Goal: Task Accomplishment & Management: Use online tool/utility

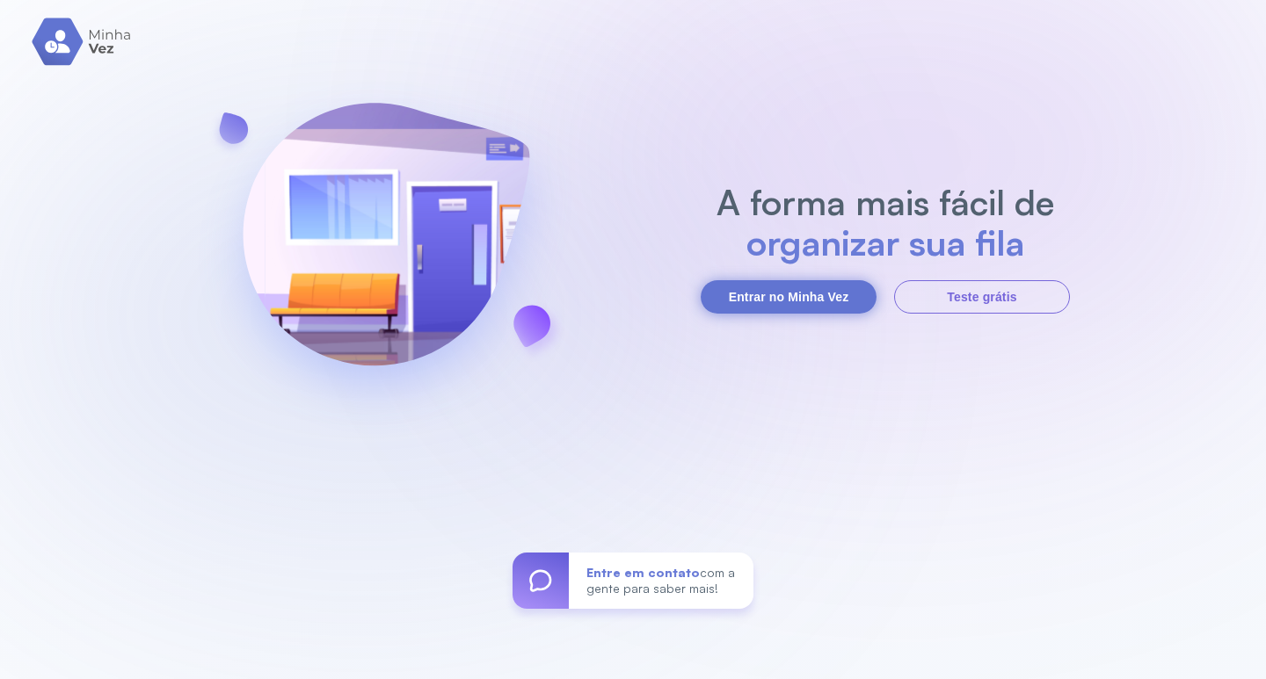
click at [815, 294] on button "Entrar no Minha Vez" at bounding box center [789, 296] width 176 height 33
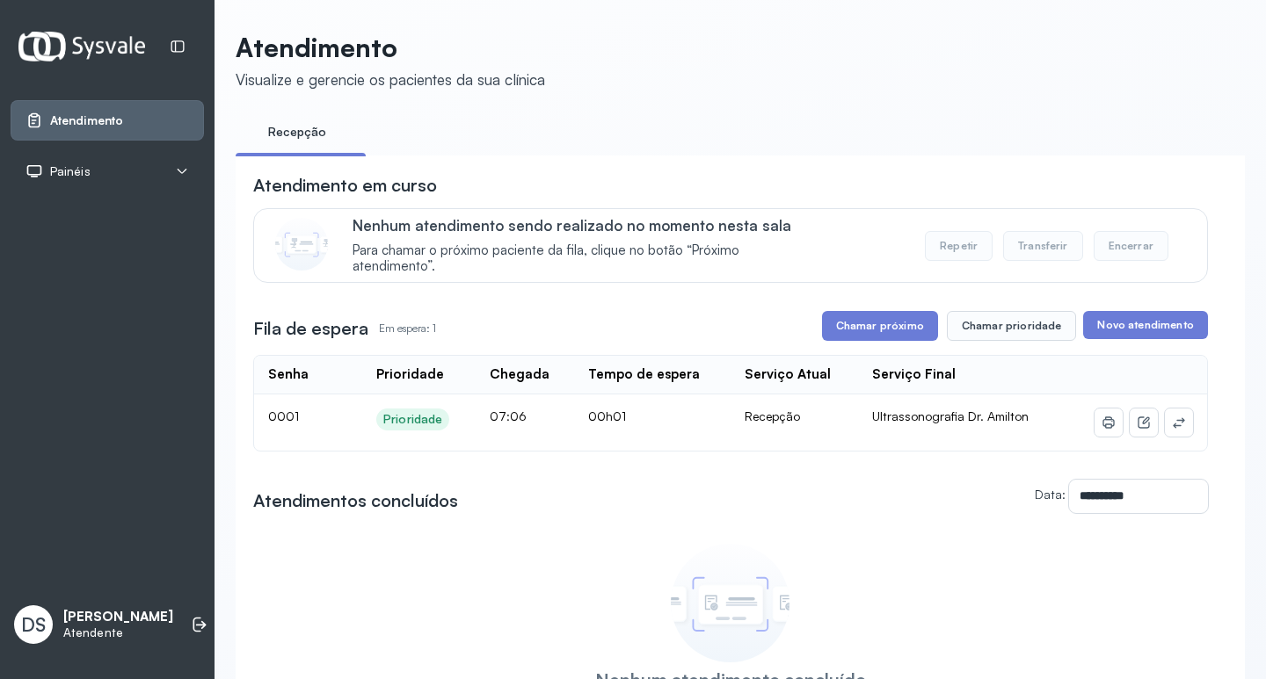
click at [159, 170] on div "Painéis" at bounding box center [106, 172] width 163 height 18
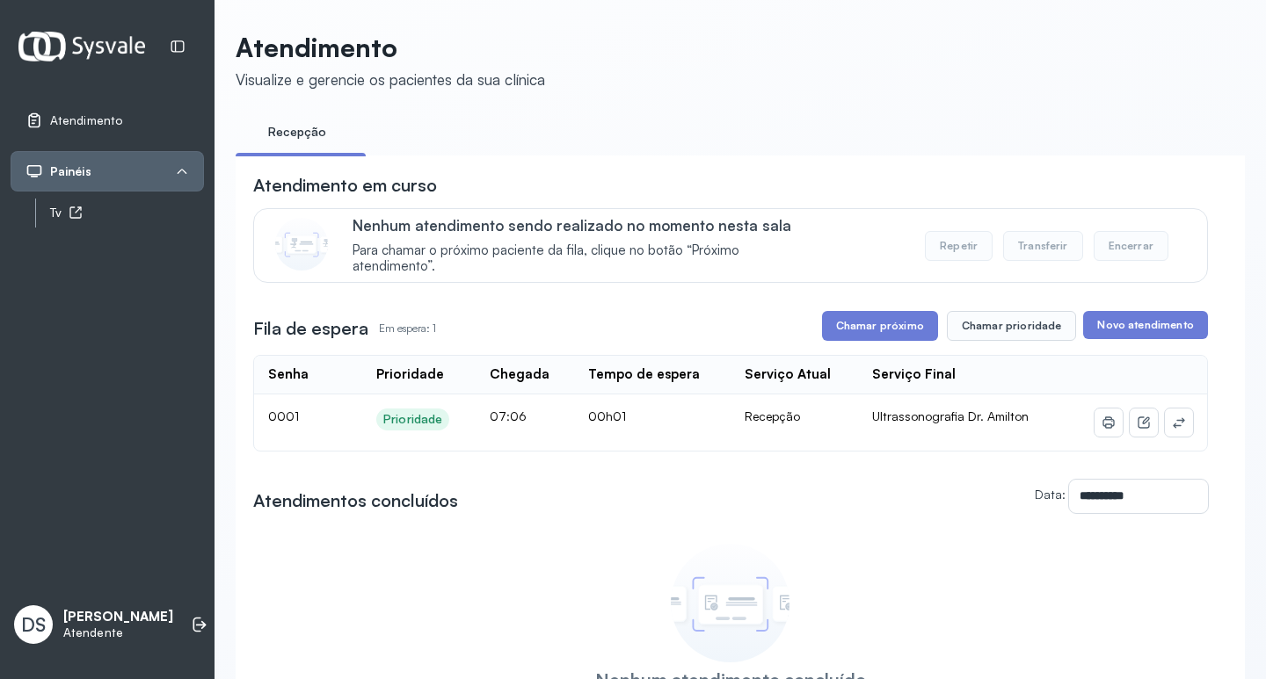
click at [131, 214] on div "Tv" at bounding box center [127, 213] width 154 height 15
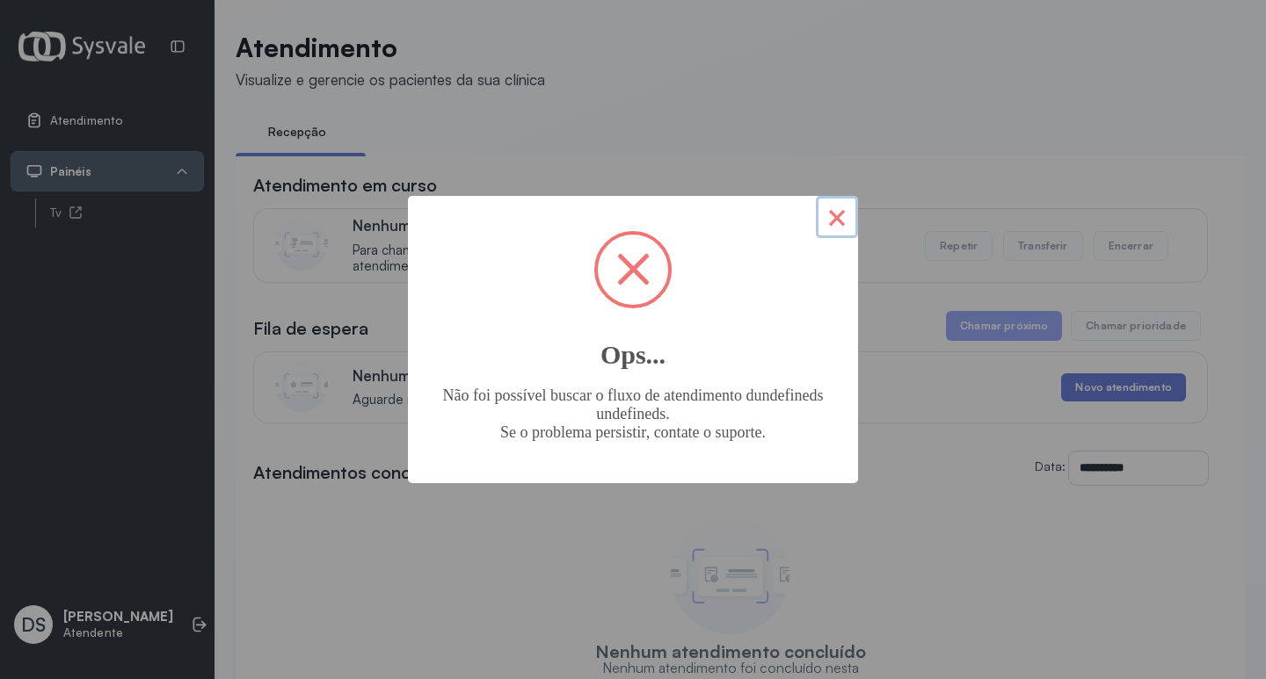
click at [839, 215] on button "×" at bounding box center [837, 217] width 42 height 42
click at [846, 223] on button "×" at bounding box center [837, 217] width 42 height 42
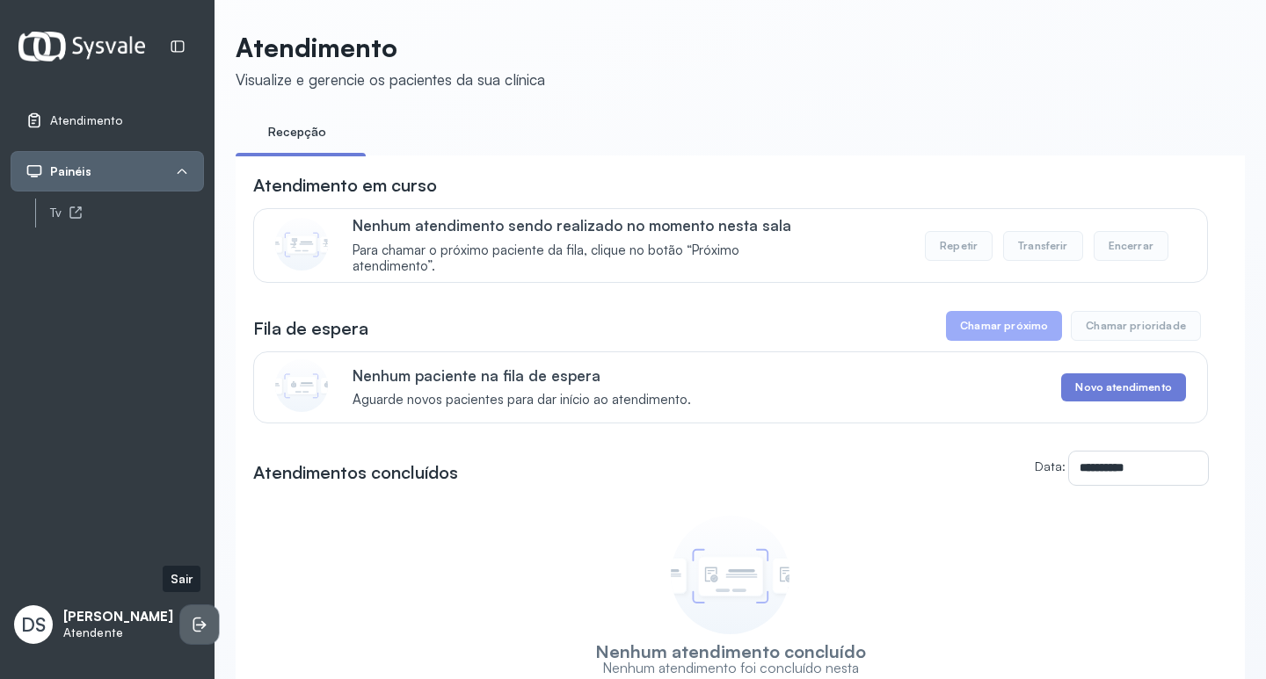
click at [180, 624] on li at bounding box center [199, 625] width 39 height 39
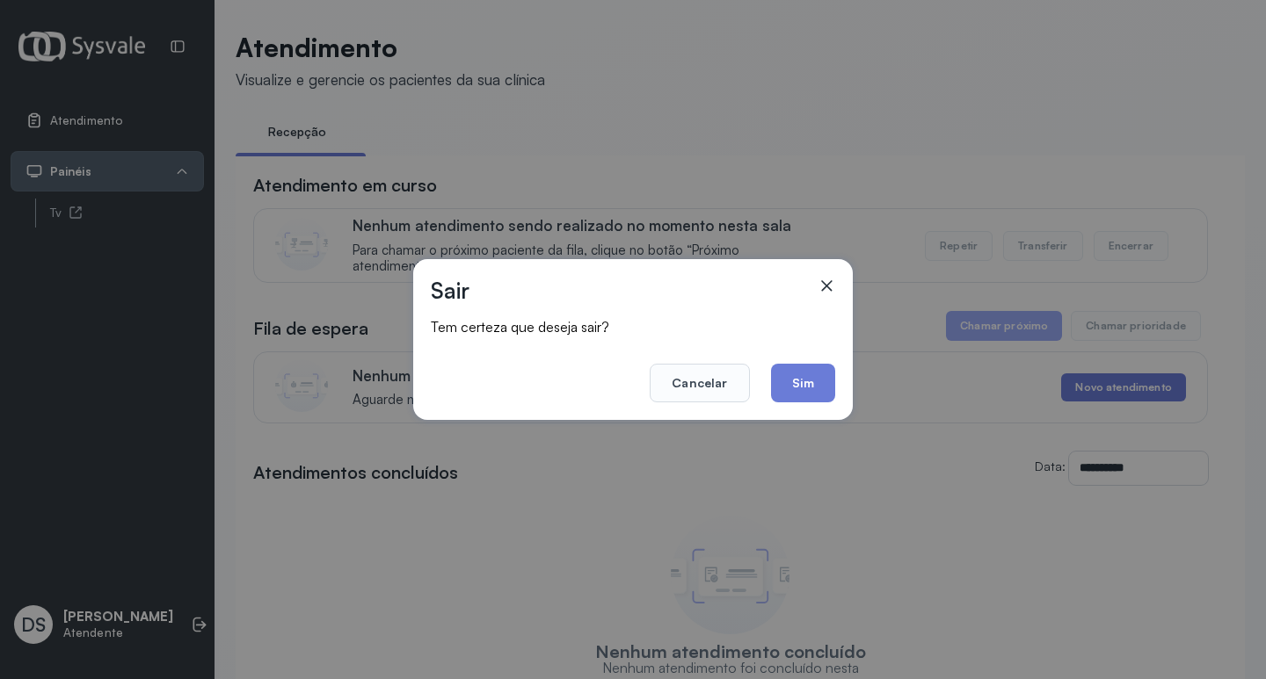
click at [767, 385] on footer "Cancelar Sim" at bounding box center [633, 370] width 404 height 63
click at [783, 382] on button "Sim" at bounding box center [803, 383] width 64 height 39
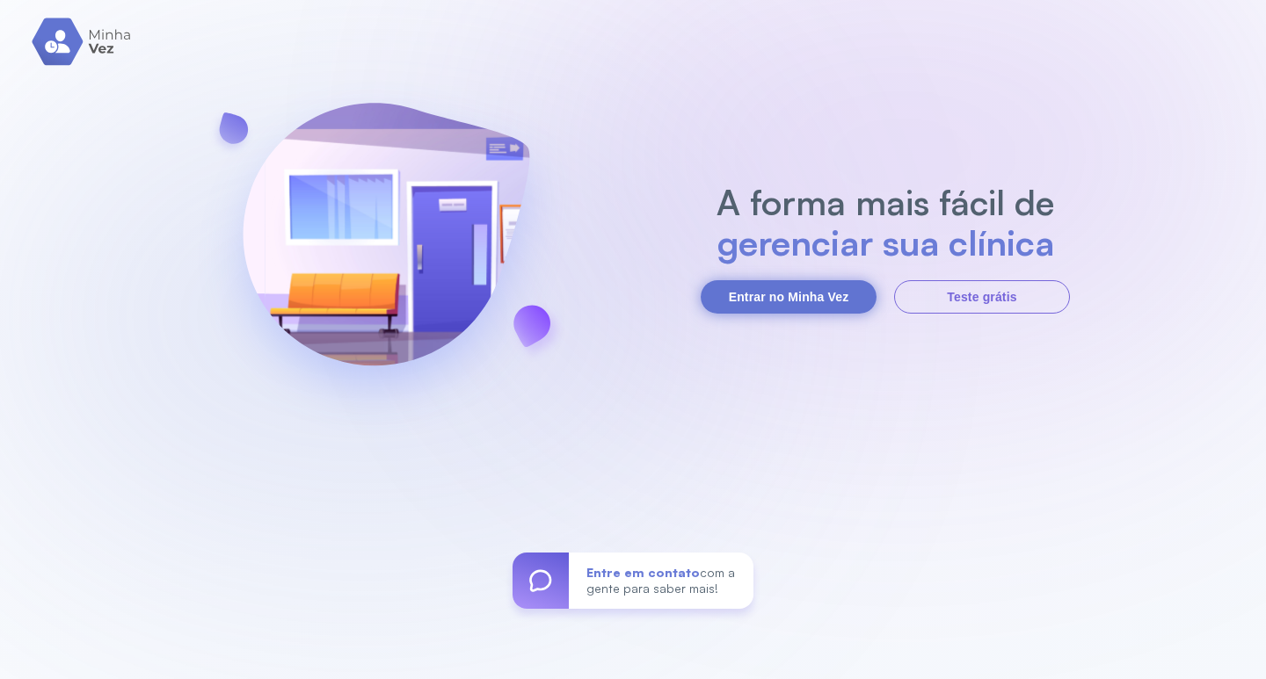
click at [830, 301] on button "Entrar no Minha Vez" at bounding box center [789, 296] width 176 height 33
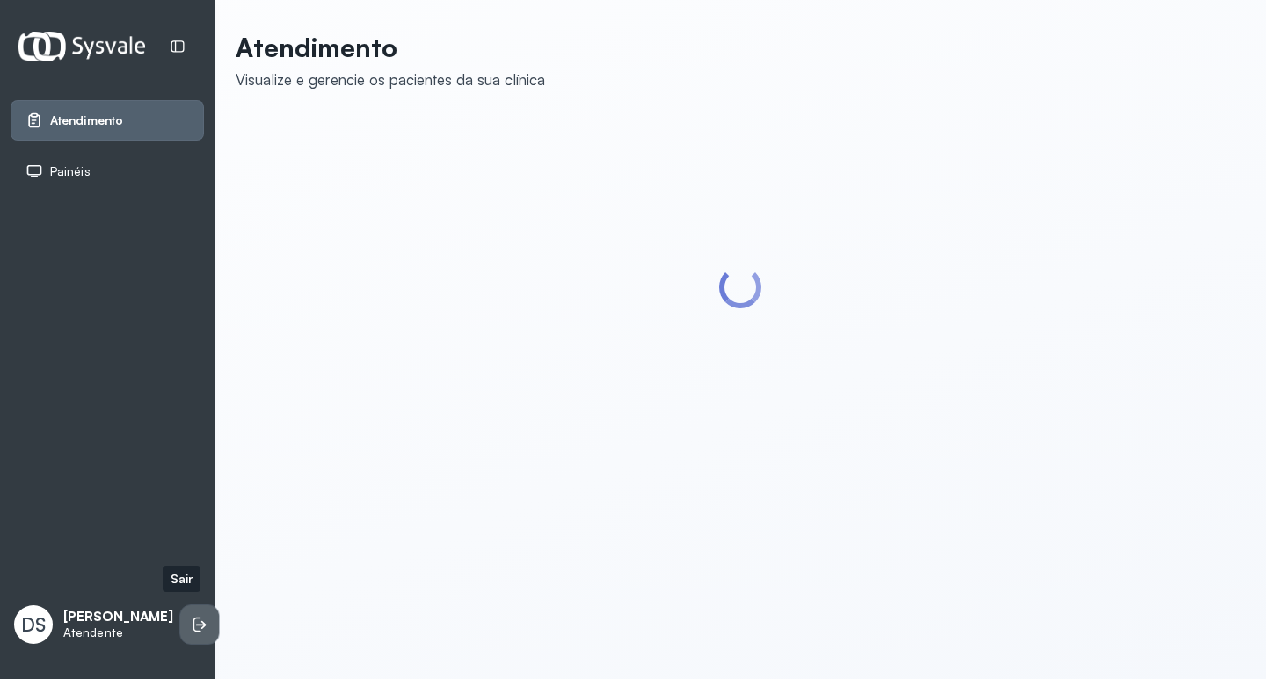
click at [191, 616] on icon at bounding box center [200, 625] width 18 height 18
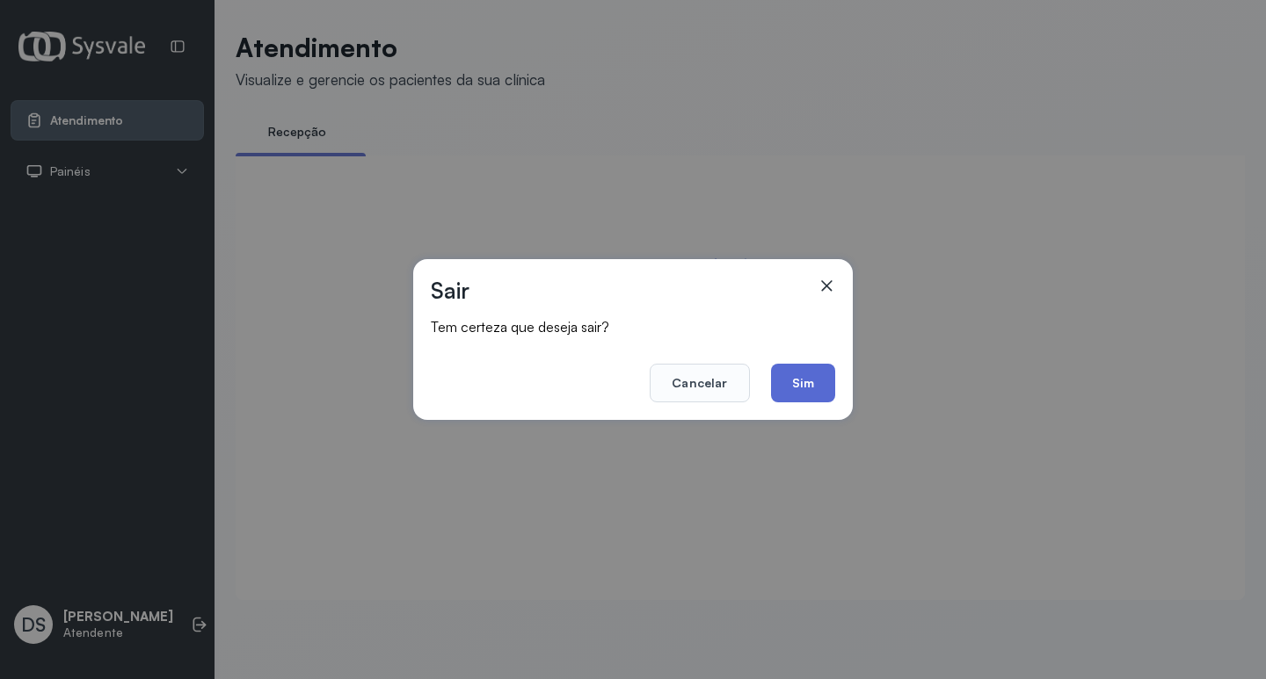
click at [824, 396] on button "Sim" at bounding box center [803, 383] width 64 height 39
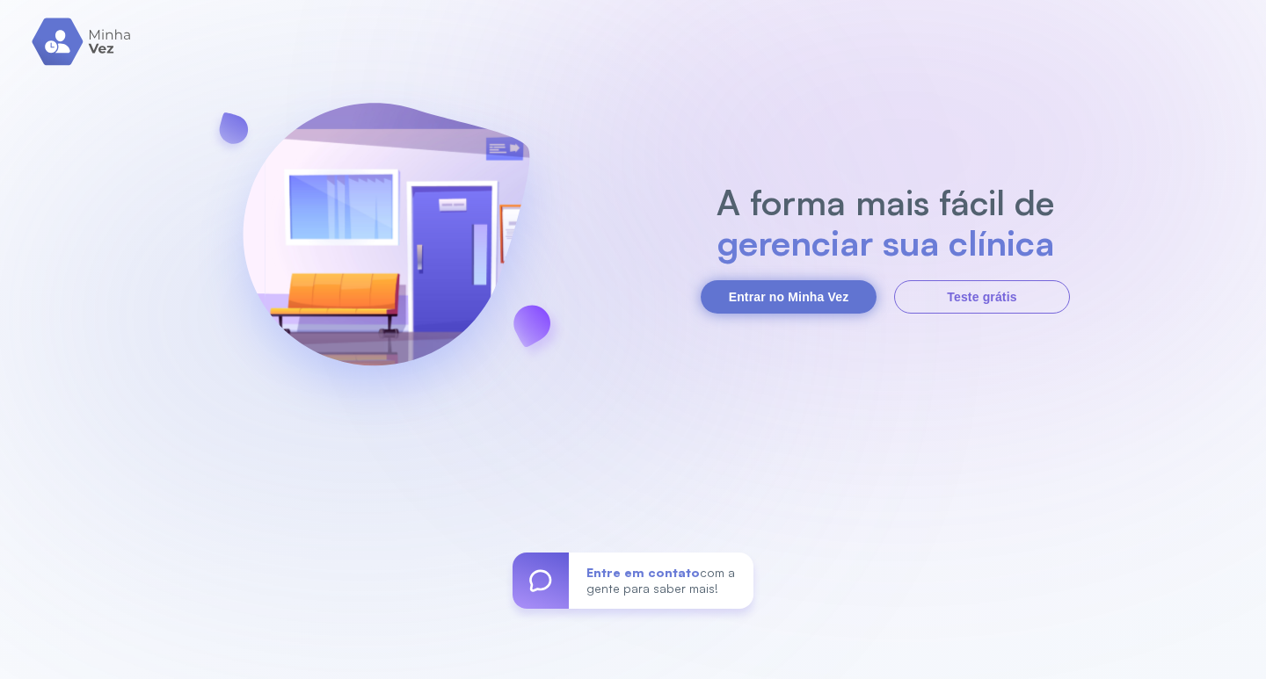
click at [762, 309] on button "Entrar no Minha Vez" at bounding box center [789, 296] width 176 height 33
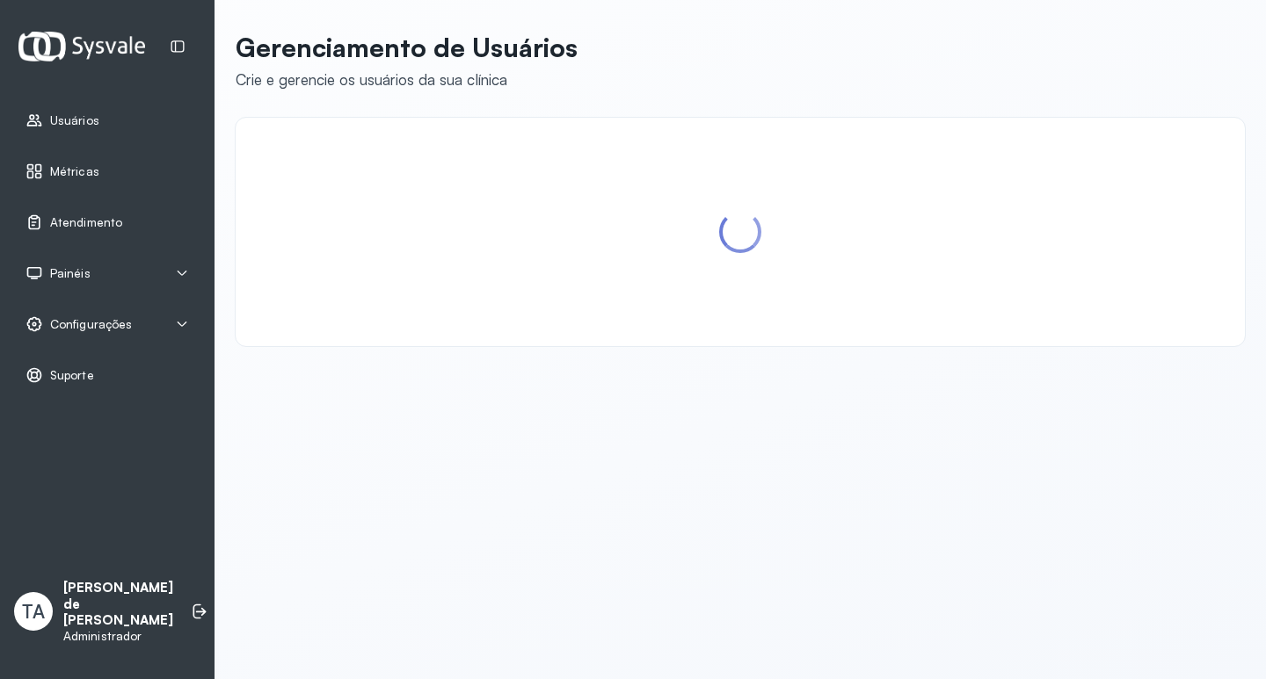
click at [115, 317] on span "Configurações" at bounding box center [91, 324] width 82 height 15
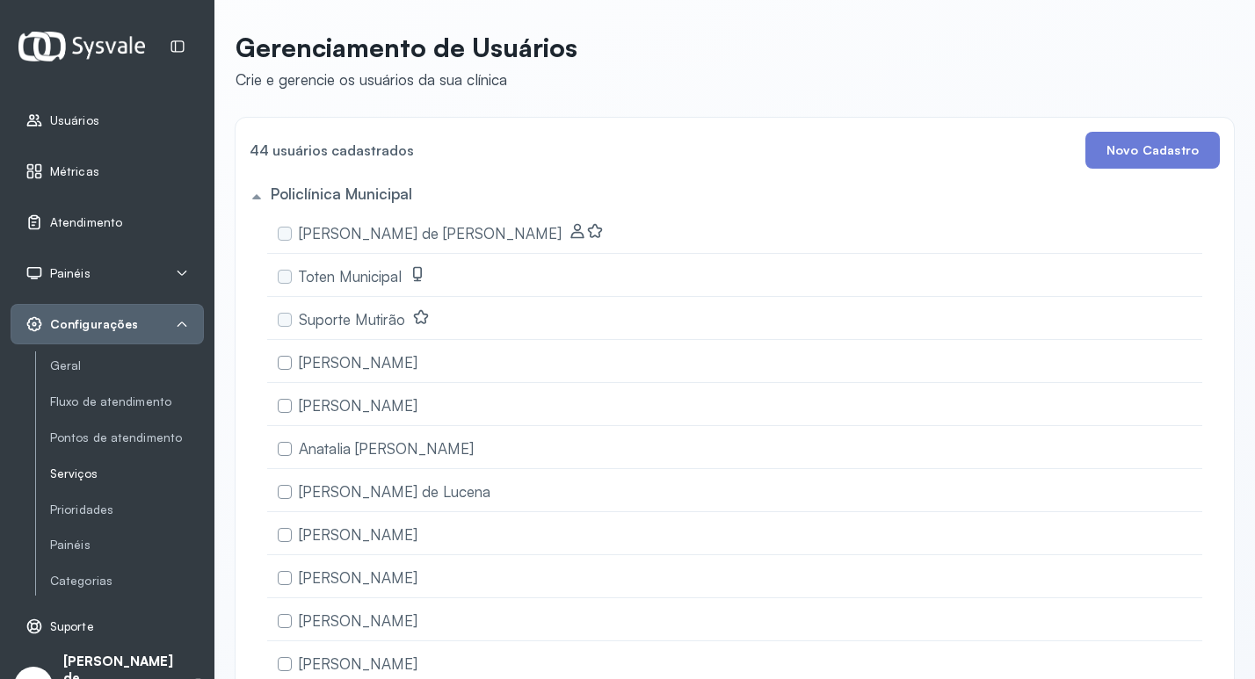
click at [75, 469] on link "Serviços" at bounding box center [127, 474] width 154 height 15
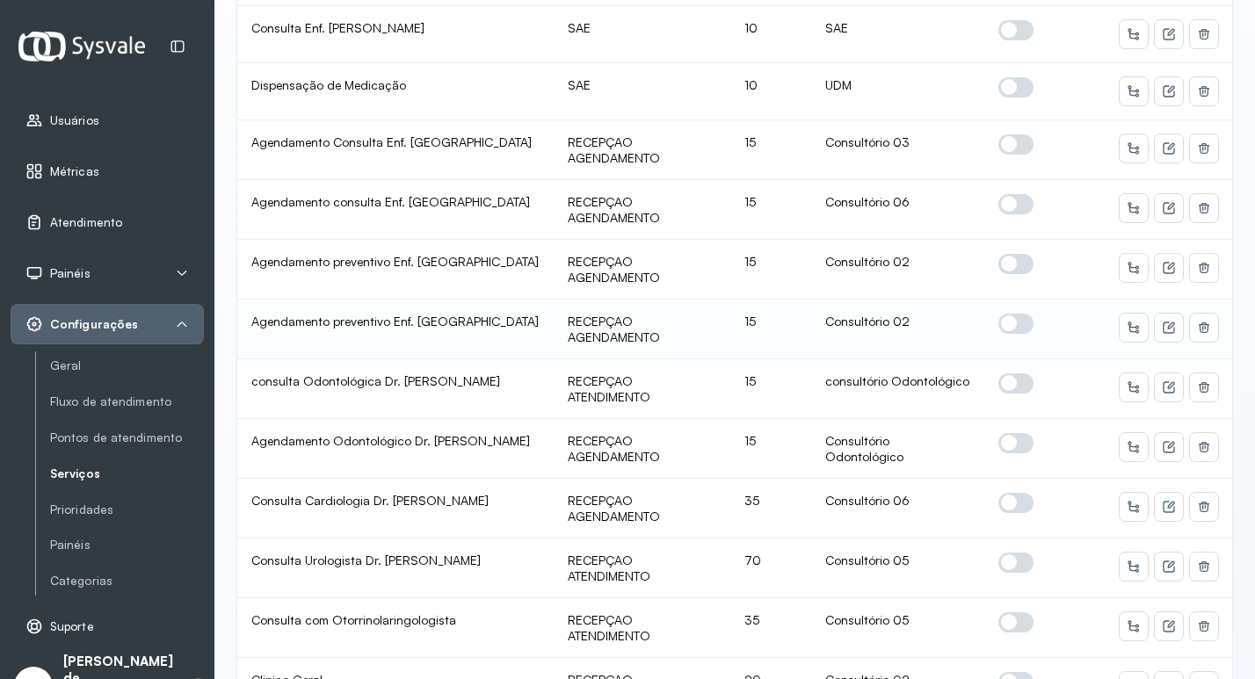
scroll to position [2373, 0]
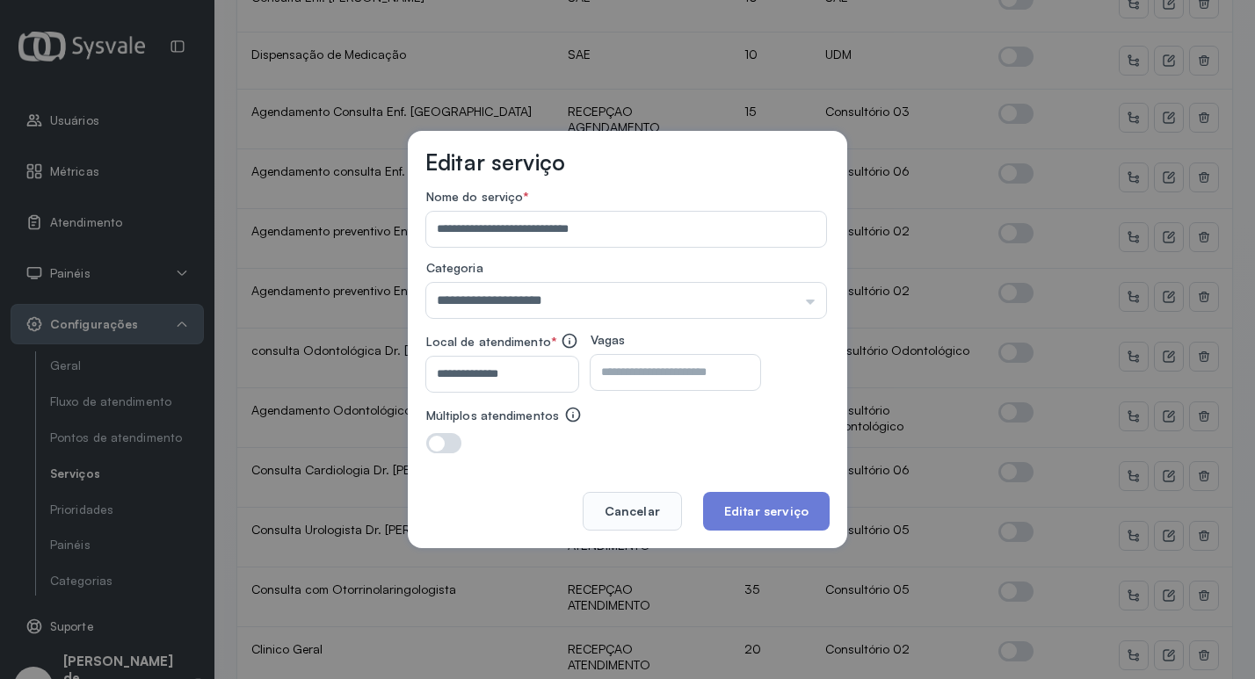
click at [534, 384] on input "**********" at bounding box center [498, 374] width 145 height 35
type input "**********"
click at [795, 523] on button "Editar serviço" at bounding box center [766, 511] width 127 height 39
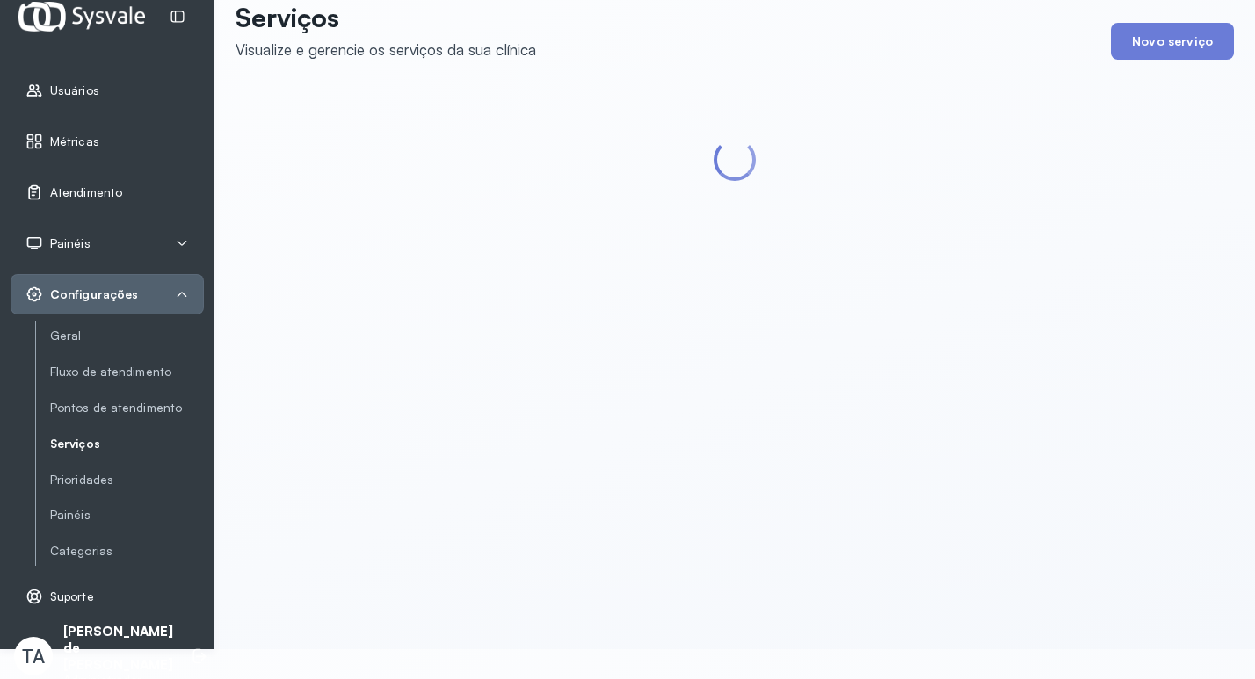
scroll to position [46, 0]
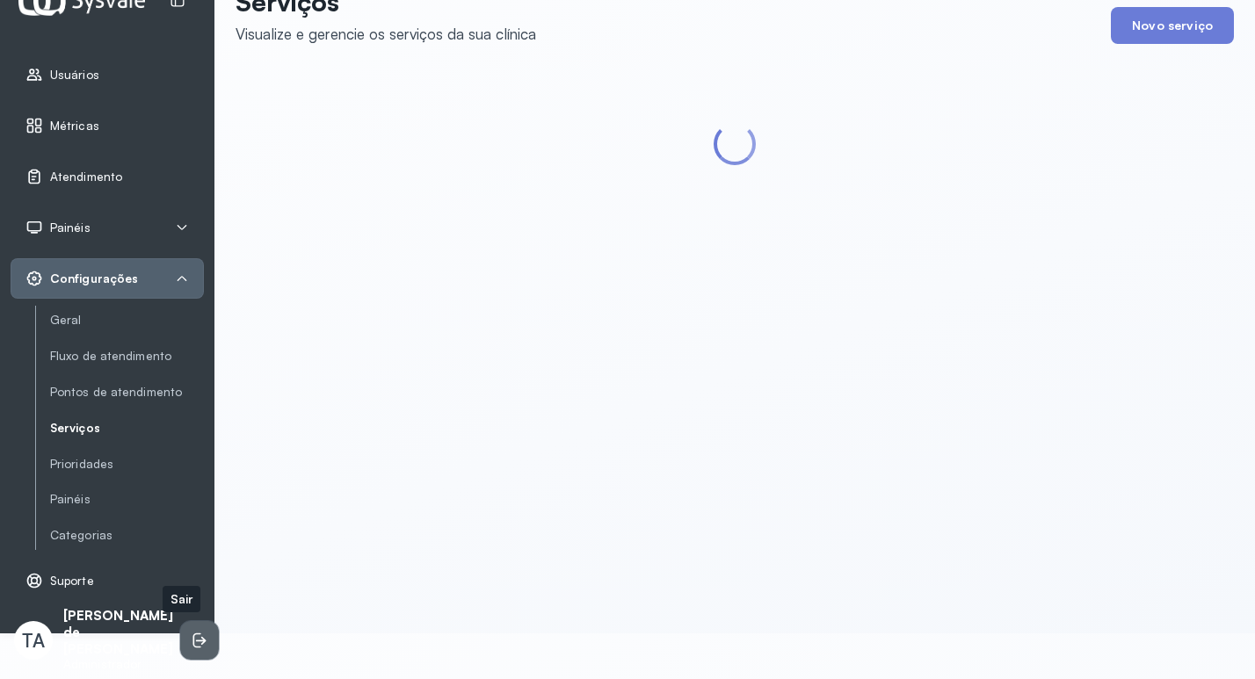
click at [187, 630] on li at bounding box center [199, 640] width 39 height 39
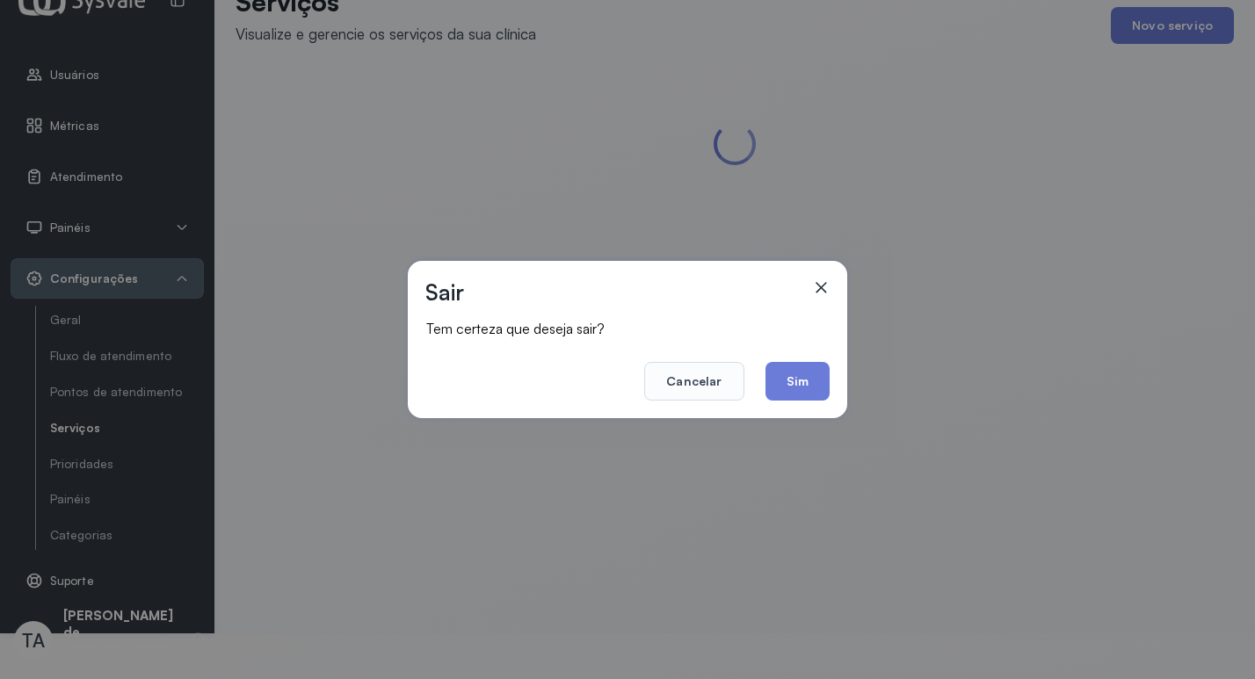
click at [846, 381] on div "Sair Tem certeza que deseja sair? Cancelar Sim" at bounding box center [627, 339] width 439 height 157
click at [803, 375] on button "Sim" at bounding box center [798, 381] width 64 height 39
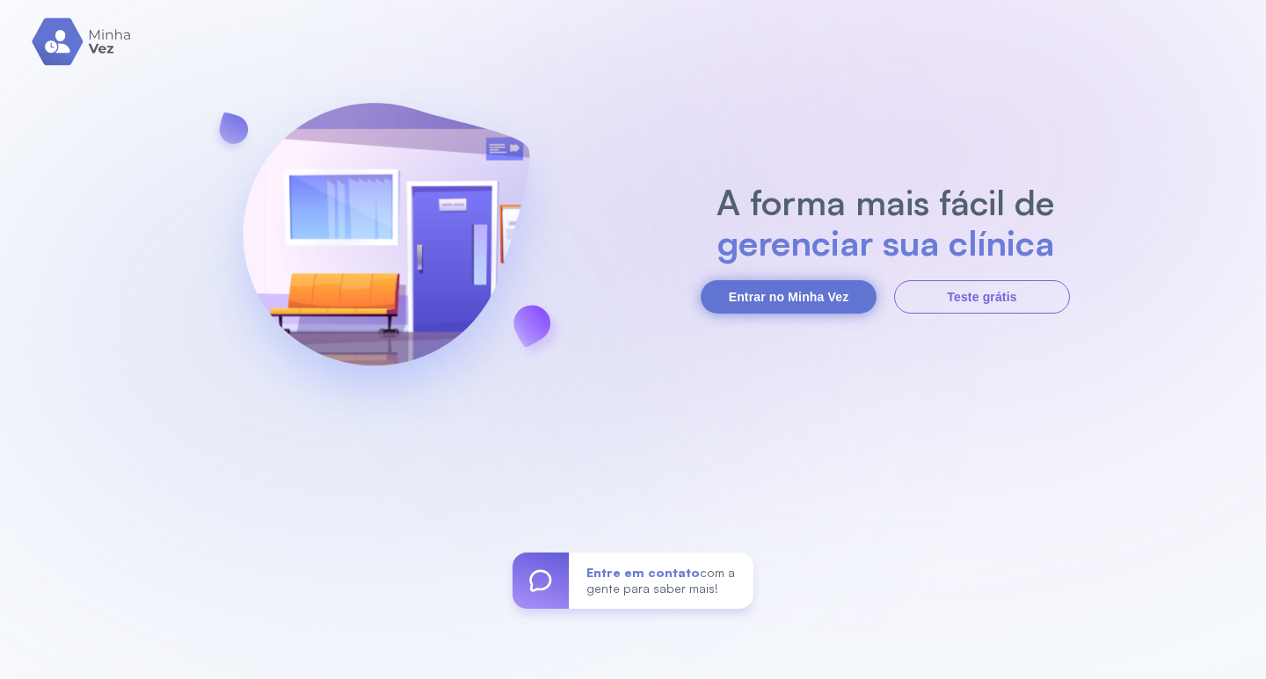
click at [800, 294] on button "Entrar no Minha Vez" at bounding box center [789, 296] width 176 height 33
click at [730, 292] on button "Entrar no Minha Vez" at bounding box center [789, 296] width 176 height 33
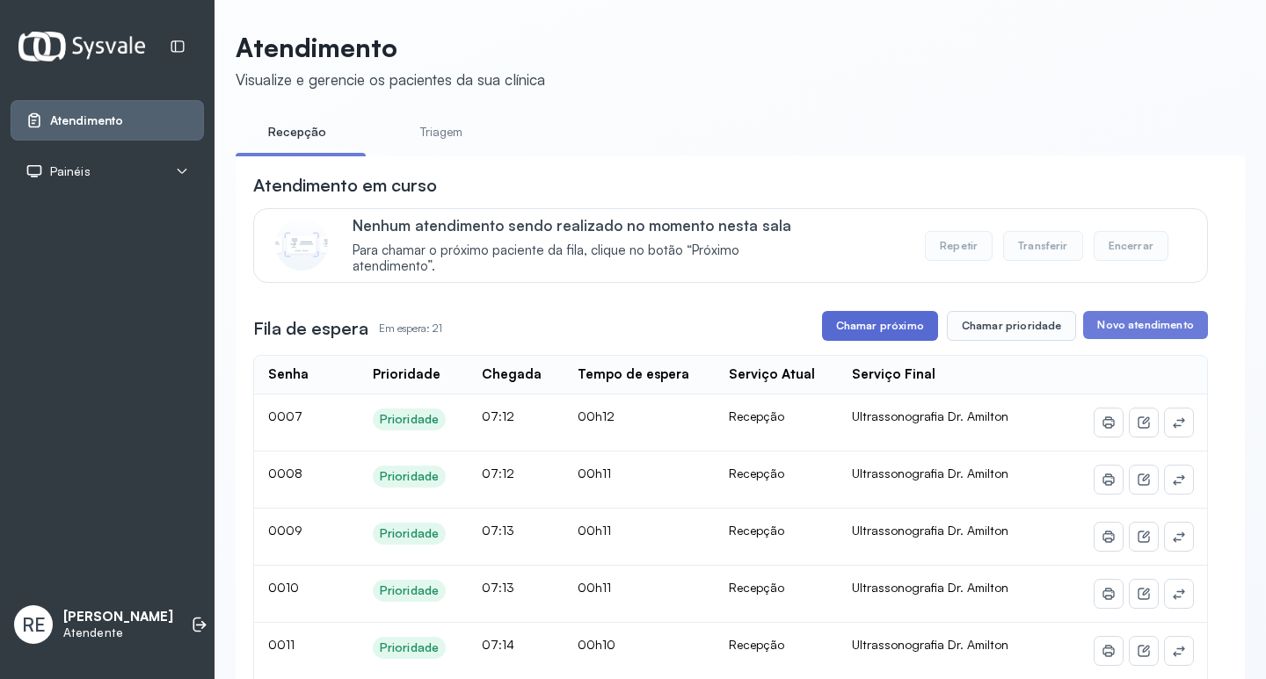
click at [898, 321] on button "Chamar próximo" at bounding box center [880, 326] width 116 height 30
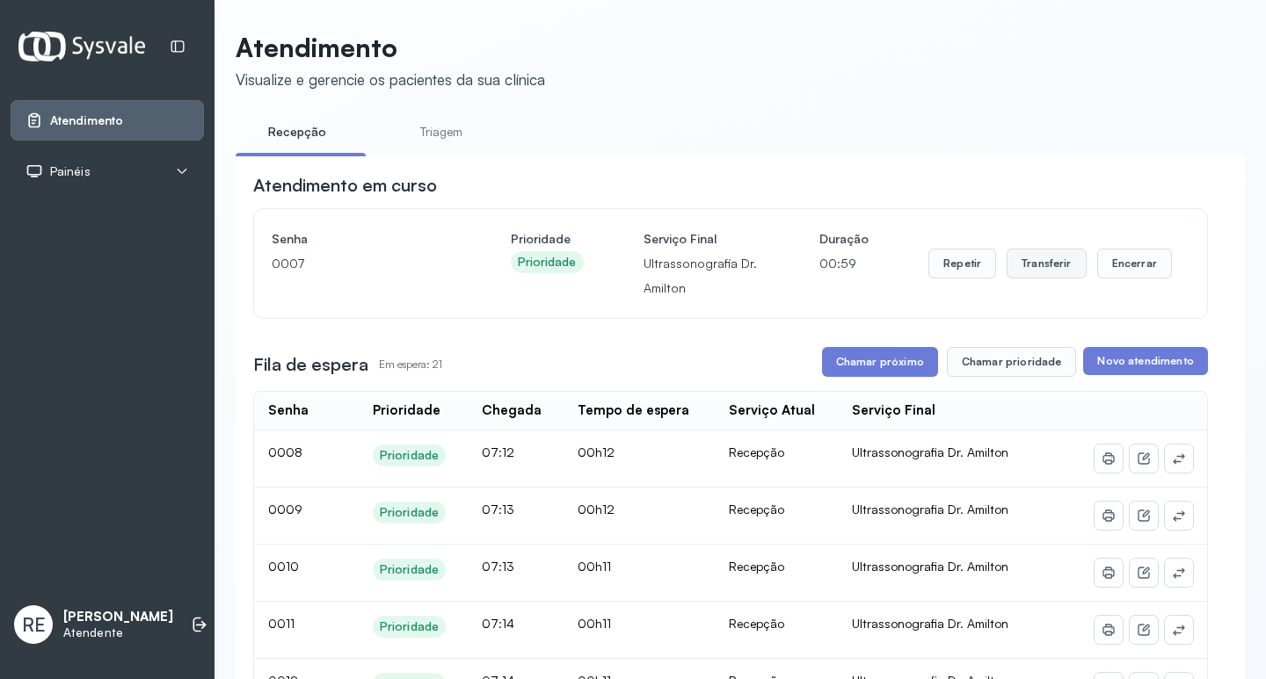
click at [1057, 261] on button "Transferir" at bounding box center [1046, 264] width 80 height 30
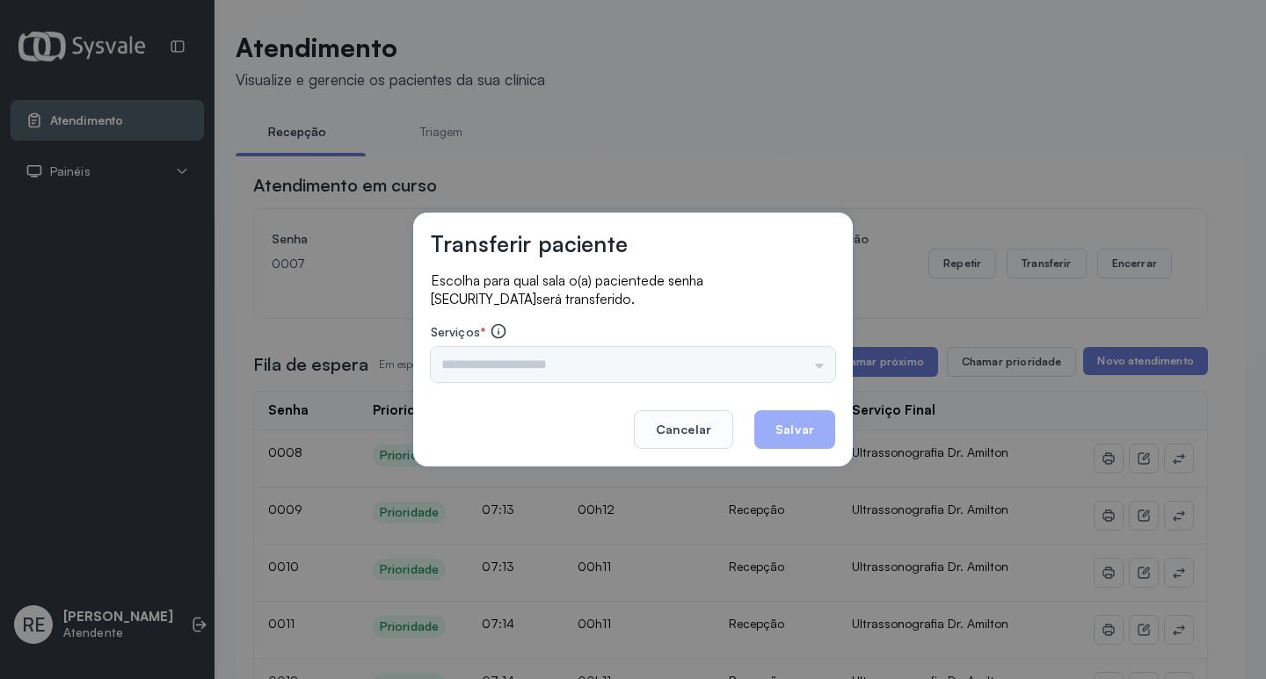
click at [516, 361] on div "Nenhuma opção encontrada" at bounding box center [633, 364] width 404 height 35
click at [512, 362] on input "text" at bounding box center [633, 364] width 404 height 35
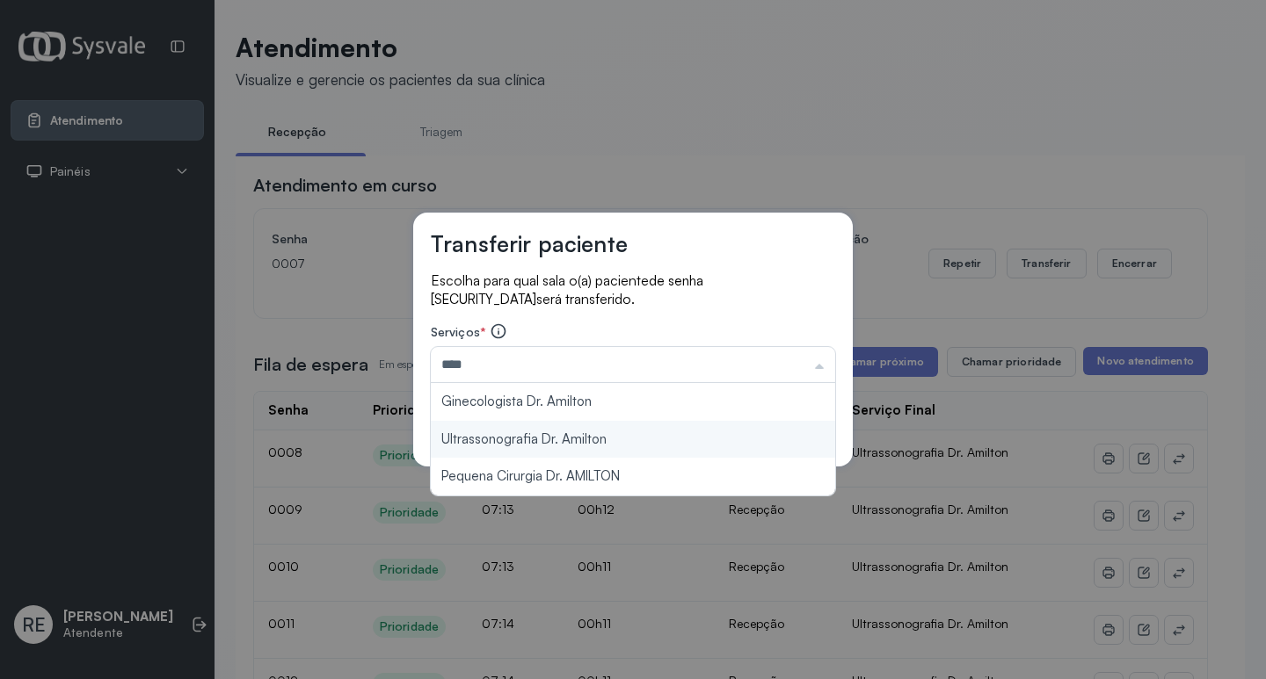
type input "**********"
click at [583, 432] on div "**********" at bounding box center [632, 340] width 439 height 254
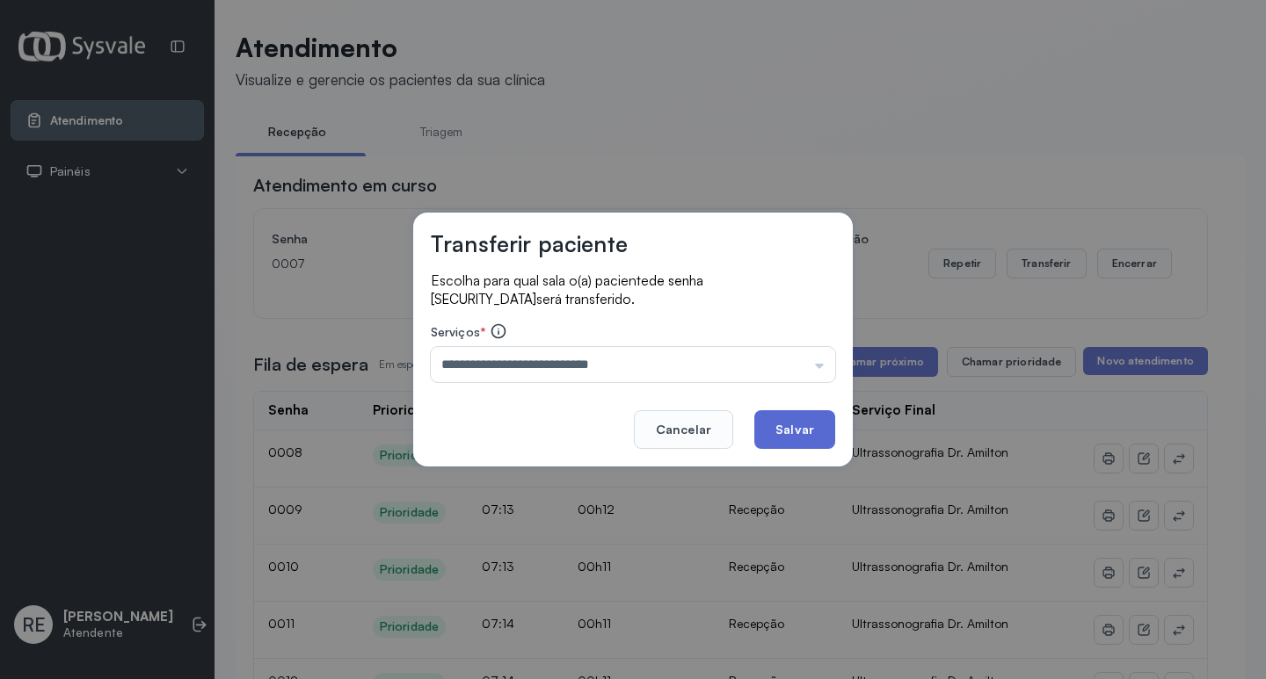
click at [794, 429] on button "Salvar" at bounding box center [794, 429] width 81 height 39
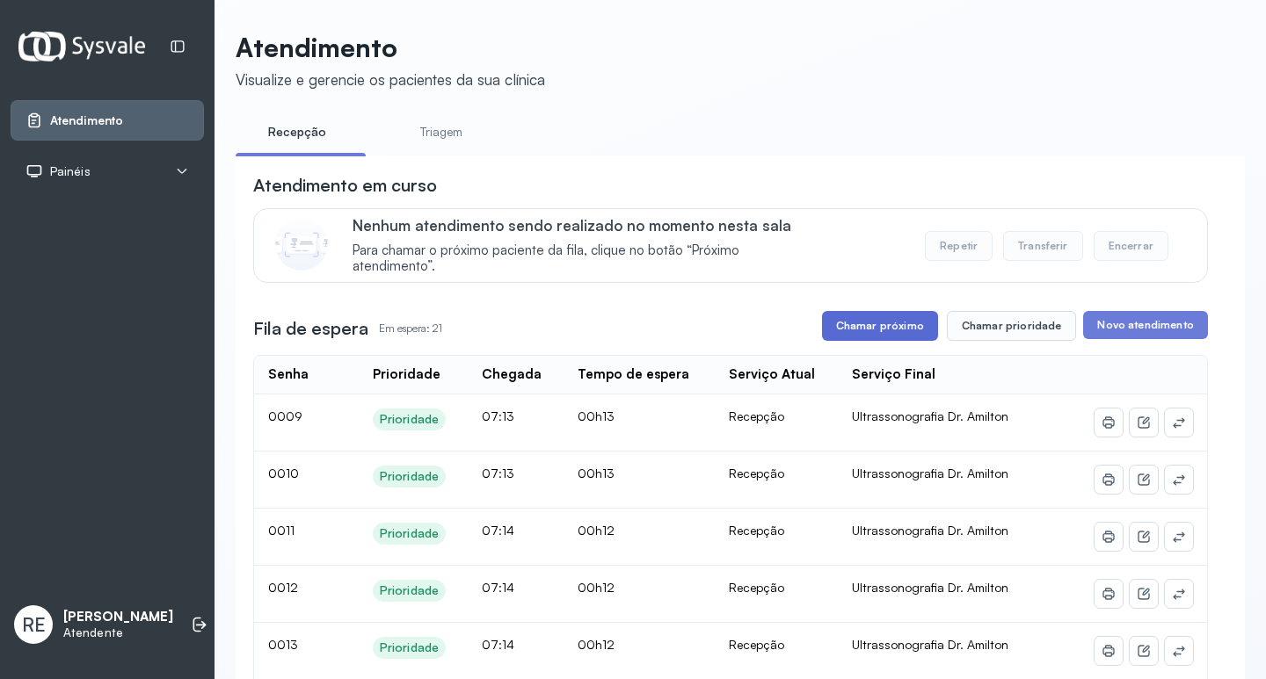
click at [846, 337] on button "Chamar próximo" at bounding box center [880, 326] width 116 height 30
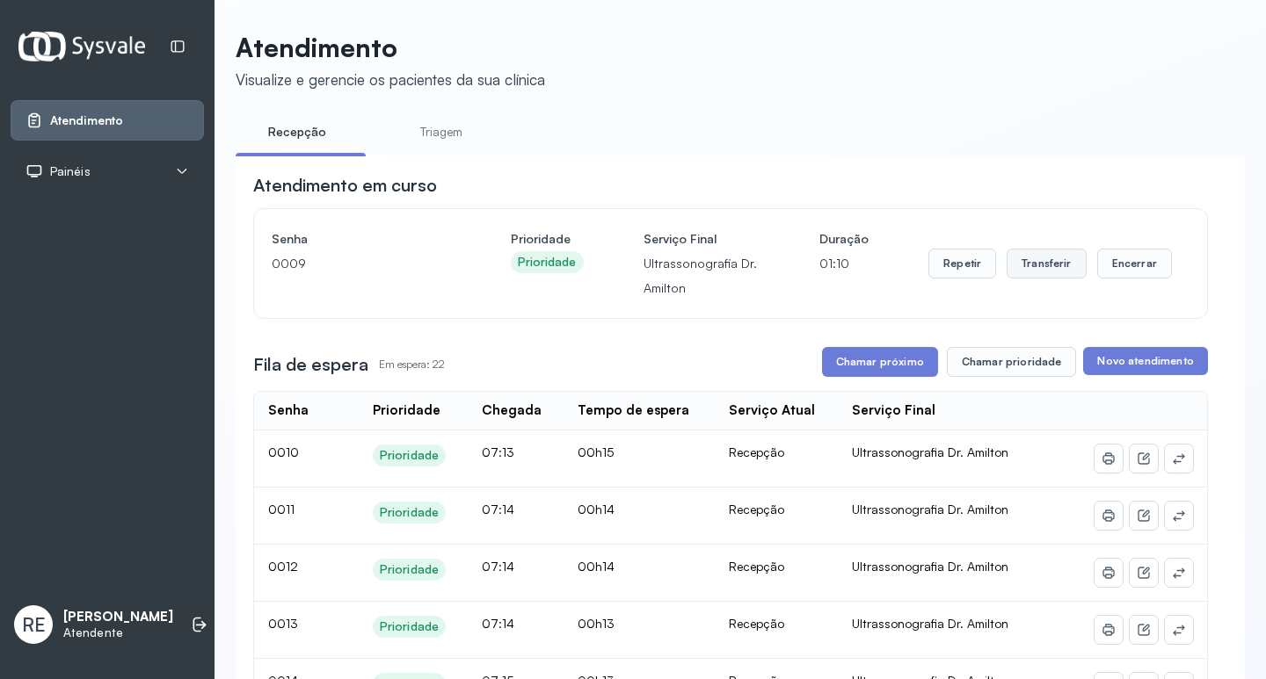
click at [1014, 278] on button "Transferir" at bounding box center [1046, 264] width 80 height 30
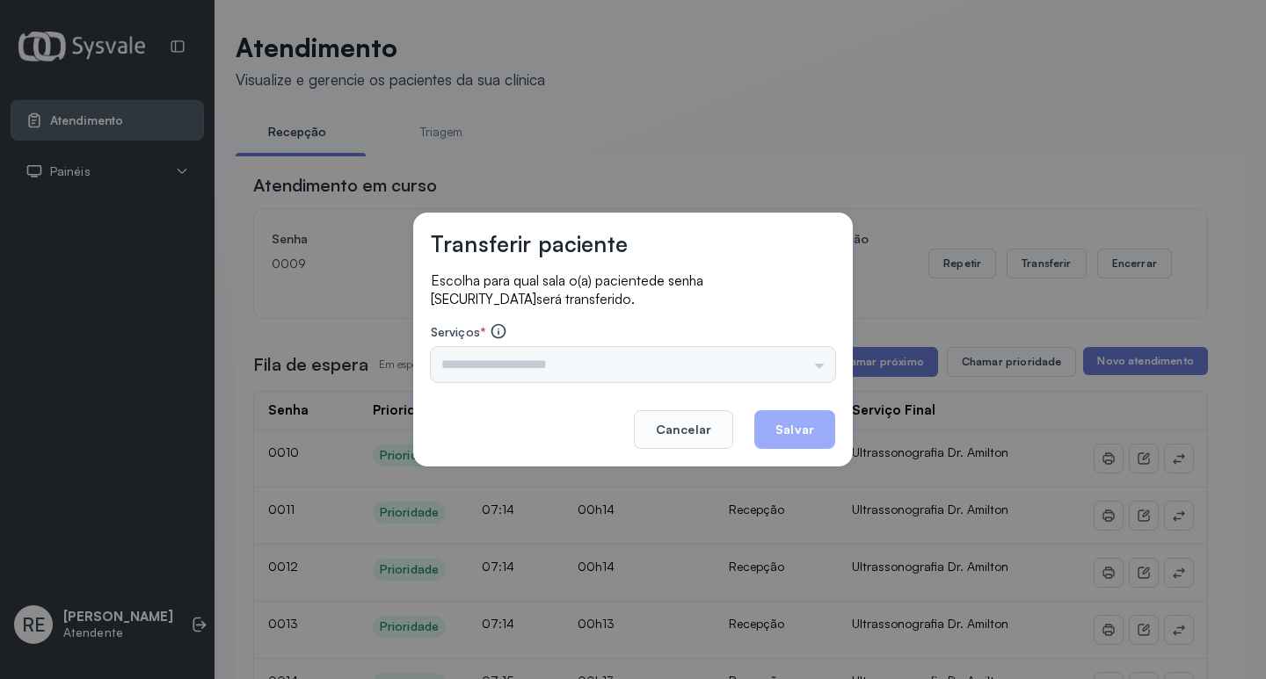
click at [618, 375] on div "Triagem Ortopedista Dr. Mauricio Ortopedista Dr. Ramon Ginecologista Dr. Amilto…" at bounding box center [633, 364] width 404 height 35
click at [525, 364] on div "Triagem Ortopedista Dr. Mauricio Ortopedista Dr. Ramon Ginecologista Dr. Amilto…" at bounding box center [633, 364] width 404 height 35
click at [479, 364] on input "text" at bounding box center [633, 364] width 404 height 35
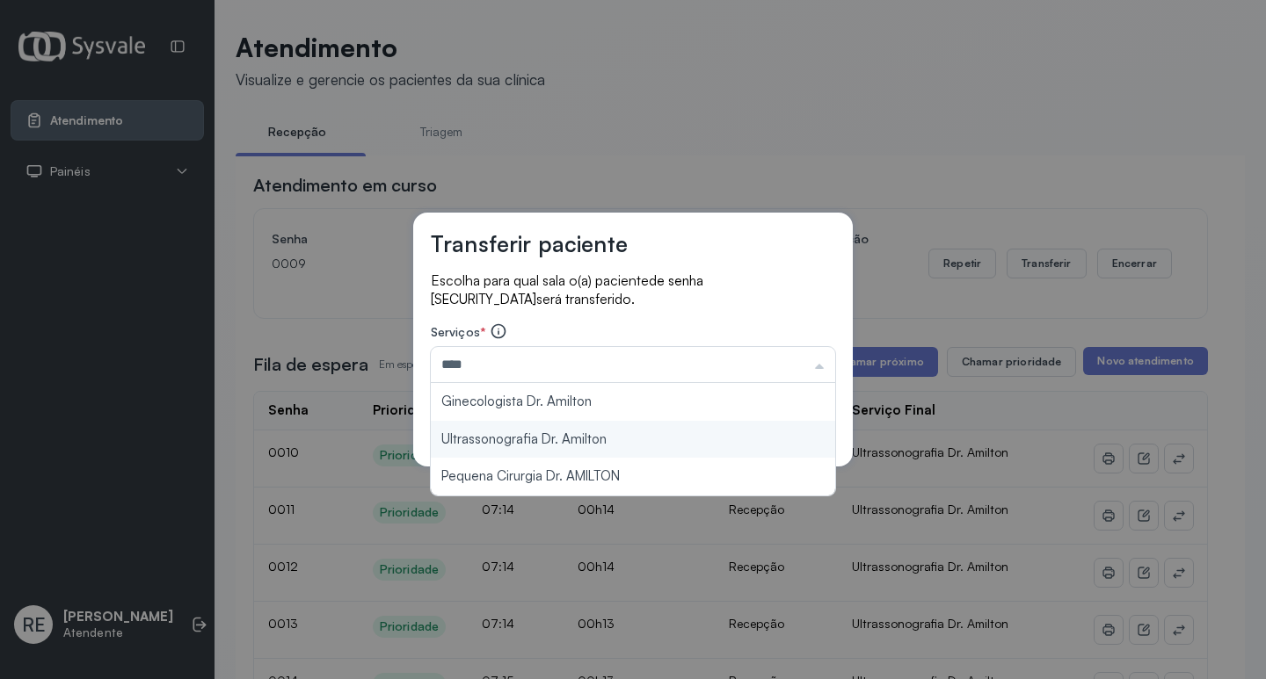
type input "**********"
click at [526, 434] on div "**********" at bounding box center [632, 340] width 439 height 254
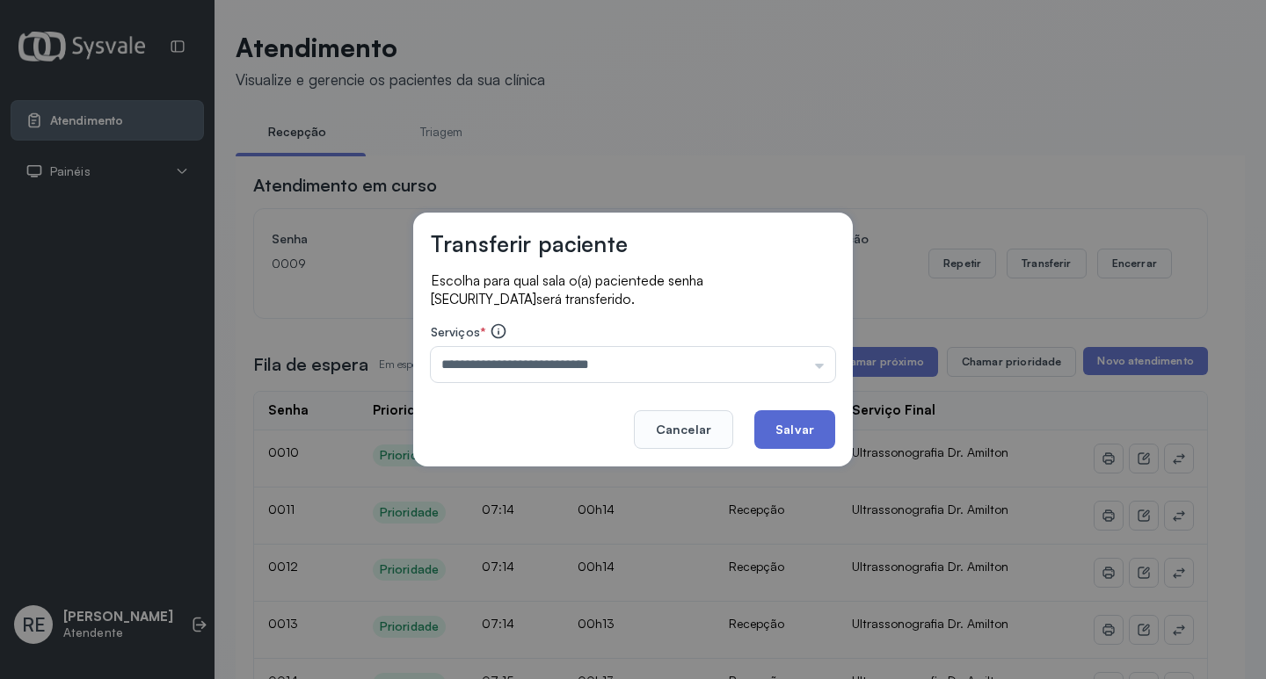
click at [769, 432] on button "Salvar" at bounding box center [794, 429] width 81 height 39
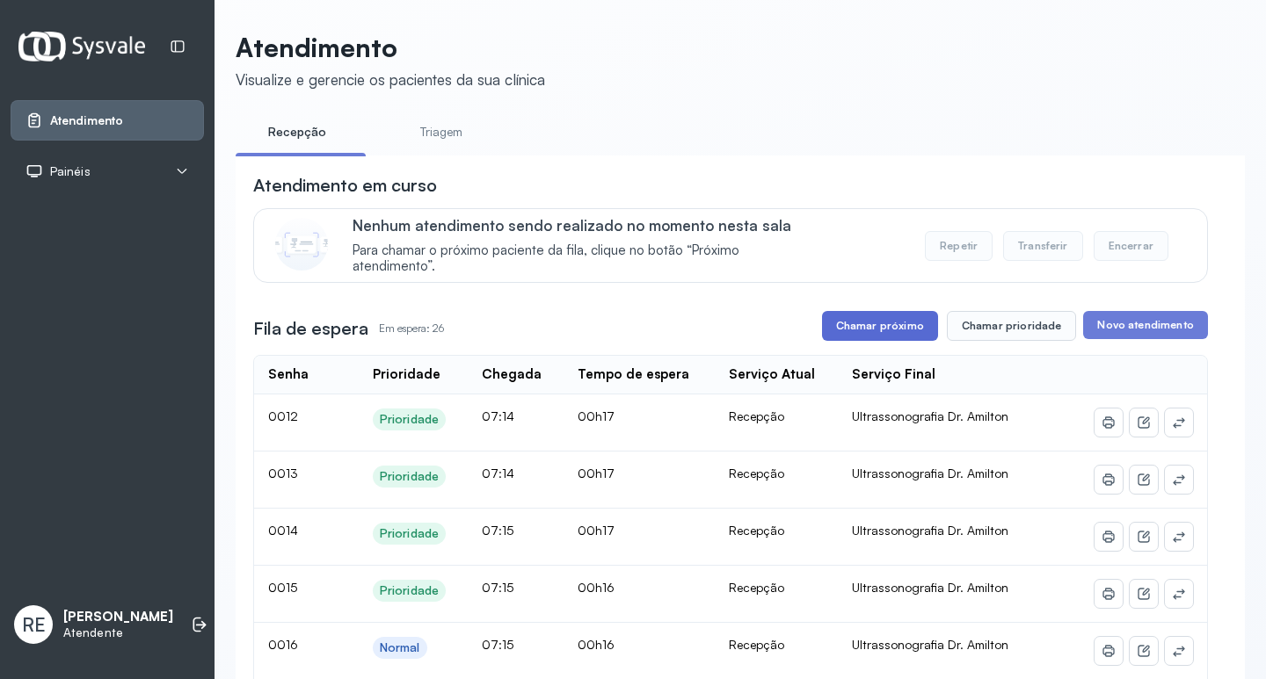
click at [882, 326] on button "Chamar próximo" at bounding box center [880, 326] width 116 height 30
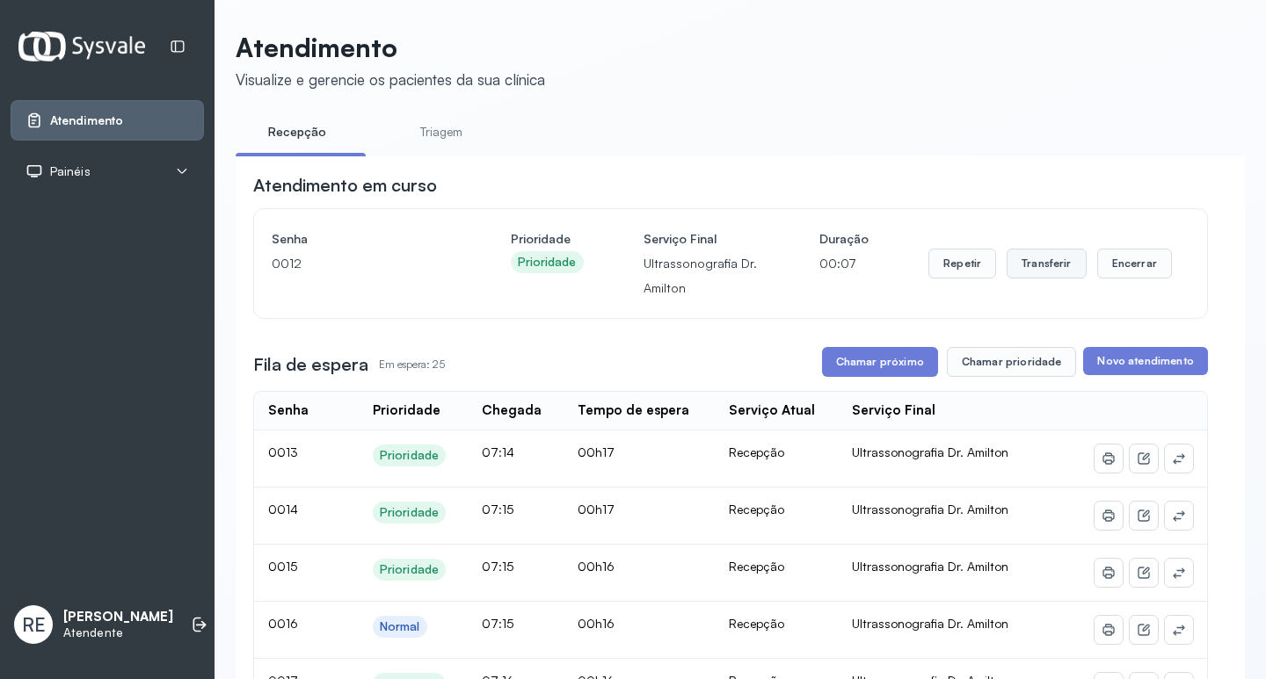
click at [1029, 261] on button "Transferir" at bounding box center [1046, 264] width 80 height 30
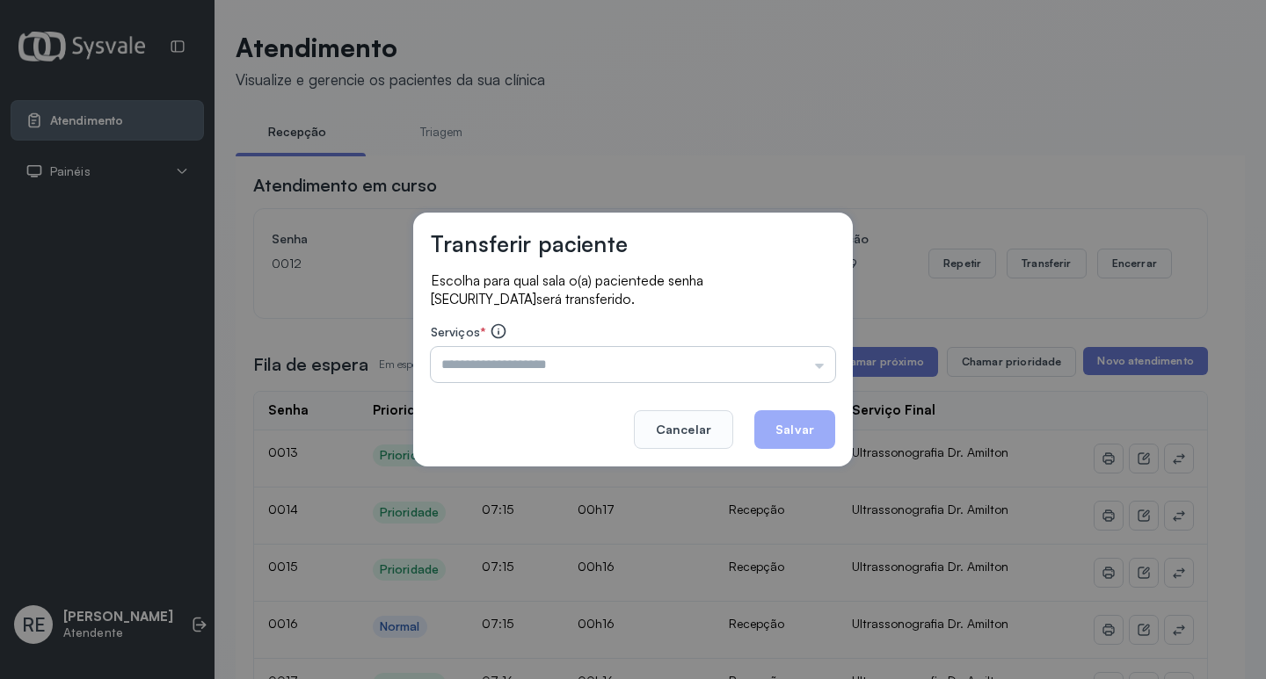
click at [567, 373] on input "text" at bounding box center [633, 364] width 404 height 35
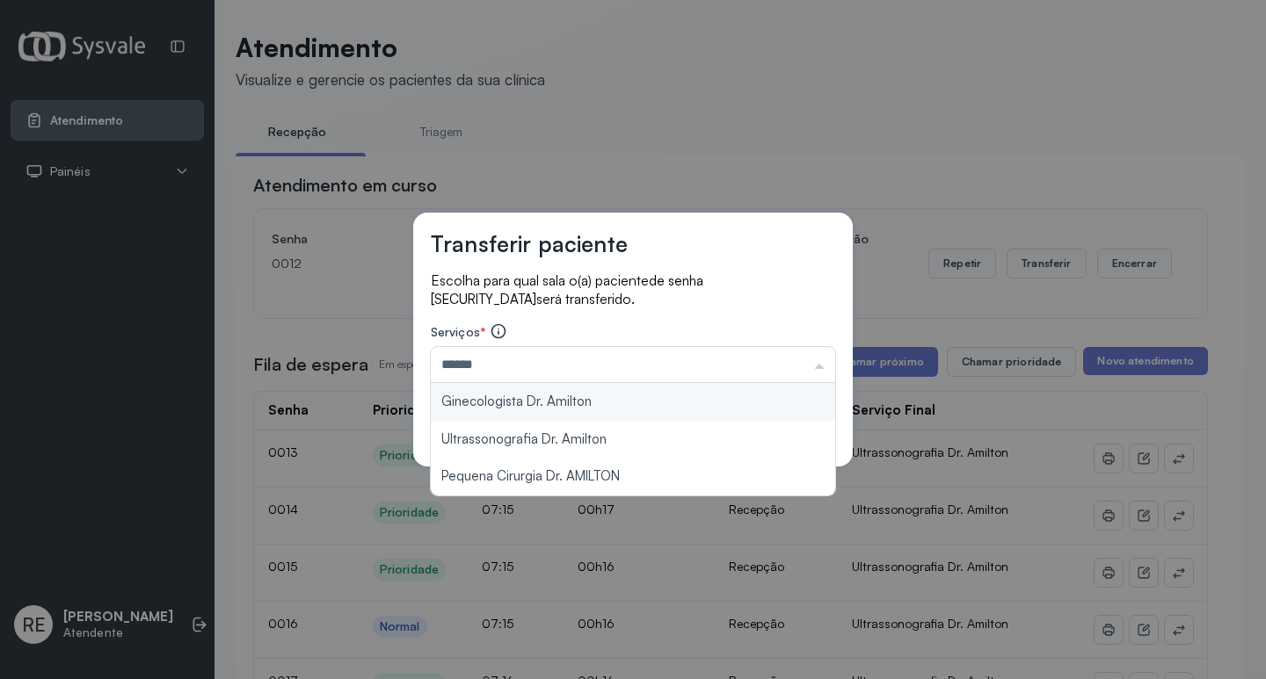
type input "**********"
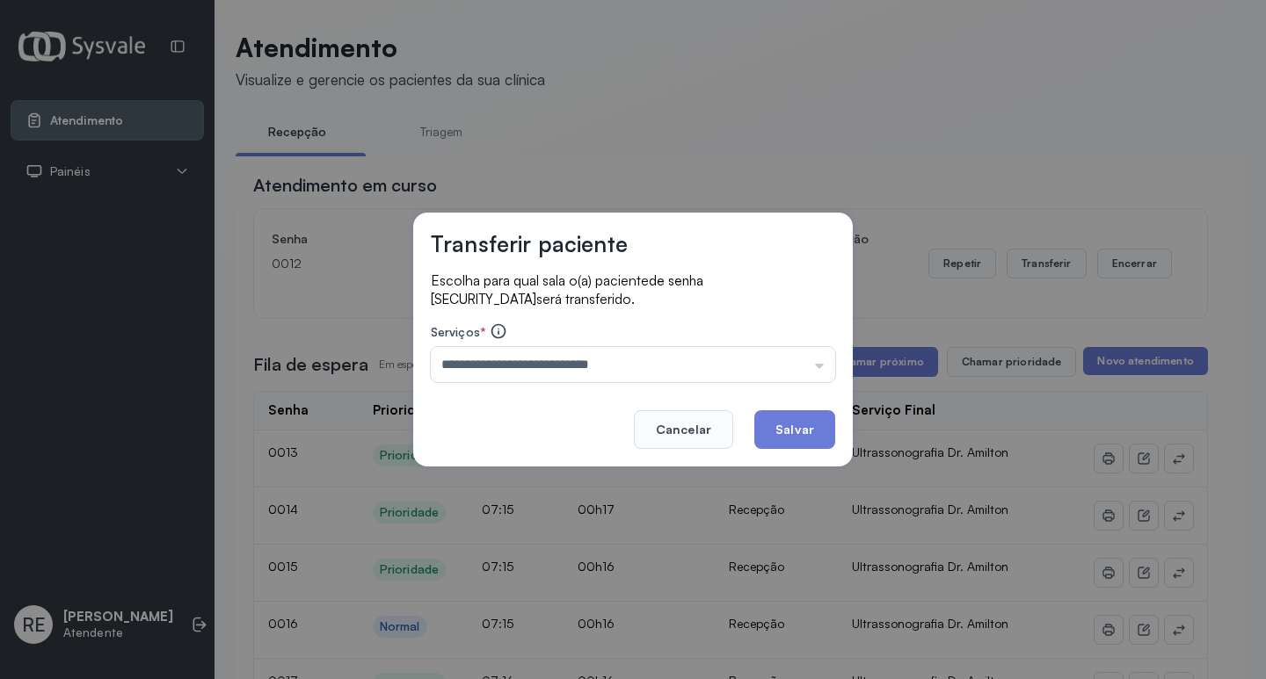
click at [599, 432] on div "**********" at bounding box center [632, 340] width 439 height 254
click at [788, 433] on button "Salvar" at bounding box center [794, 429] width 81 height 39
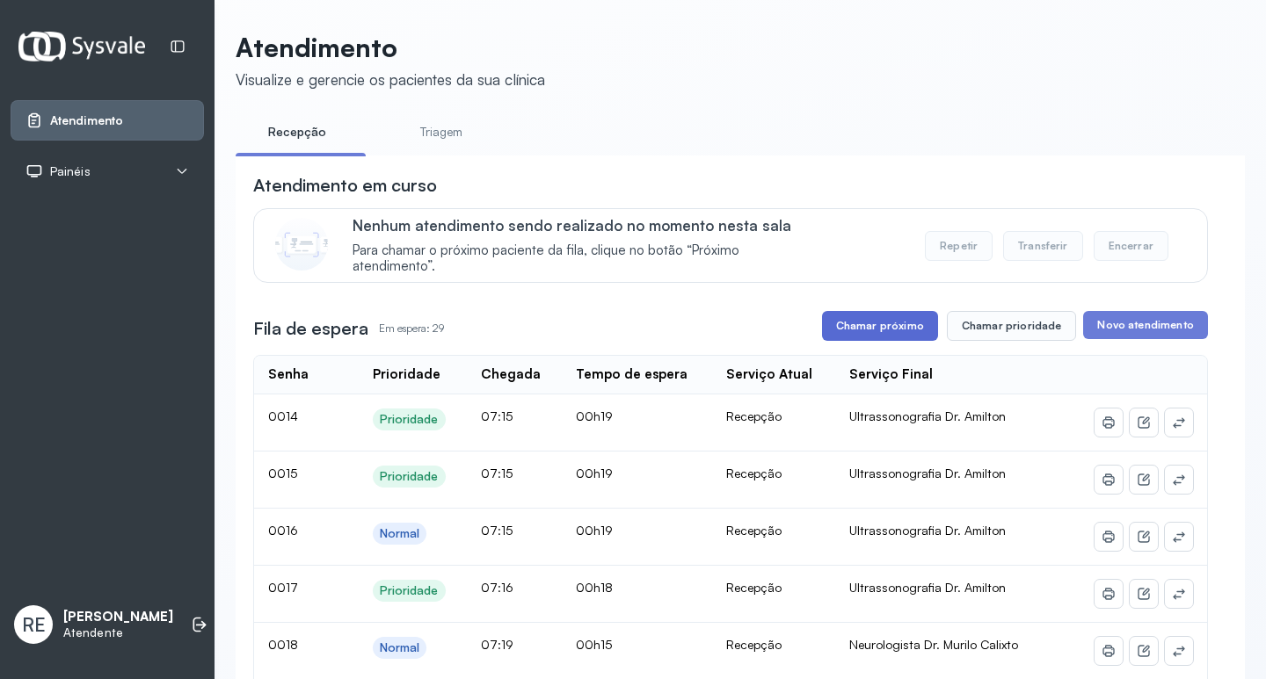
click at [862, 338] on button "Chamar próximo" at bounding box center [880, 326] width 116 height 30
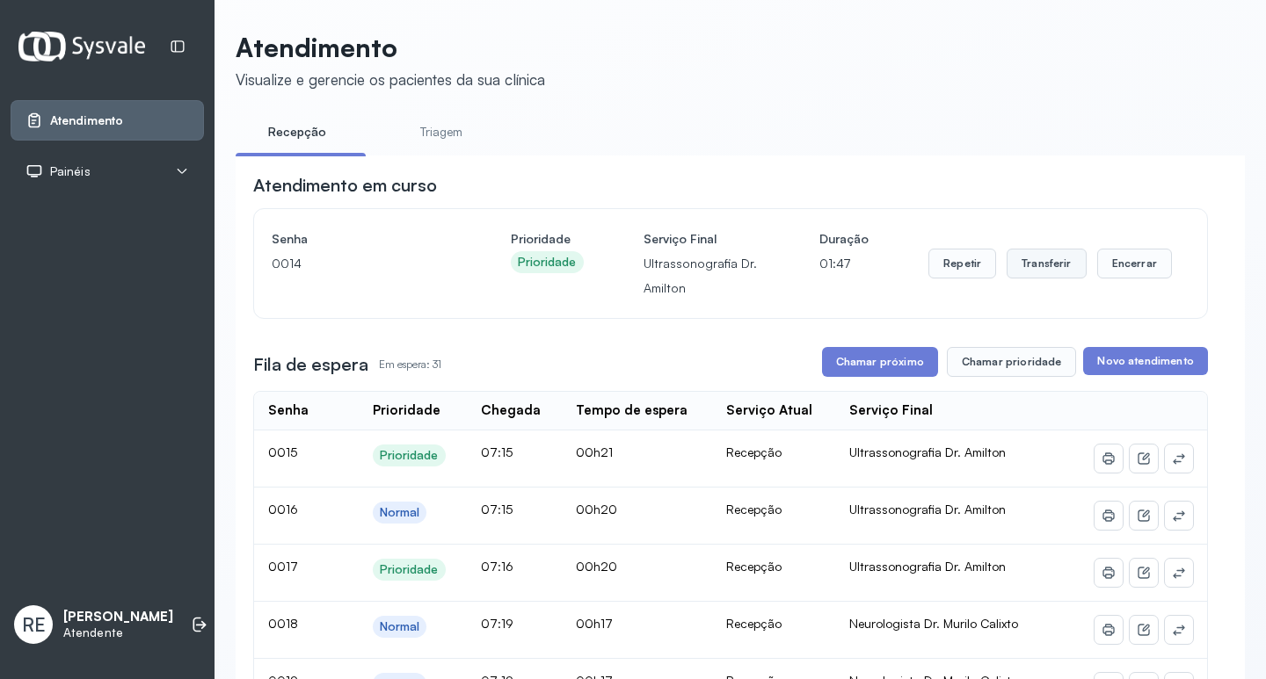
click at [1018, 279] on button "Transferir" at bounding box center [1046, 264] width 80 height 30
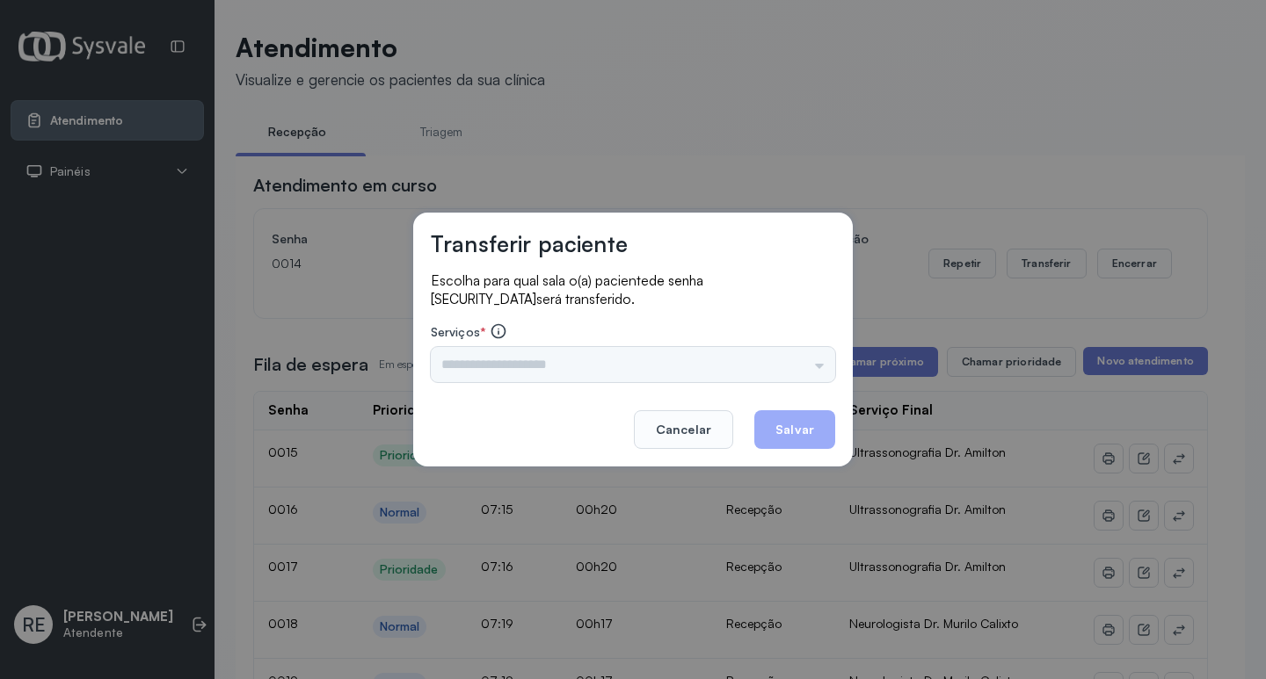
drag, startPoint x: 497, startPoint y: 358, endPoint x: 499, endPoint y: 347, distance: 10.9
click at [497, 355] on div "Triagem Ortopedista Dr. Mauricio Ortopedista Dr. Ramon Ginecologista Dr. Amilto…" at bounding box center [633, 364] width 404 height 35
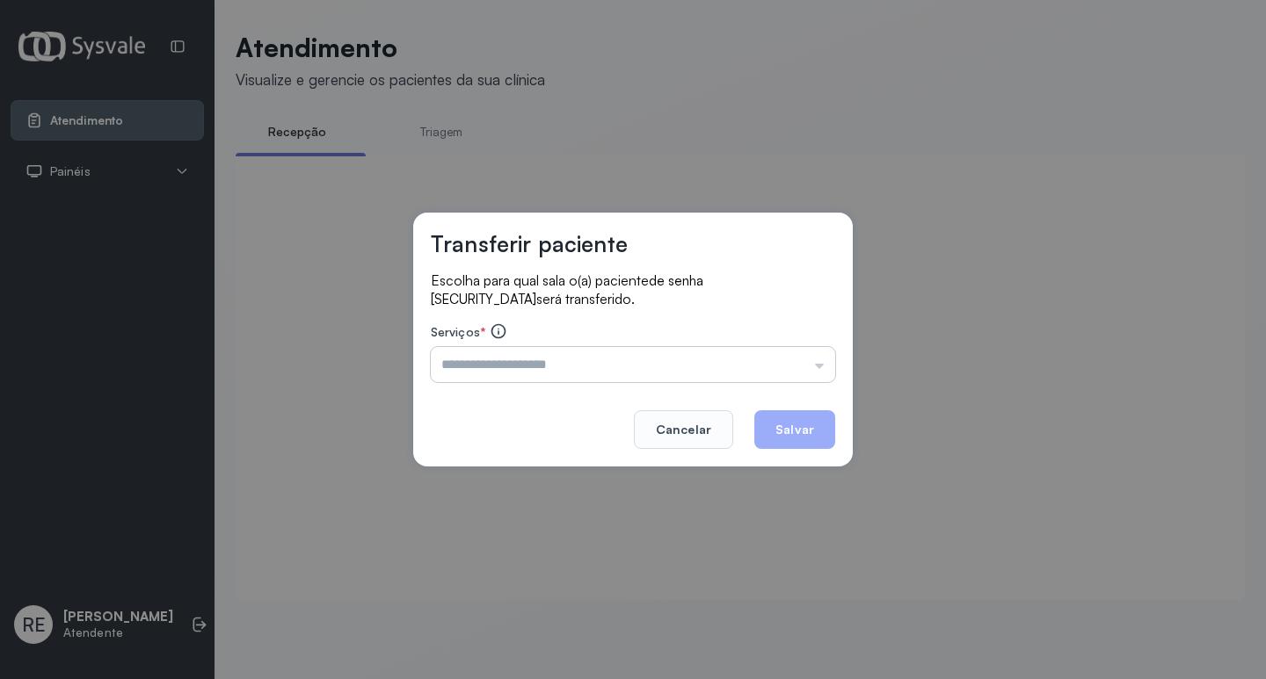
click at [472, 355] on input "text" at bounding box center [633, 364] width 404 height 35
click at [472, 354] on input "text" at bounding box center [633, 364] width 404 height 35
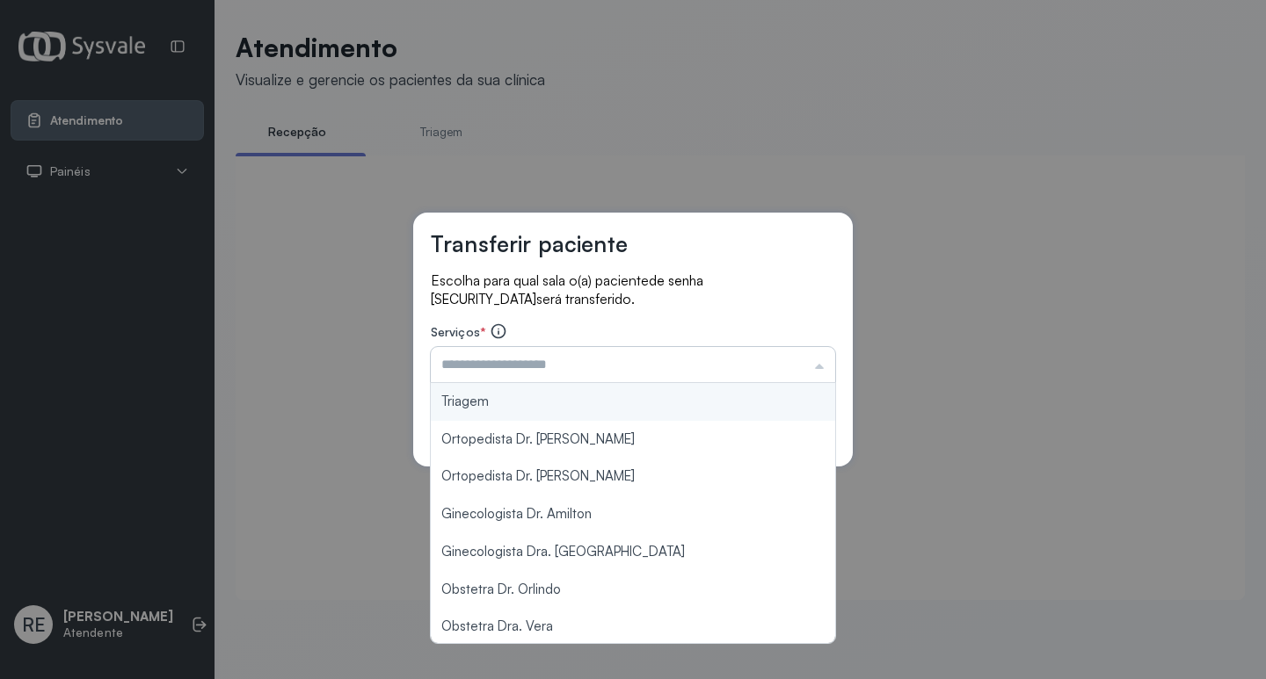
click at [472, 354] on input "text" at bounding box center [633, 364] width 404 height 35
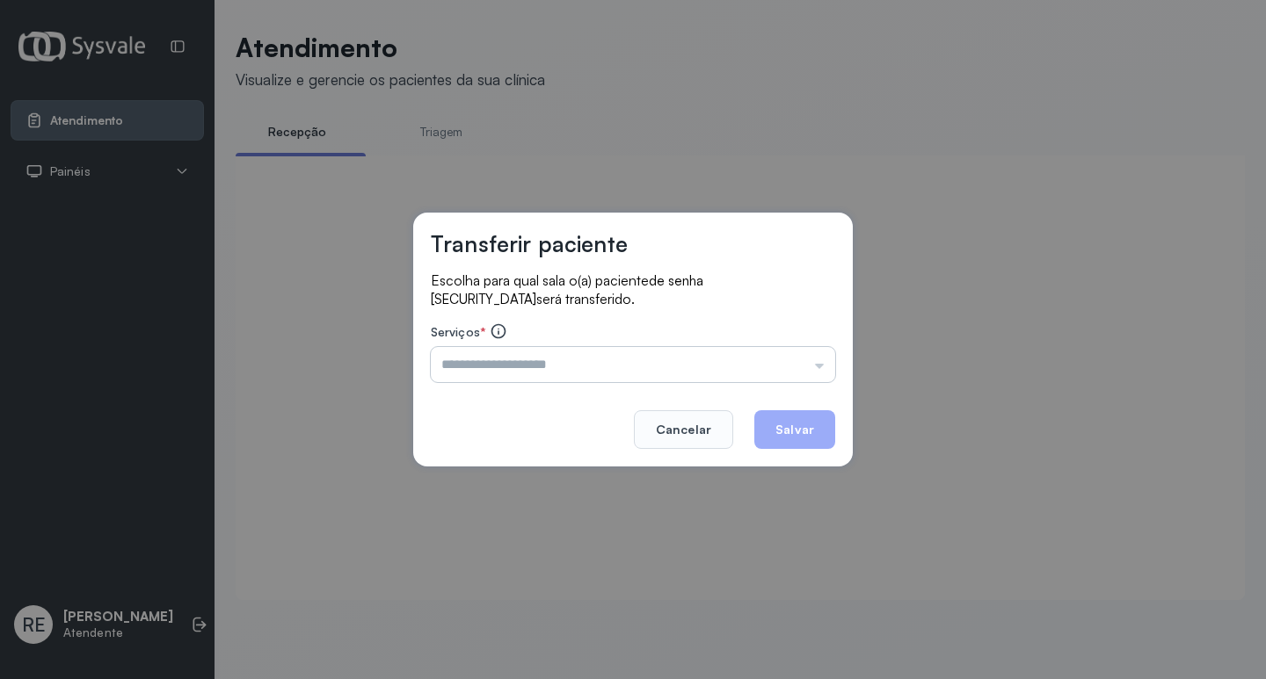
click at [472, 354] on input "text" at bounding box center [633, 364] width 404 height 35
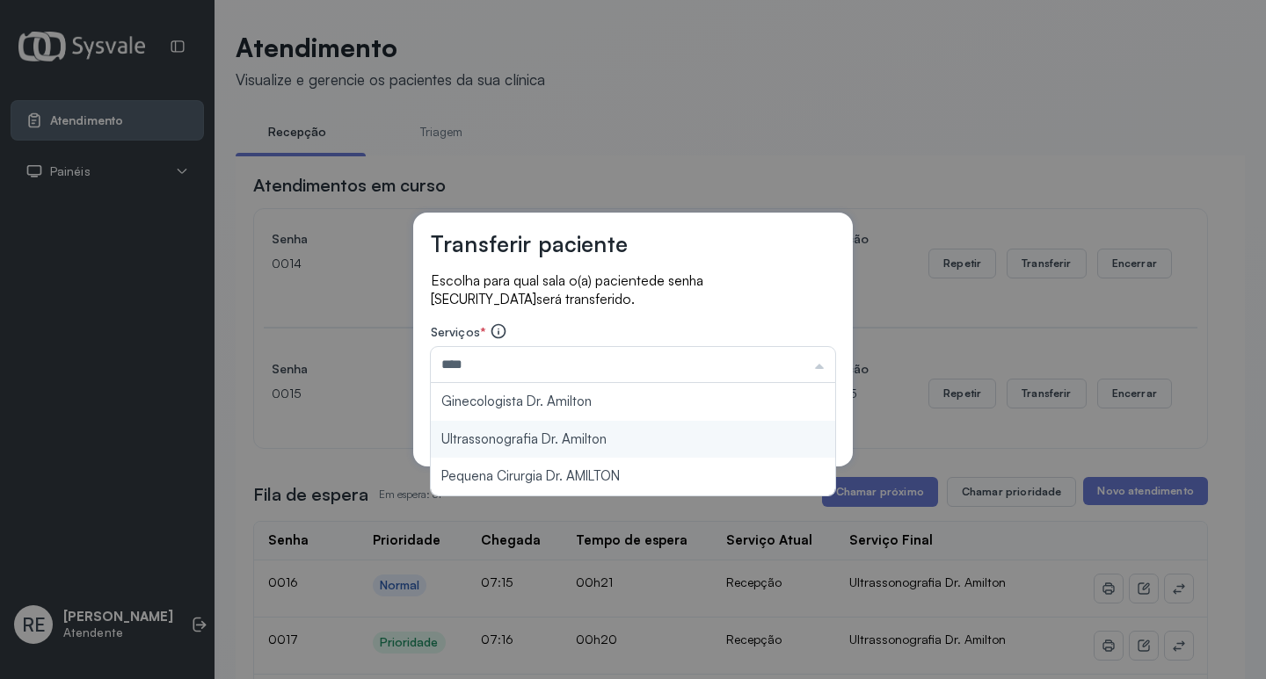
type input "**********"
click at [602, 425] on div "**********" at bounding box center [632, 340] width 439 height 254
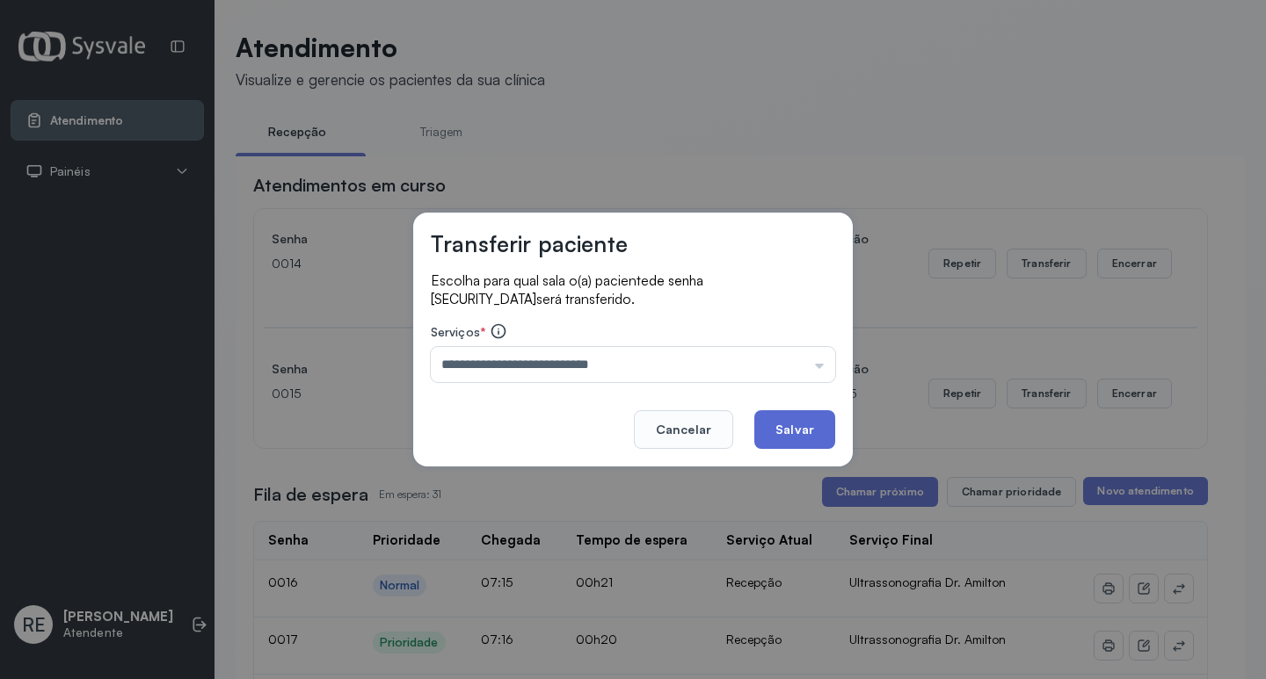
click at [802, 419] on button "Salvar" at bounding box center [794, 429] width 81 height 39
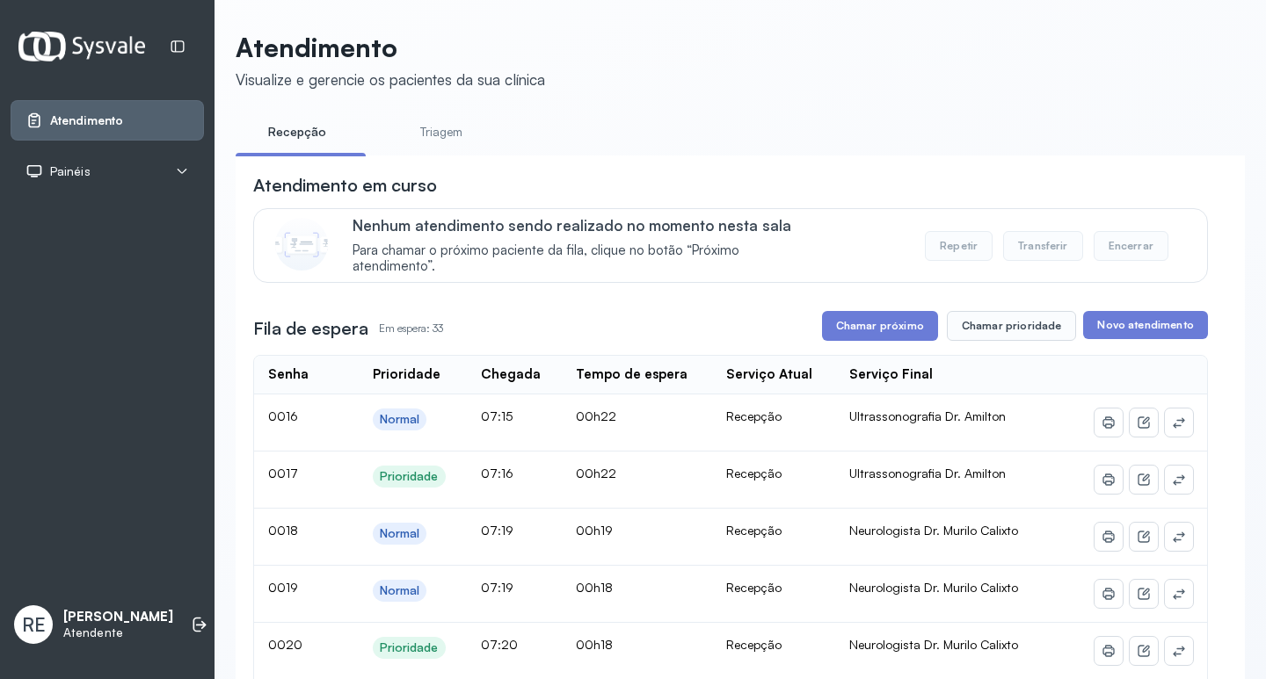
click at [912, 330] on button "Chamar próximo" at bounding box center [880, 326] width 116 height 30
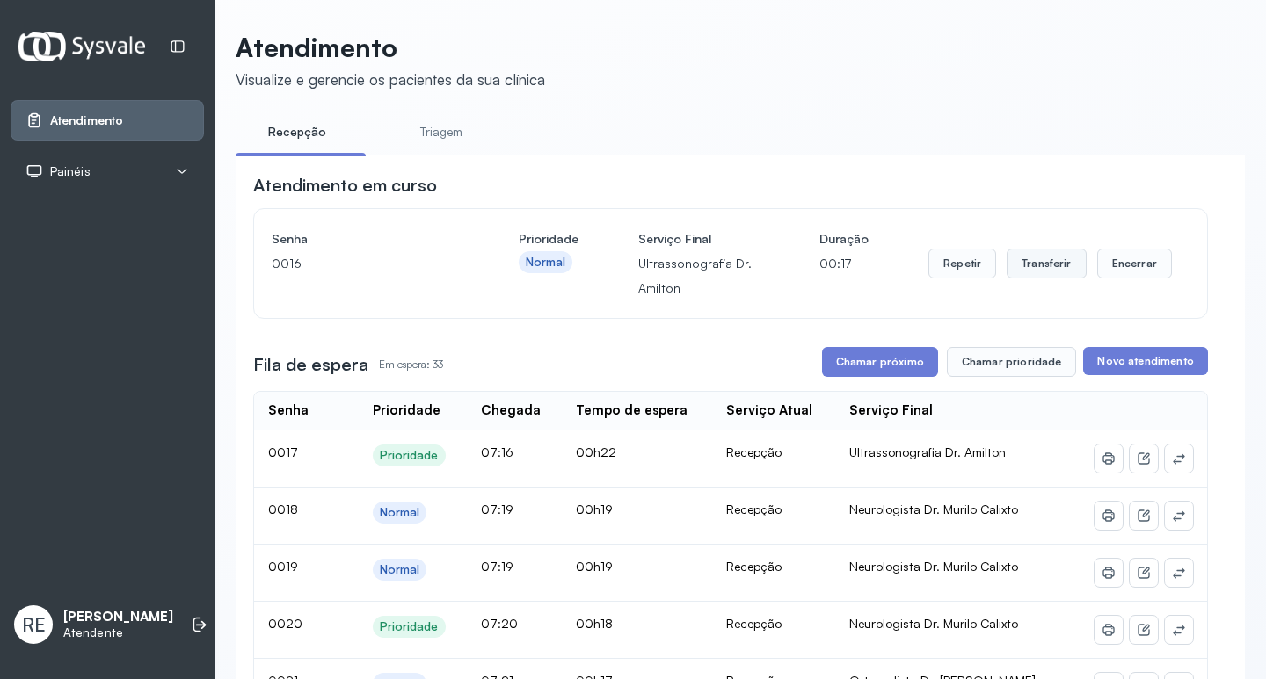
click at [1043, 269] on button "Transferir" at bounding box center [1046, 264] width 80 height 30
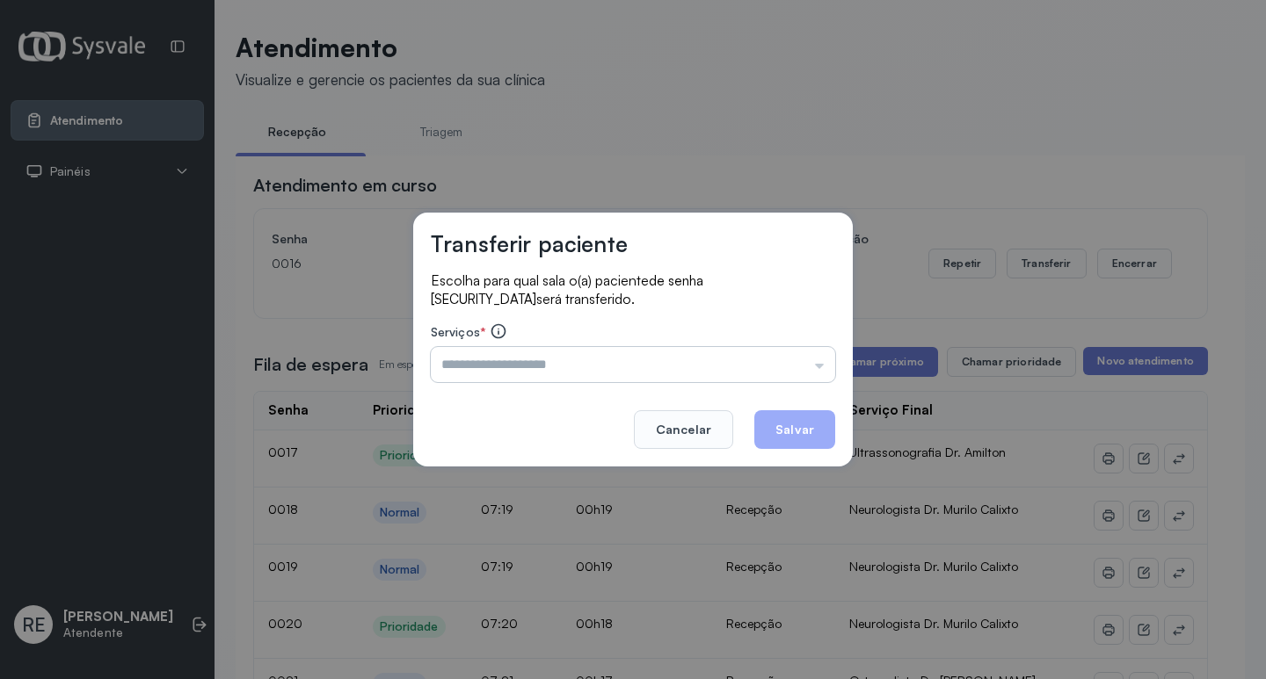
click at [570, 372] on input "text" at bounding box center [633, 364] width 404 height 35
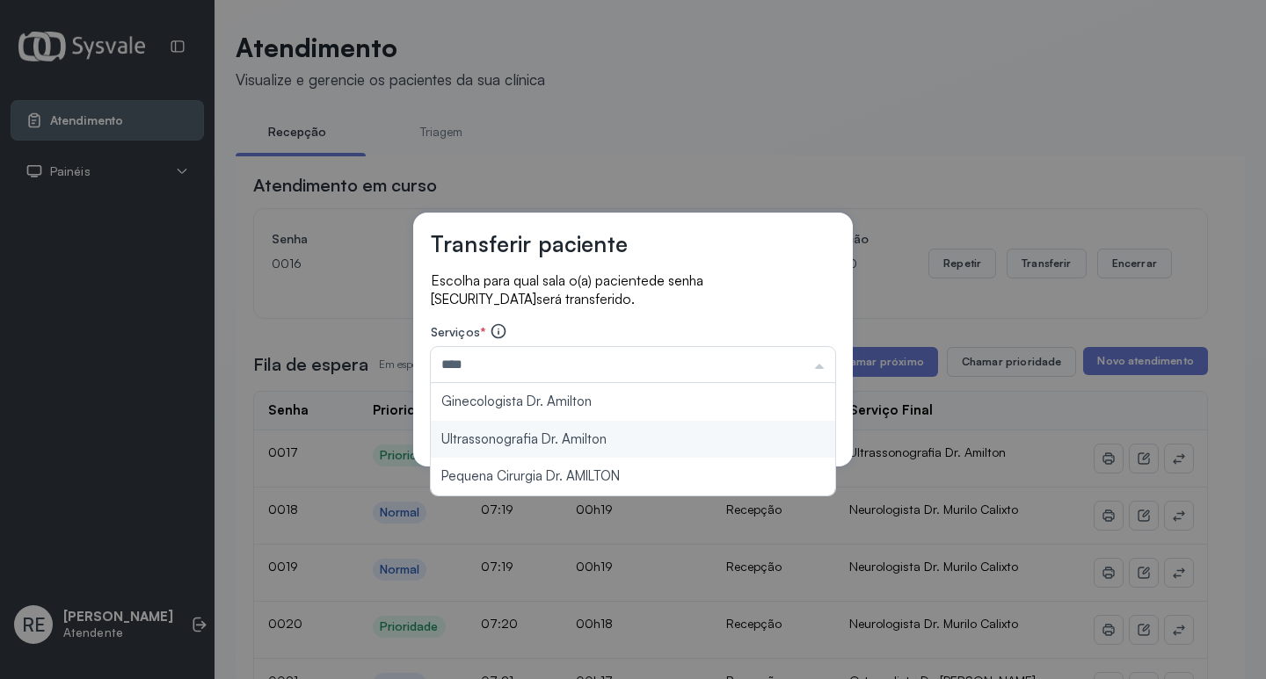
type input "**********"
click at [535, 441] on div "**********" at bounding box center [632, 340] width 439 height 254
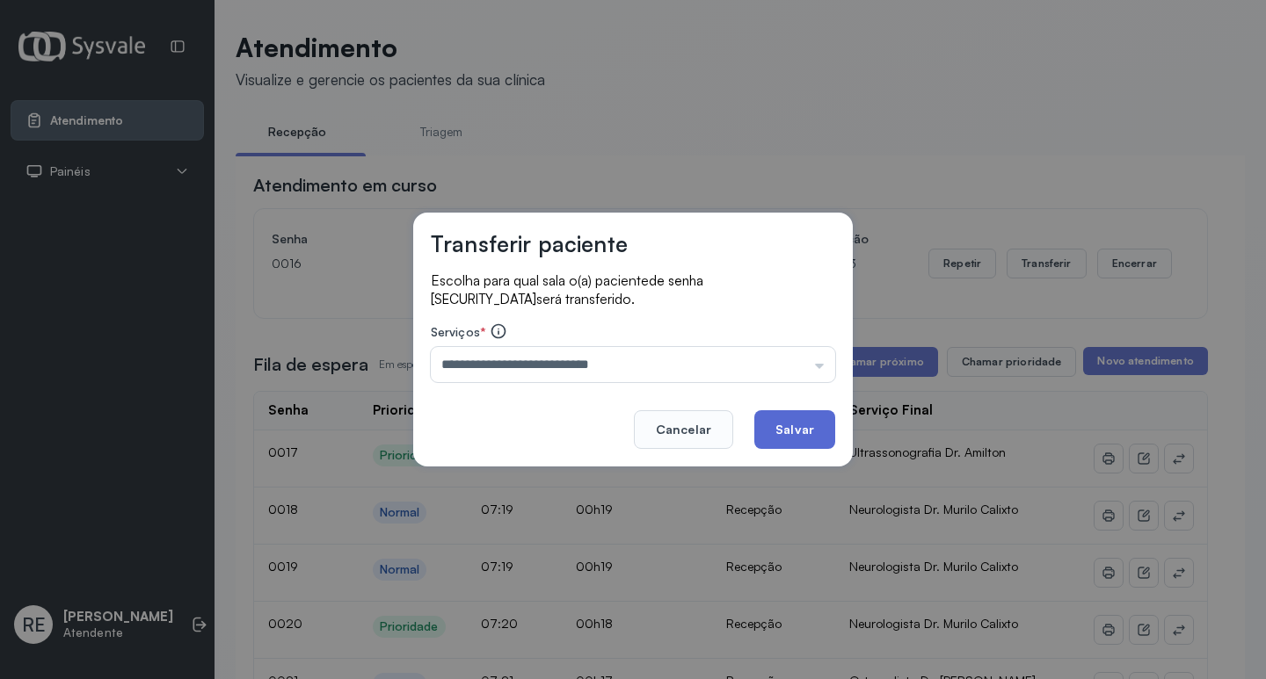
click at [802, 420] on button "Salvar" at bounding box center [794, 429] width 81 height 39
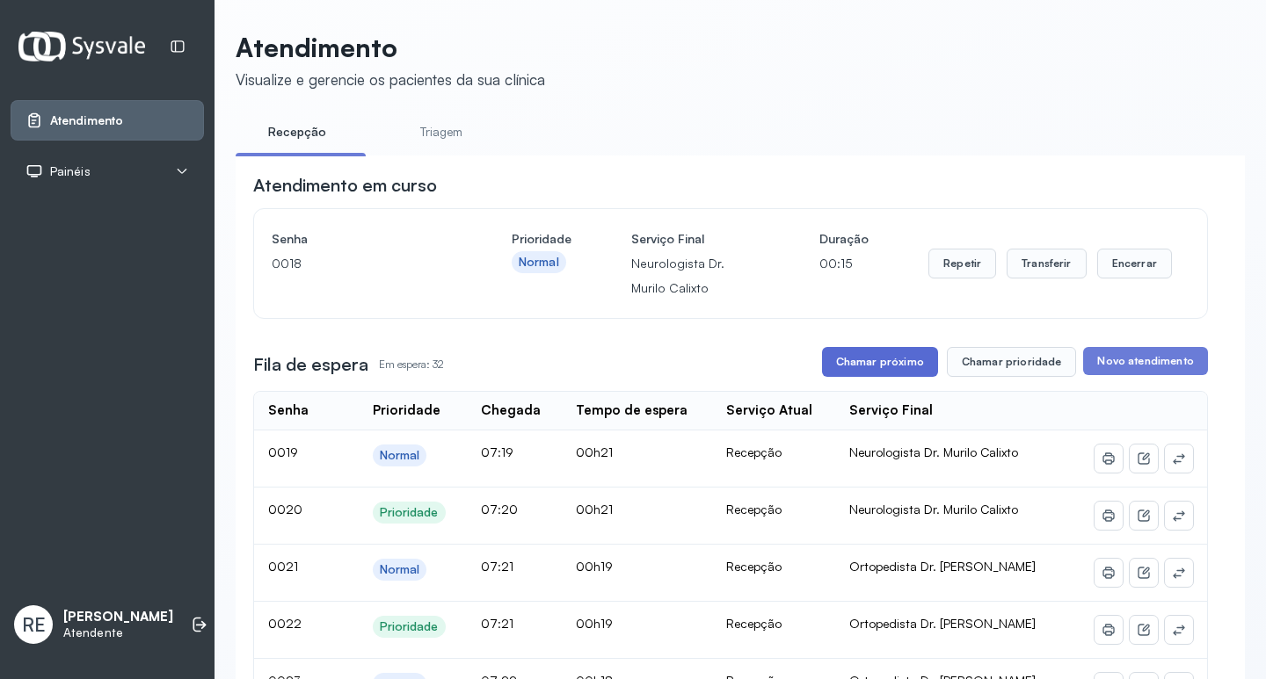
click at [873, 364] on button "Chamar próximo" at bounding box center [880, 362] width 116 height 30
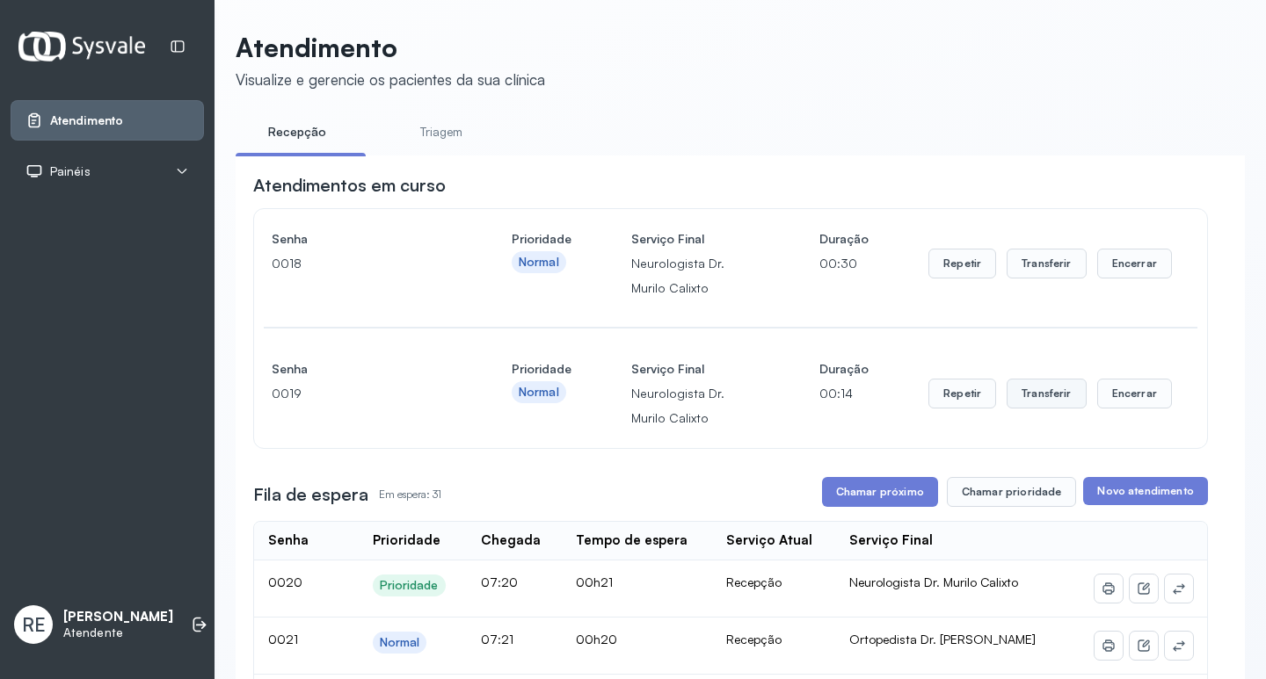
click at [1025, 279] on button "Transferir" at bounding box center [1046, 264] width 80 height 30
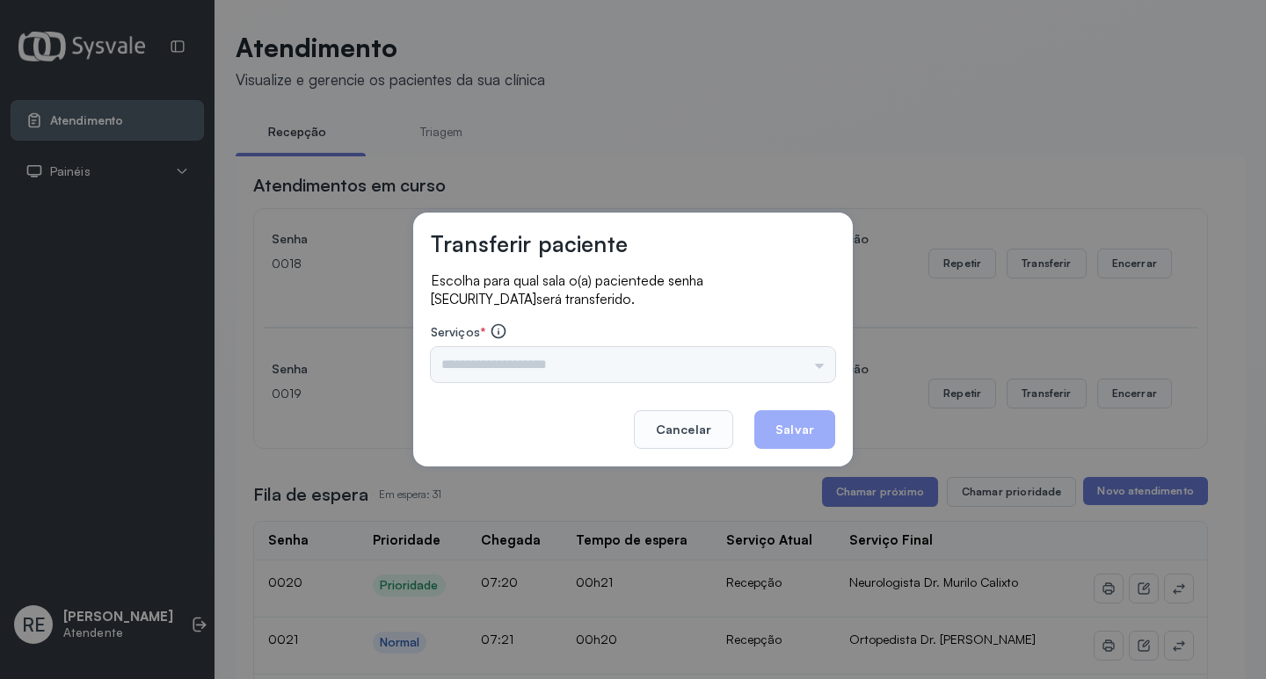
click at [536, 364] on div "Triagem Ortopedista Dr. Mauricio Ortopedista Dr. Ramon Ginecologista Dr. Amilto…" at bounding box center [633, 364] width 404 height 35
click at [521, 359] on input "text" at bounding box center [633, 364] width 404 height 35
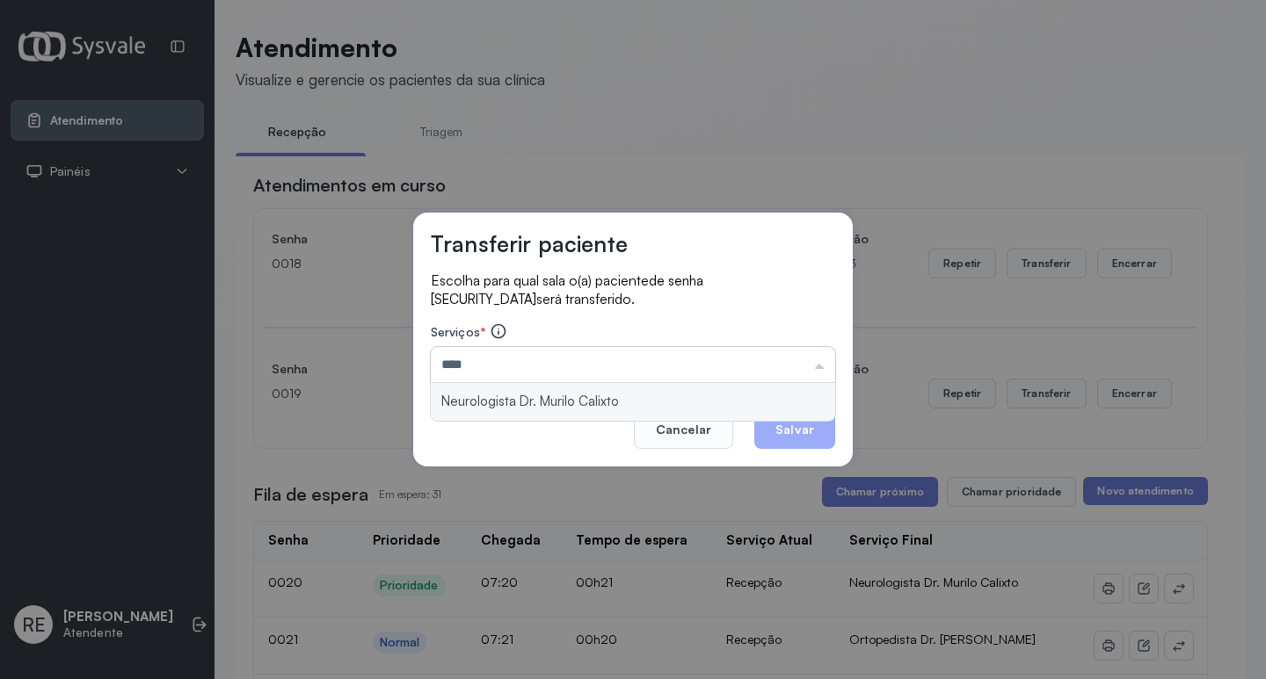
type input "**********"
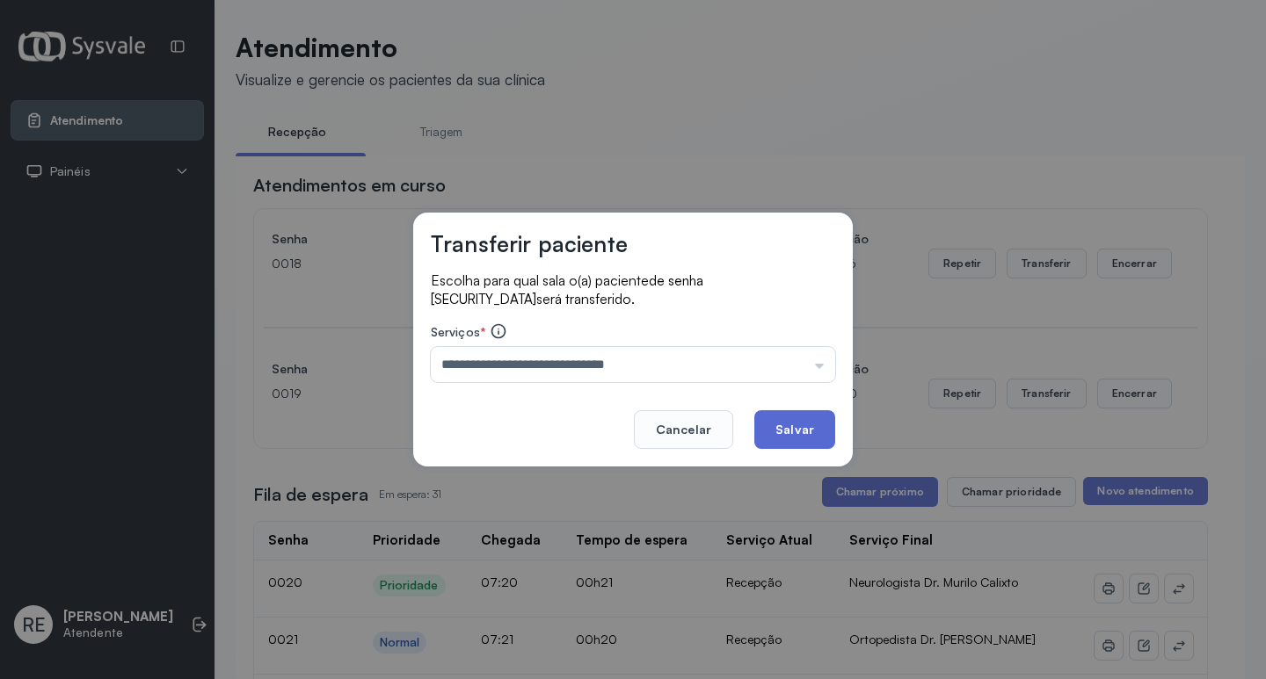
click at [786, 439] on button "Salvar" at bounding box center [794, 429] width 81 height 39
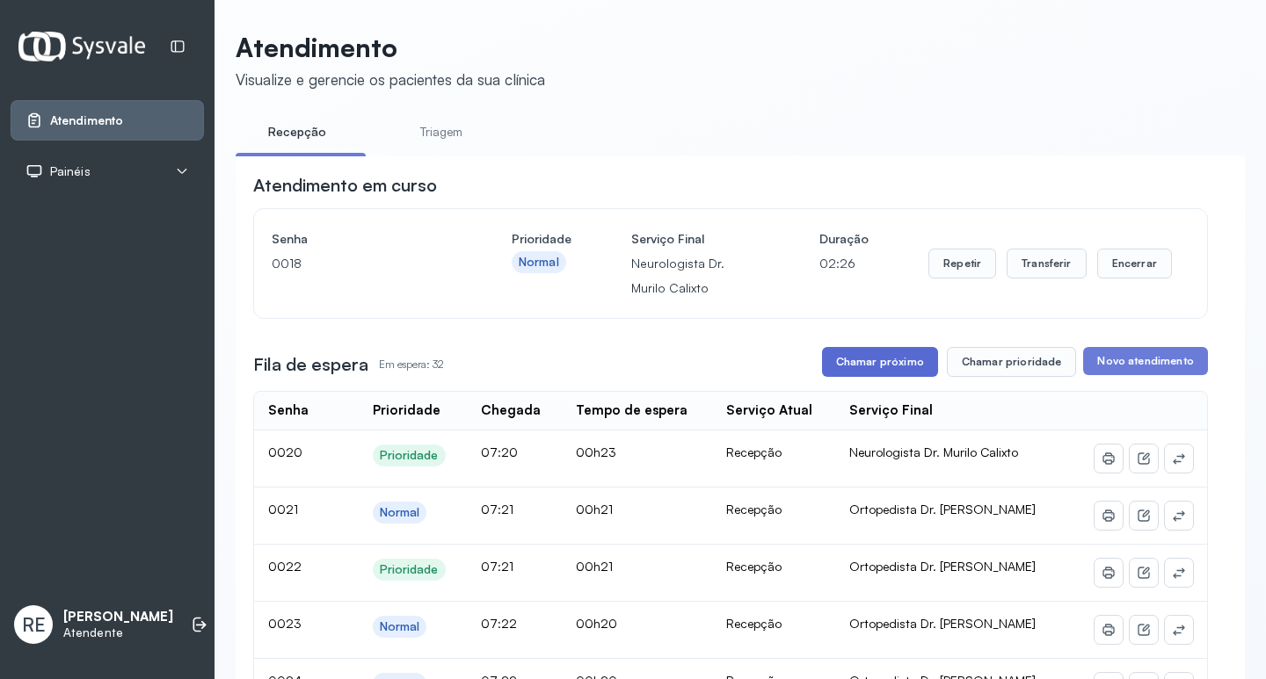
click at [871, 372] on button "Chamar próximo" at bounding box center [880, 362] width 116 height 30
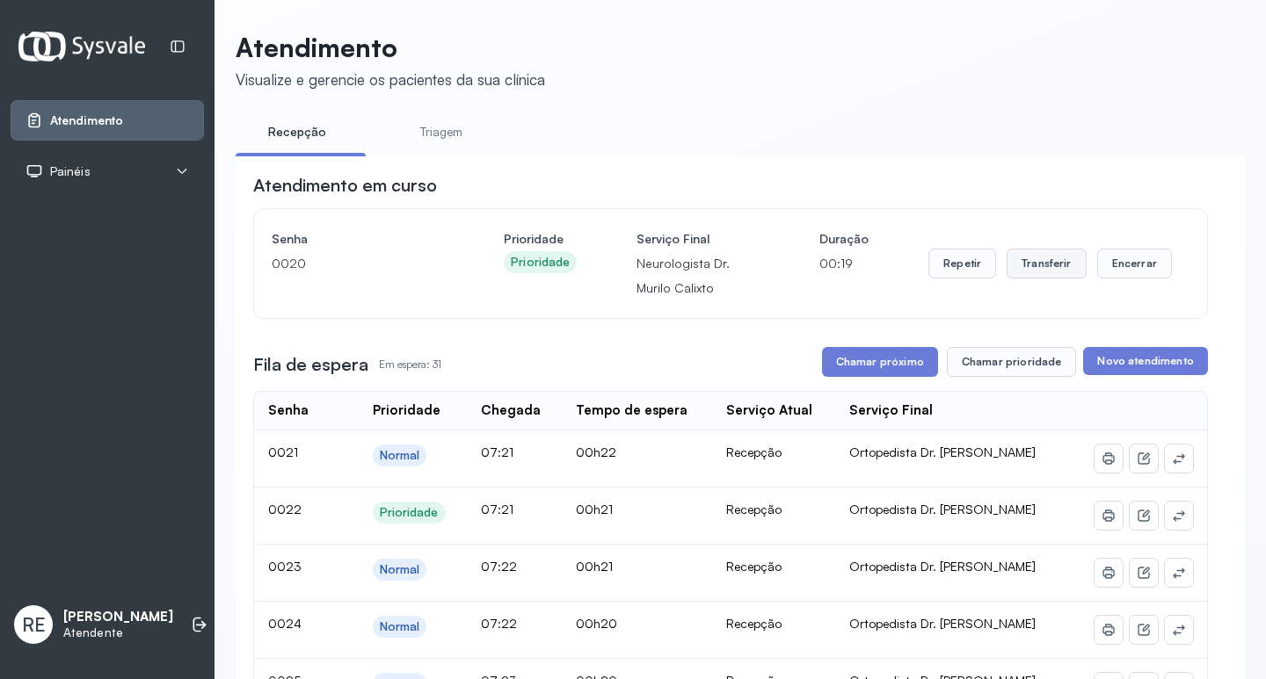
click at [1025, 270] on button "Transferir" at bounding box center [1046, 264] width 80 height 30
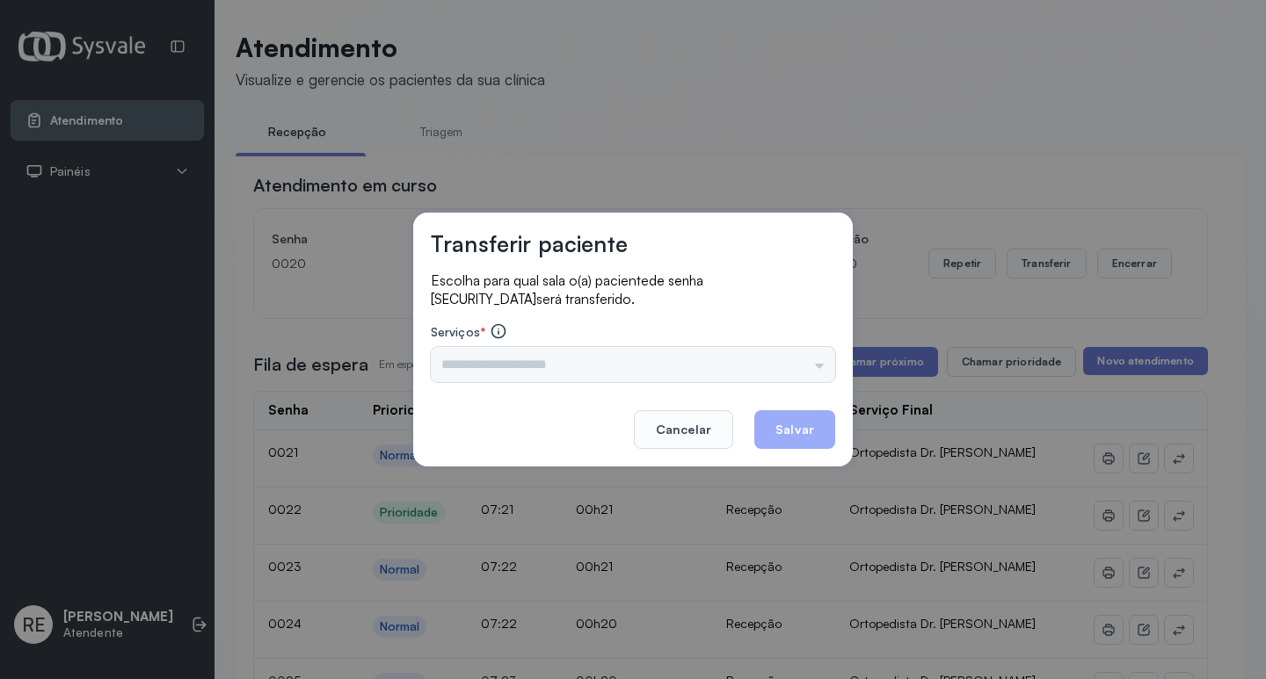
click at [545, 371] on input "text" at bounding box center [633, 364] width 404 height 35
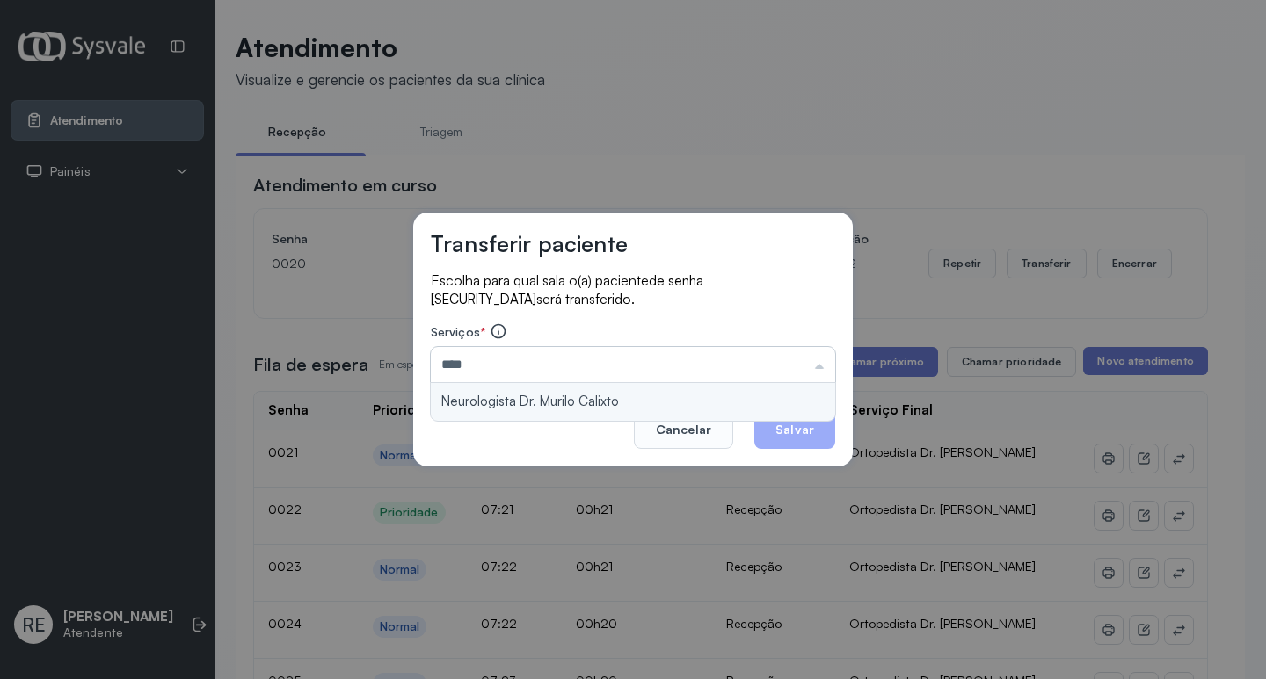
type input "**********"
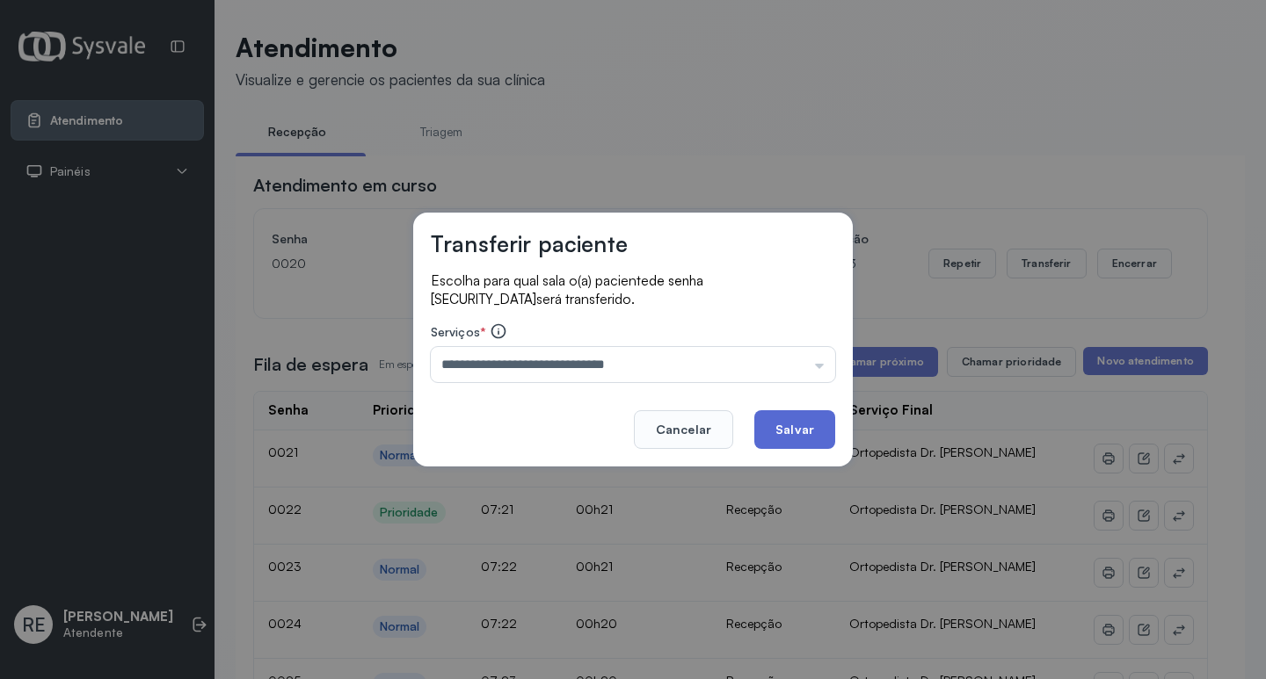
click at [808, 420] on button "Salvar" at bounding box center [794, 429] width 81 height 39
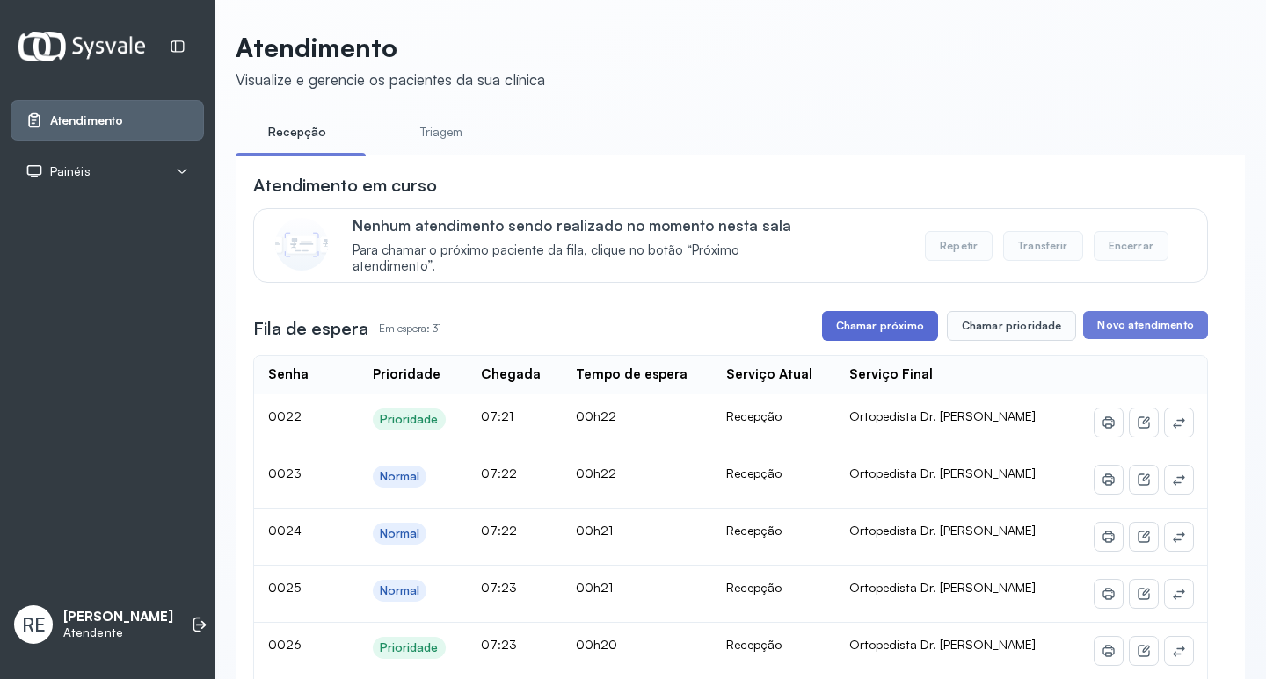
click at [882, 323] on button "Chamar próximo" at bounding box center [880, 326] width 116 height 30
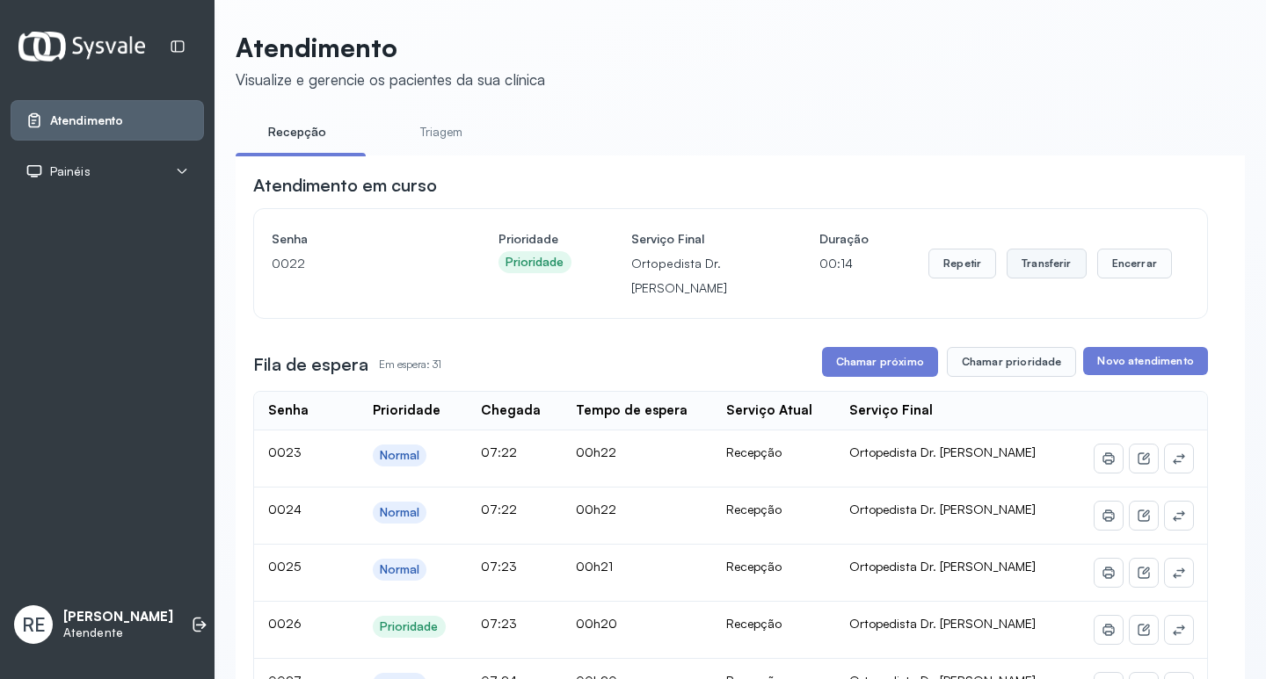
click at [1021, 271] on button "Transferir" at bounding box center [1046, 264] width 80 height 30
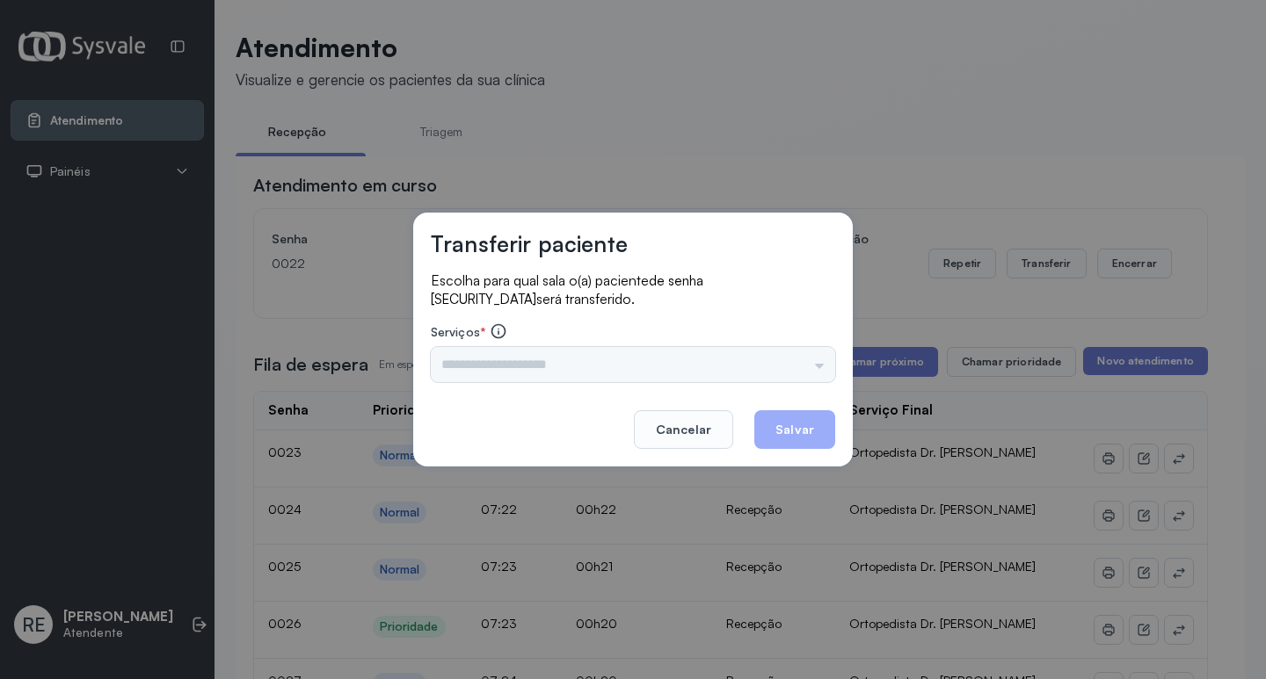
click at [501, 375] on div "Triagem Ortopedista Dr. Mauricio Ortopedista Dr. Ramon Ginecologista Dr. Amilto…" at bounding box center [633, 364] width 404 height 35
click at [500, 375] on input "text" at bounding box center [633, 364] width 404 height 35
click at [309, 297] on div "Transferir paciente Escolha para qual sala o(a) paciente de senha 0022 será tra…" at bounding box center [633, 339] width 1266 height 679
click at [526, 363] on input "****" at bounding box center [633, 364] width 404 height 35
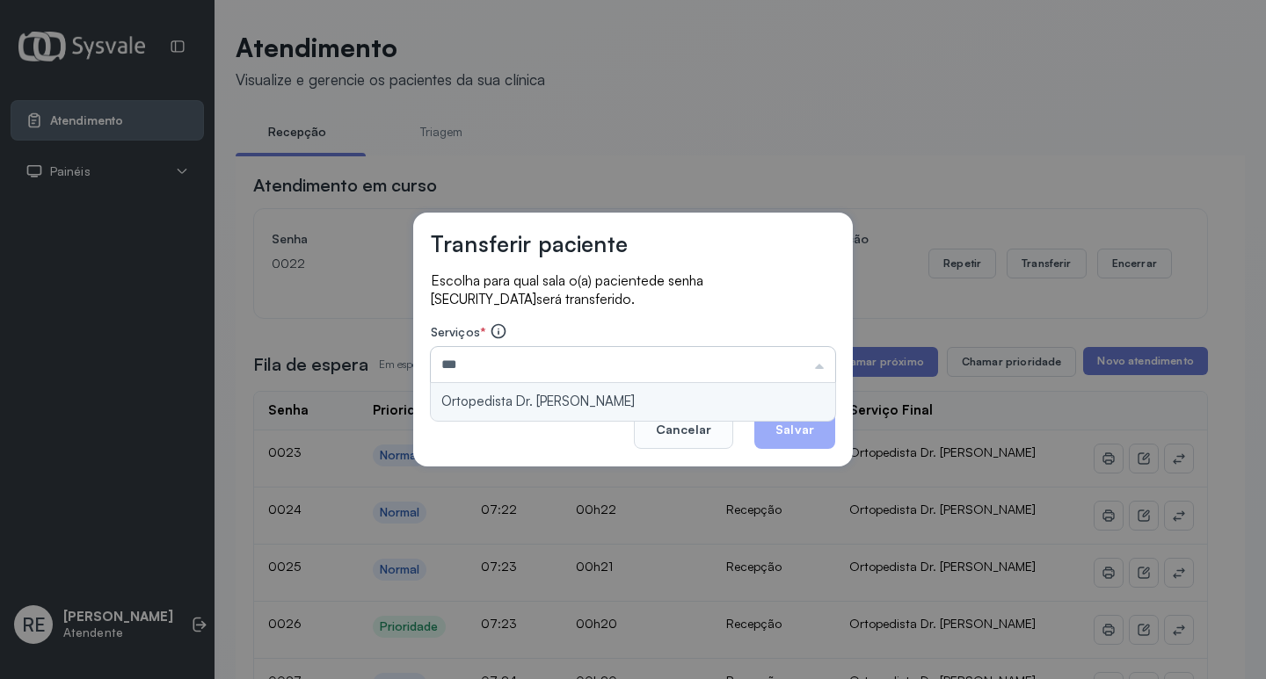
type input "**********"
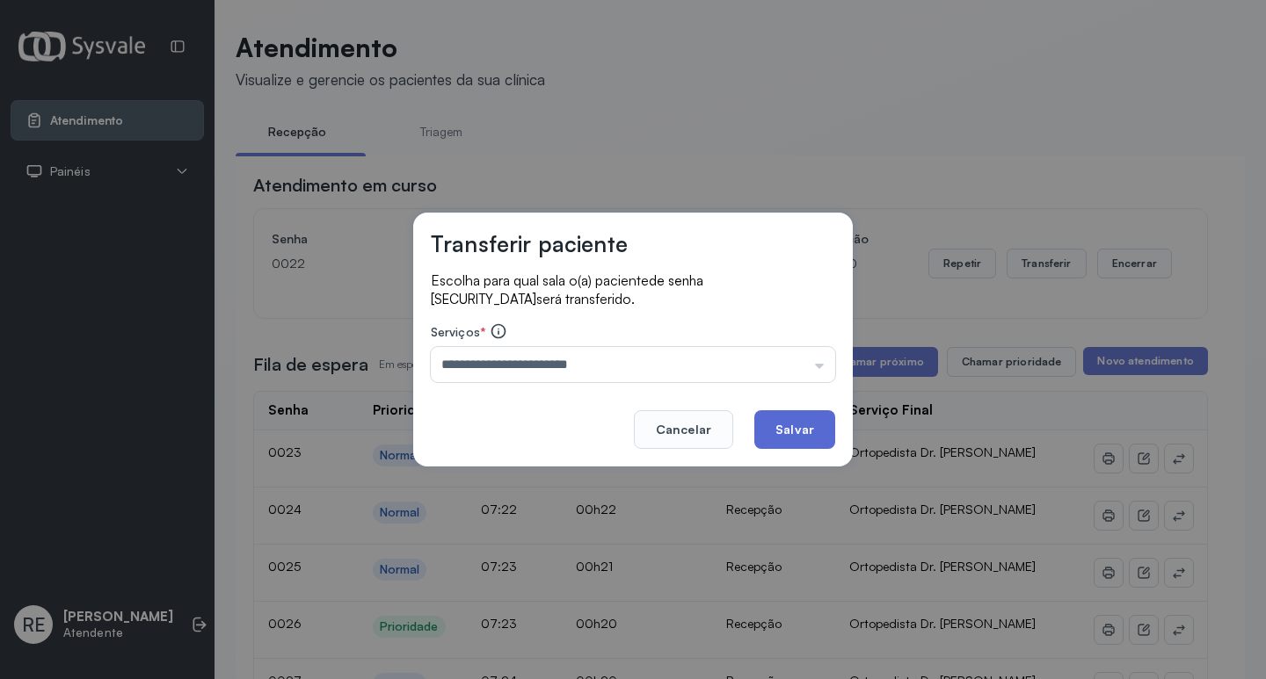
click at [779, 434] on button "Salvar" at bounding box center [794, 429] width 81 height 39
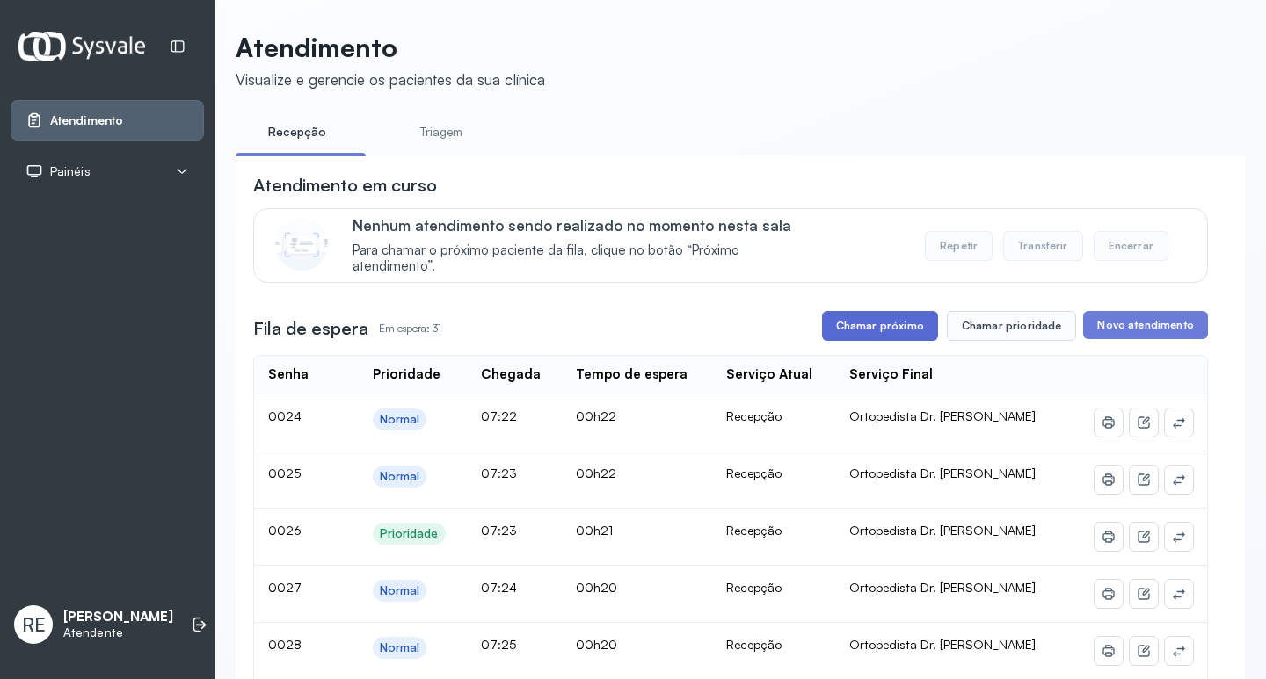
click at [870, 341] on button "Chamar próximo" at bounding box center [880, 326] width 116 height 30
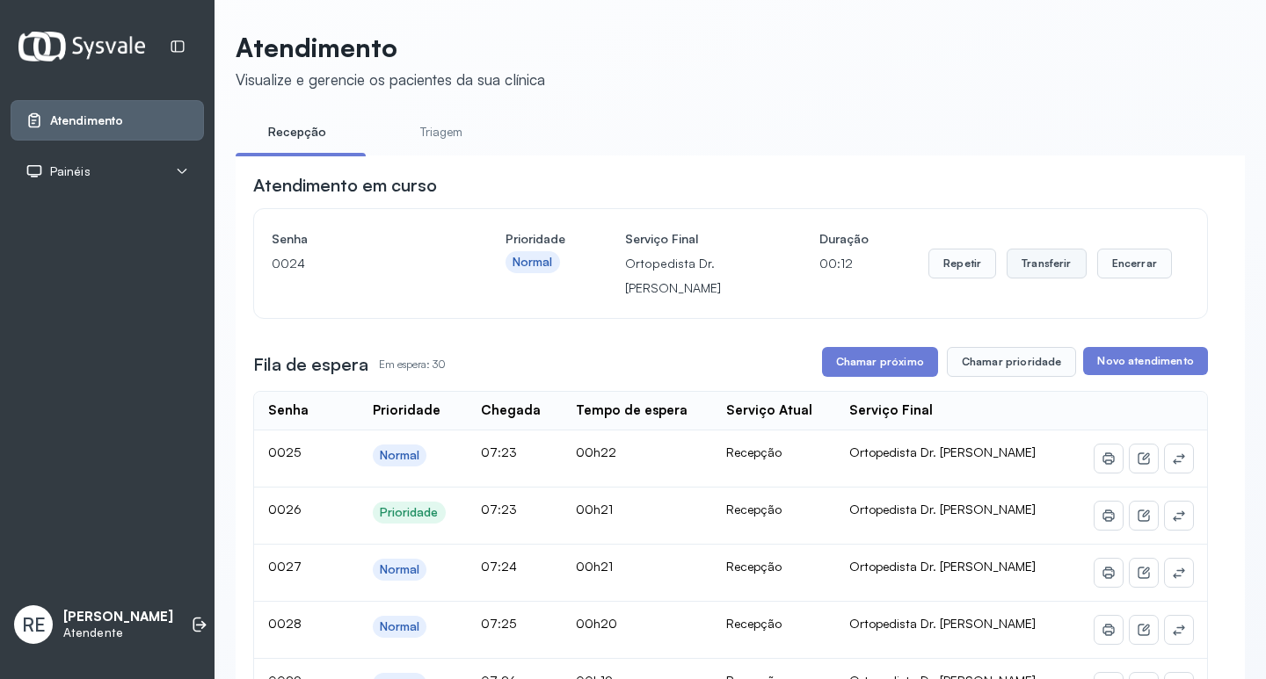
click at [1024, 273] on button "Transferir" at bounding box center [1046, 264] width 80 height 30
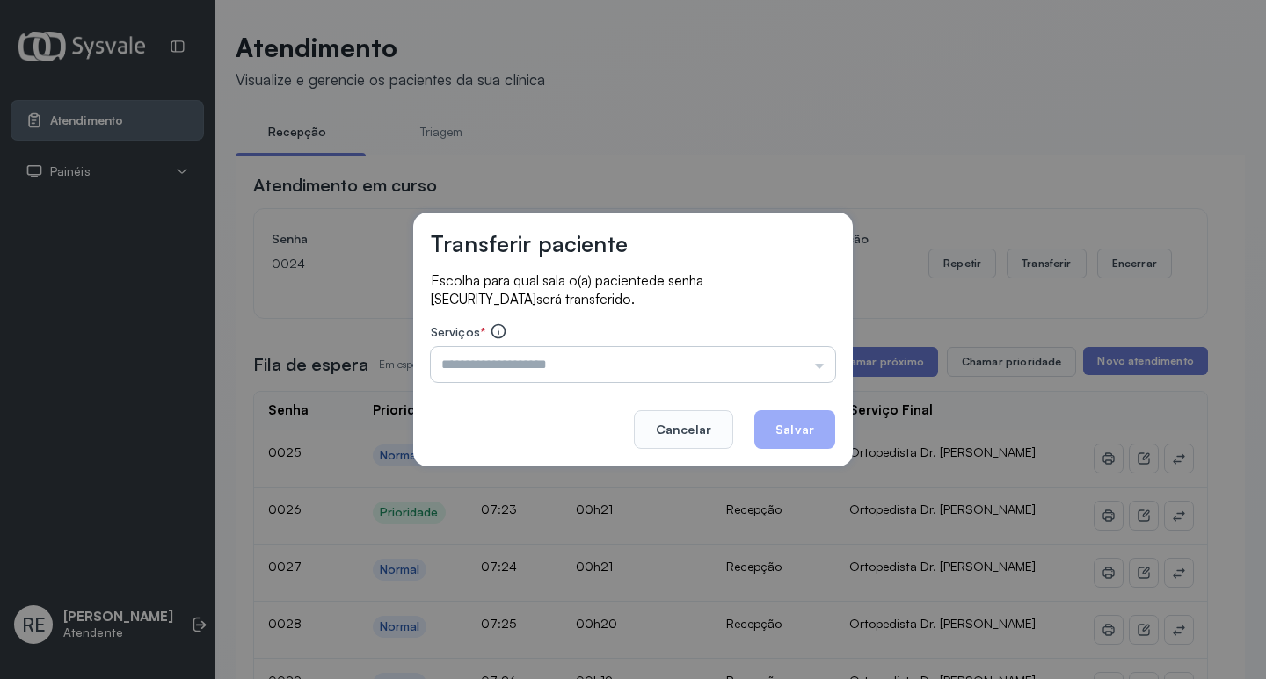
click at [479, 365] on input "text" at bounding box center [633, 364] width 404 height 35
type input "**********"
click at [784, 433] on button "Salvar" at bounding box center [794, 429] width 81 height 39
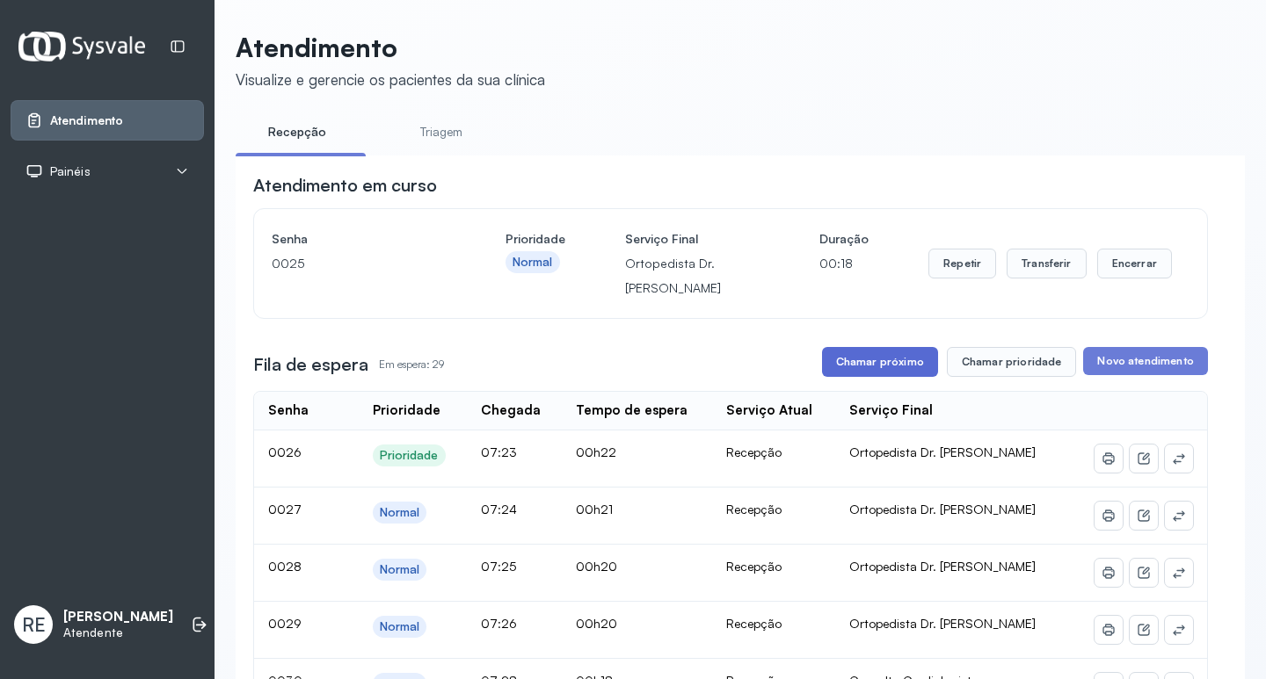
click at [895, 374] on button "Chamar próximo" at bounding box center [880, 362] width 116 height 30
click at [970, 271] on button "Repetir" at bounding box center [962, 264] width 68 height 30
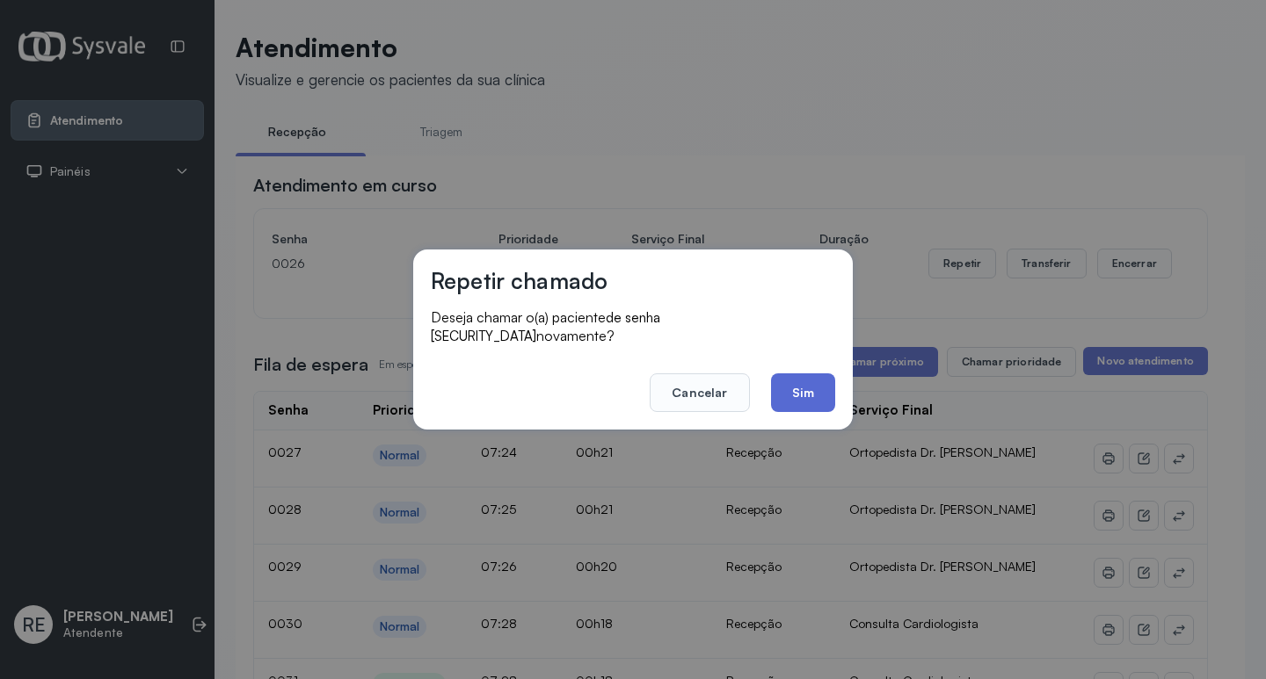
click at [812, 380] on button "Sim" at bounding box center [803, 393] width 64 height 39
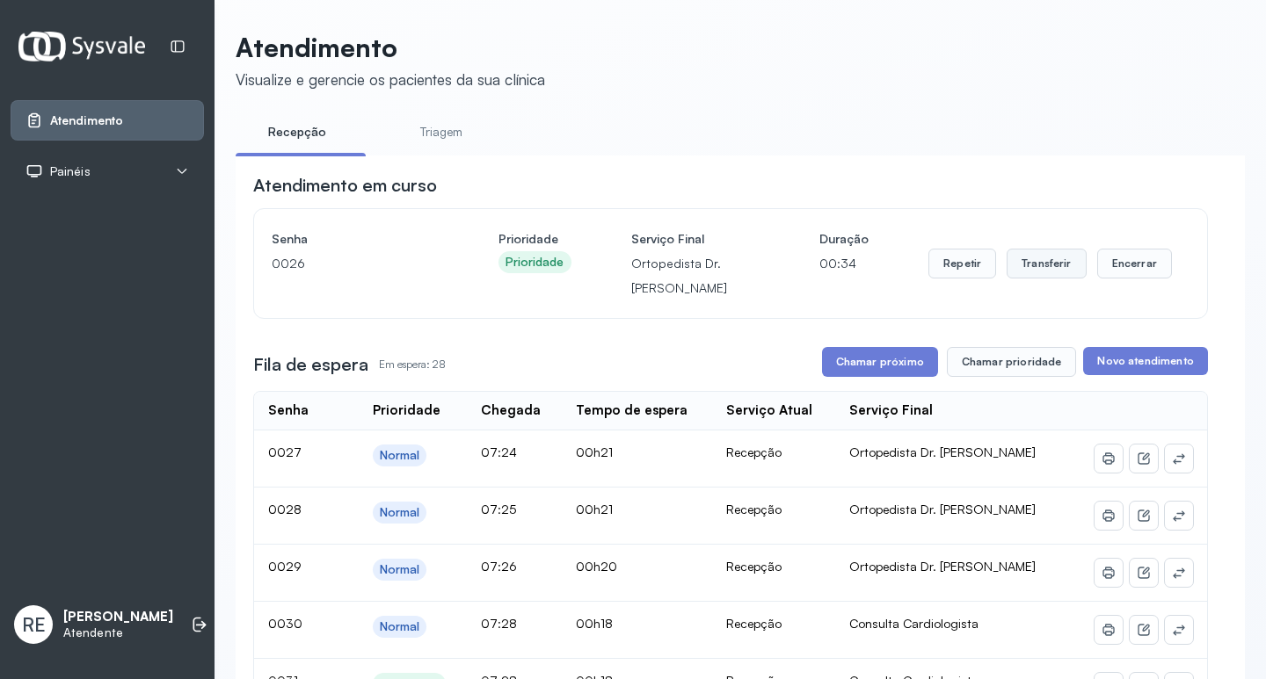
click at [1020, 272] on button "Transferir" at bounding box center [1046, 264] width 80 height 30
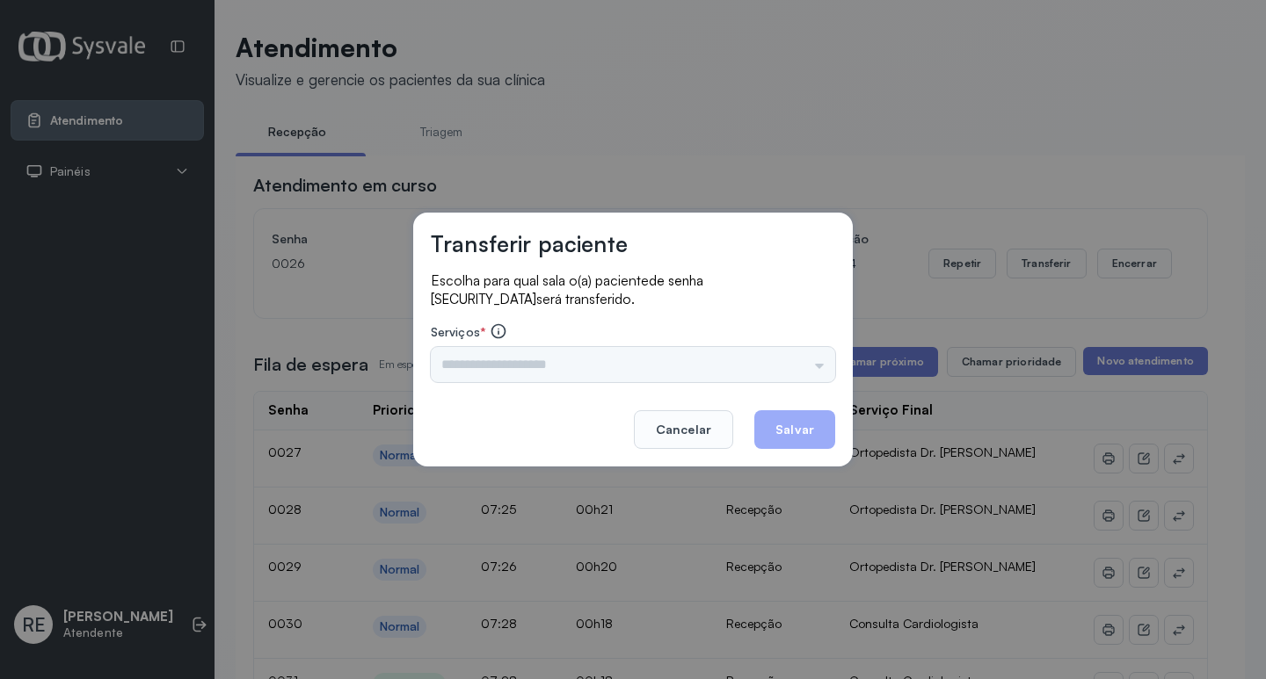
drag, startPoint x: 508, startPoint y: 348, endPoint x: 509, endPoint y: 361, distance: 13.2
click at [507, 349] on div "Triagem Ortopedista Dr. Mauricio Ortopedista Dr. Ramon Ginecologista Dr. Amilto…" at bounding box center [633, 364] width 404 height 35
click at [511, 365] on input "text" at bounding box center [633, 364] width 404 height 35
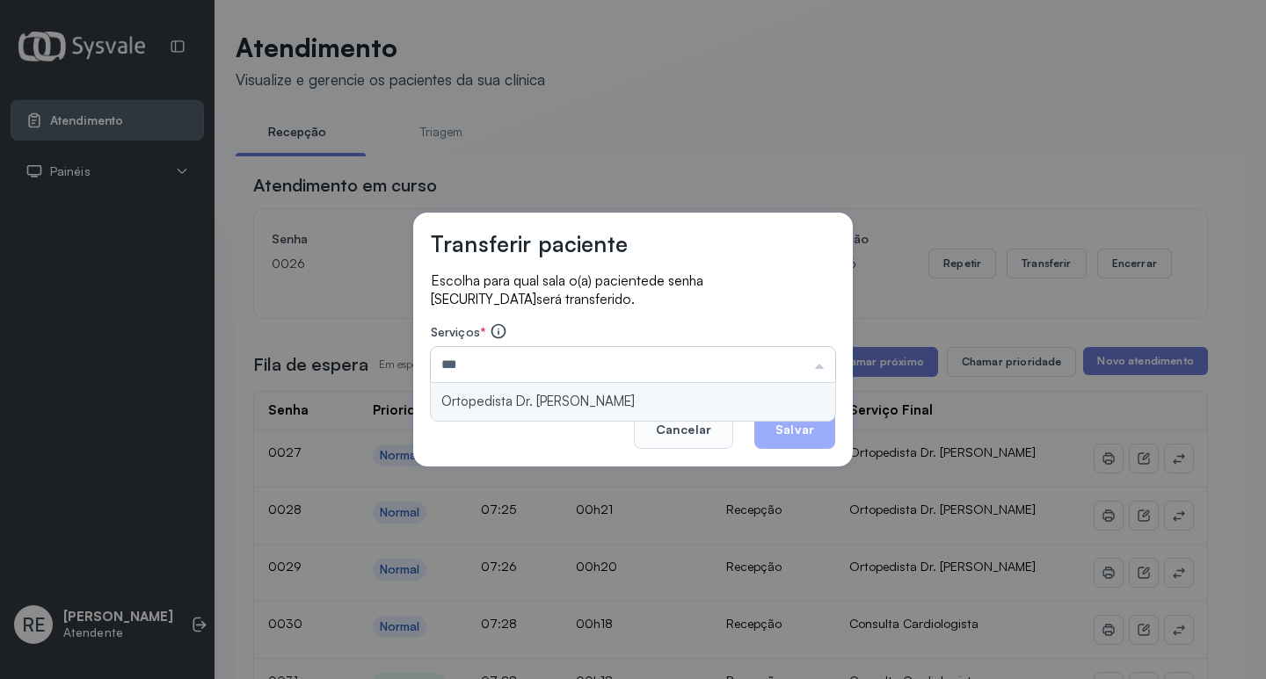
type input "**********"
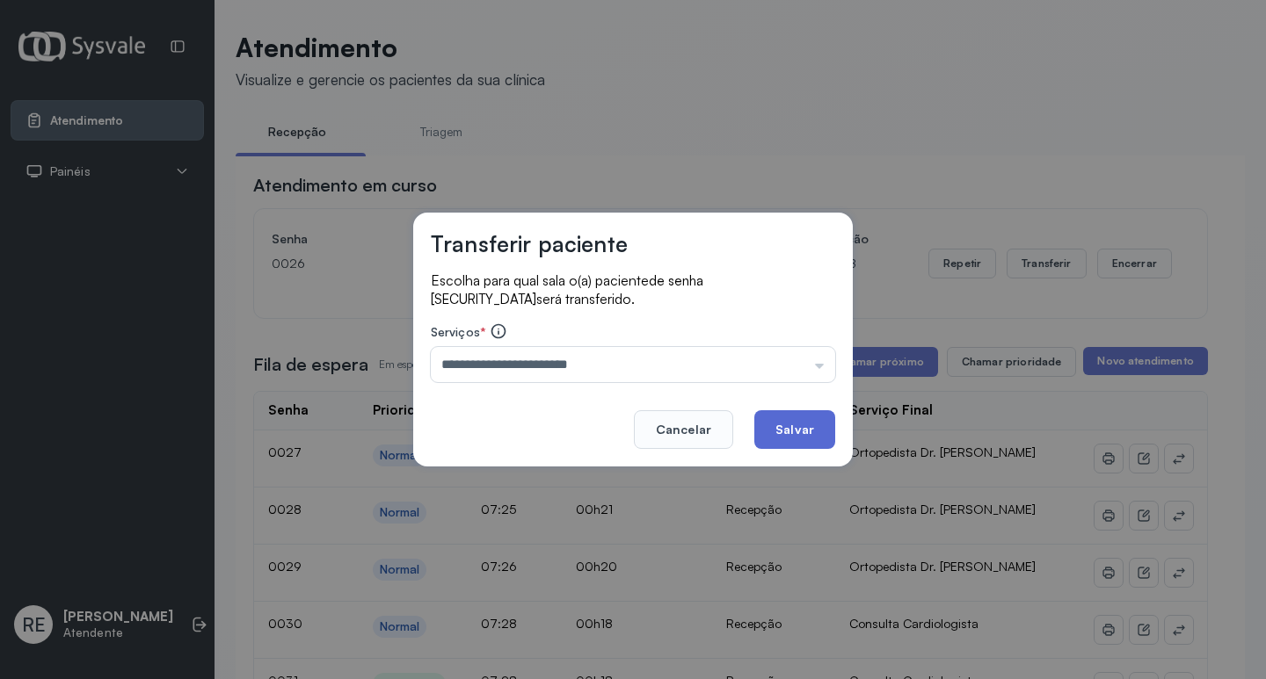
click at [773, 421] on button "Salvar" at bounding box center [794, 429] width 81 height 39
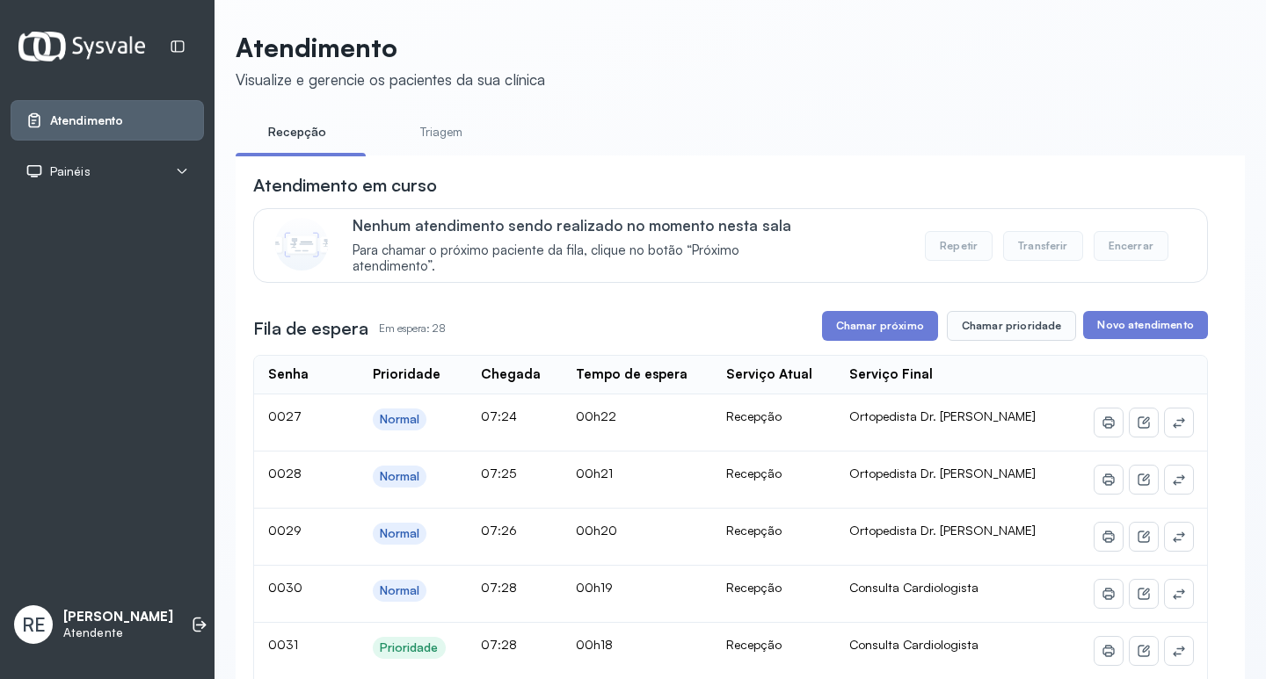
click at [900, 341] on button "Chamar próximo" at bounding box center [880, 326] width 116 height 30
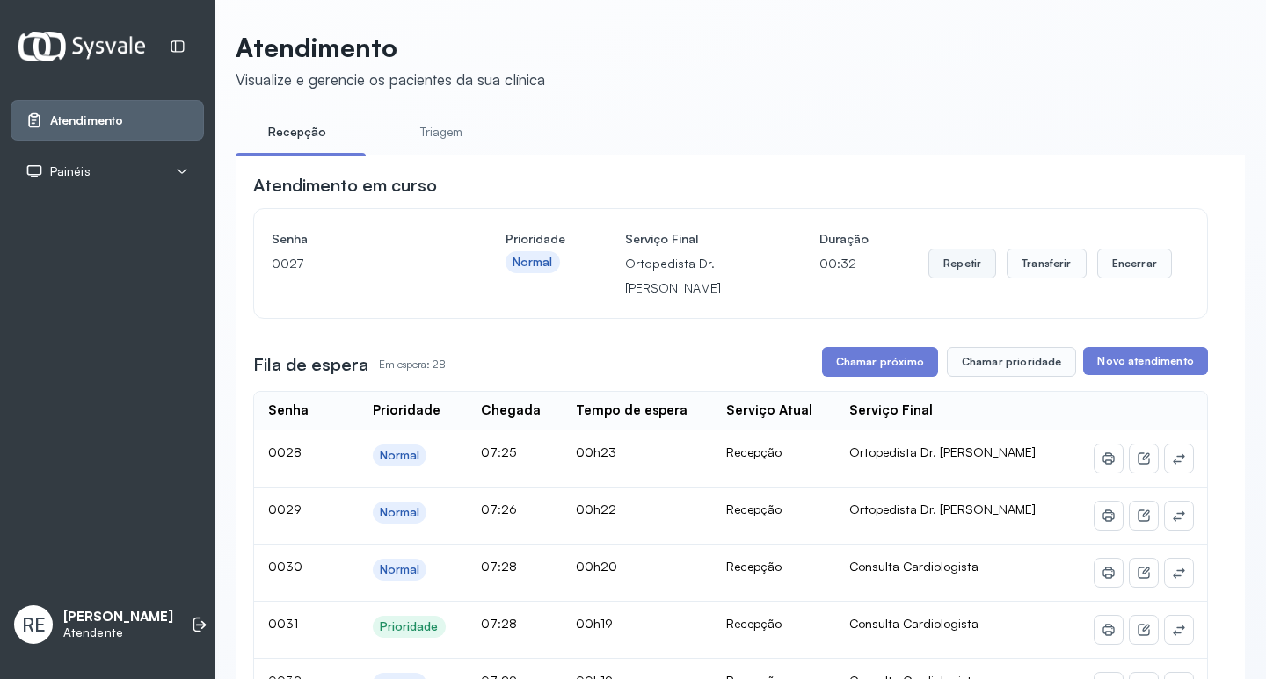
click at [933, 261] on button "Repetir" at bounding box center [962, 264] width 68 height 30
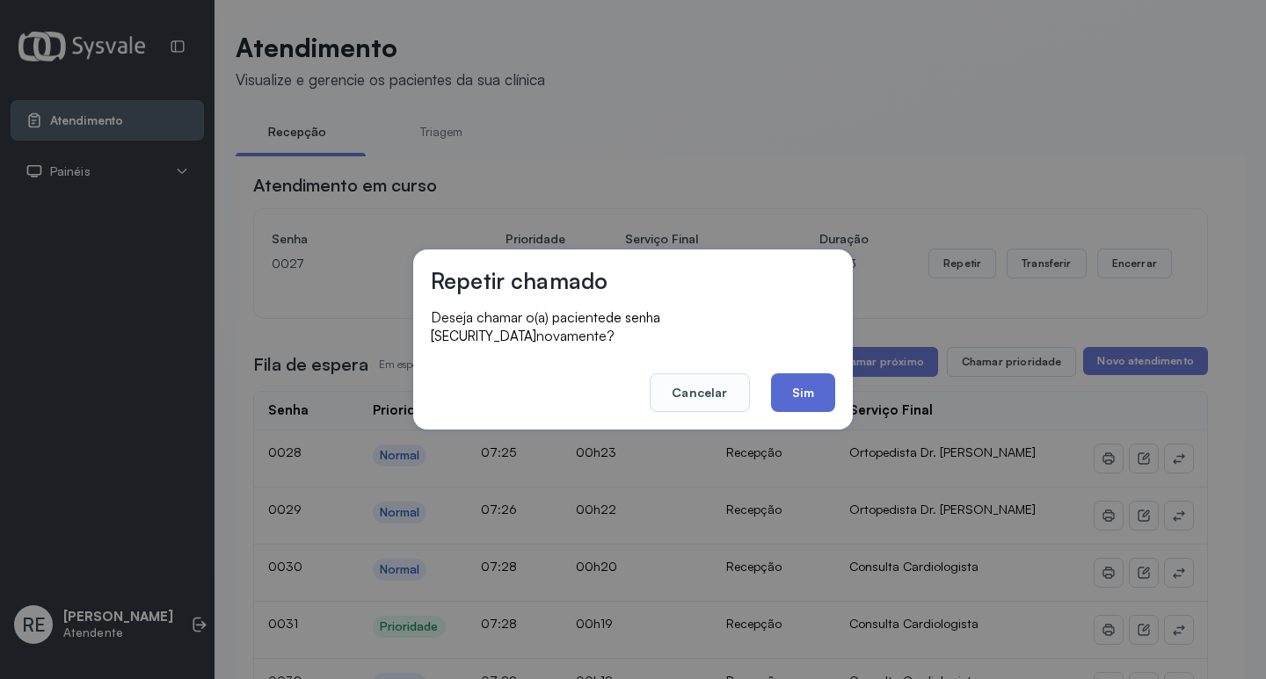
click at [806, 381] on button "Sim" at bounding box center [803, 393] width 64 height 39
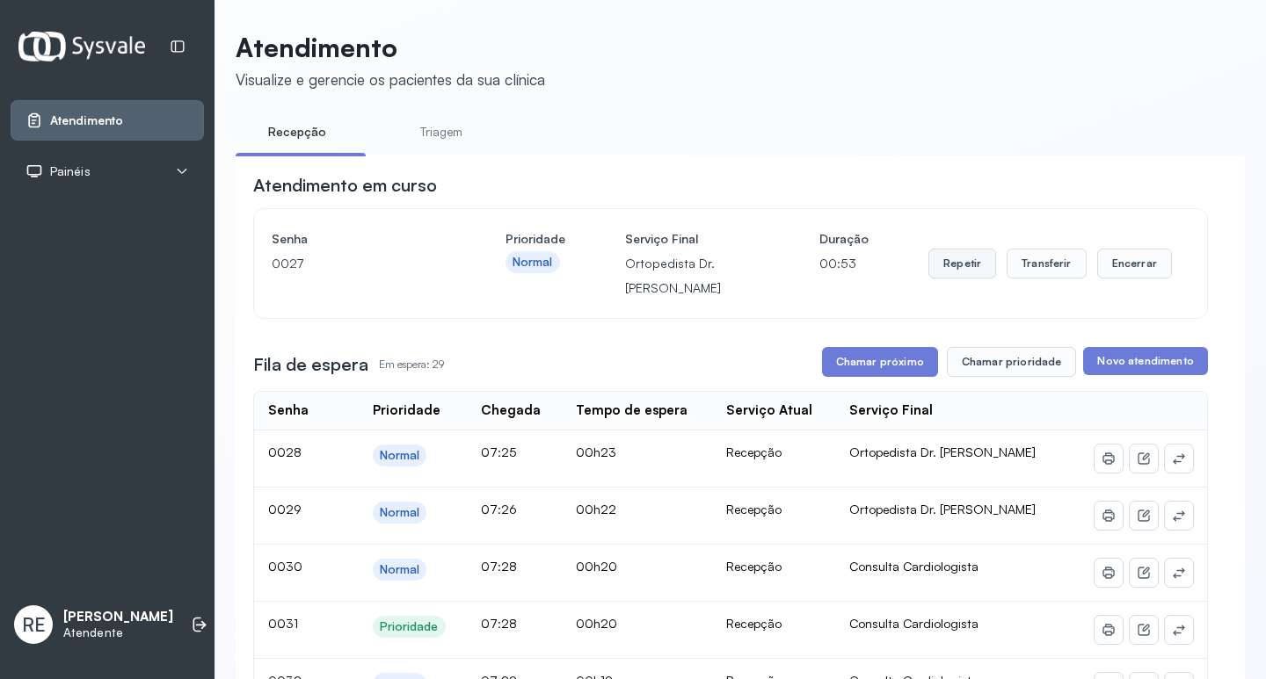
click at [960, 256] on button "Repetir" at bounding box center [962, 264] width 68 height 30
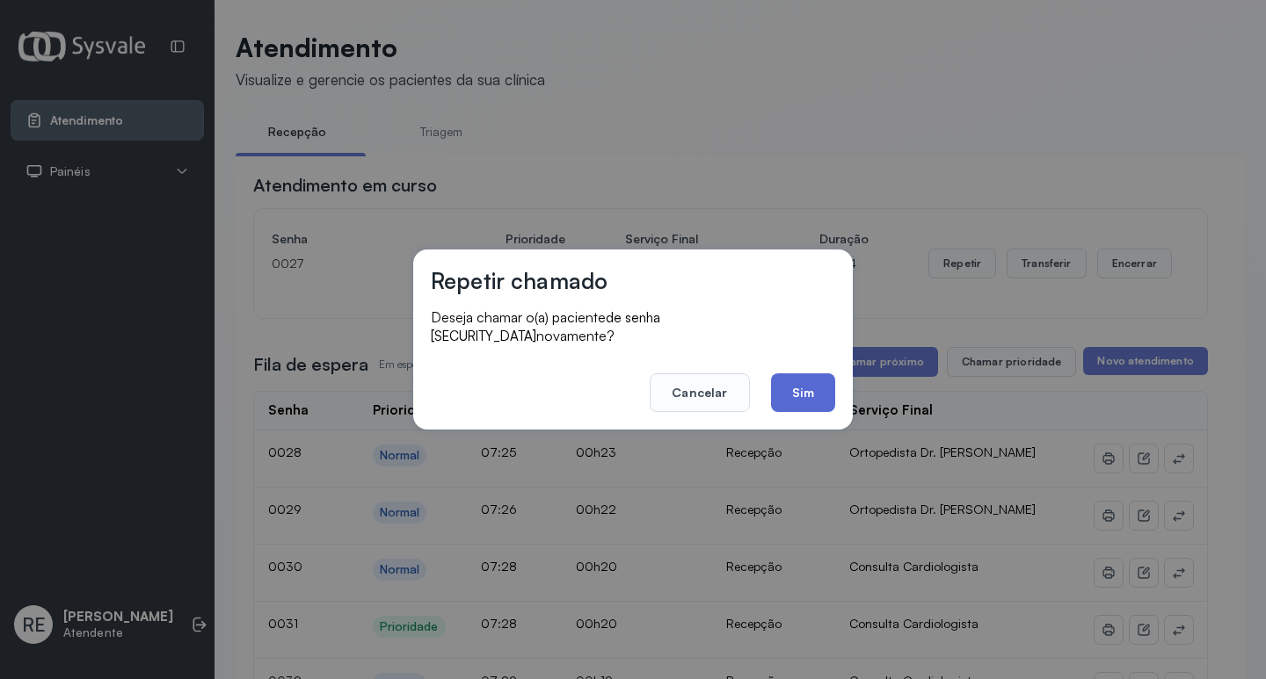
click at [813, 374] on button "Sim" at bounding box center [803, 393] width 64 height 39
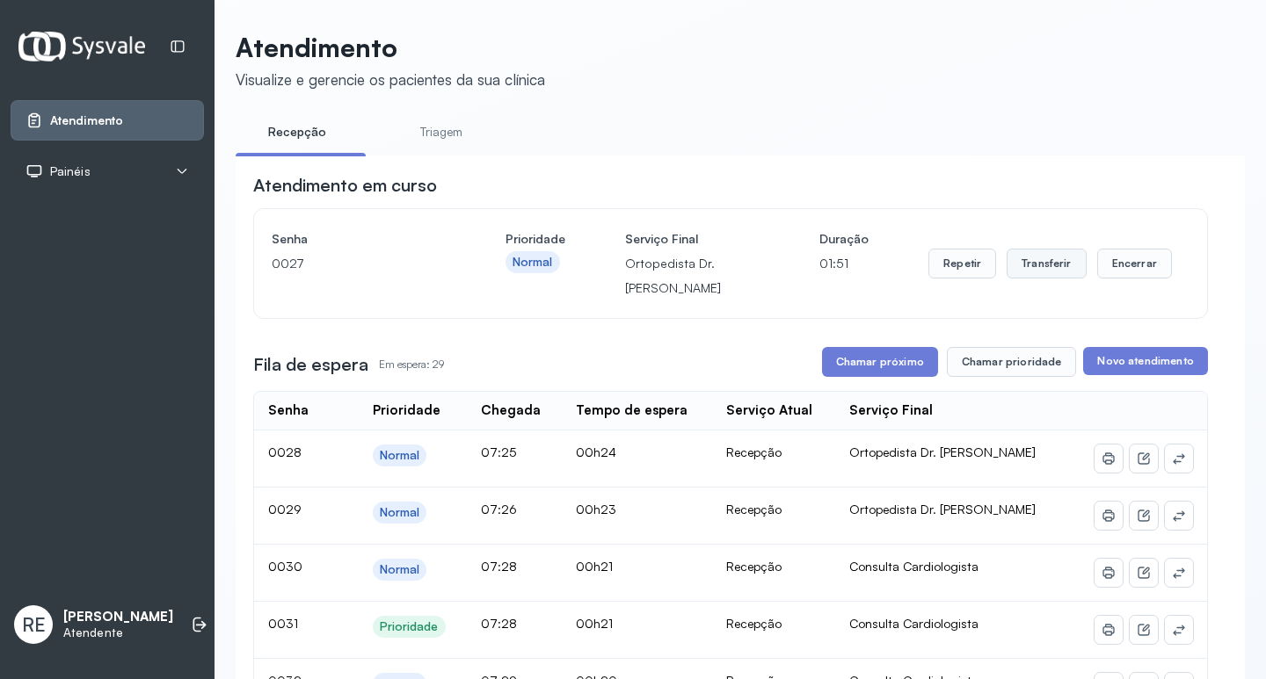
click at [1028, 279] on button "Transferir" at bounding box center [1046, 264] width 80 height 30
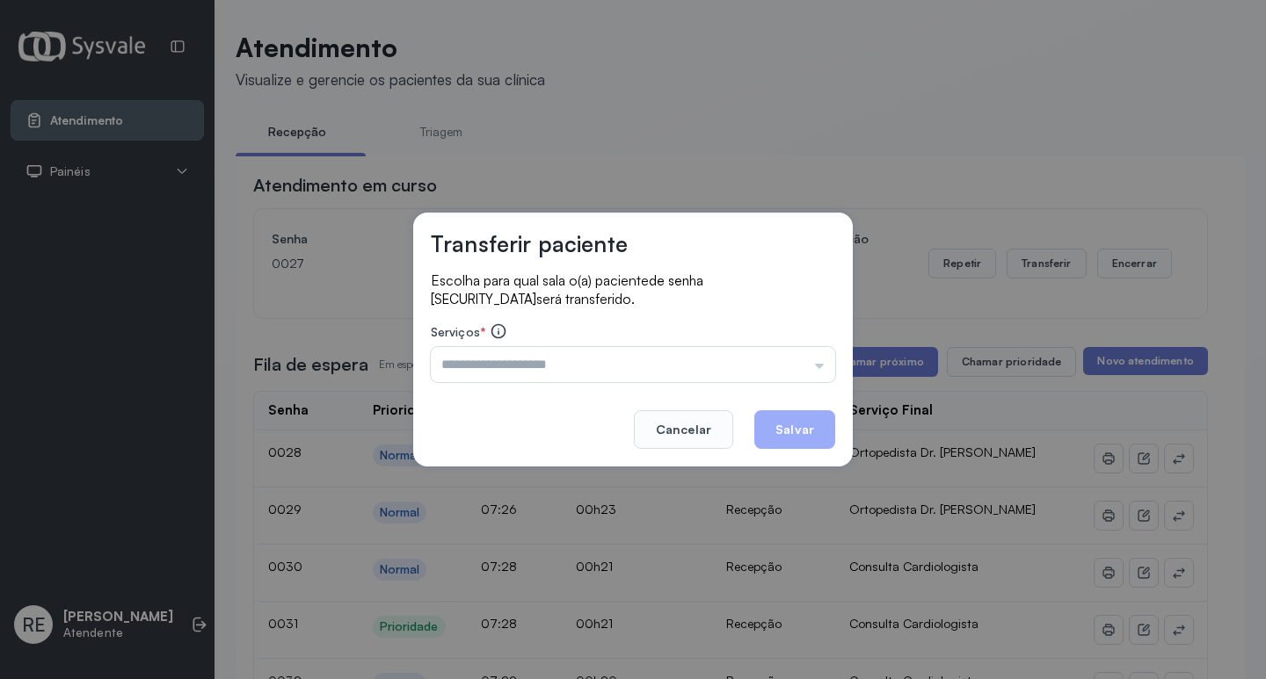
click at [547, 359] on div "Triagem Ortopedista Dr. Mauricio Ortopedista Dr. Ramon Ginecologista Dr. Amilto…" at bounding box center [633, 364] width 404 height 35
click at [526, 352] on input "text" at bounding box center [633, 364] width 404 height 35
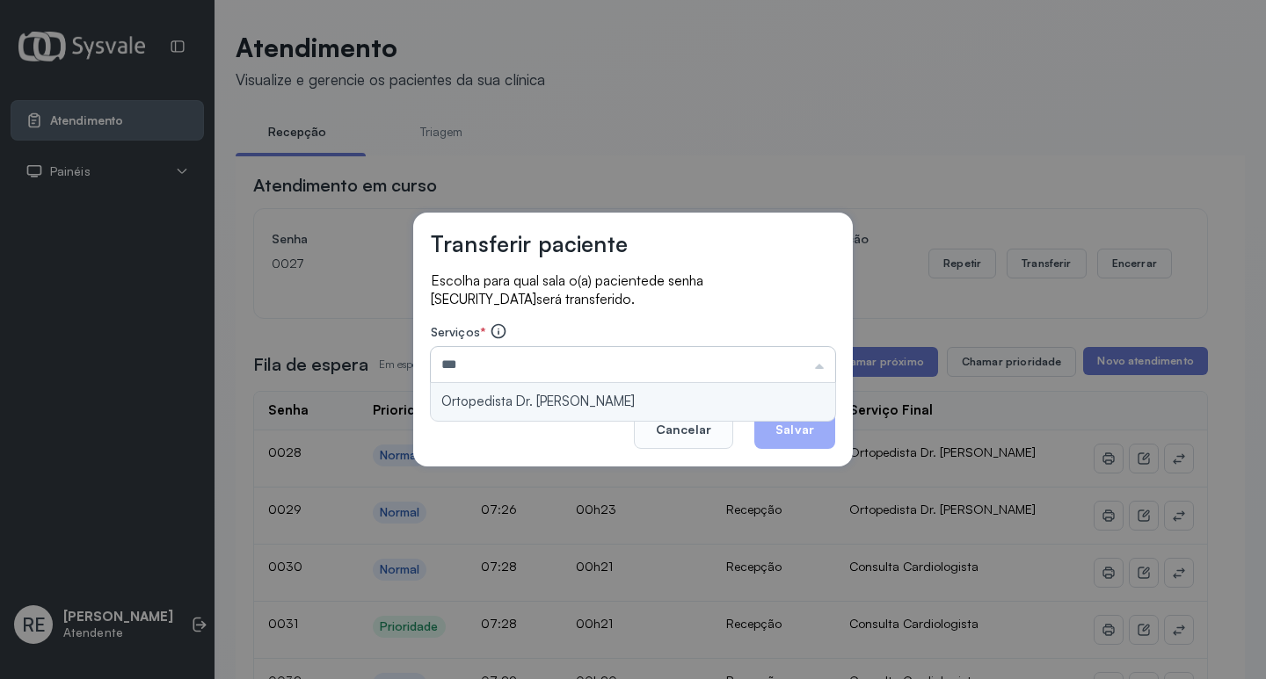
type input "**********"
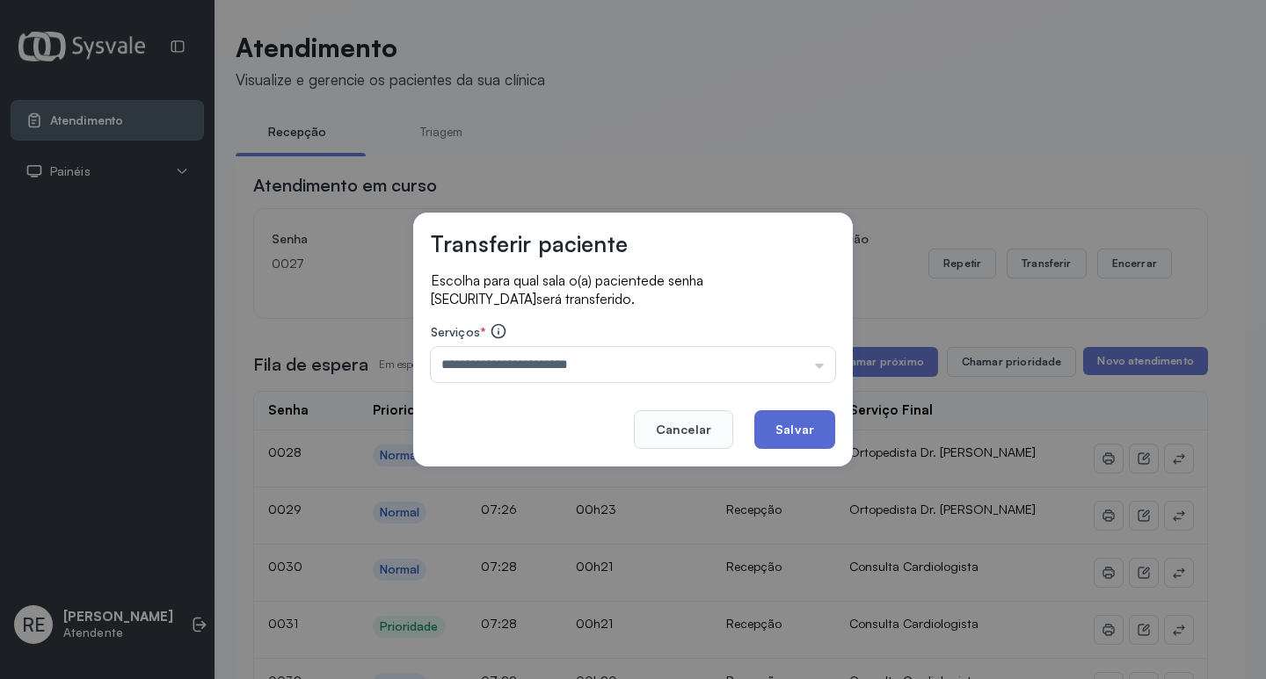
click at [798, 431] on button "Salvar" at bounding box center [794, 429] width 81 height 39
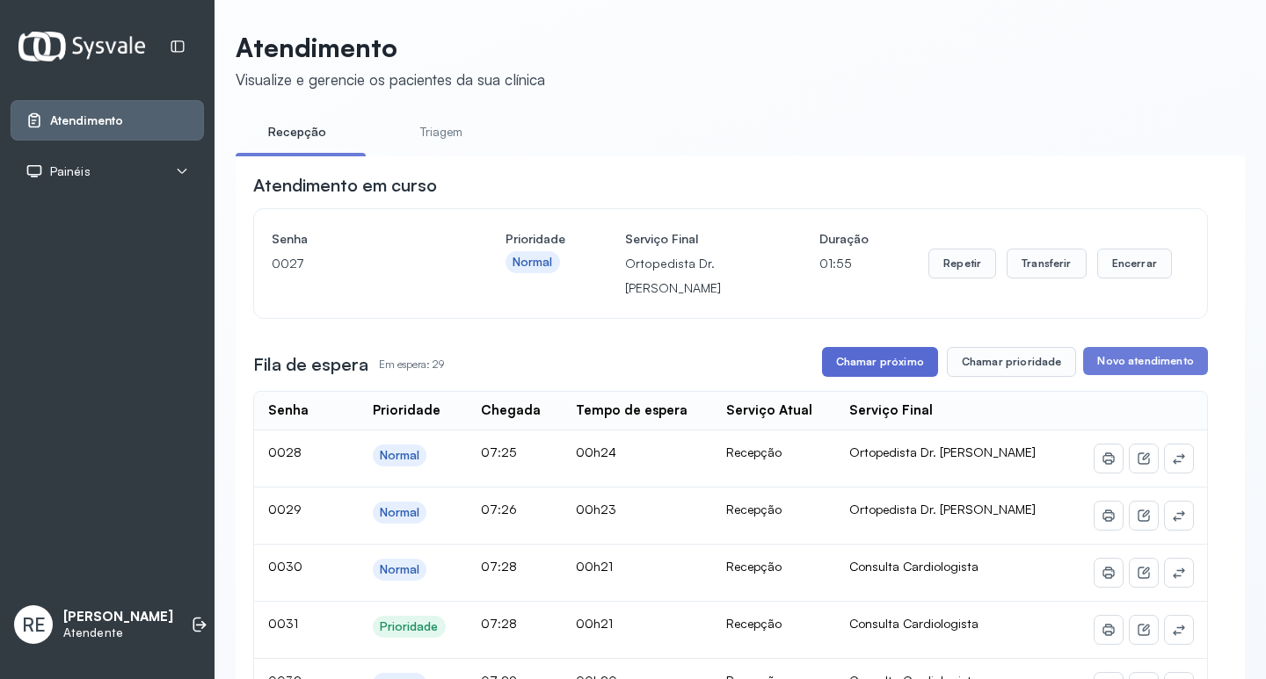
click at [839, 377] on button "Chamar próximo" at bounding box center [880, 362] width 116 height 30
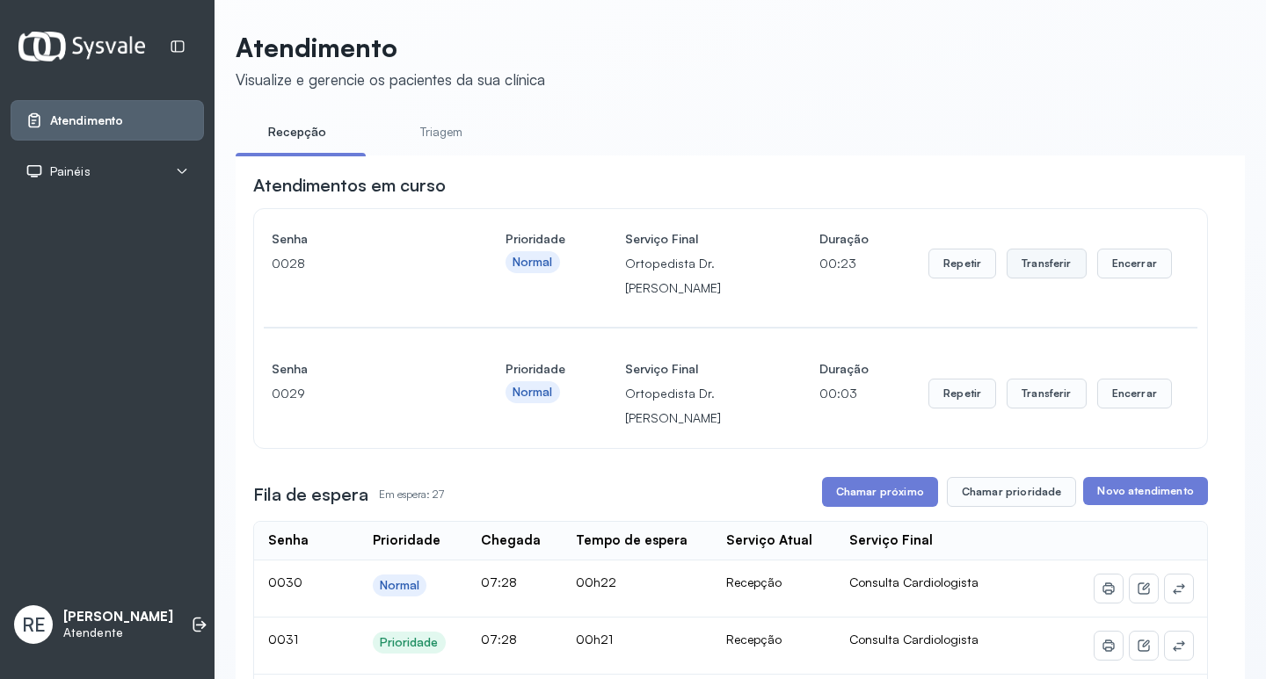
click at [1022, 274] on button "Transferir" at bounding box center [1046, 264] width 80 height 30
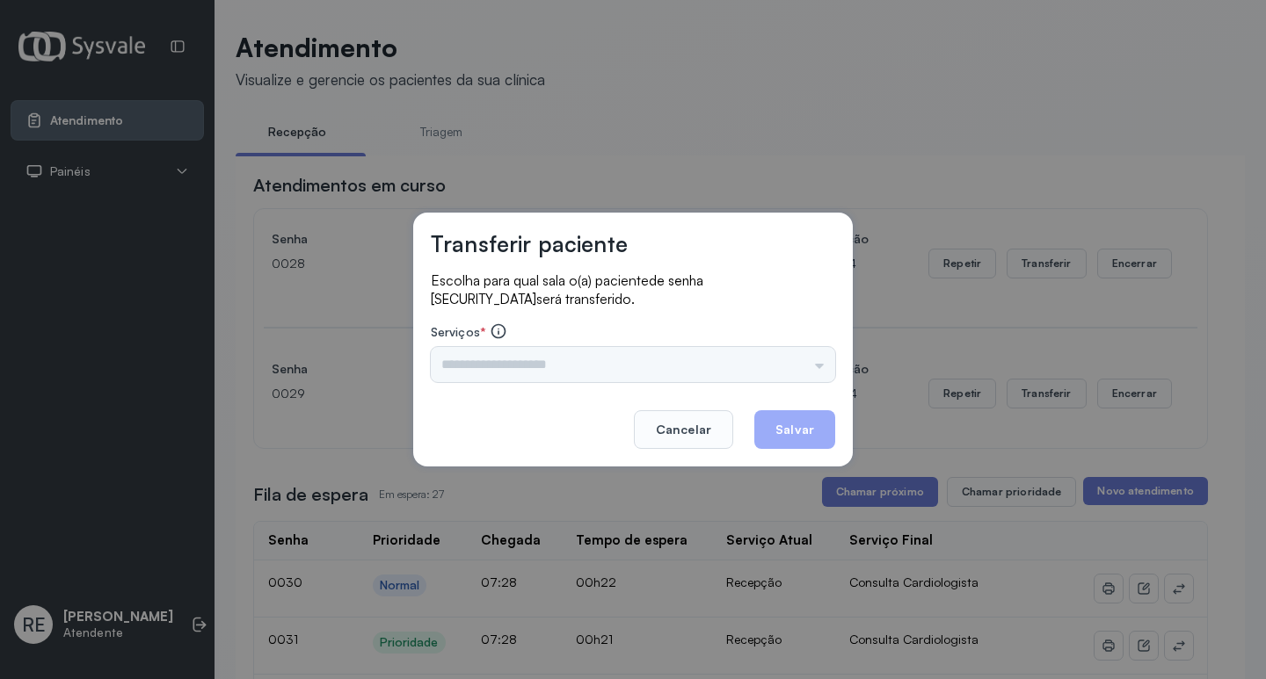
click at [504, 378] on div "Triagem Ortopedista Dr. Mauricio Ortopedista Dr. Ramon Ginecologista Dr. Amilto…" at bounding box center [633, 364] width 404 height 35
click at [502, 376] on div "Triagem Ortopedista Dr. Mauricio Ortopedista Dr. Ramon Ginecologista Dr. Amilto…" at bounding box center [633, 364] width 404 height 35
click at [502, 374] on div "Triagem Ortopedista Dr. Mauricio Ortopedista Dr. Ramon Ginecologista Dr. Amilto…" at bounding box center [633, 364] width 404 height 35
click at [501, 373] on div "Triagem Ortopedista Dr. Mauricio Ortopedista Dr. Ramon Ginecologista Dr. Amilto…" at bounding box center [633, 364] width 404 height 35
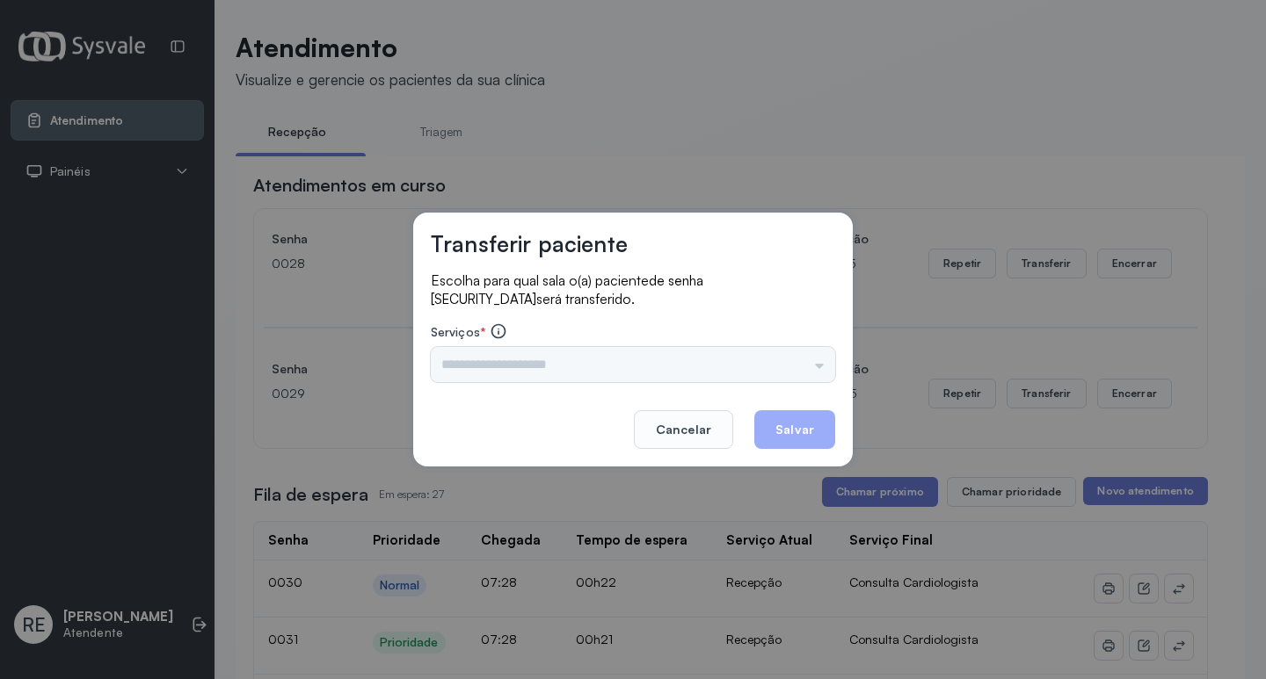
drag, startPoint x: 500, startPoint y: 367, endPoint x: 481, endPoint y: 340, distance: 32.7
click at [498, 361] on div "Triagem Ortopedista Dr. Mauricio Ortopedista Dr. Ramon Ginecologista Dr. Amilto…" at bounding box center [633, 364] width 404 height 35
click at [635, 367] on div "Triagem Ortopedista Dr. Mauricio Ortopedista Dr. Ramon Ginecologista Dr. Amilto…" at bounding box center [633, 364] width 404 height 35
drag, startPoint x: 531, startPoint y: 354, endPoint x: 500, endPoint y: 363, distance: 32.0
click at [513, 358] on div "Triagem Ortopedista Dr. Mauricio Ortopedista Dr. Ramon Ginecologista Dr. Amilto…" at bounding box center [633, 364] width 404 height 35
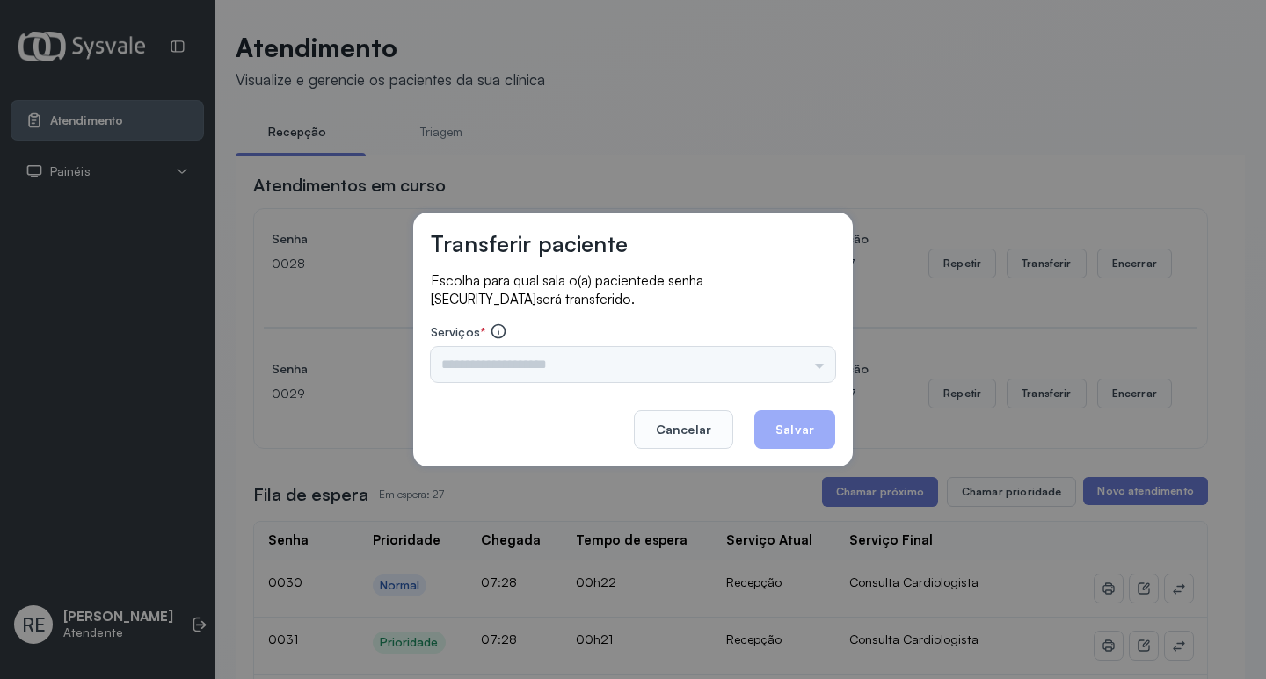
click at [500, 364] on div "Triagem Ortopedista Dr. Mauricio Ortopedista Dr. Ramon Ginecologista Dr. Amilto…" at bounding box center [633, 364] width 404 height 35
click at [446, 361] on input "text" at bounding box center [633, 364] width 404 height 35
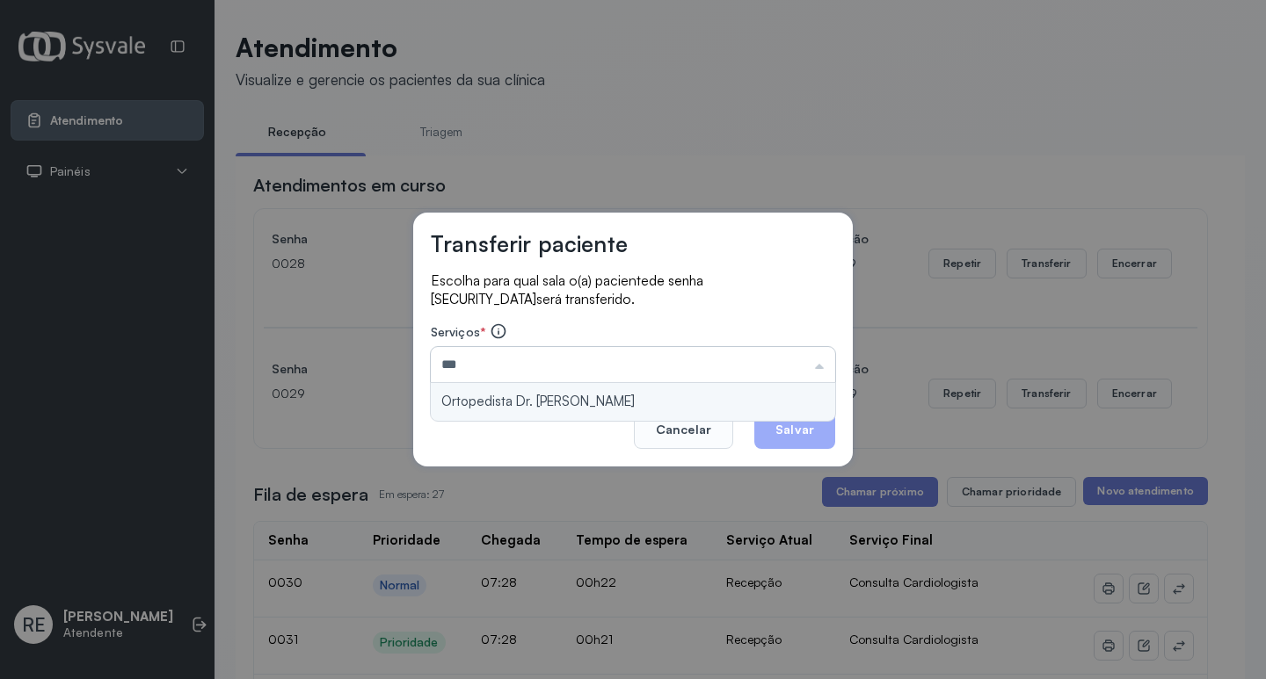
type input "**********"
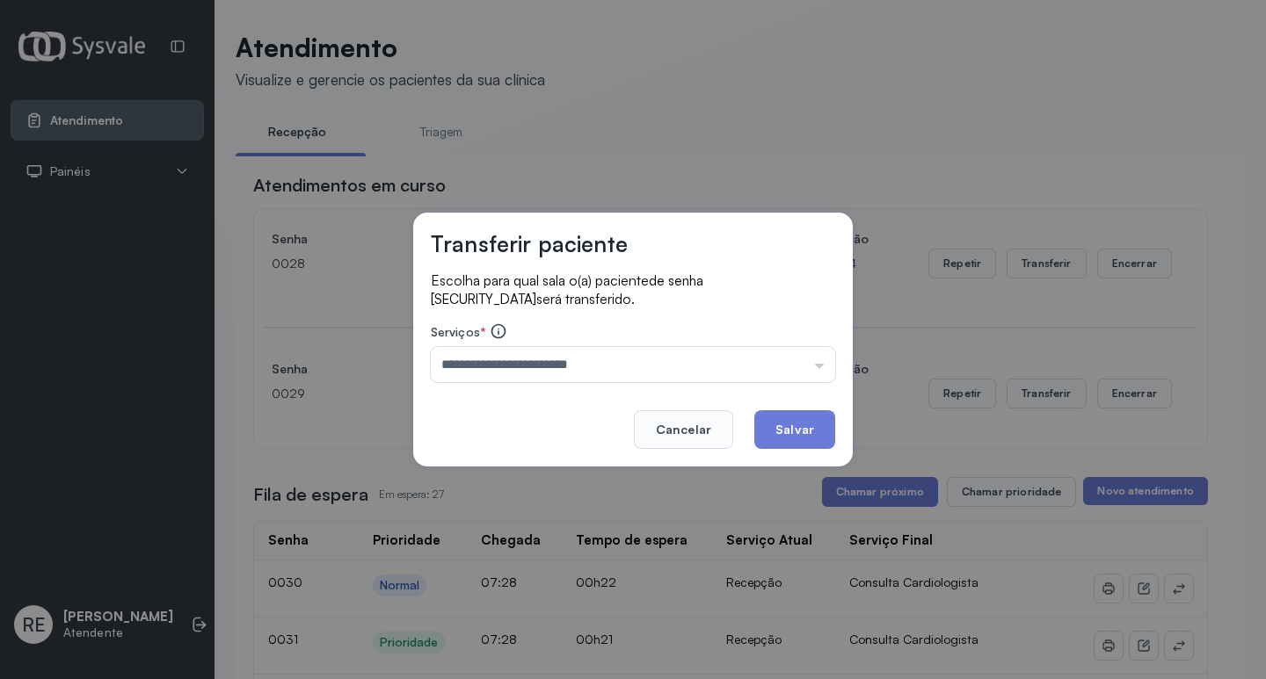
click at [821, 433] on button "Salvar" at bounding box center [794, 429] width 81 height 39
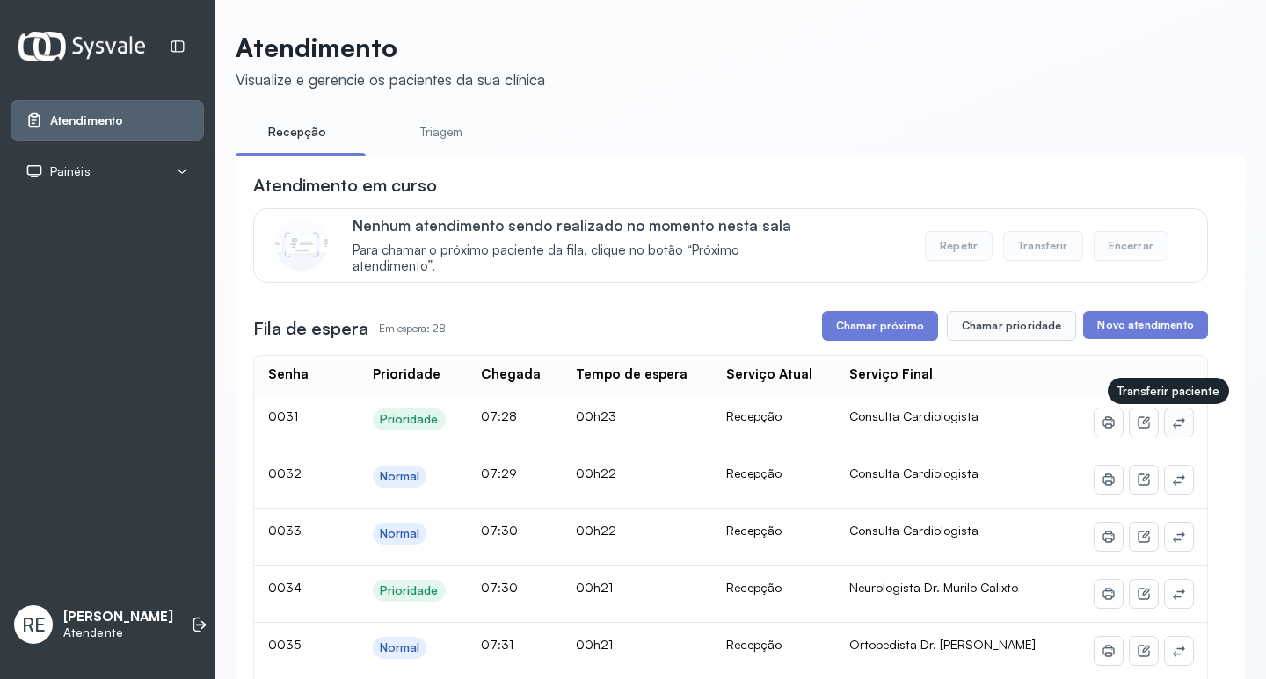
click at [1172, 421] on icon at bounding box center [1179, 423] width 14 height 14
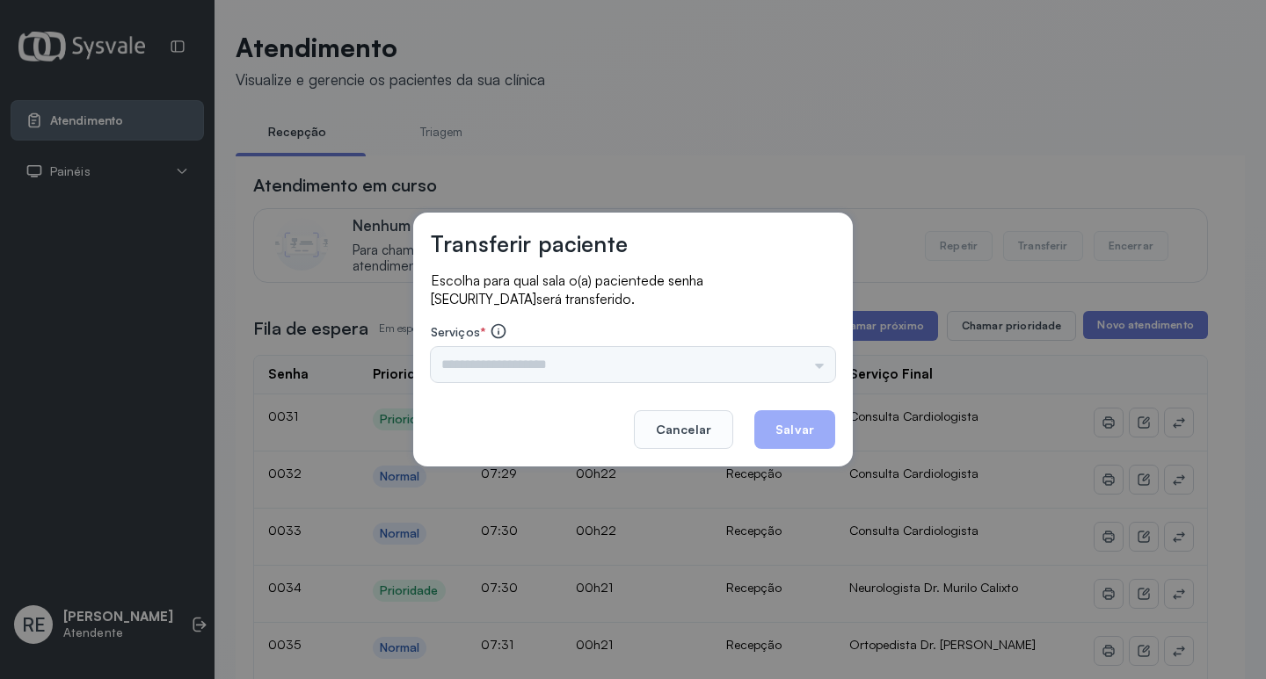
click at [554, 367] on div "Triagem Ortopedista Dr. Mauricio Ortopedista Dr. Ramon Ginecologista Dr. Amilto…" at bounding box center [633, 364] width 404 height 35
click at [541, 367] on input "text" at bounding box center [633, 364] width 404 height 35
click at [716, 422] on button "Cancelar" at bounding box center [683, 429] width 99 height 39
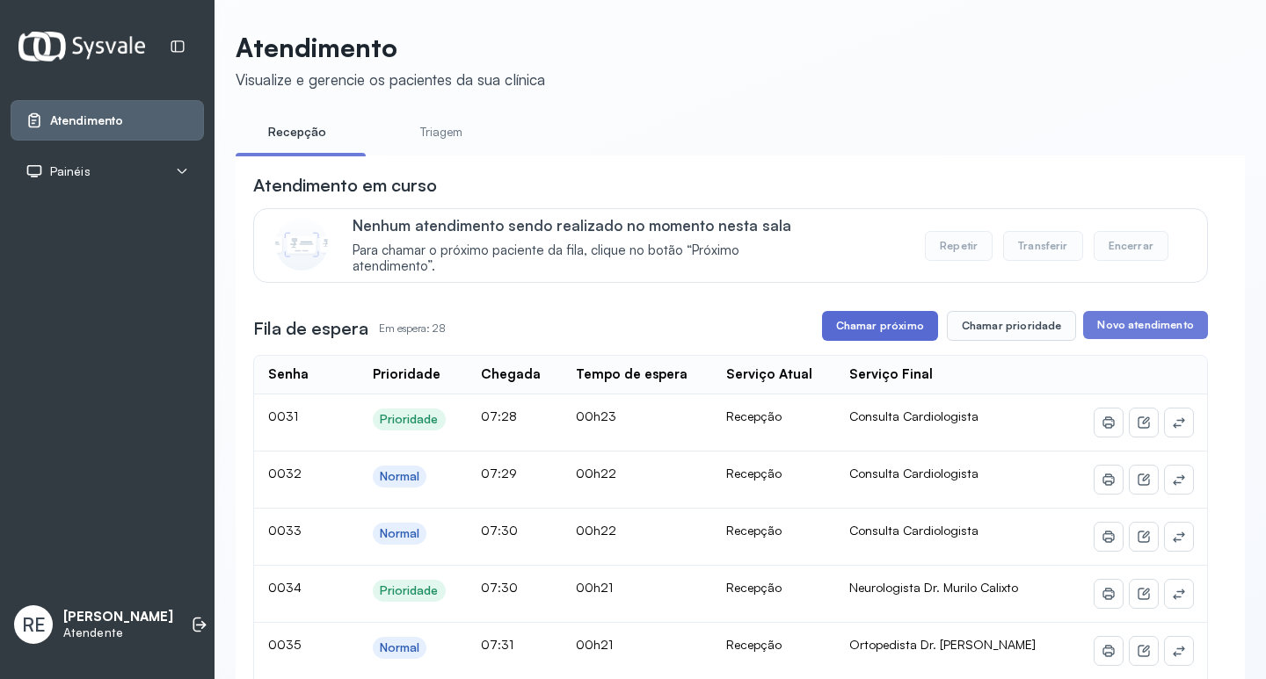
click at [888, 330] on button "Chamar próximo" at bounding box center [880, 326] width 116 height 30
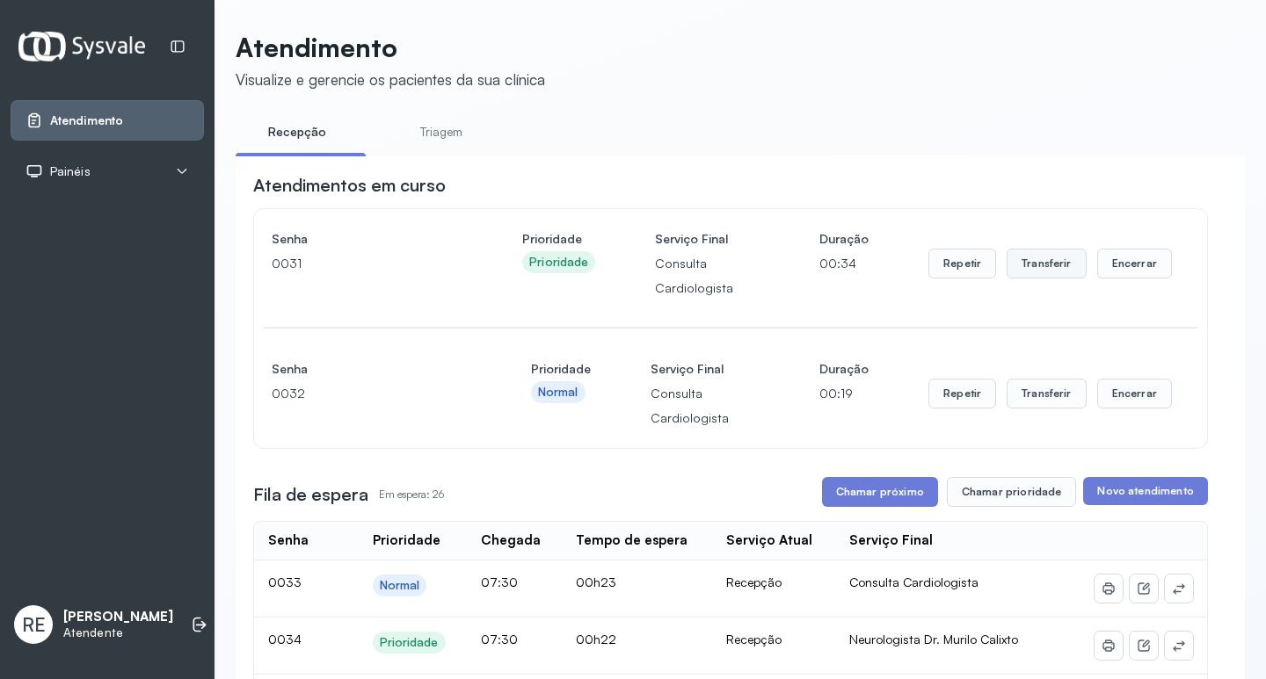
click at [1020, 271] on button "Transferir" at bounding box center [1046, 264] width 80 height 30
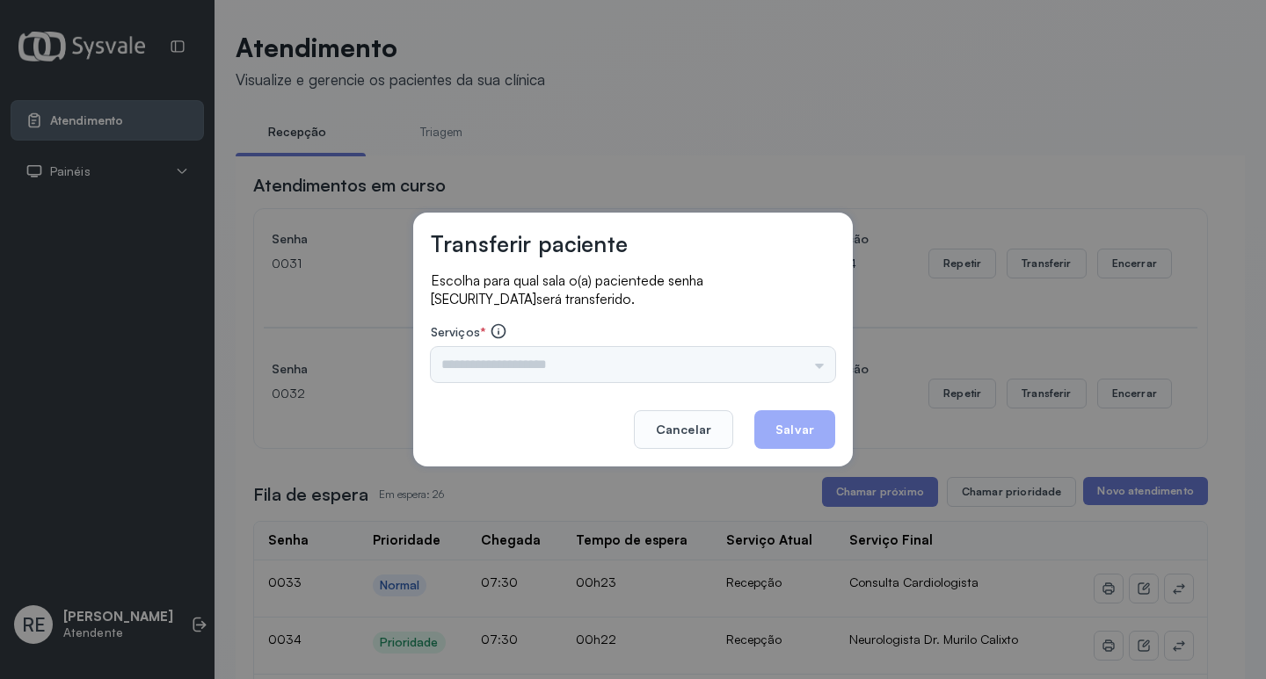
drag, startPoint x: 572, startPoint y: 357, endPoint x: 563, endPoint y: 358, distance: 9.7
click at [568, 357] on div "Triagem Ortopedista Dr. Mauricio Ortopedista Dr. Ramon Ginecologista Dr. Amilto…" at bounding box center [633, 364] width 404 height 35
click at [553, 364] on input "text" at bounding box center [633, 364] width 404 height 35
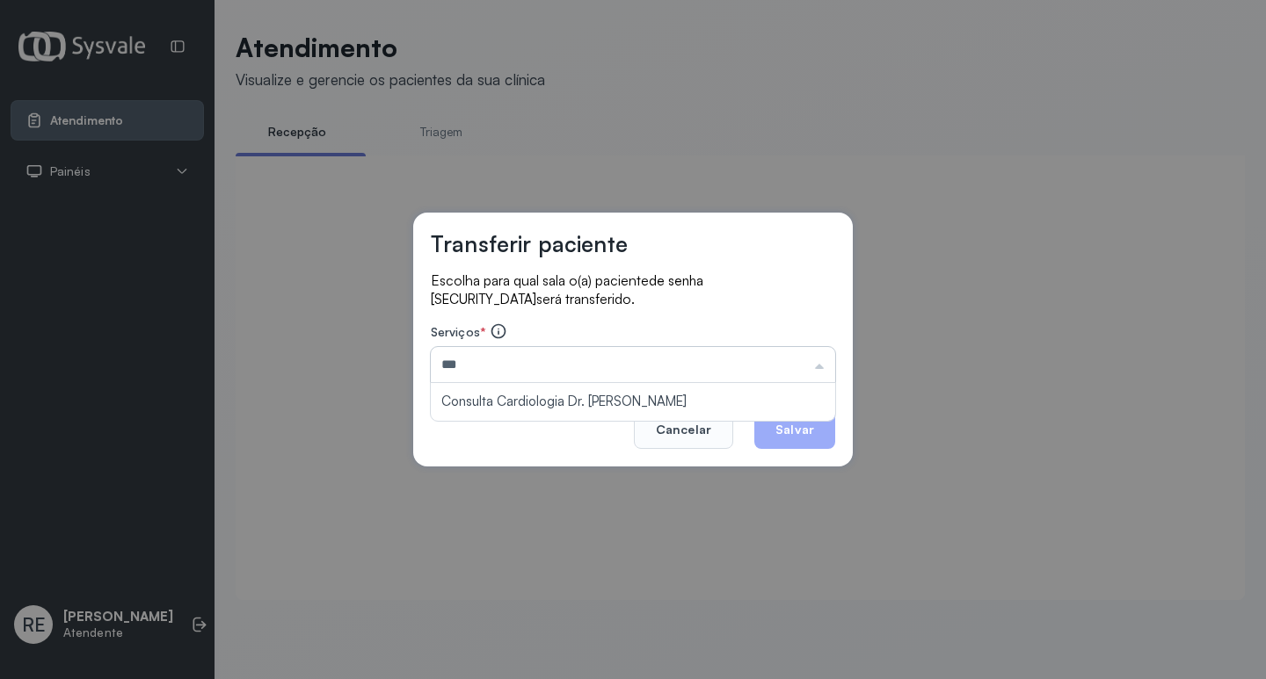
type input "**********"
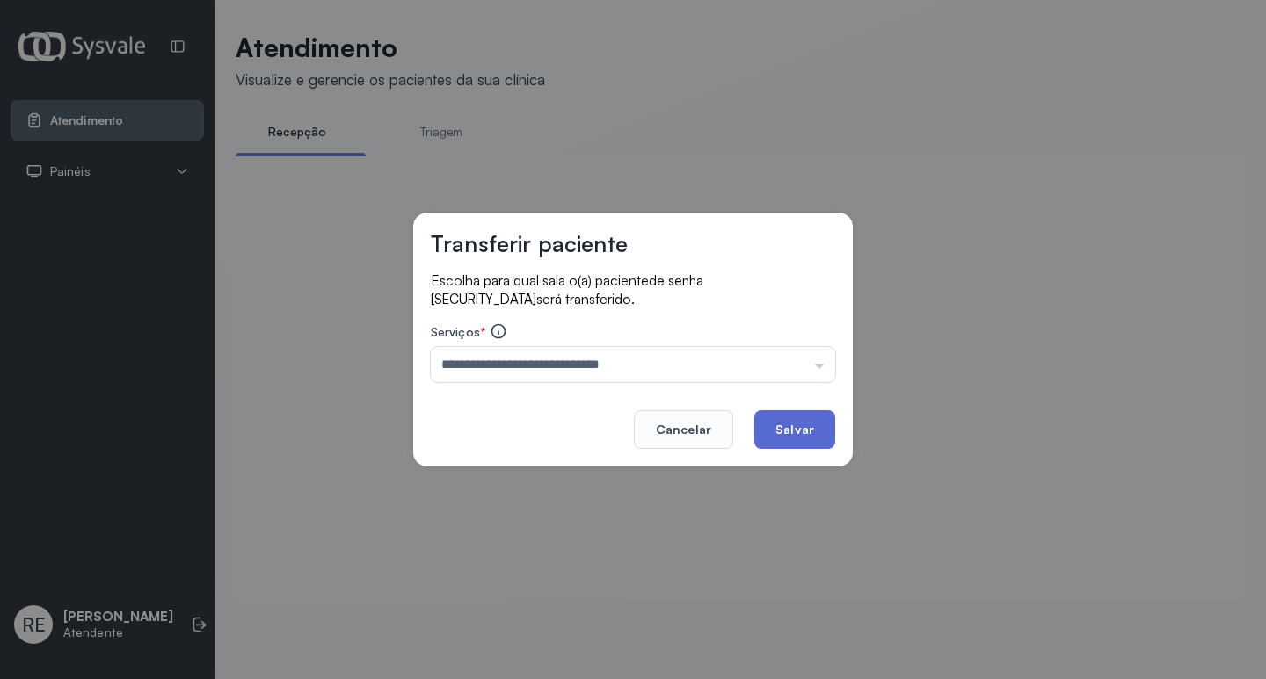
click at [790, 424] on button "Salvar" at bounding box center [794, 429] width 81 height 39
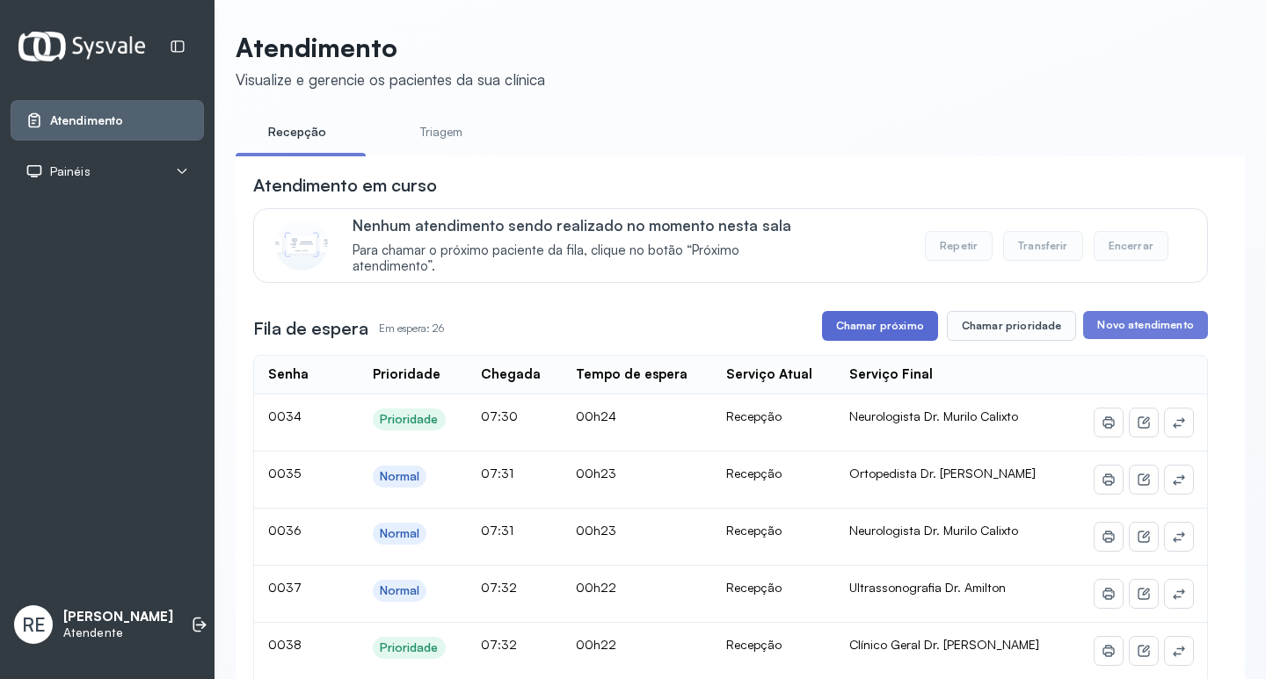
click at [891, 336] on button "Chamar próximo" at bounding box center [880, 326] width 116 height 30
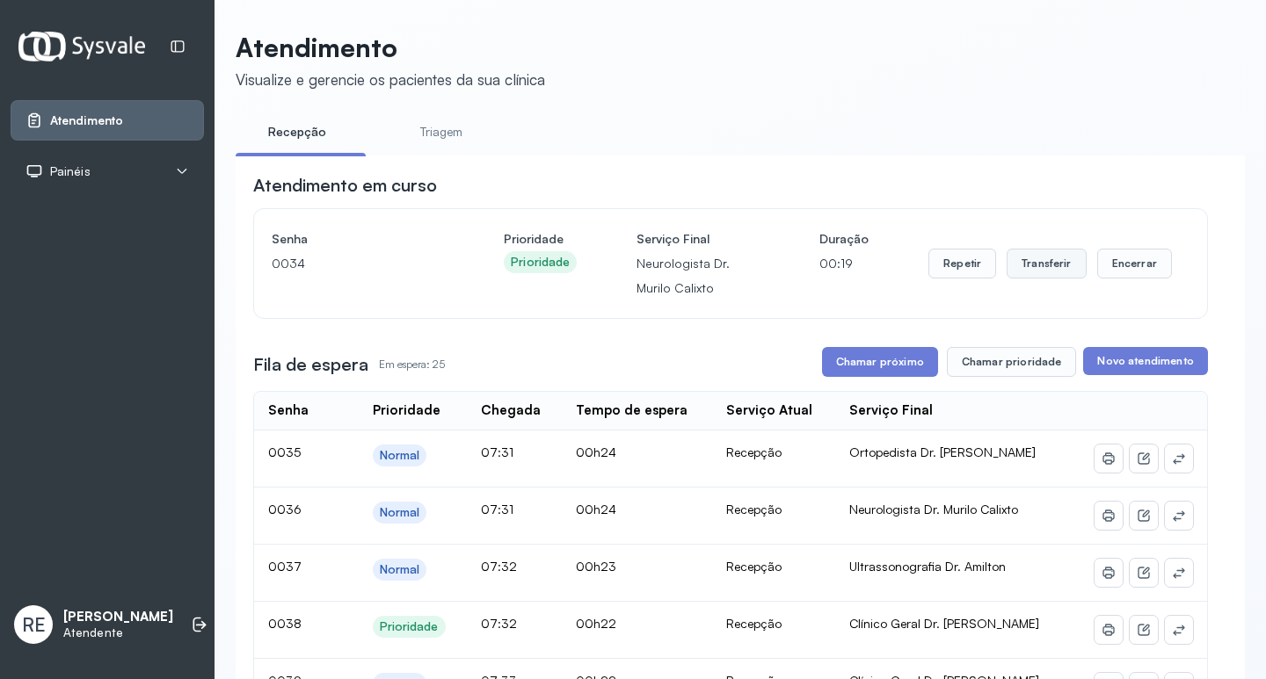
click at [1035, 278] on button "Transferir" at bounding box center [1046, 264] width 80 height 30
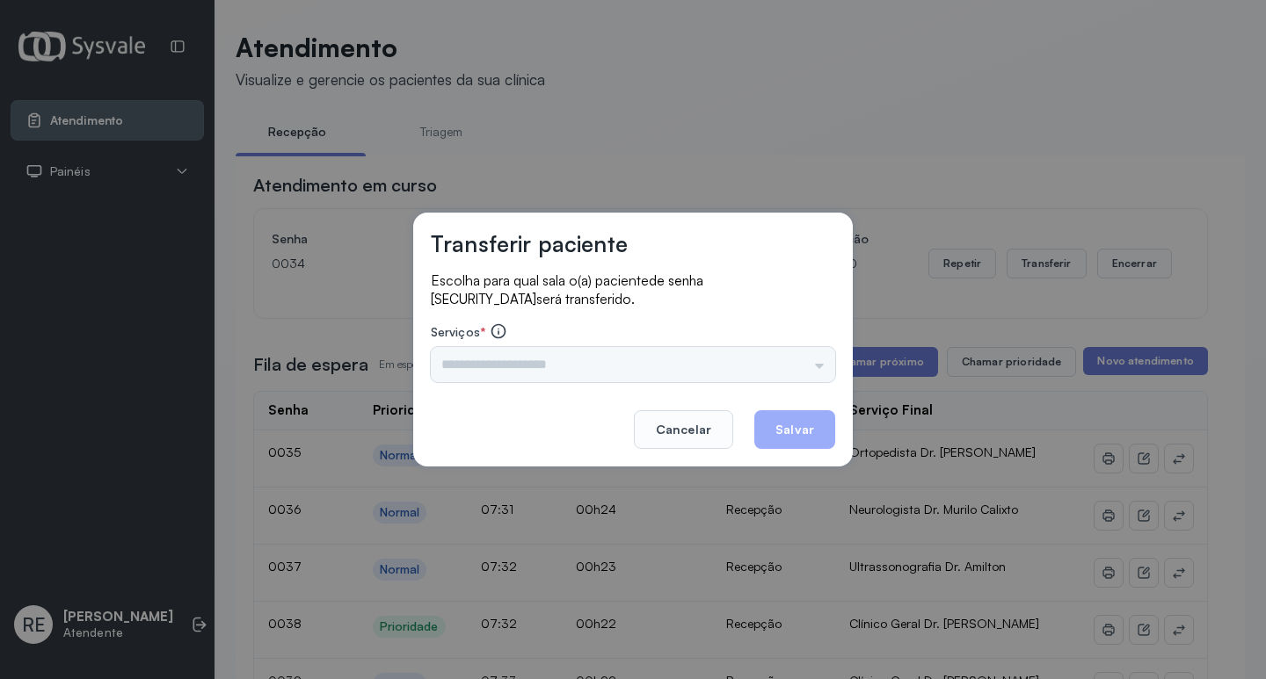
click at [559, 371] on div "Triagem Ortopedista Dr. Mauricio Ortopedista Dr. Ramon Ginecologista Dr. Amilto…" at bounding box center [633, 364] width 404 height 35
click at [549, 367] on input "text" at bounding box center [633, 364] width 404 height 35
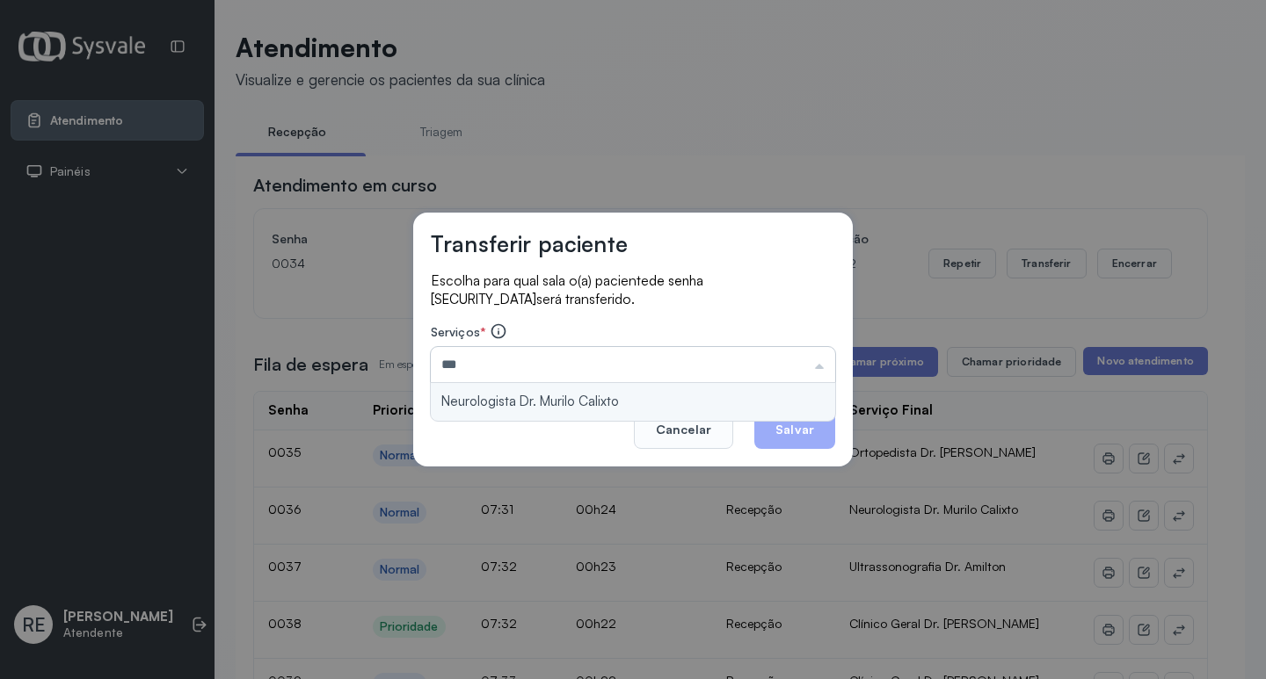
type input "**********"
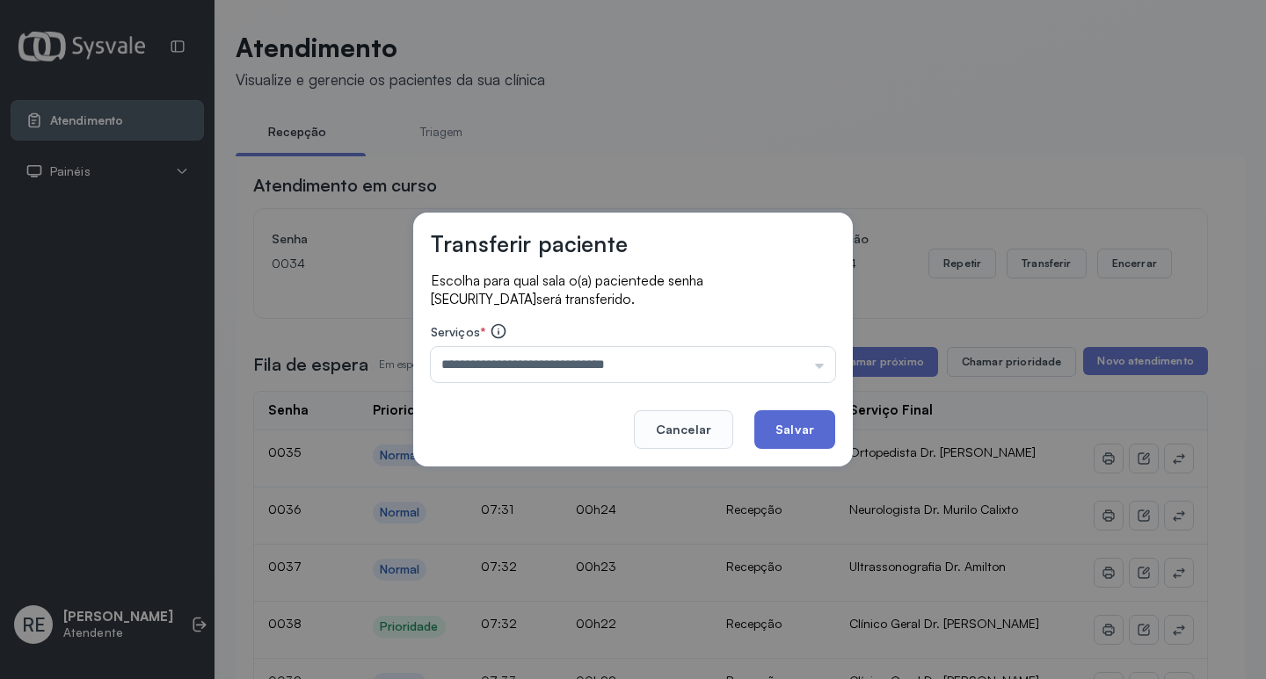
click at [801, 417] on button "Salvar" at bounding box center [794, 429] width 81 height 39
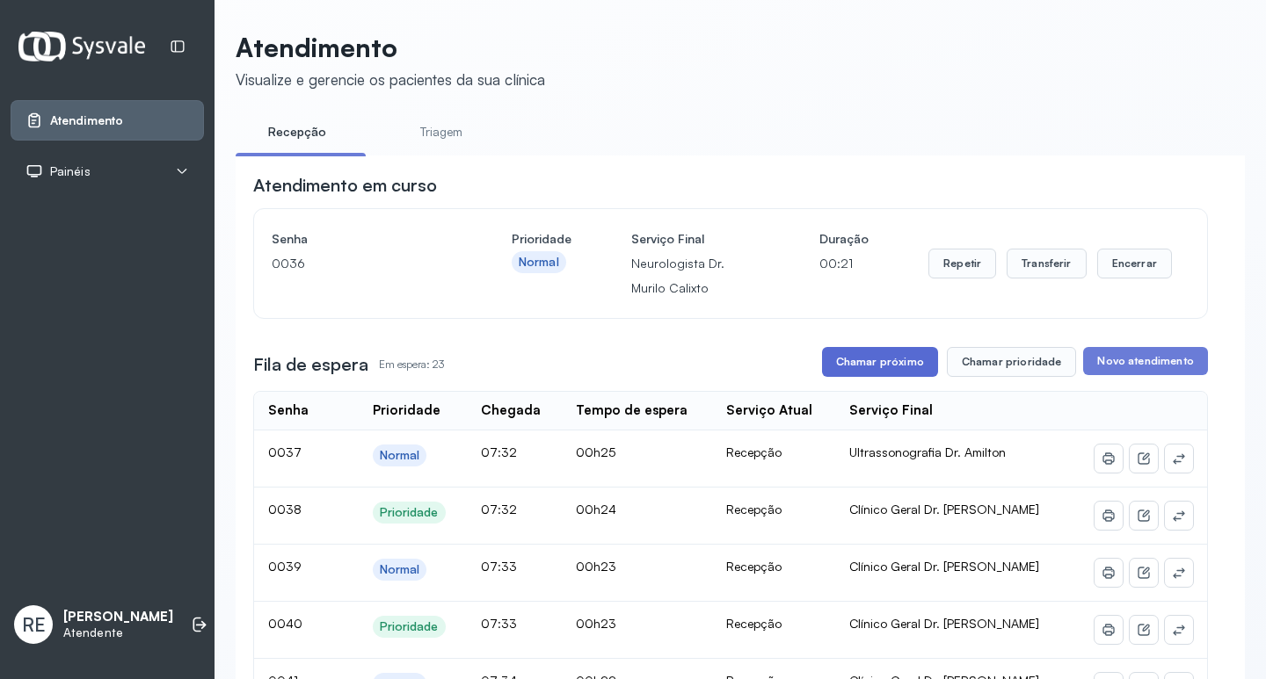
click at [888, 365] on button "Chamar próximo" at bounding box center [880, 362] width 116 height 30
click at [1028, 268] on button "Transferir" at bounding box center [1046, 264] width 80 height 30
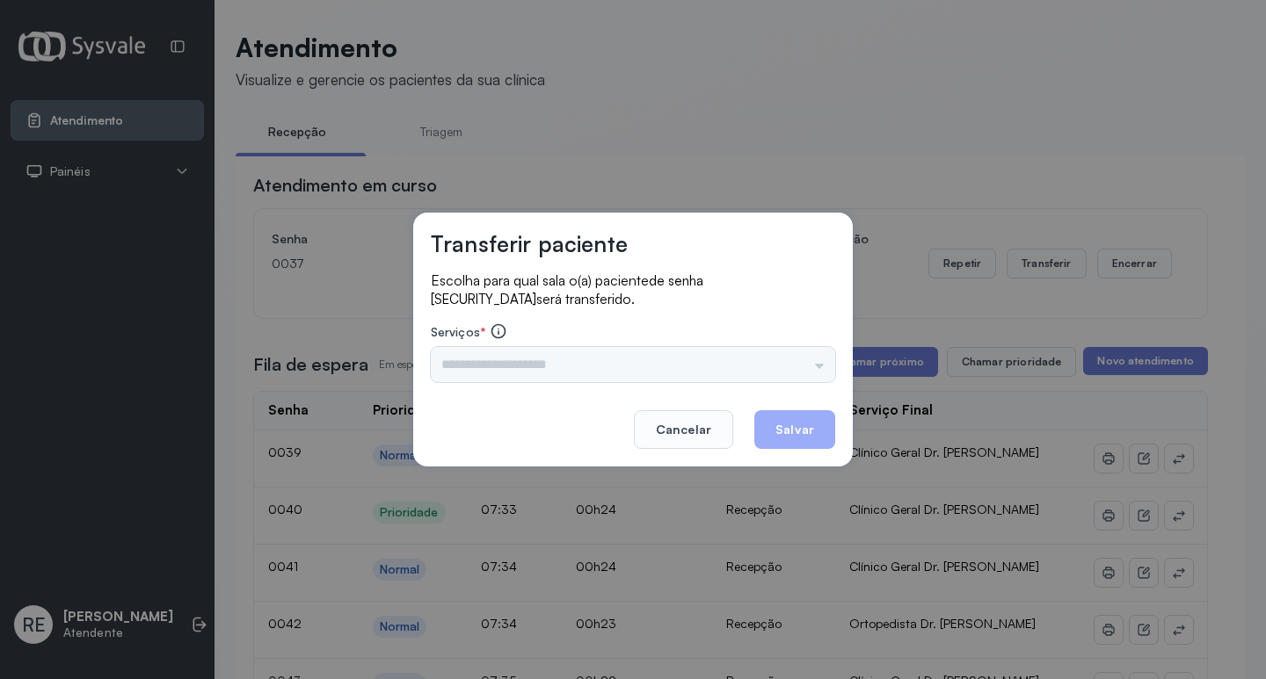
click at [492, 372] on div "Triagem Ortopedista Dr. Mauricio Ortopedista Dr. Ramon Ginecologista Dr. Amilto…" at bounding box center [633, 364] width 404 height 35
drag, startPoint x: 492, startPoint y: 372, endPoint x: 480, endPoint y: 367, distance: 13.1
click at [481, 367] on input "text" at bounding box center [633, 364] width 404 height 35
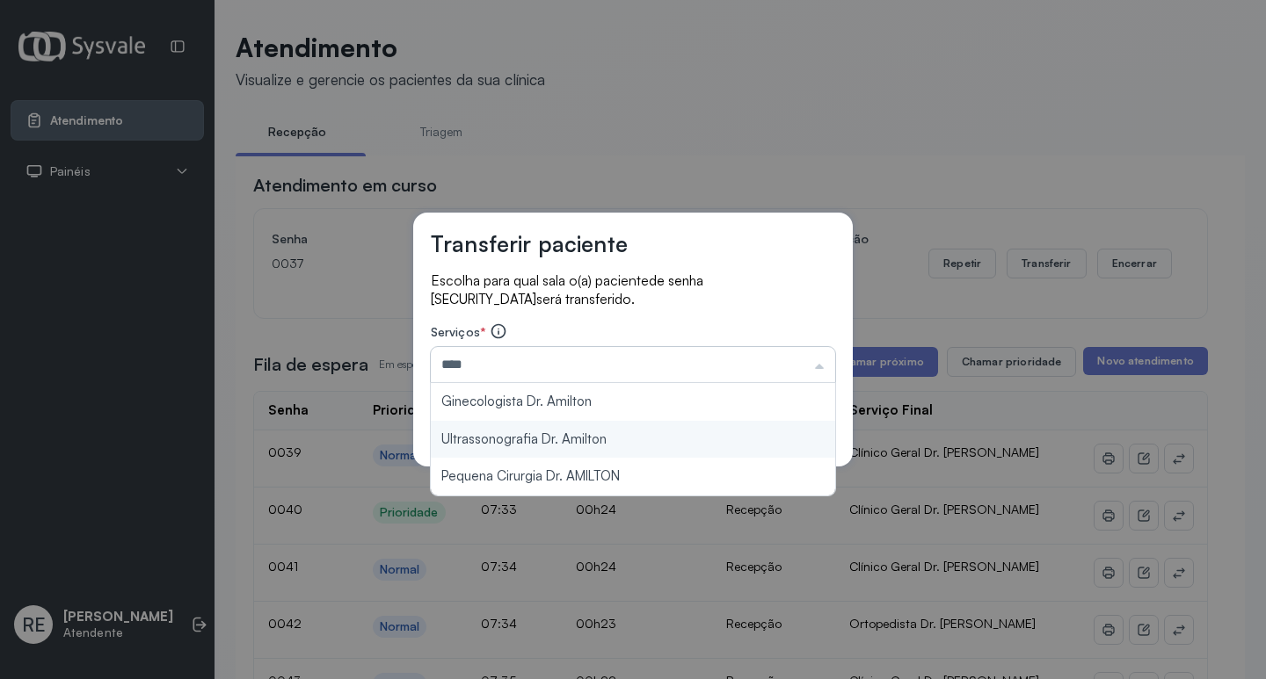
type input "**********"
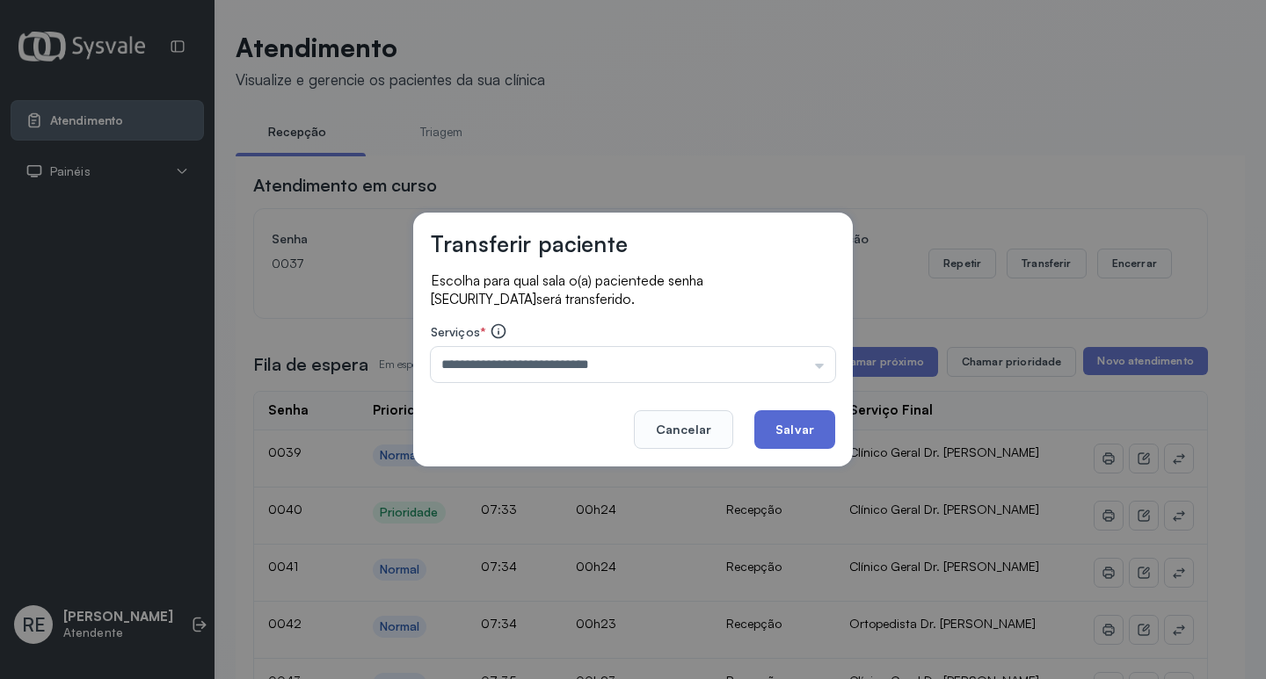
click at [807, 429] on button "Salvar" at bounding box center [794, 429] width 81 height 39
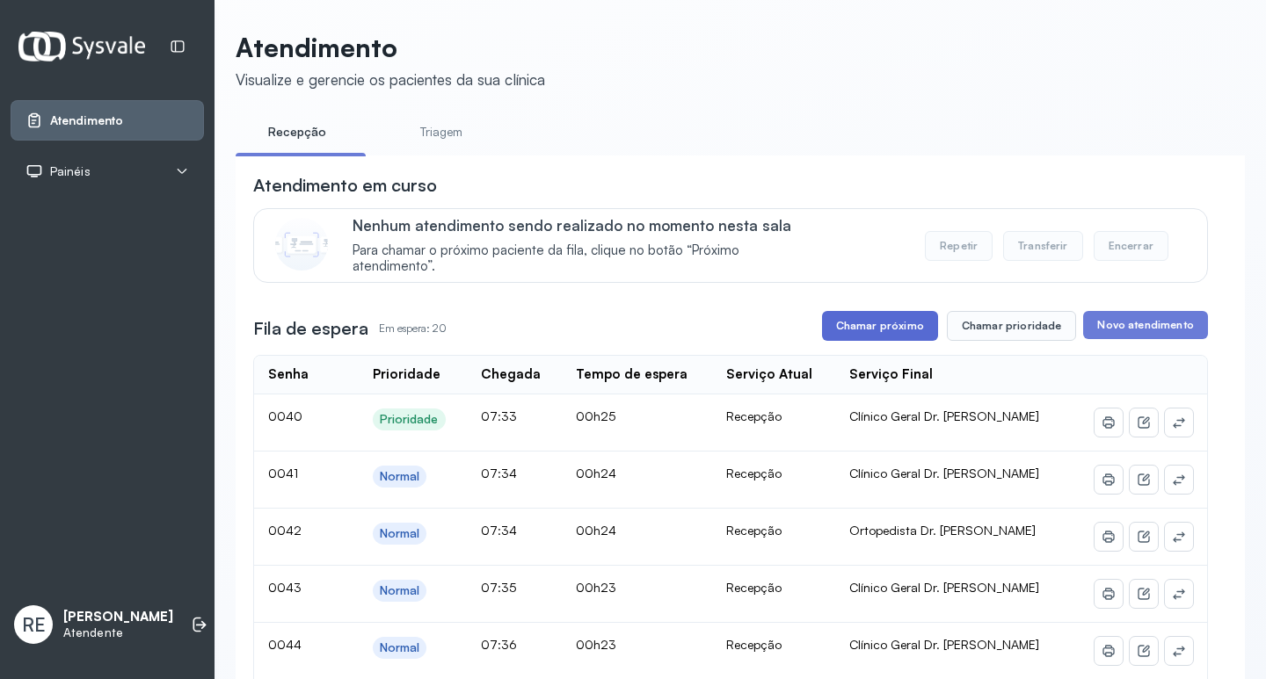
click at [869, 340] on button "Chamar próximo" at bounding box center [880, 326] width 116 height 30
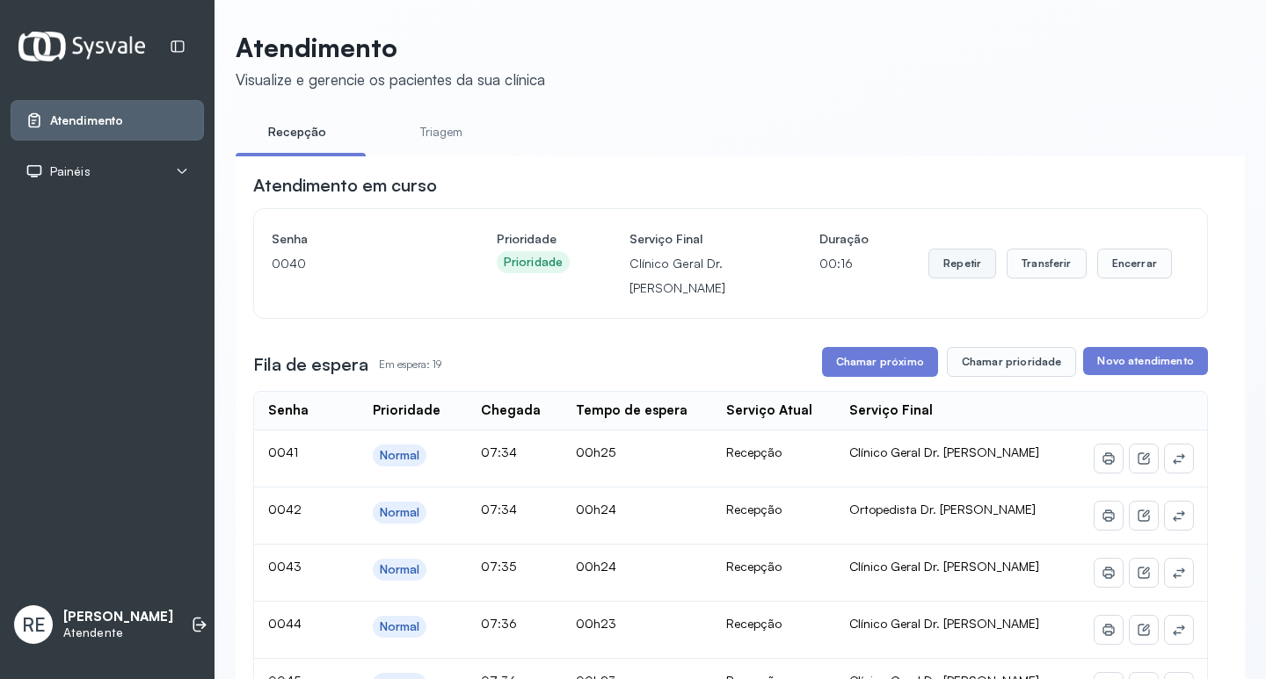
click at [949, 272] on button "Repetir" at bounding box center [962, 264] width 68 height 30
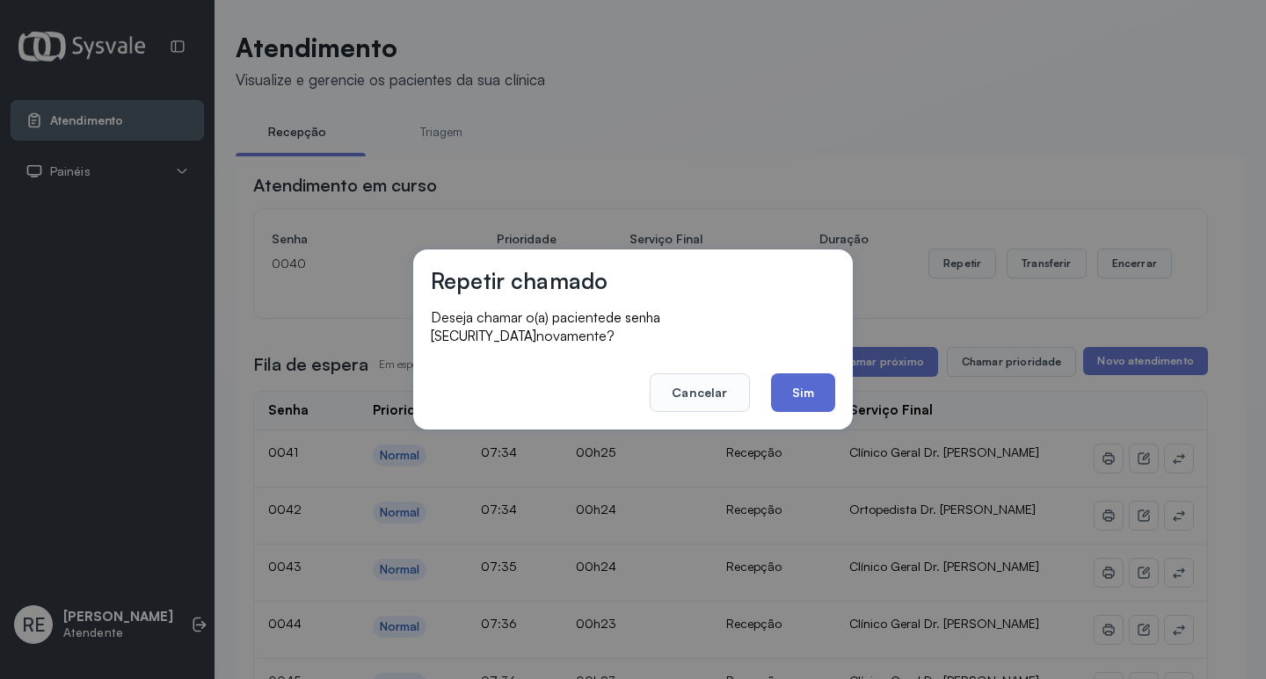
click at [788, 378] on button "Sim" at bounding box center [803, 393] width 64 height 39
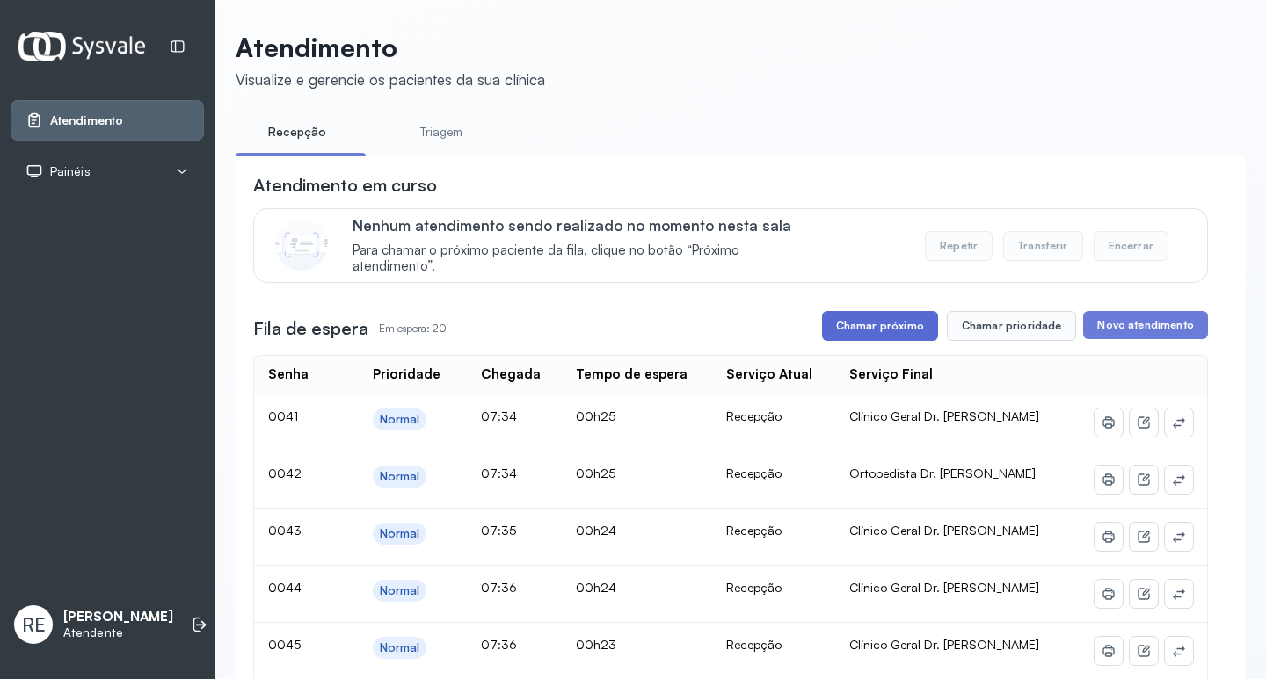
click at [882, 331] on button "Chamar próximo" at bounding box center [880, 326] width 116 height 30
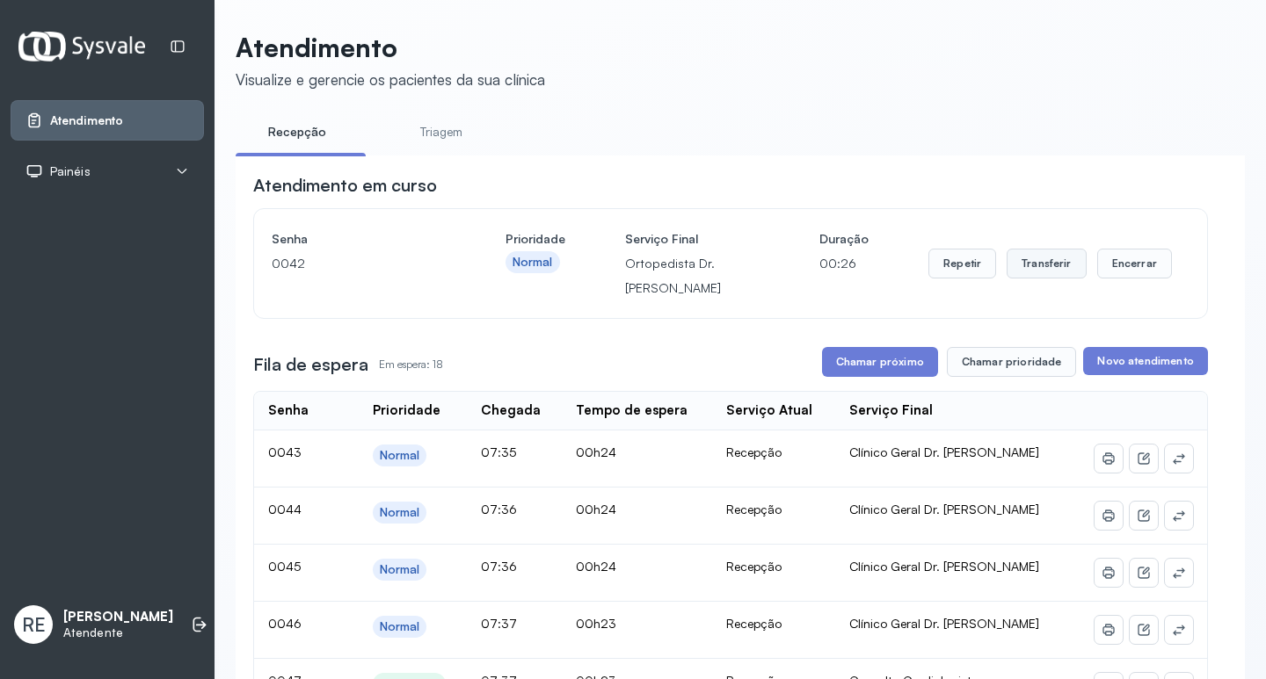
click at [1027, 257] on button "Transferir" at bounding box center [1046, 264] width 80 height 30
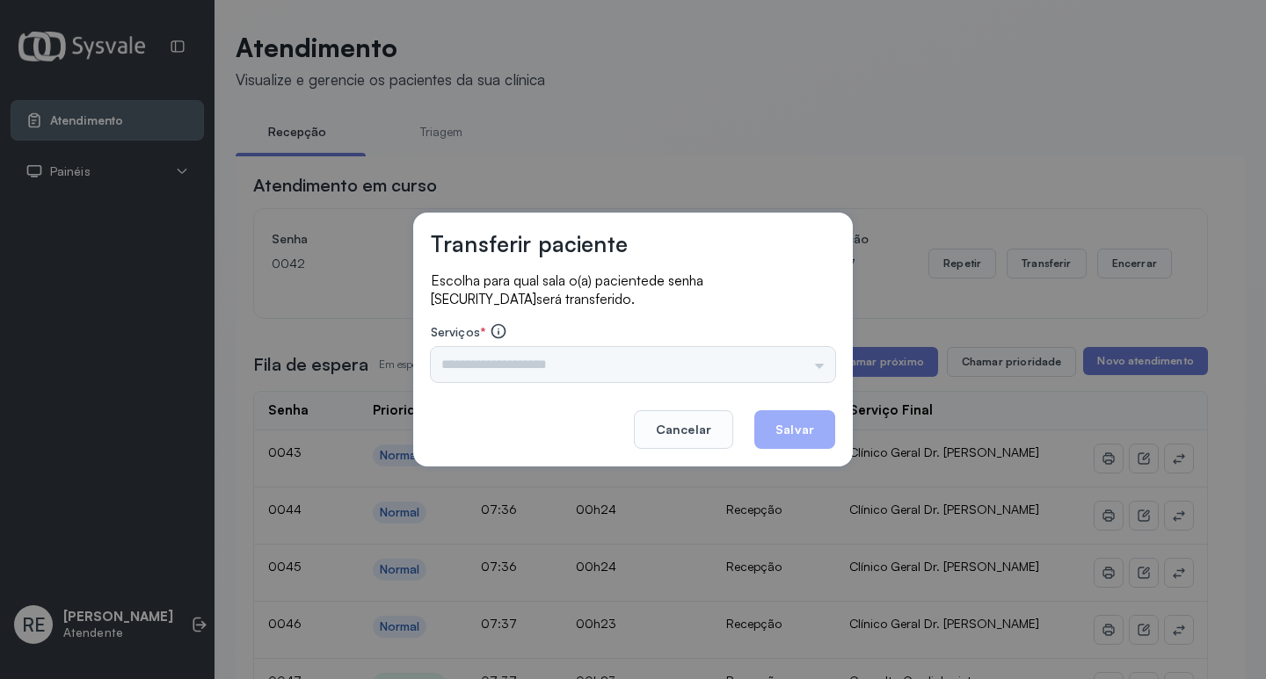
click at [464, 361] on div "Triagem Ortopedista Dr. Mauricio Ortopedista Dr. Ramon Ginecologista Dr. Amilto…" at bounding box center [633, 364] width 404 height 35
click at [469, 362] on div "Triagem Ortopedista Dr. Mauricio Ortopedista Dr. Ramon Ginecologista Dr. Amilto…" at bounding box center [633, 364] width 404 height 35
click at [459, 364] on div "Triagem Ortopedista Dr. Mauricio Ortopedista Dr. Ramon Ginecologista Dr. Amilto…" at bounding box center [633, 364] width 404 height 35
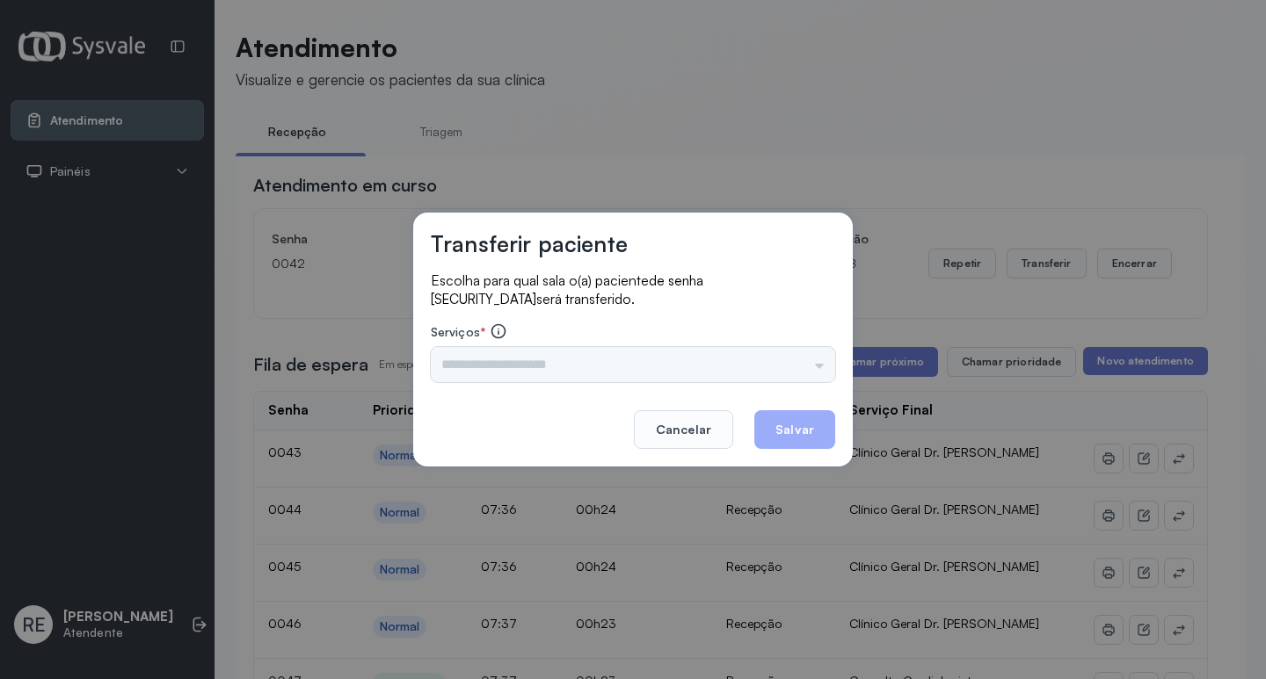
click at [459, 364] on div "Triagem Ortopedista Dr. Mauricio Ortopedista Dr. Ramon Ginecologista Dr. Amilto…" at bounding box center [633, 364] width 404 height 35
click at [447, 368] on div "Triagem Ortopedista Dr. Mauricio Ortopedista Dr. Ramon Ginecologista Dr. Amilto…" at bounding box center [633, 364] width 404 height 35
click at [461, 365] on input "text" at bounding box center [633, 364] width 404 height 35
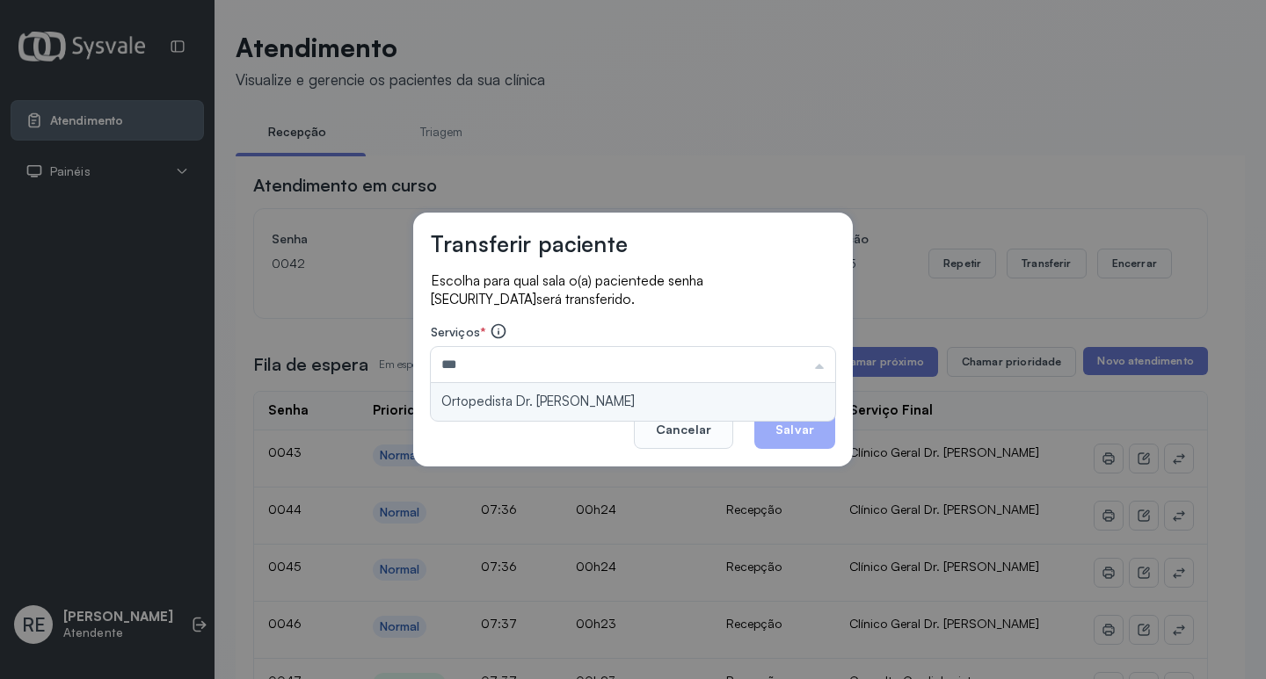
type input "**********"
click at [536, 404] on div "**********" at bounding box center [632, 340] width 439 height 254
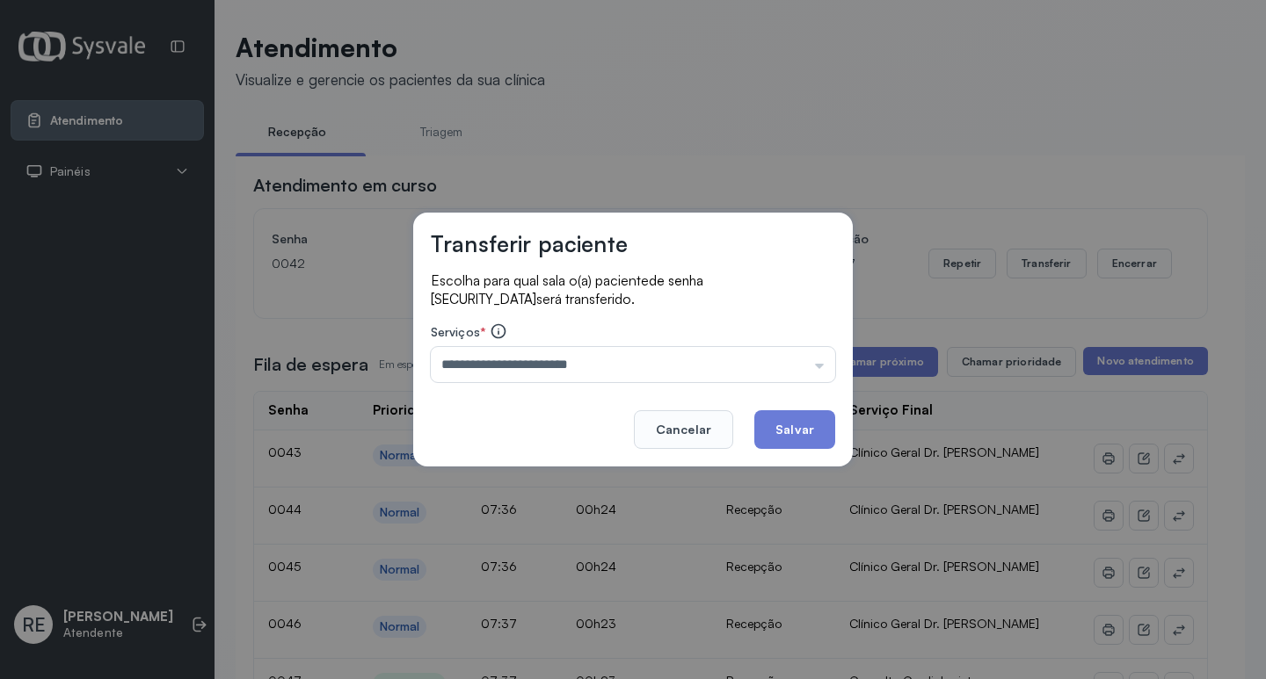
click at [809, 449] on div "**********" at bounding box center [632, 340] width 439 height 254
click at [806, 432] on button "Salvar" at bounding box center [794, 429] width 81 height 39
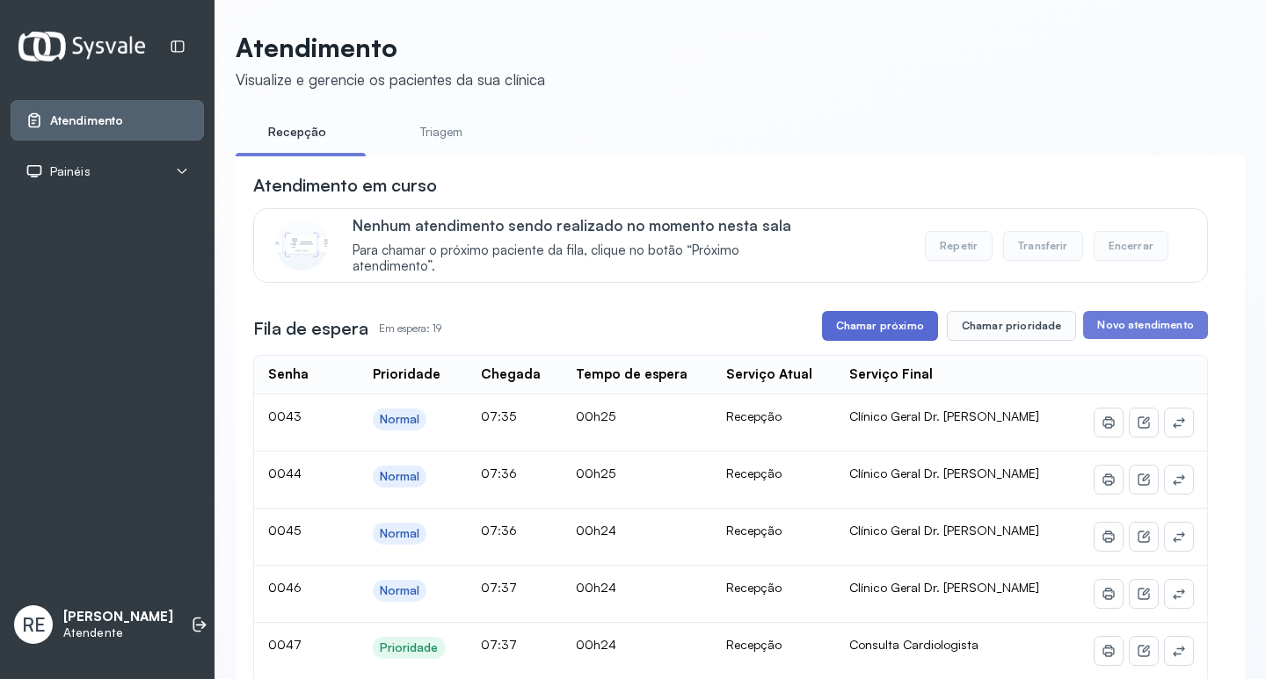
click at [874, 325] on button "Chamar próximo" at bounding box center [880, 326] width 116 height 30
click at [874, 331] on button "Chamar próximo" at bounding box center [880, 326] width 116 height 30
click at [898, 327] on button "Chamar próximo" at bounding box center [880, 326] width 116 height 30
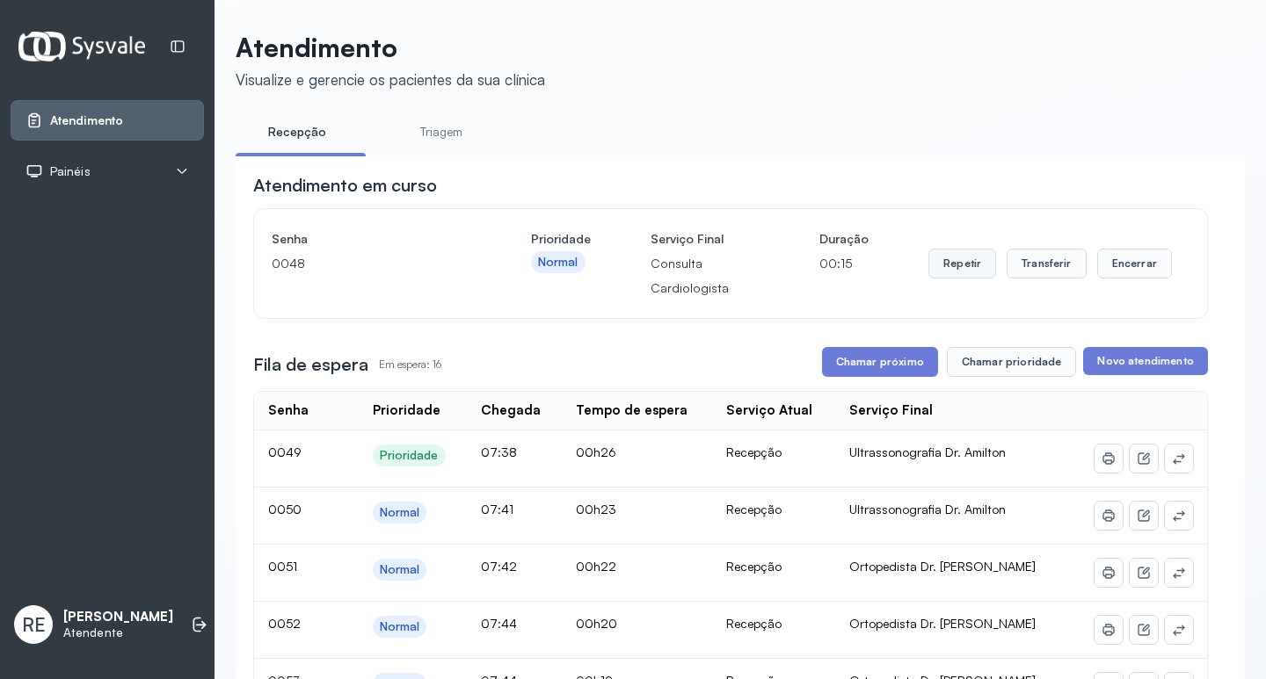
click at [933, 269] on button "Repetir" at bounding box center [962, 264] width 68 height 30
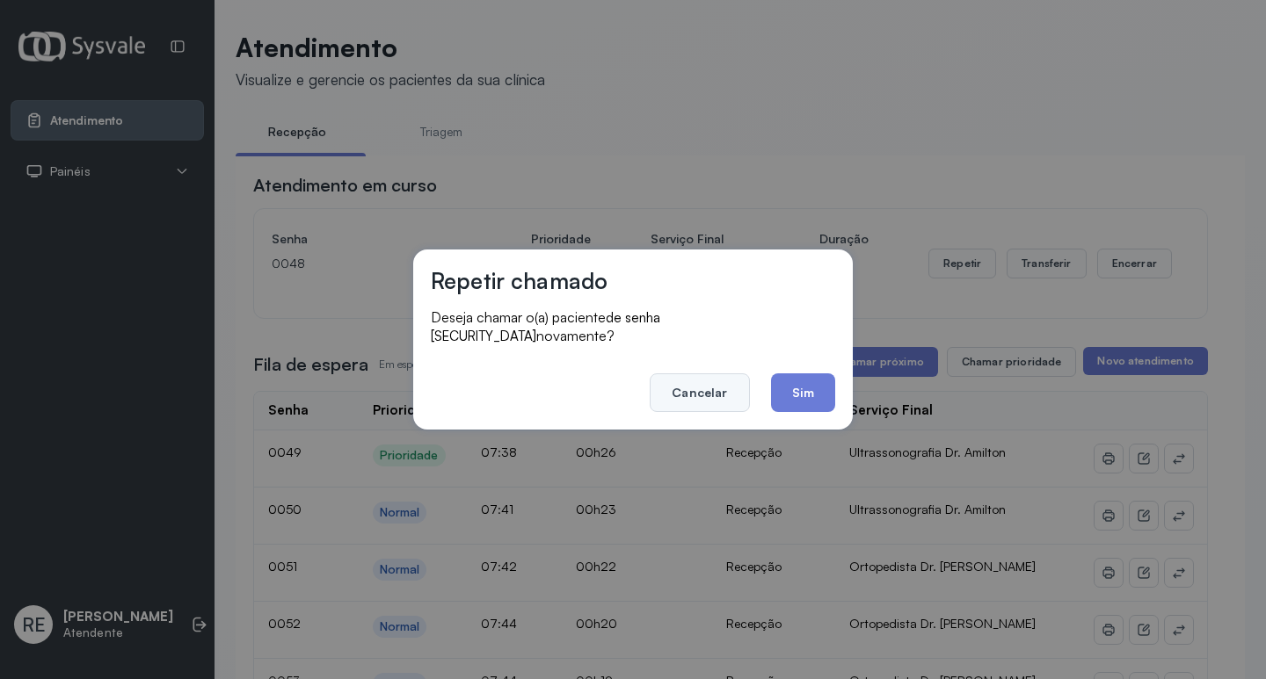
click at [710, 393] on button "Cancelar" at bounding box center [699, 393] width 99 height 39
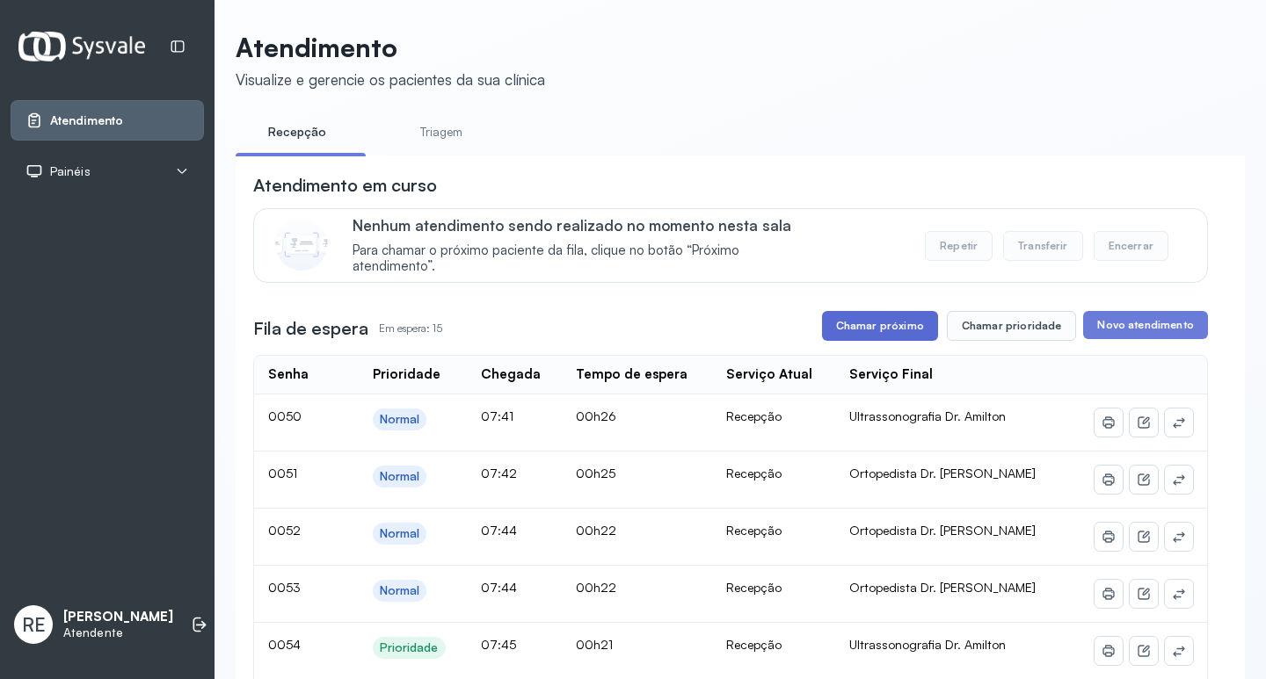
click at [864, 319] on button "Chamar próximo" at bounding box center [880, 326] width 116 height 30
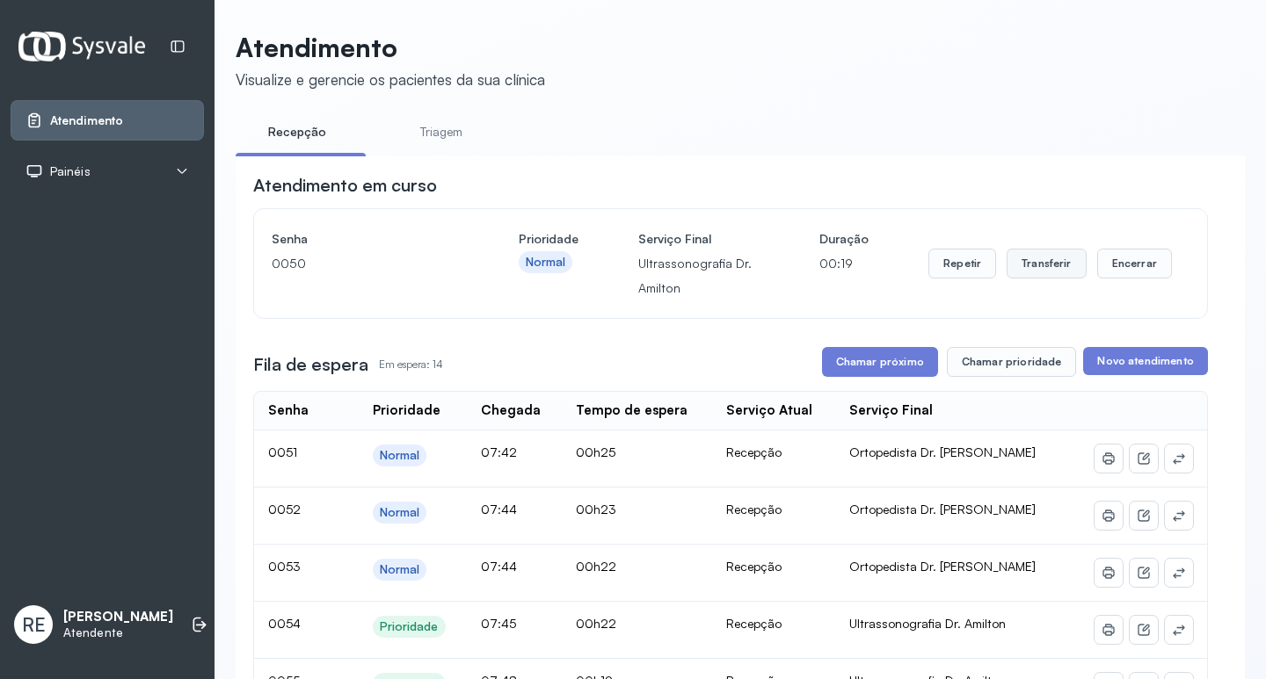
click at [1049, 264] on button "Transferir" at bounding box center [1046, 264] width 80 height 30
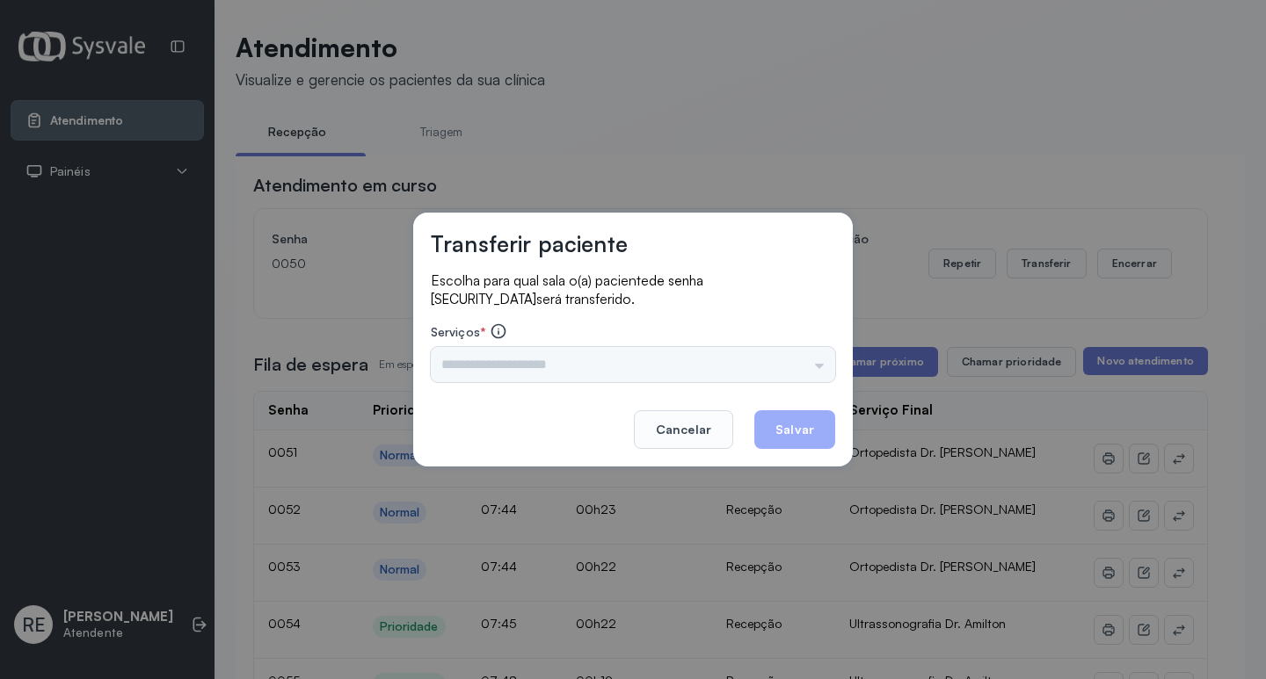
click at [547, 355] on div "Nenhuma opção encontrada" at bounding box center [633, 364] width 404 height 35
click at [547, 355] on input "text" at bounding box center [633, 364] width 404 height 35
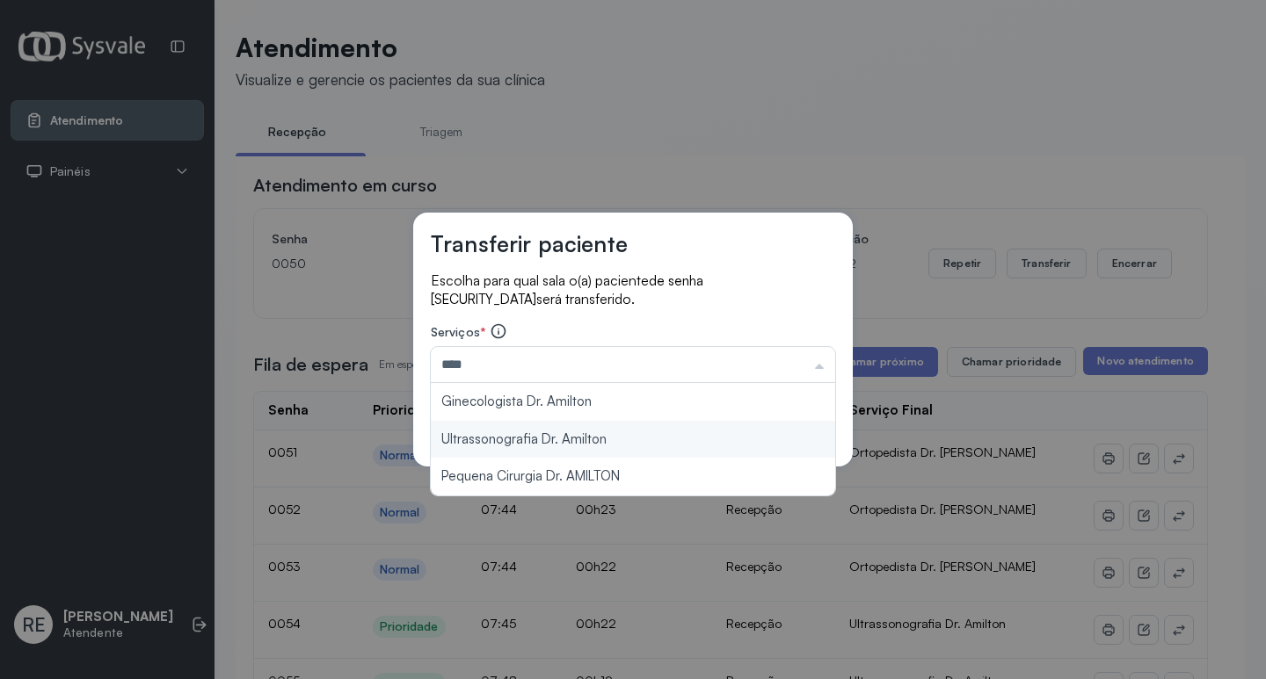
type input "**********"
click at [554, 433] on div "**********" at bounding box center [632, 340] width 439 height 254
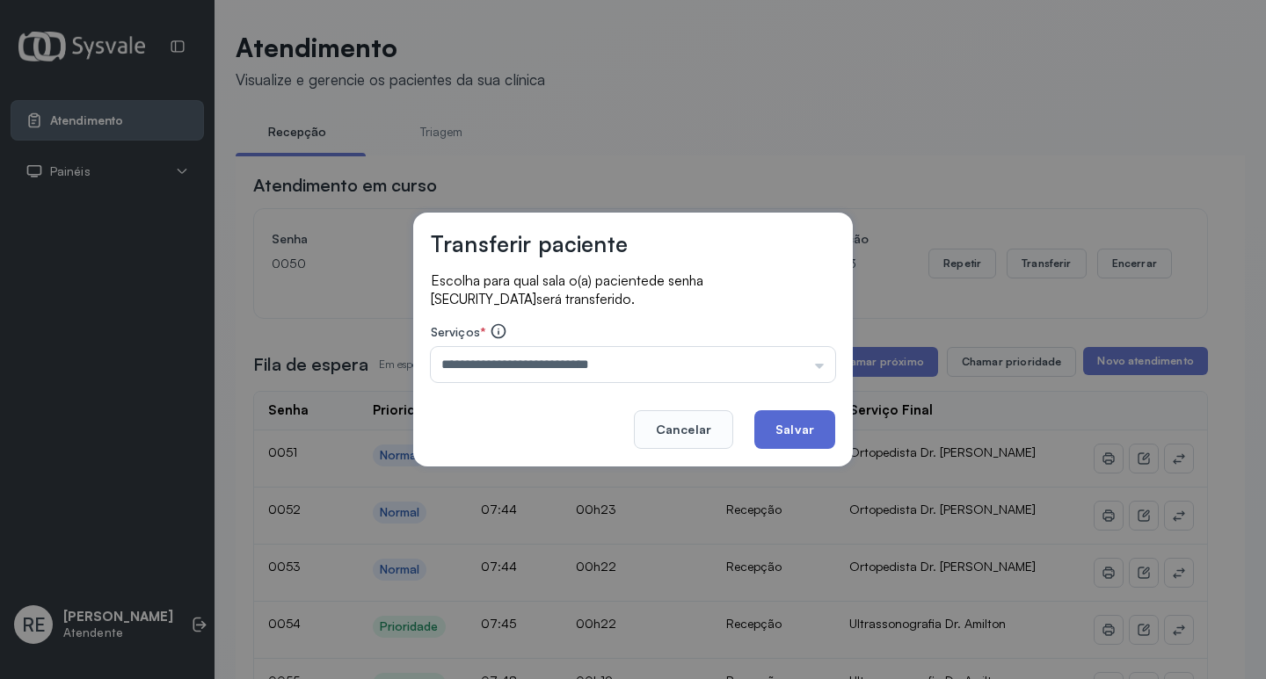
click at [812, 430] on button "Salvar" at bounding box center [794, 429] width 81 height 39
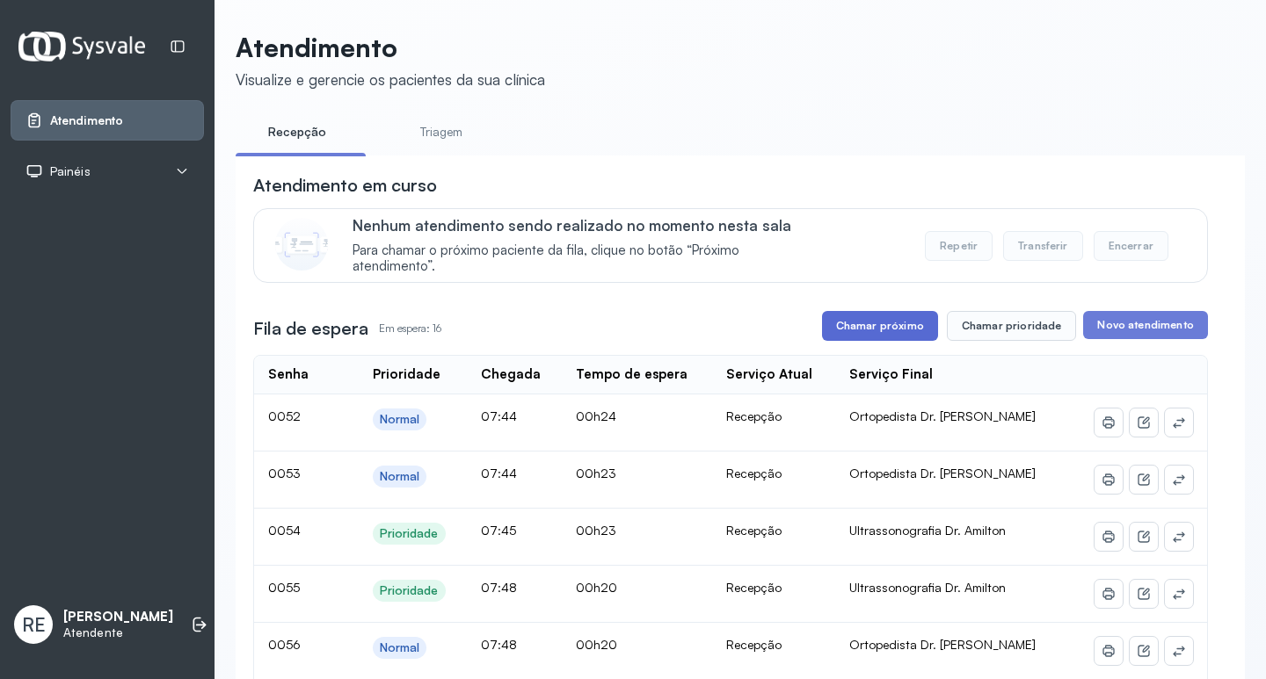
click at [844, 338] on button "Chamar próximo" at bounding box center [880, 326] width 116 height 30
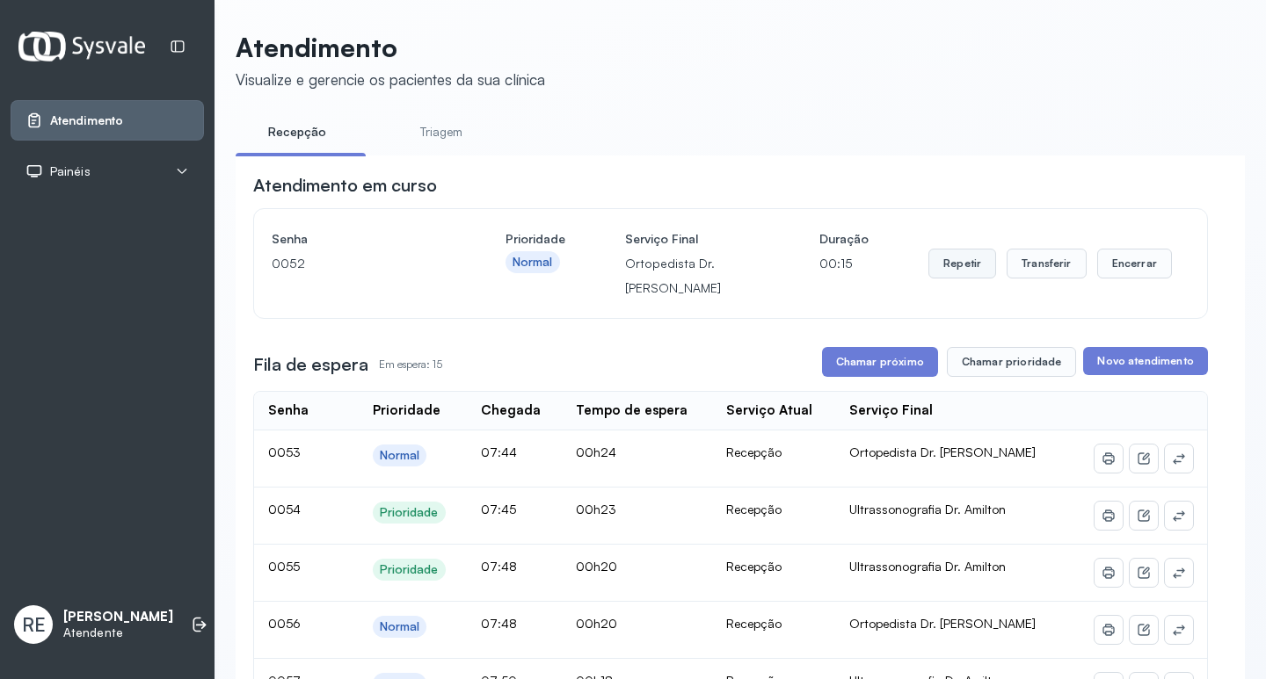
click at [963, 265] on button "Repetir" at bounding box center [962, 264] width 68 height 30
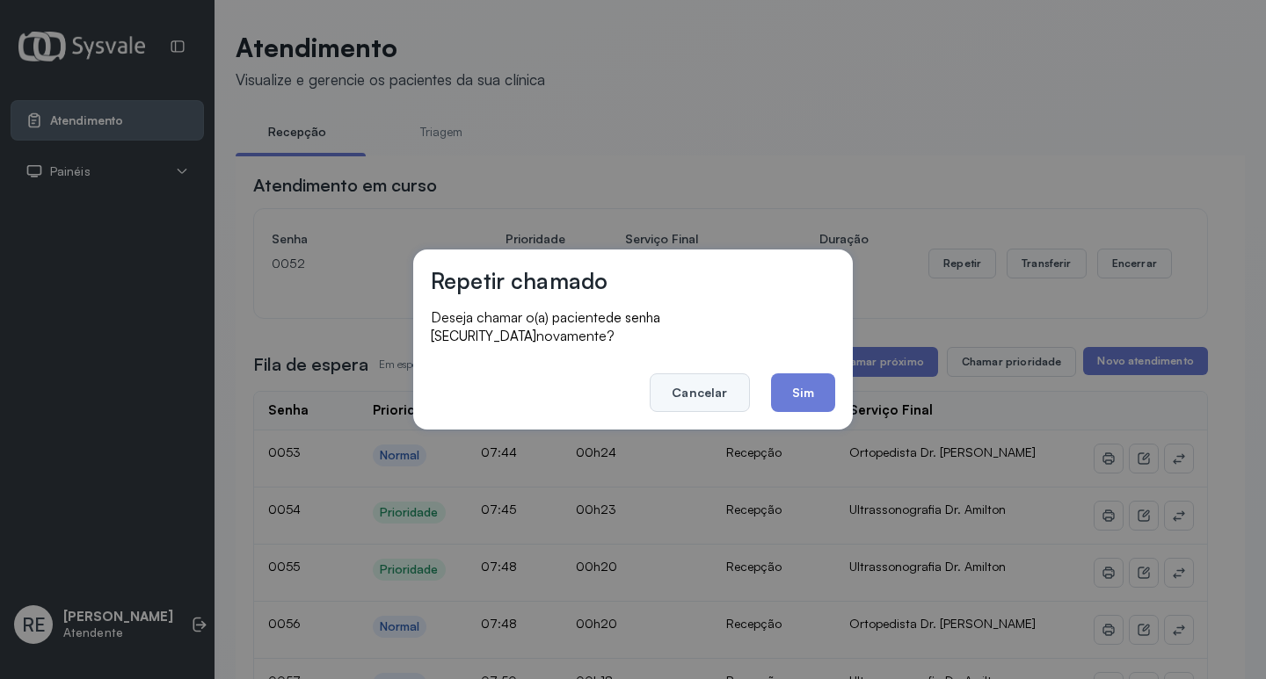
click at [709, 375] on button "Cancelar" at bounding box center [699, 393] width 99 height 39
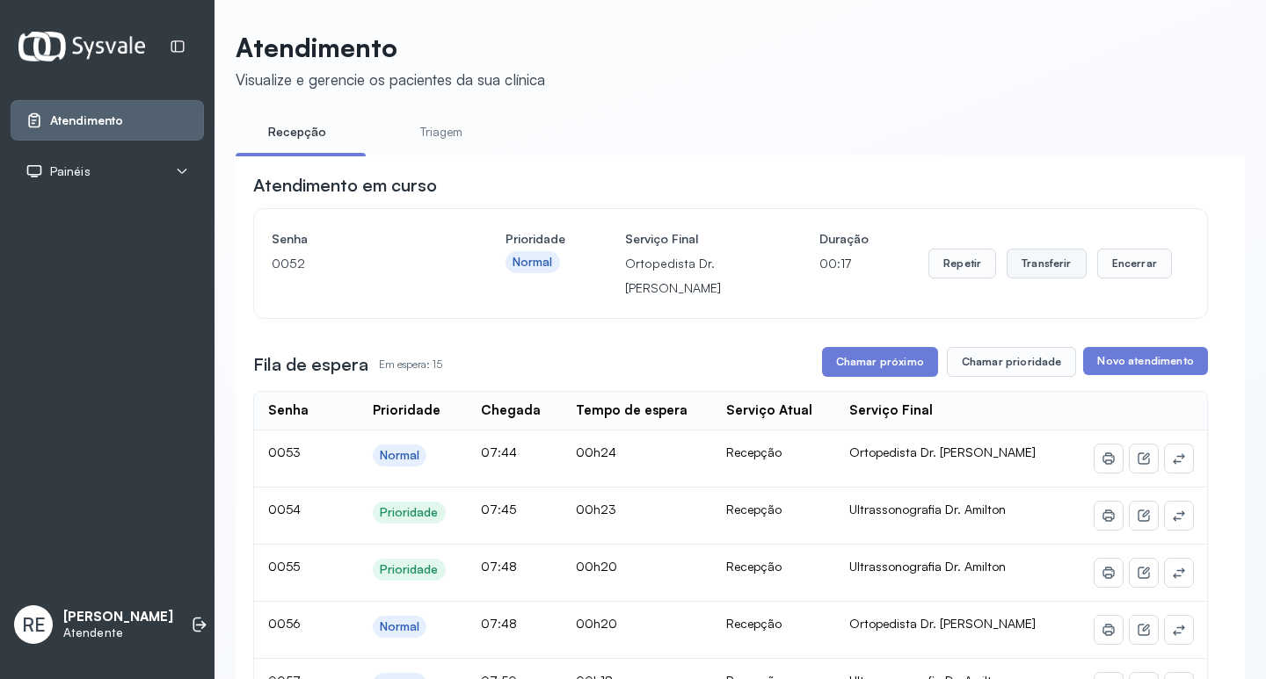
click at [1028, 262] on button "Transferir" at bounding box center [1046, 264] width 80 height 30
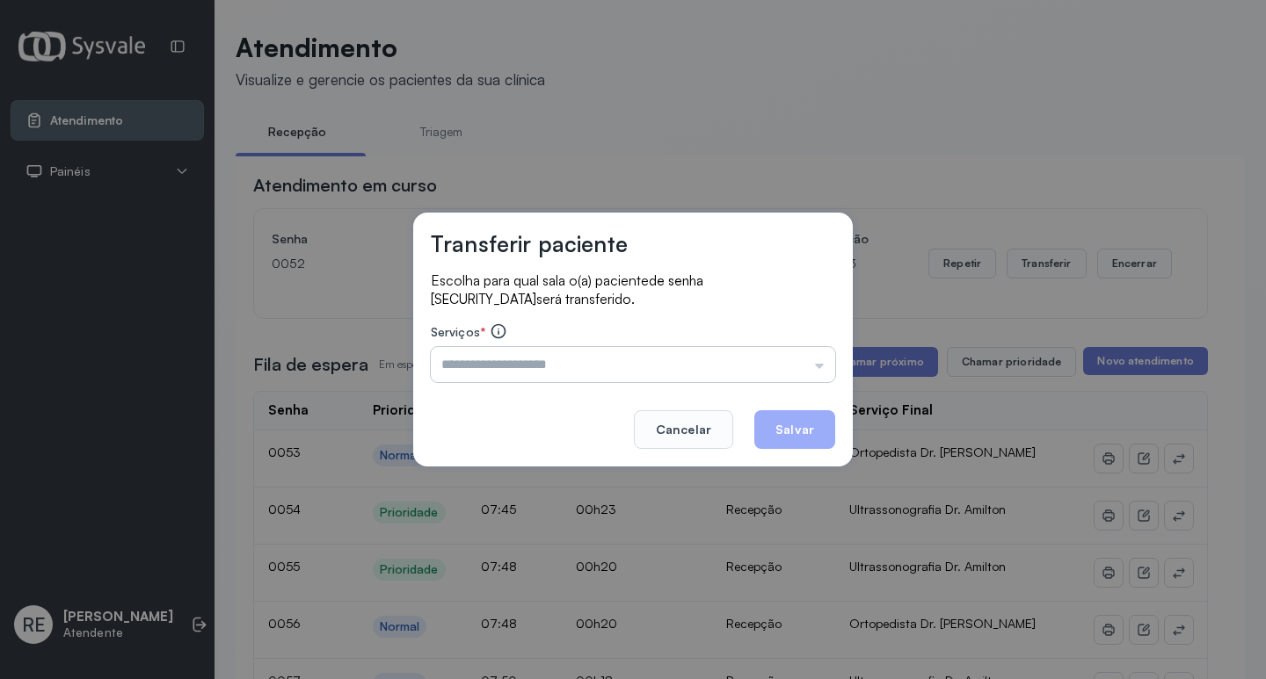
click at [567, 374] on input "text" at bounding box center [633, 364] width 404 height 35
type input "**********"
click at [780, 425] on button "Salvar" at bounding box center [794, 429] width 81 height 39
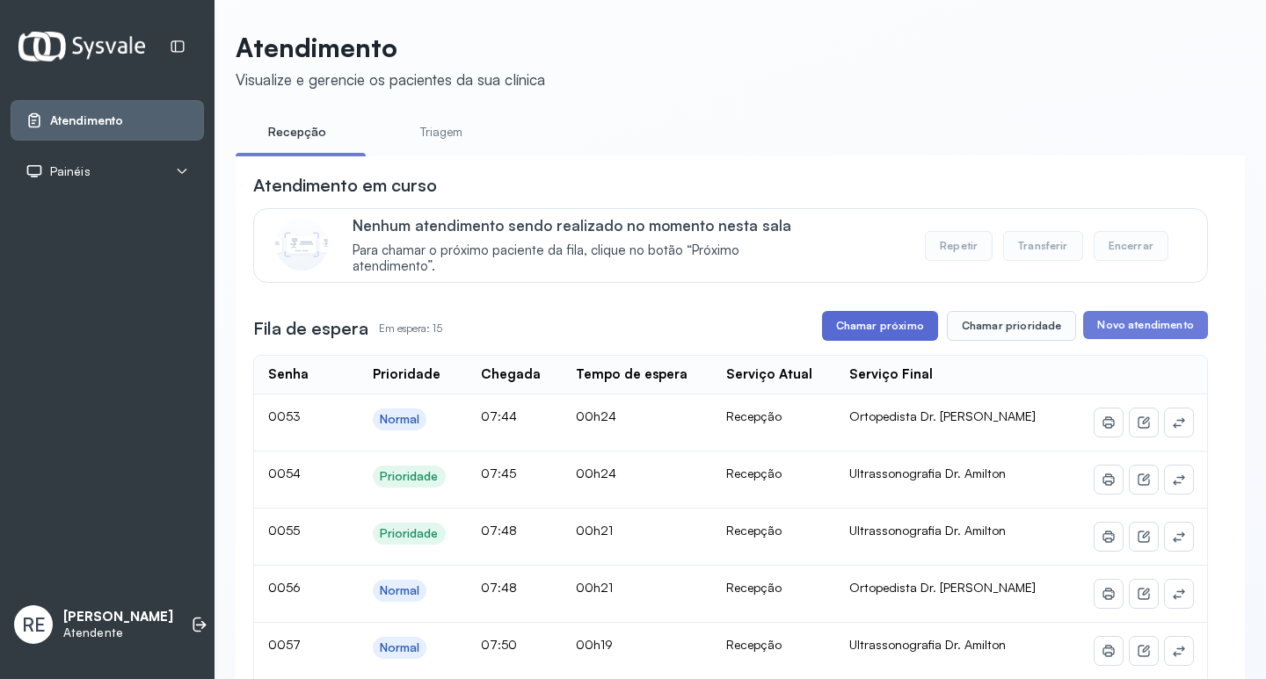
click at [896, 334] on button "Chamar próximo" at bounding box center [880, 326] width 116 height 30
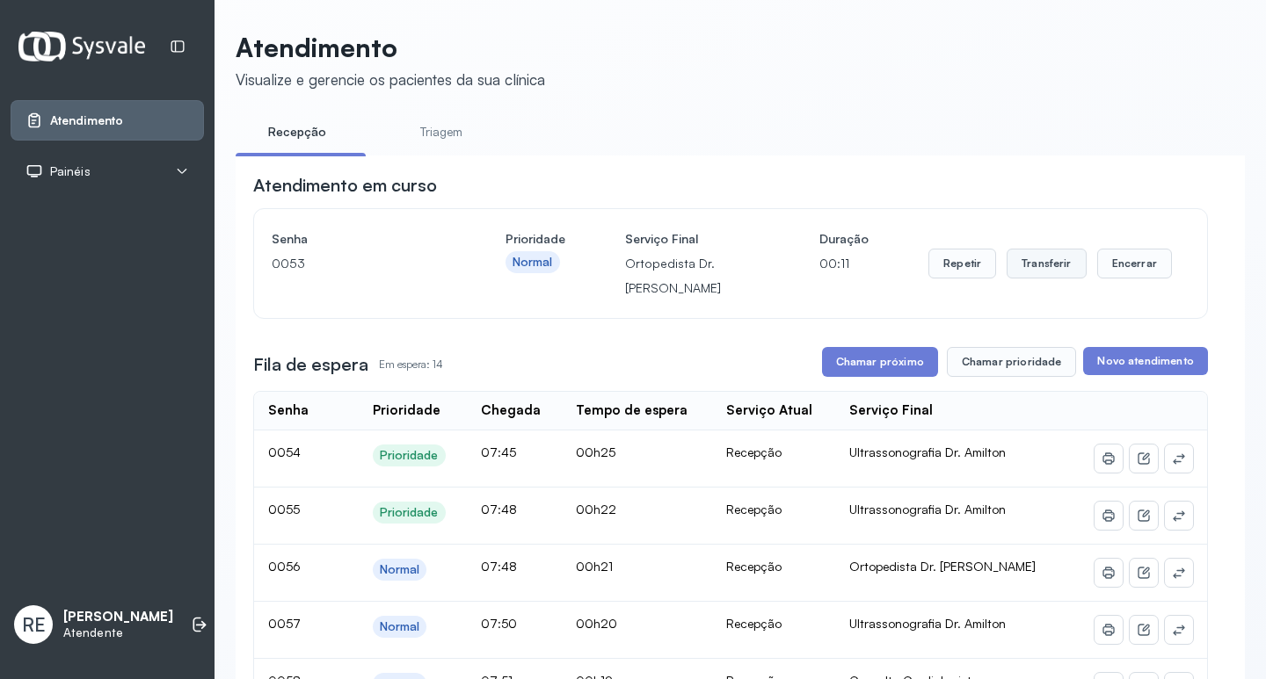
click at [1037, 268] on button "Transferir" at bounding box center [1046, 264] width 80 height 30
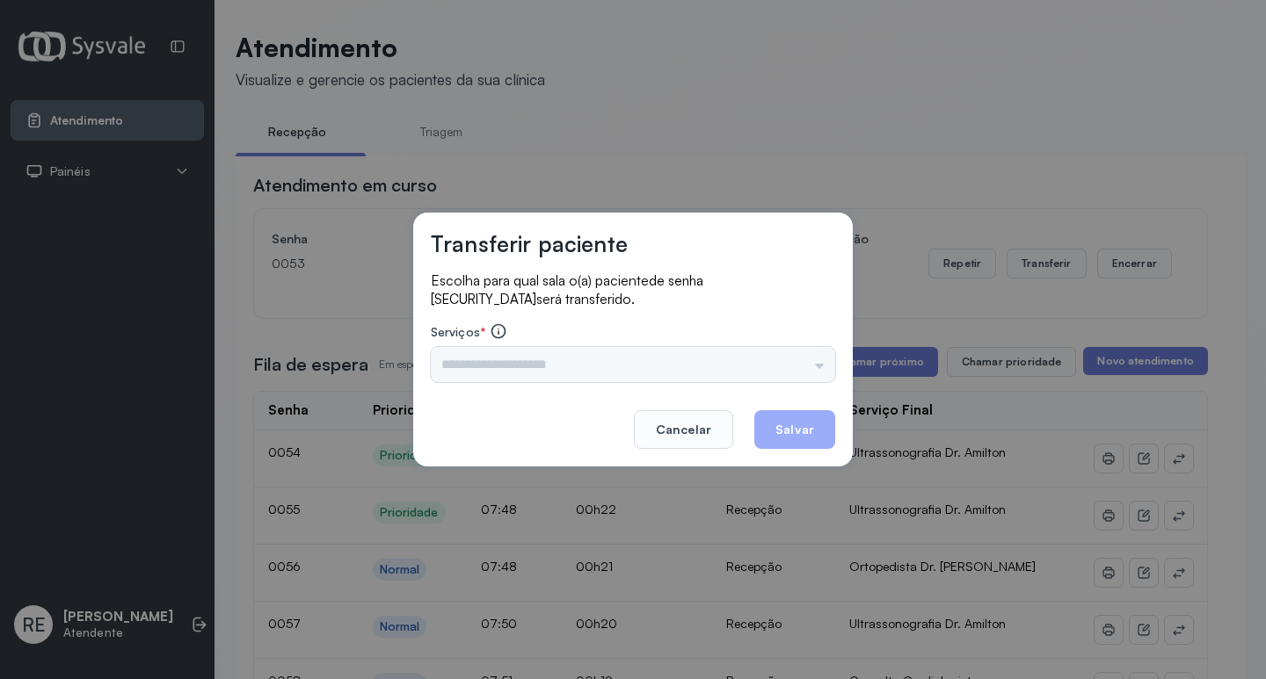
click at [562, 362] on input "text" at bounding box center [633, 364] width 404 height 35
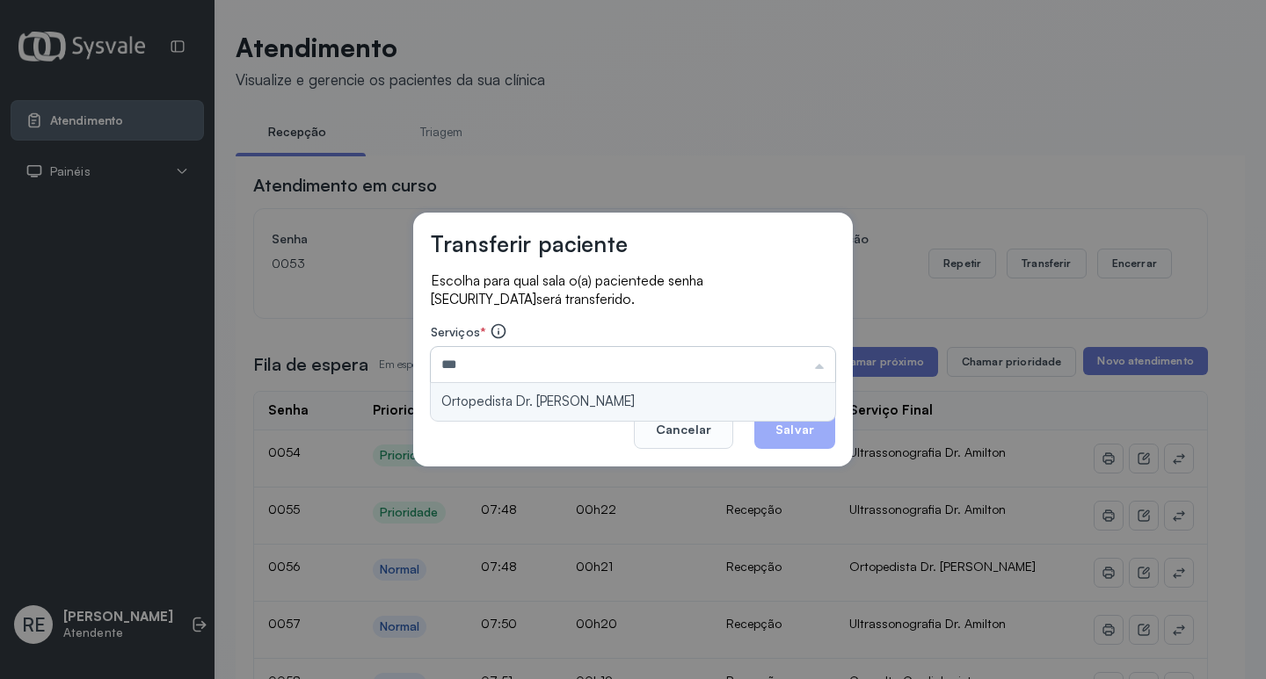
type input "**********"
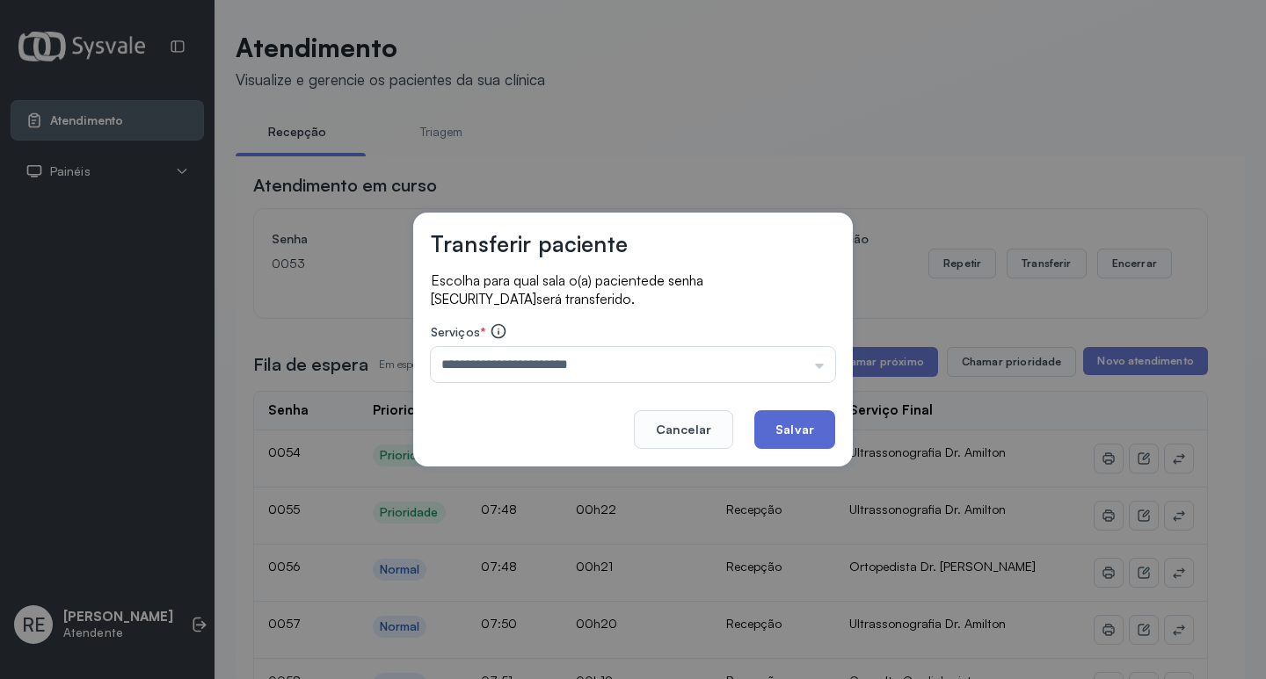
click at [795, 439] on button "Salvar" at bounding box center [794, 429] width 81 height 39
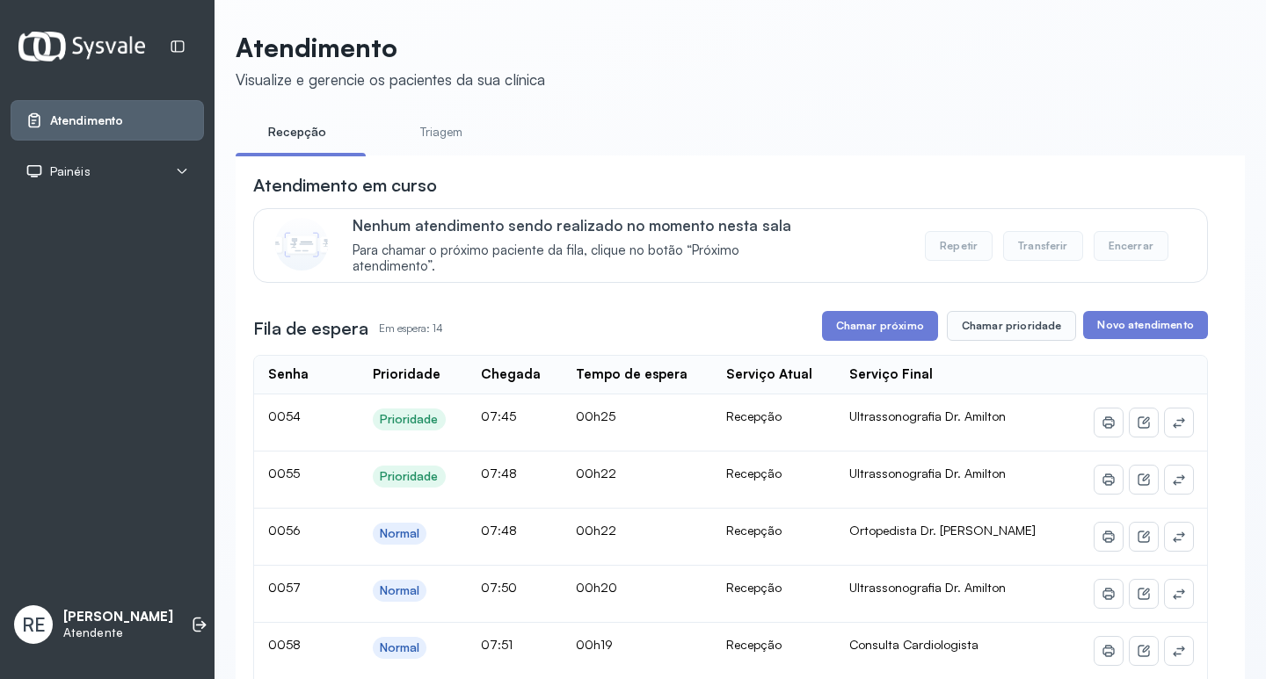
click at [882, 341] on button "Chamar próximo" at bounding box center [880, 326] width 116 height 30
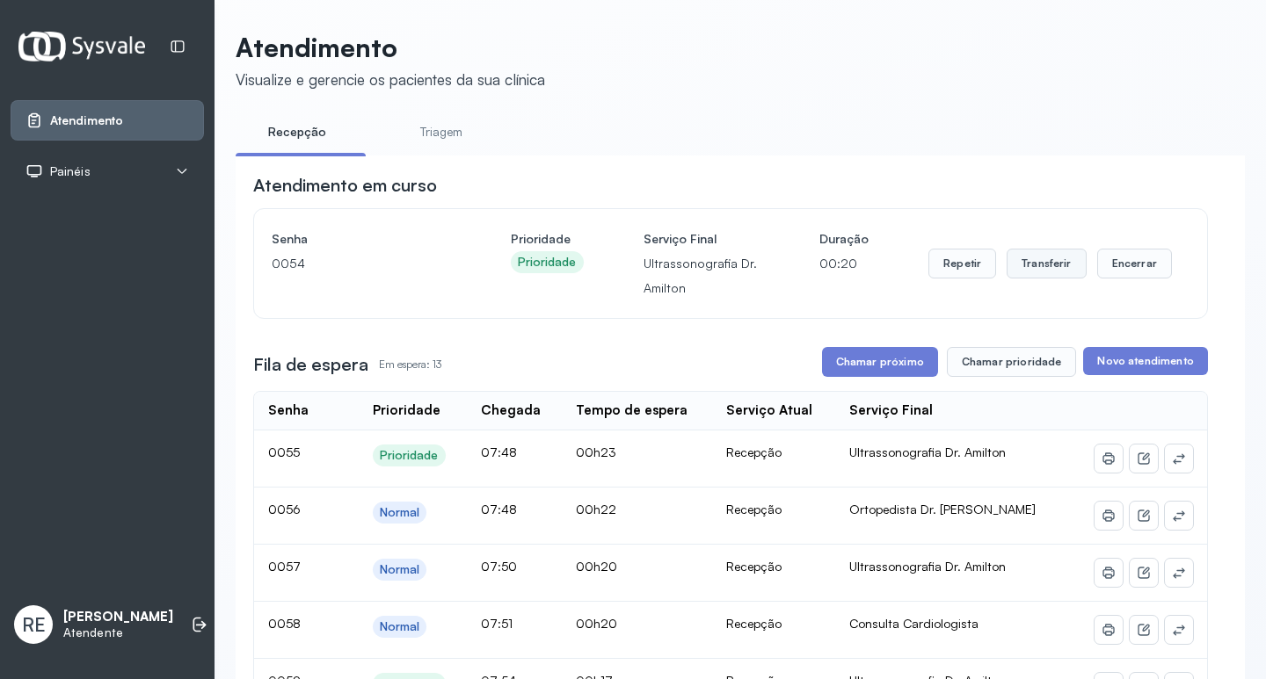
click at [1020, 256] on button "Transferir" at bounding box center [1046, 264] width 80 height 30
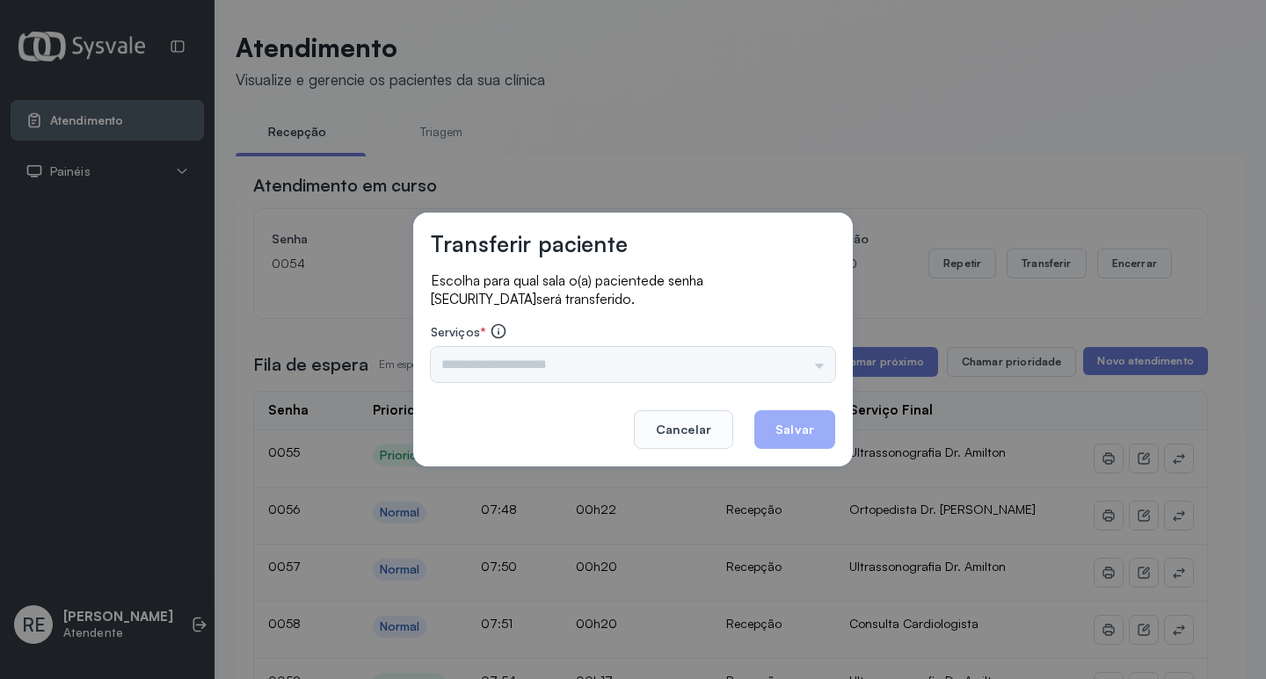
click at [523, 366] on div "Triagem Ortopedista Dr. Mauricio Ortopedista Dr. Ramon Ginecologista Dr. Amilto…" at bounding box center [633, 364] width 404 height 35
click at [519, 366] on div "Triagem Ortopedista Dr. Mauricio Ortopedista Dr. Ramon Ginecologista Dr. Amilto…" at bounding box center [633, 364] width 404 height 35
click at [519, 366] on input "text" at bounding box center [633, 364] width 404 height 35
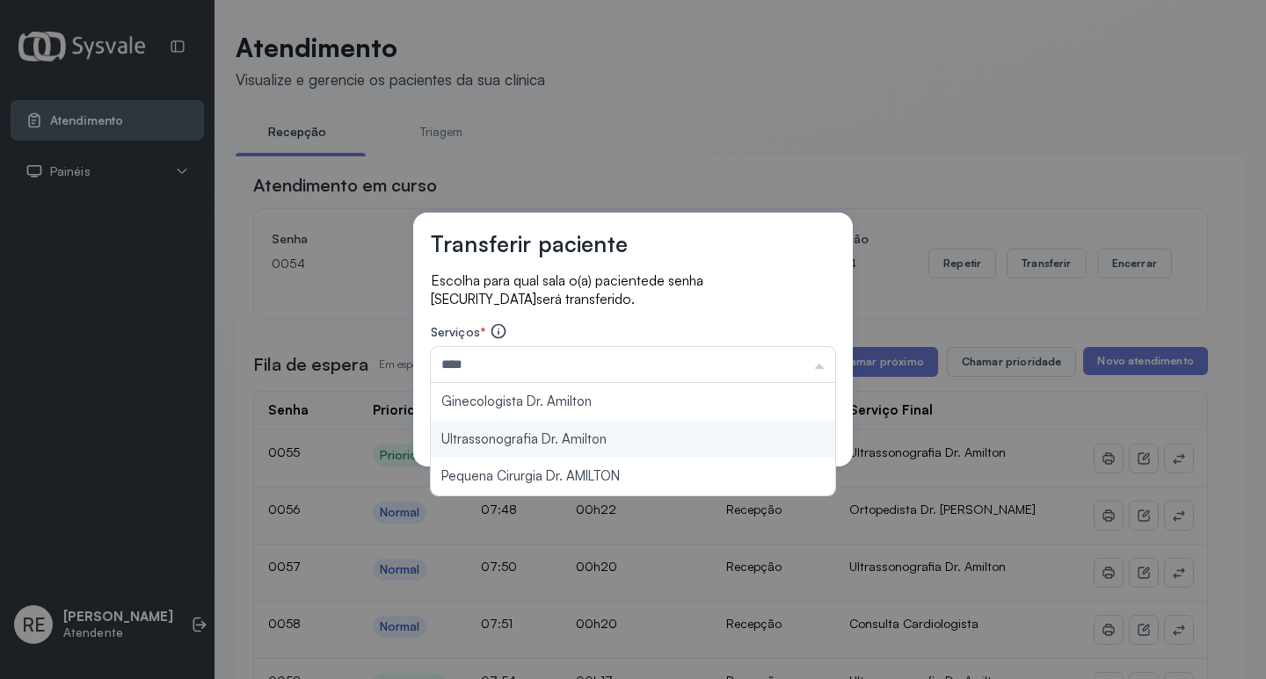
type input "**********"
click at [546, 446] on div "**********" at bounding box center [632, 340] width 439 height 254
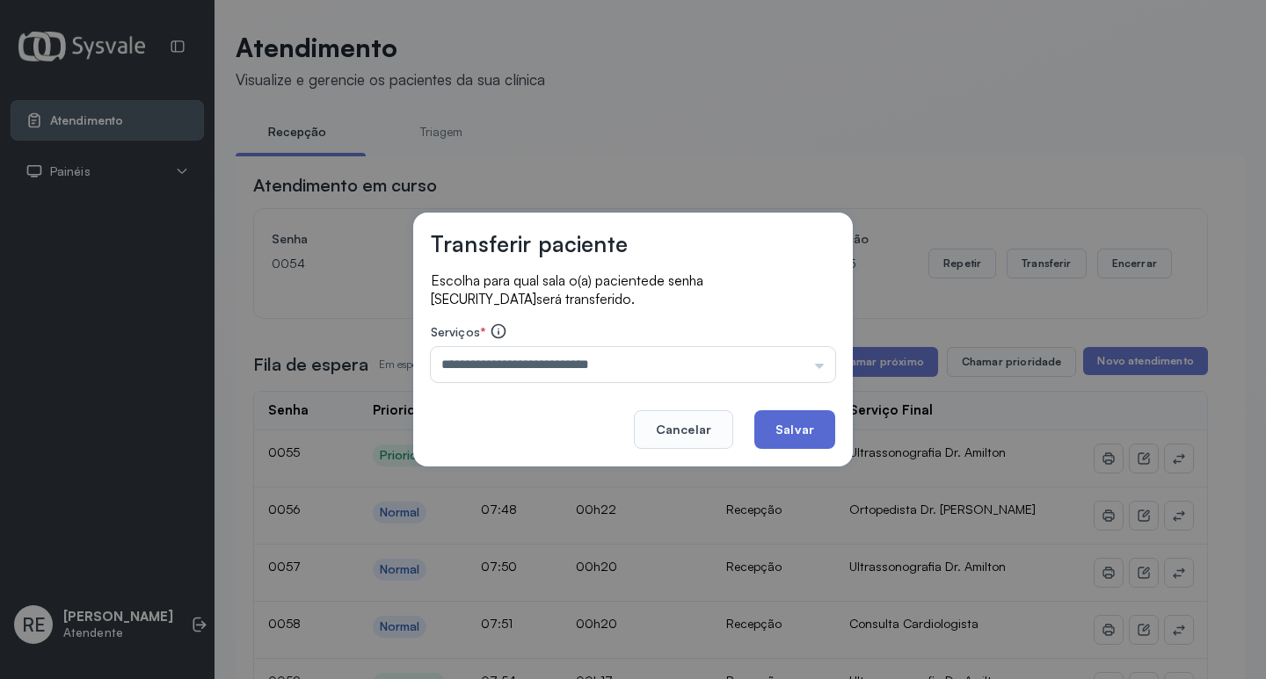
click at [809, 426] on button "Salvar" at bounding box center [794, 429] width 81 height 39
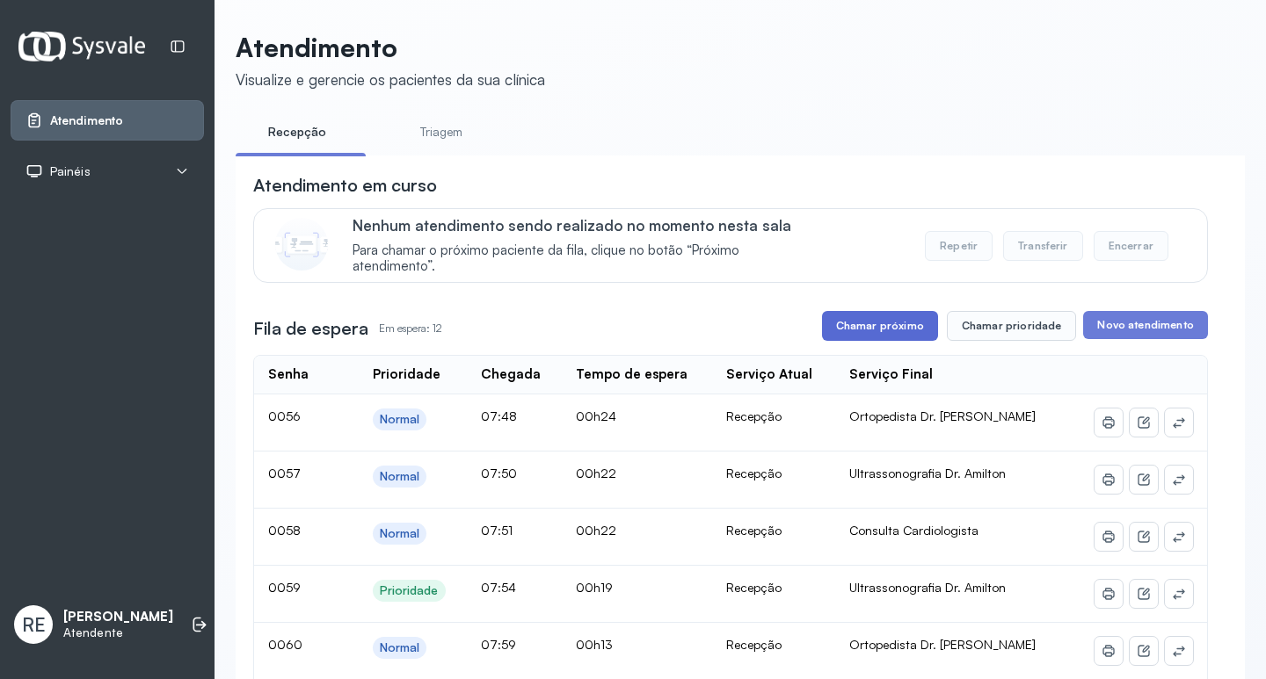
click at [898, 329] on button "Chamar próximo" at bounding box center [880, 326] width 116 height 30
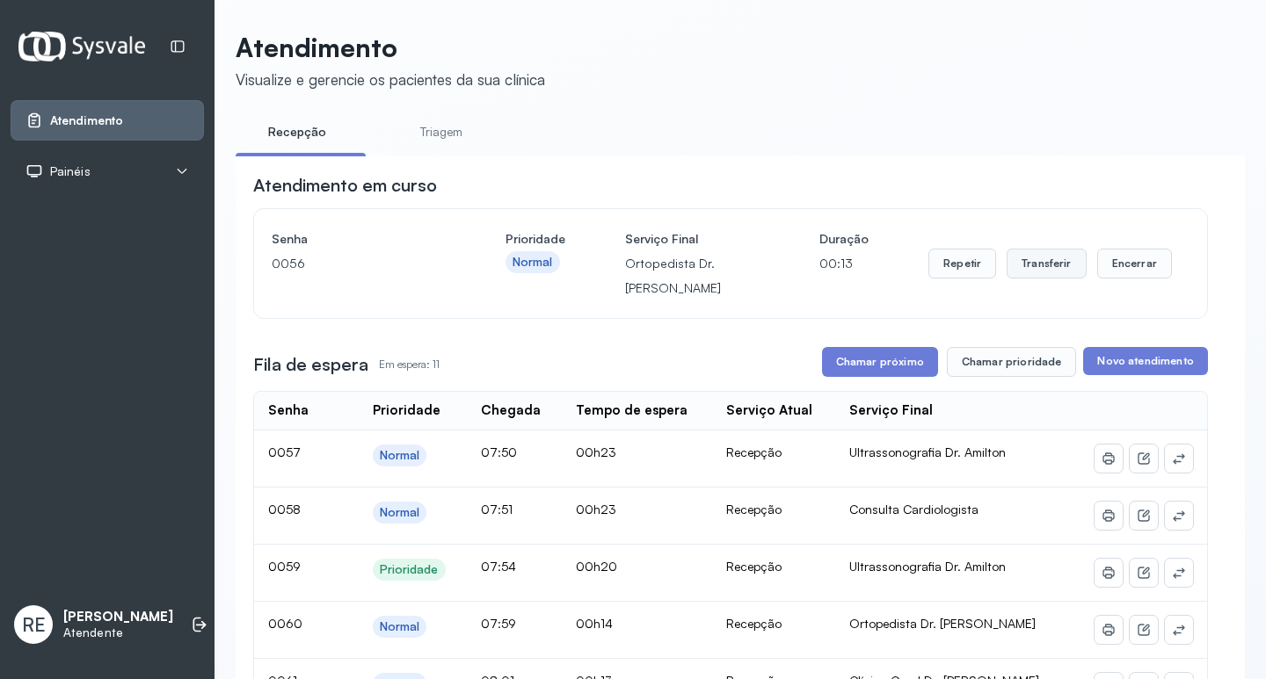
click at [1013, 270] on button "Transferir" at bounding box center [1046, 264] width 80 height 30
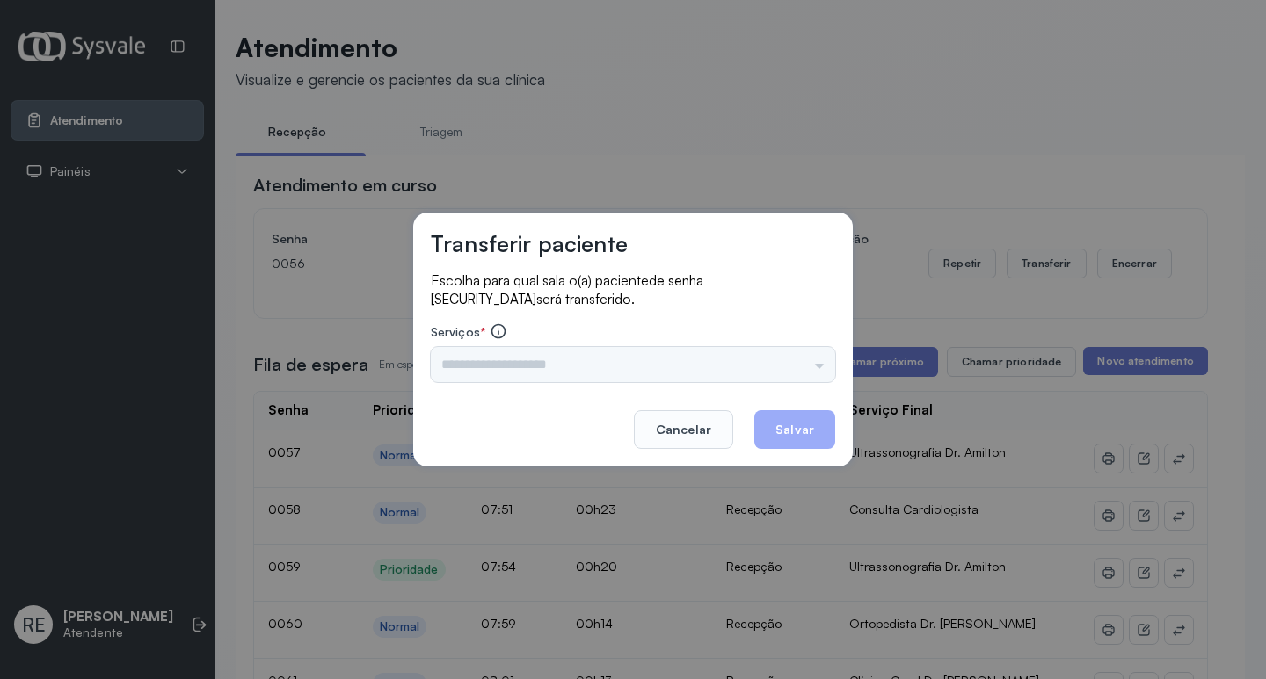
click at [554, 353] on input "text" at bounding box center [633, 364] width 404 height 35
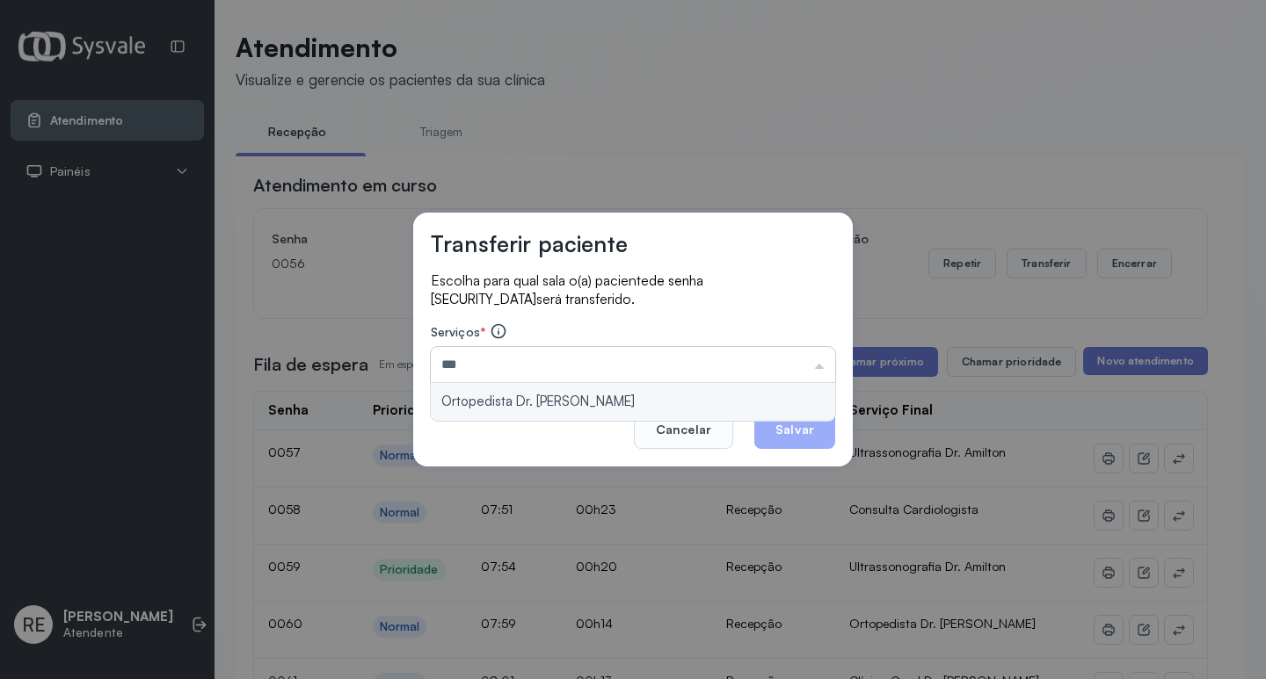
type input "**********"
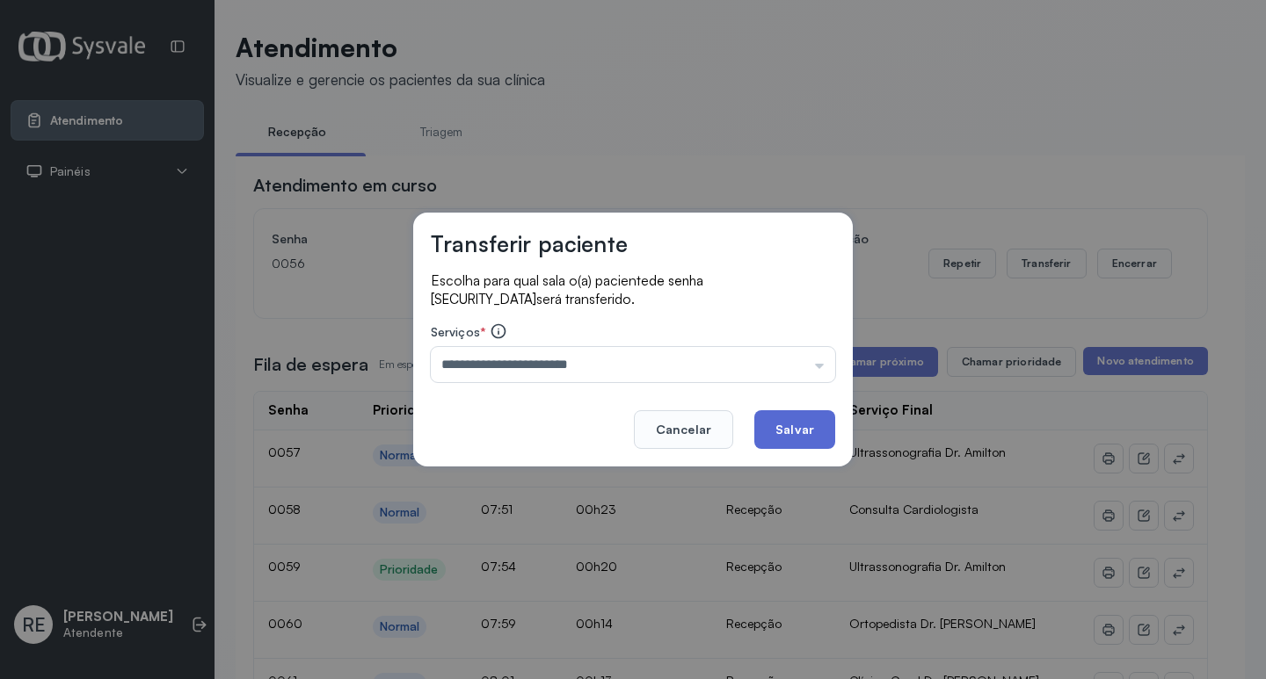
click at [795, 425] on button "Salvar" at bounding box center [794, 429] width 81 height 39
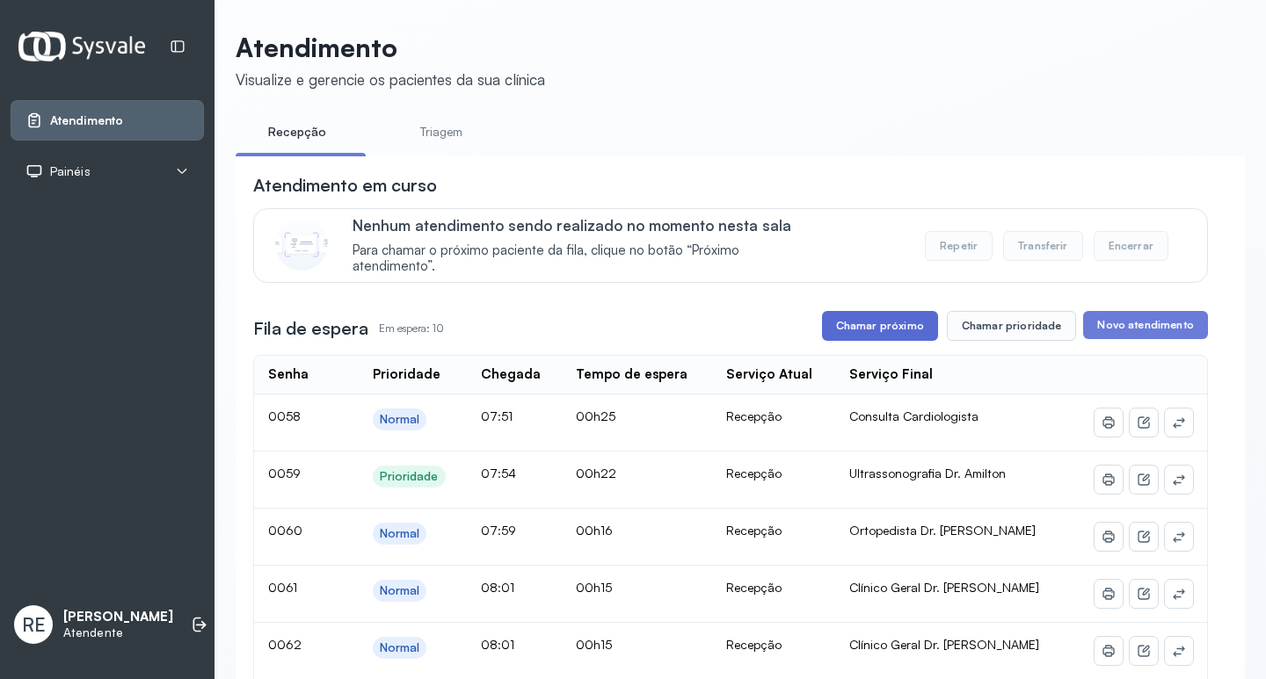
click at [884, 329] on button "Chamar próximo" at bounding box center [880, 326] width 116 height 30
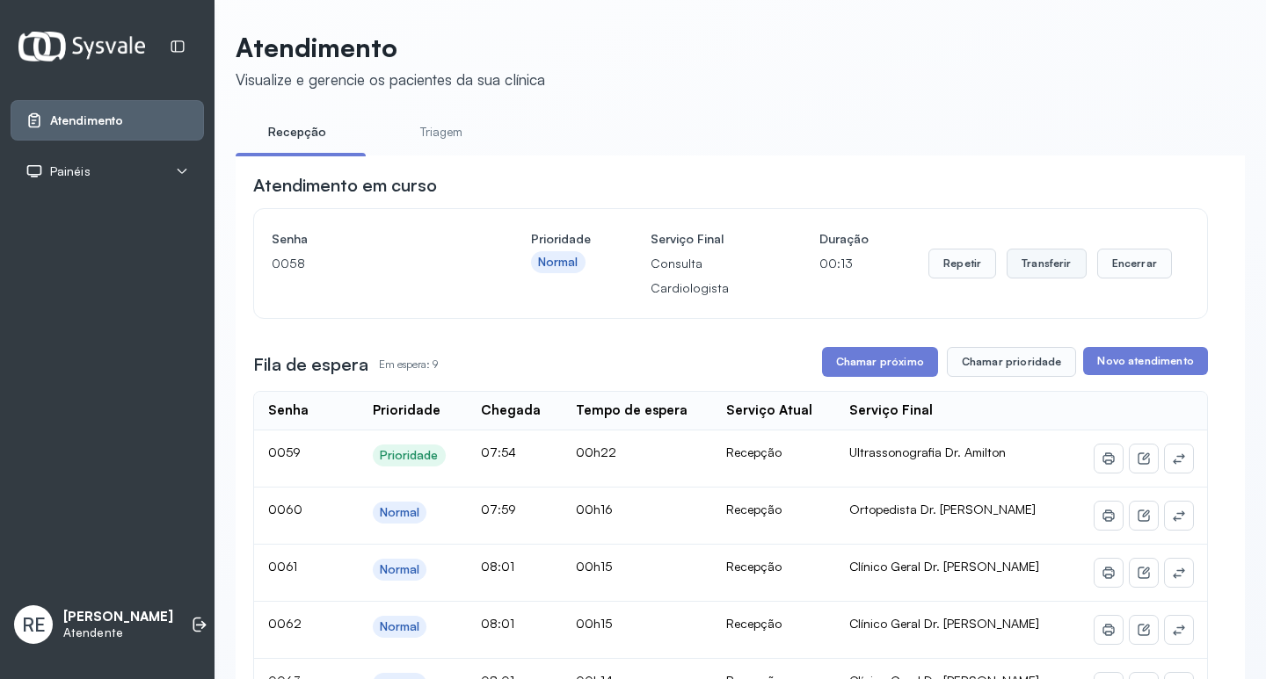
click at [1024, 277] on button "Transferir" at bounding box center [1046, 264] width 80 height 30
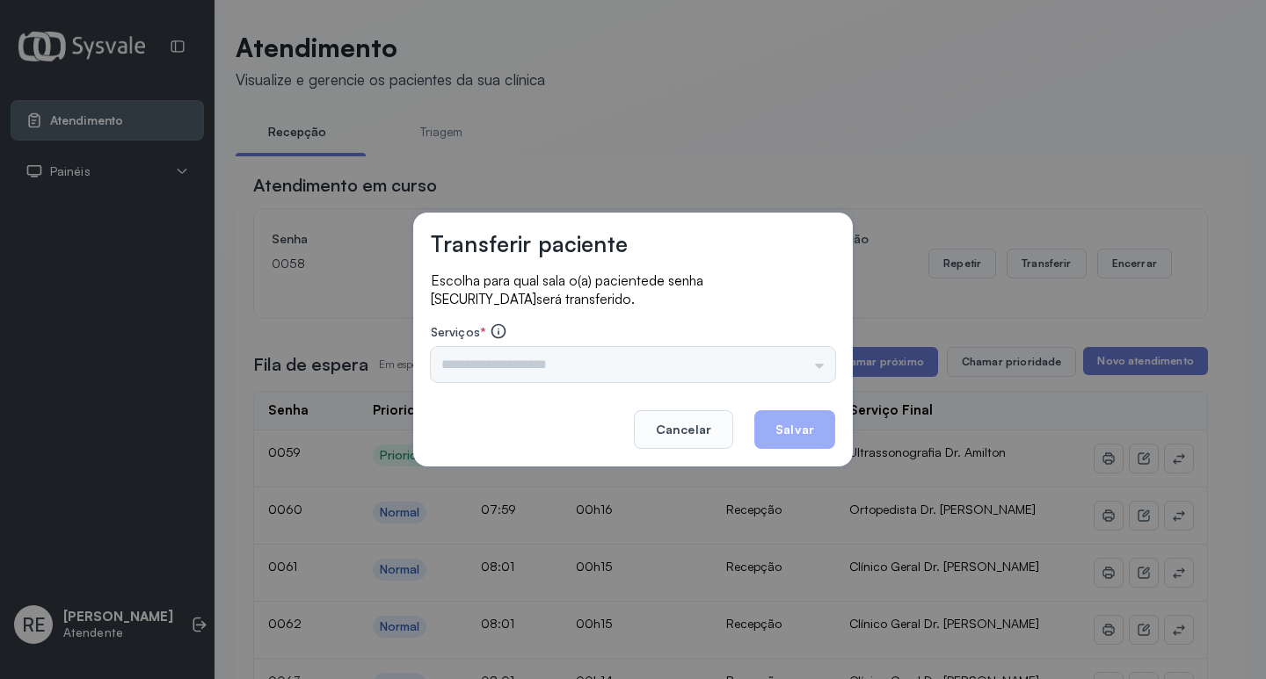
click at [488, 352] on div "Triagem Ortopedista Dr. Mauricio Ortopedista Dr. Ramon Ginecologista Dr. Amilto…" at bounding box center [633, 364] width 404 height 35
click at [483, 364] on div "Triagem Ortopedista Dr. Mauricio Ortopedista Dr. Ramon Ginecologista Dr. Amilto…" at bounding box center [633, 364] width 404 height 35
click at [519, 367] on div "Triagem Ortopedista Dr. Mauricio Ortopedista Dr. Ramon Ginecologista Dr. Amilto…" at bounding box center [633, 364] width 404 height 35
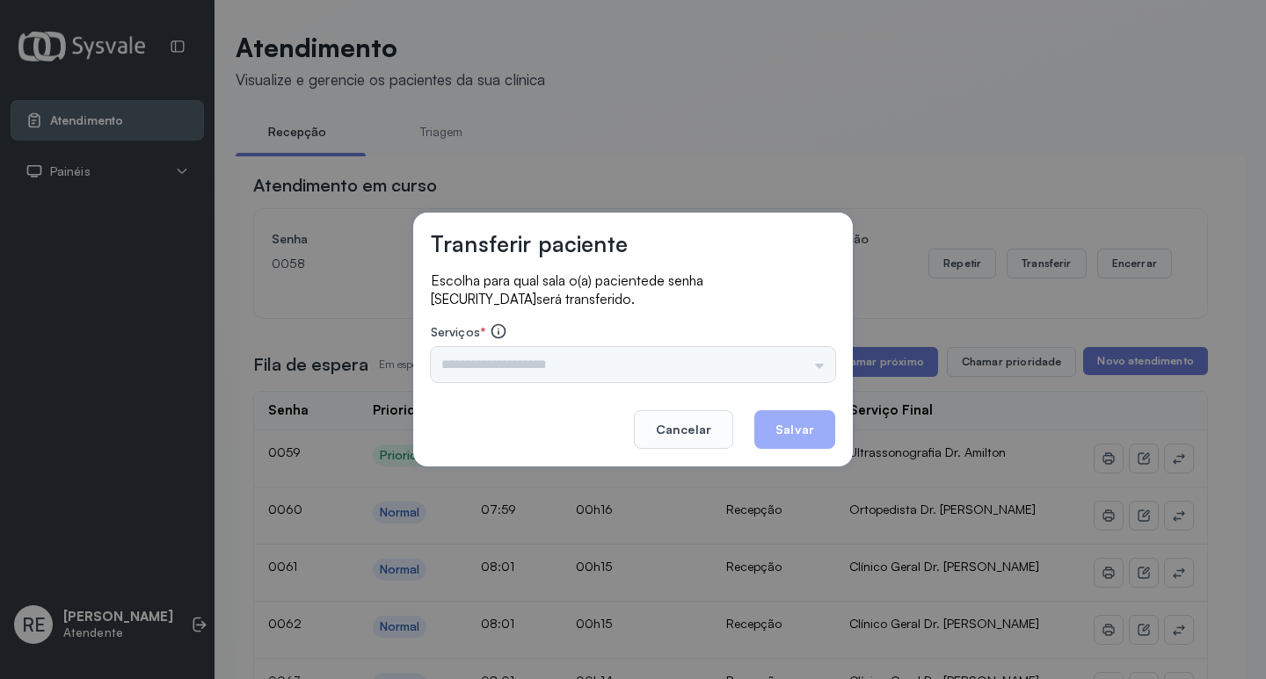
click at [543, 361] on div "Triagem Ortopedista Dr. Mauricio Ortopedista Dr. Ramon Ginecologista Dr. Amilto…" at bounding box center [633, 364] width 404 height 35
click at [534, 360] on div "Triagem Ortopedista Dr. Mauricio Ortopedista Dr. Ramon Ginecologista Dr. Amilto…" at bounding box center [633, 364] width 404 height 35
click at [533, 360] on div "Triagem Ortopedista Dr. Mauricio Ortopedista Dr. Ramon Ginecologista Dr. Amilto…" at bounding box center [633, 364] width 404 height 35
click at [526, 360] on div "Triagem Ortopedista Dr. Mauricio Ortopedista Dr. Ramon Ginecologista Dr. Amilto…" at bounding box center [633, 364] width 404 height 35
click at [502, 360] on div "Triagem Ortopedista Dr. Mauricio Ortopedista Dr. Ramon Ginecologista Dr. Amilto…" at bounding box center [633, 364] width 404 height 35
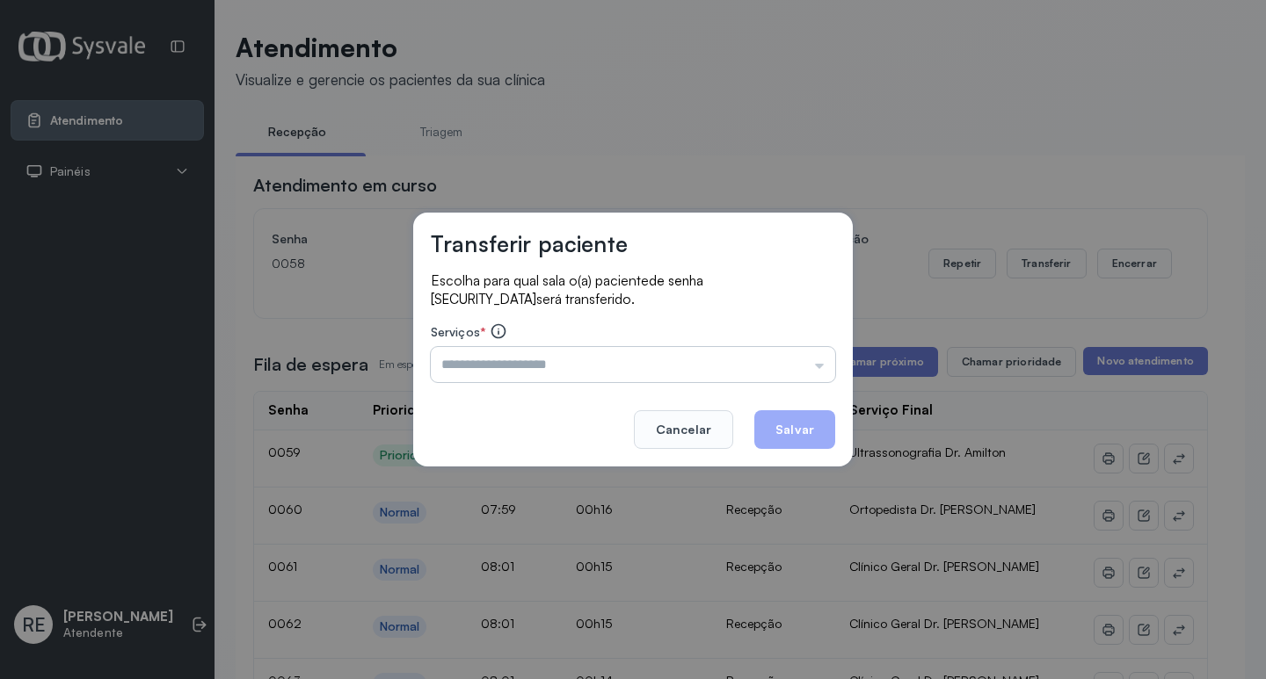
click at [478, 363] on input "text" at bounding box center [633, 364] width 404 height 35
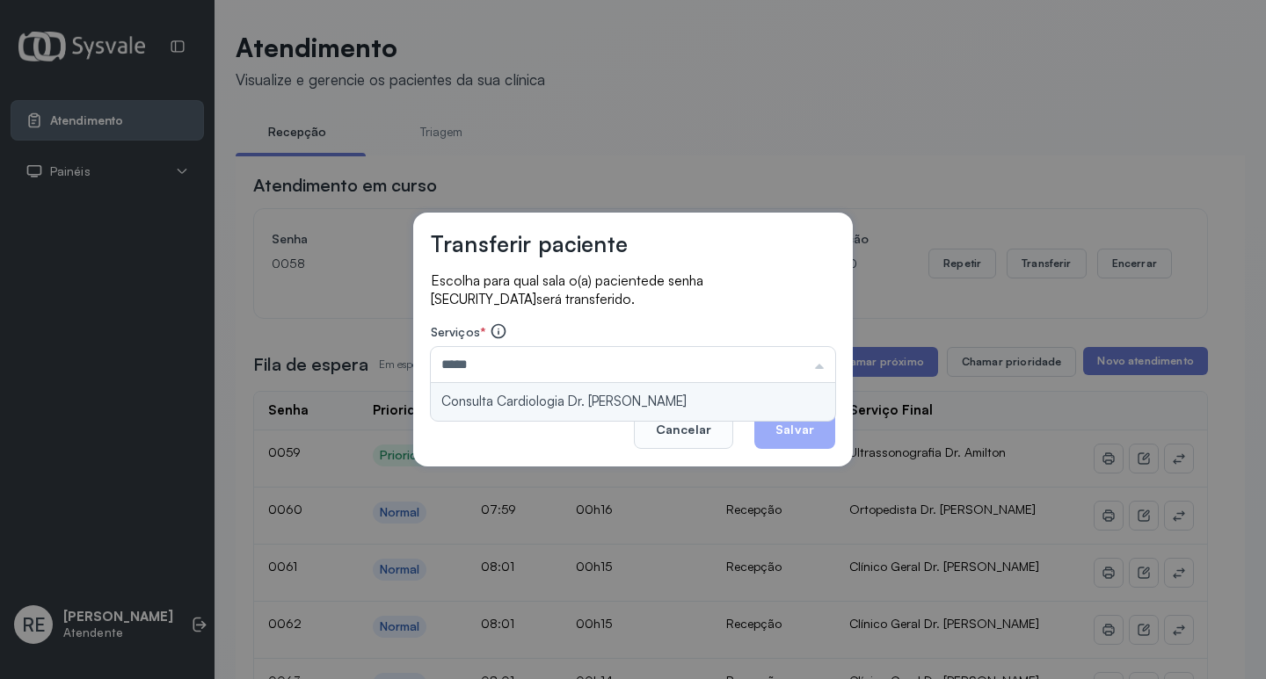
type input "**********"
click at [524, 397] on div "**********" at bounding box center [632, 340] width 439 height 254
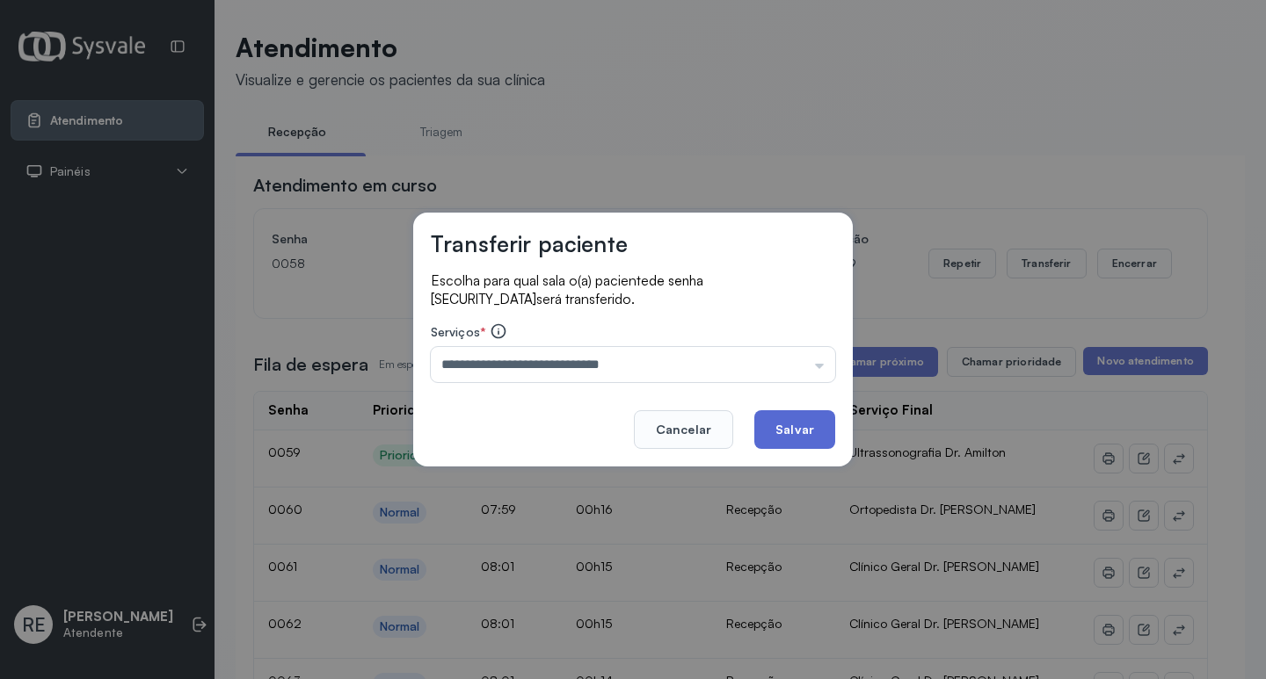
click at [801, 422] on button "Salvar" at bounding box center [794, 429] width 81 height 39
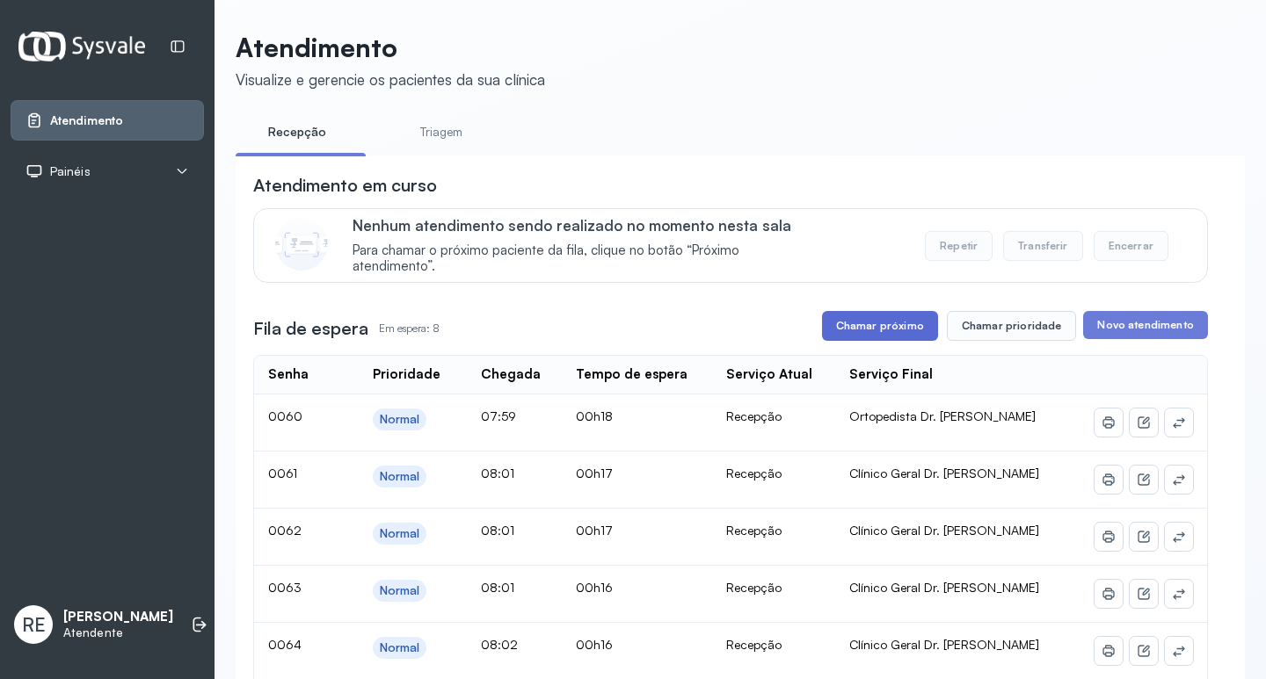
click at [882, 335] on button "Chamar próximo" at bounding box center [880, 326] width 116 height 30
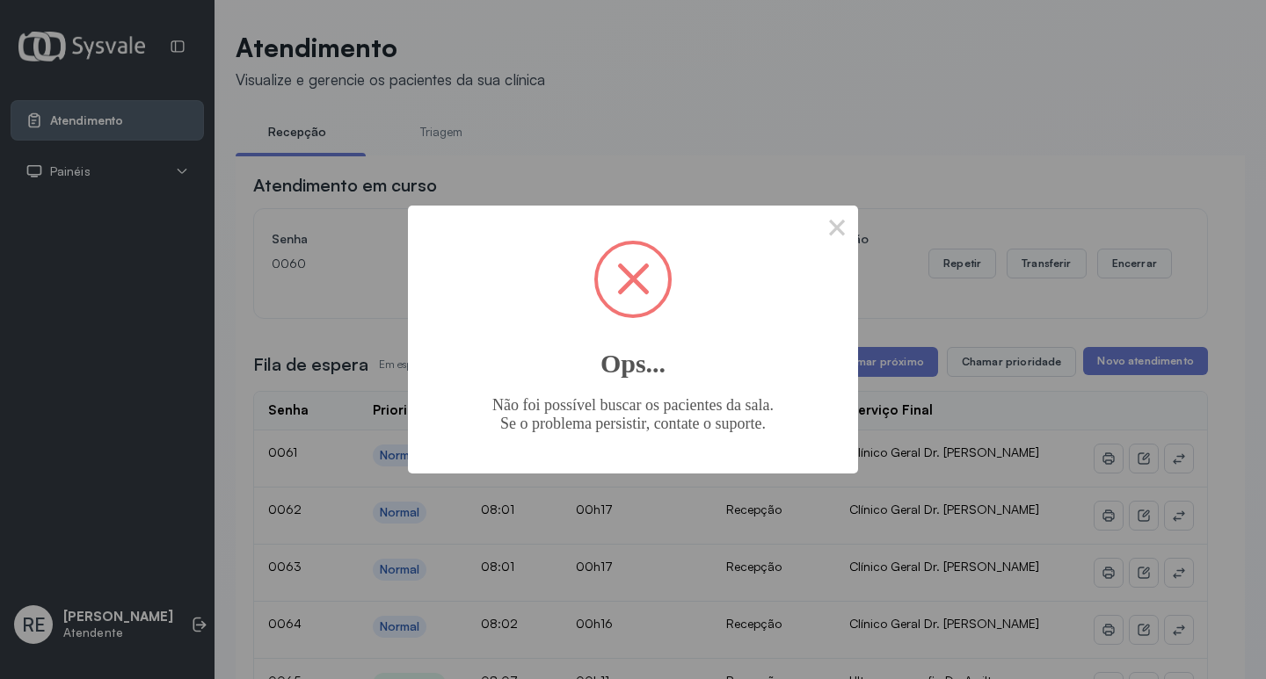
drag, startPoint x: 815, startPoint y: 232, endPoint x: 832, endPoint y: 233, distance: 17.6
click at [817, 233] on div "× Ops... Não foi possível buscar os pacientes da sala. Se o problema persistir,…" at bounding box center [633, 340] width 450 height 268
click at [832, 233] on button "×" at bounding box center [837, 227] width 42 height 42
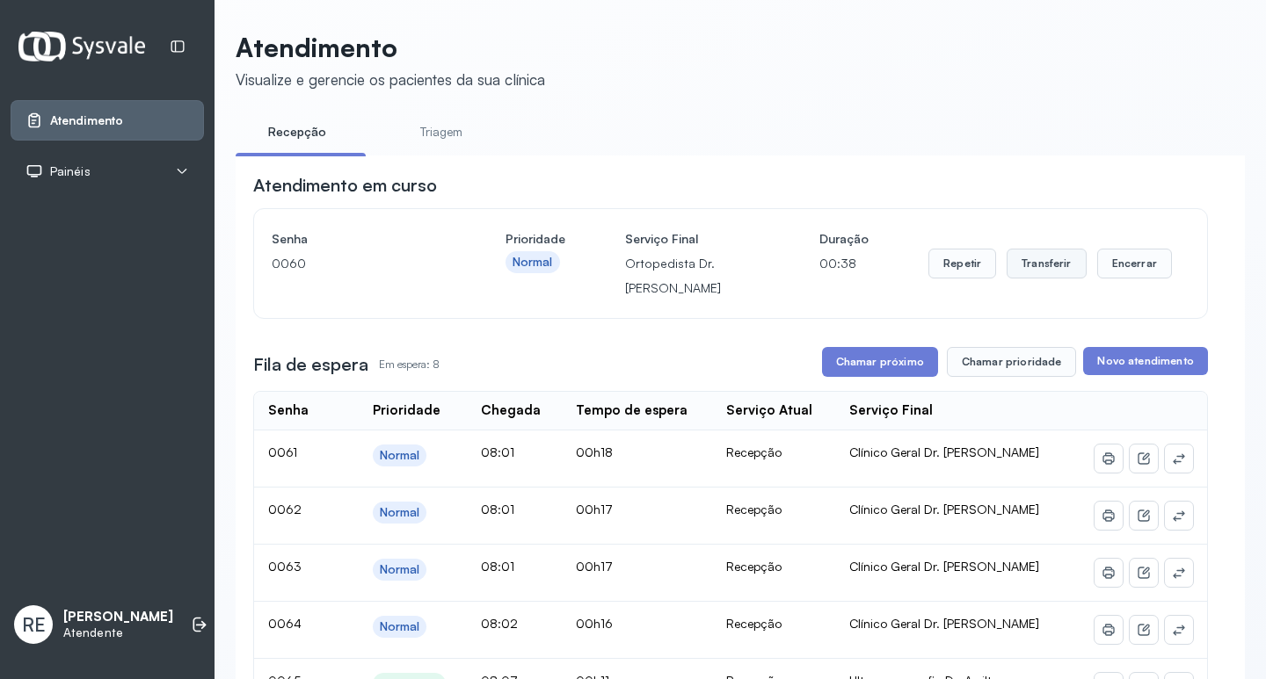
click at [1022, 261] on button "Transferir" at bounding box center [1046, 264] width 80 height 30
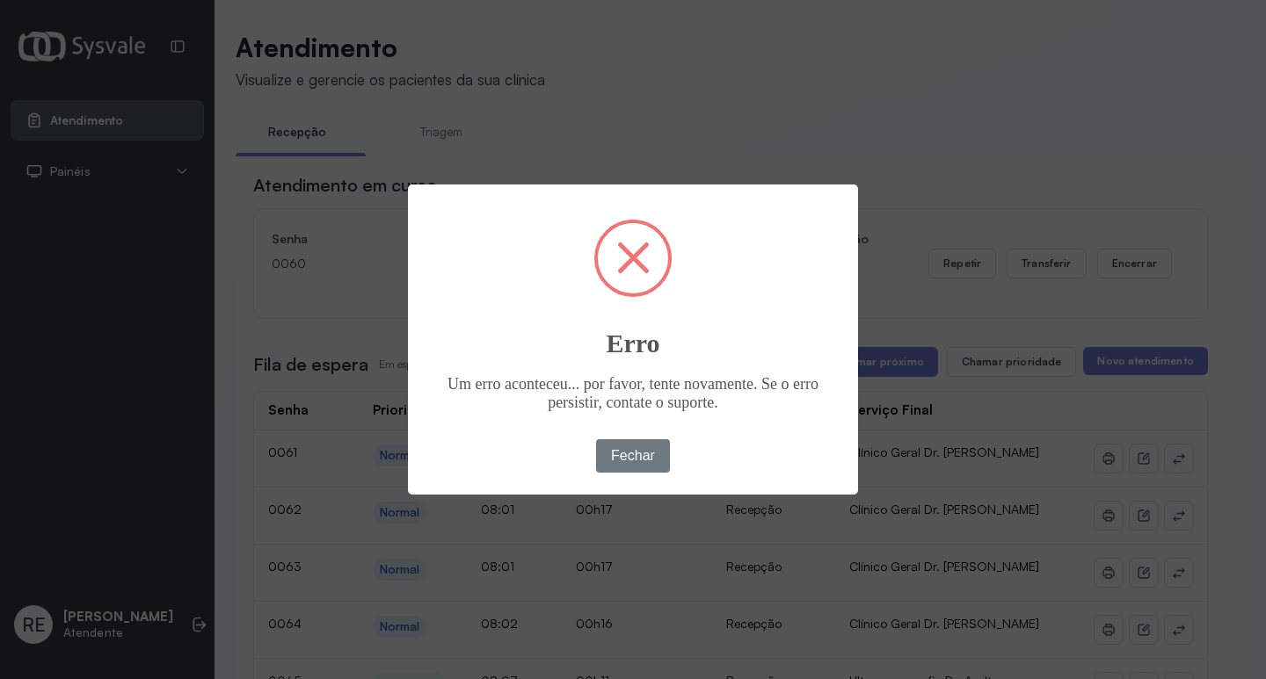
click at [475, 353] on h2 "Erro" at bounding box center [633, 333] width 450 height 54
click at [637, 442] on button "Fechar" at bounding box center [633, 455] width 75 height 33
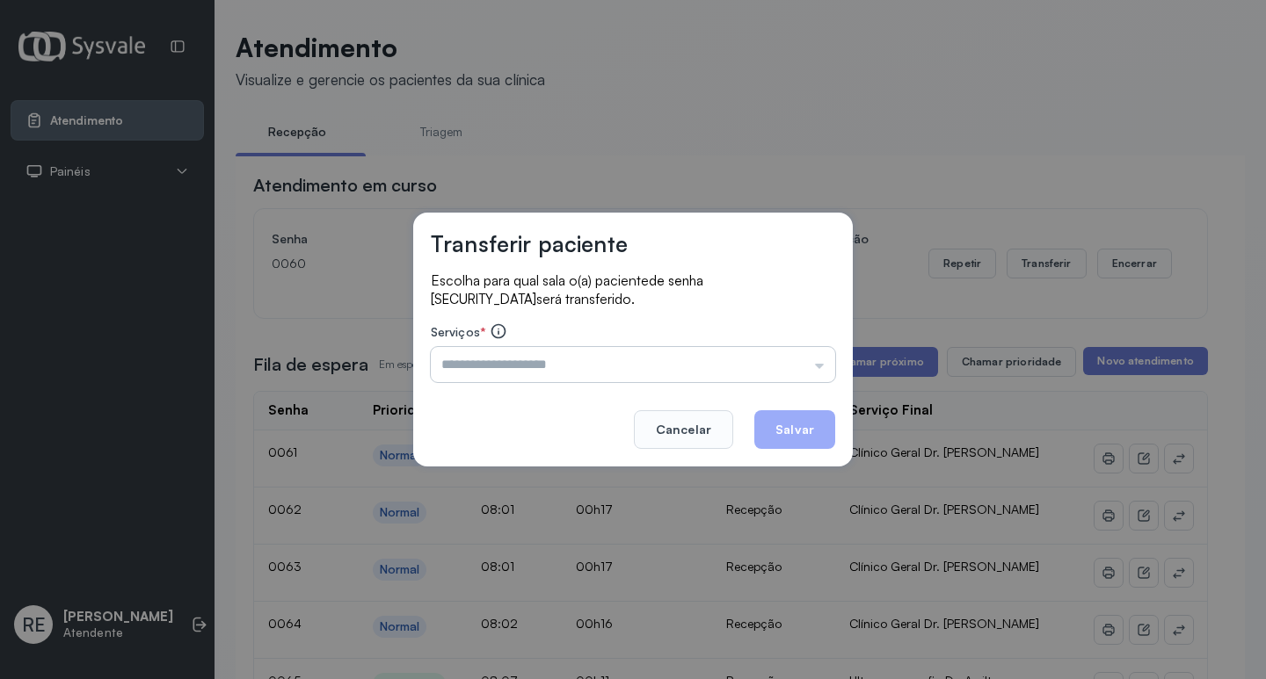
click at [502, 373] on input "text" at bounding box center [633, 364] width 404 height 35
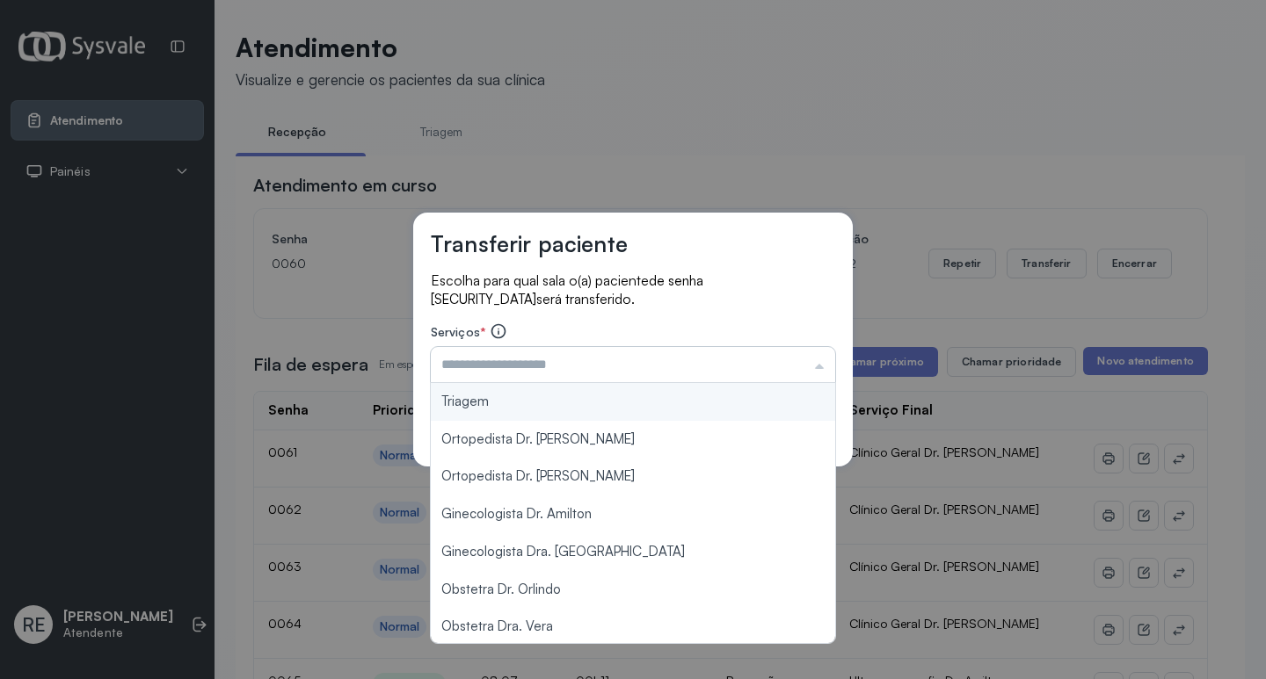
drag, startPoint x: 599, startPoint y: 116, endPoint x: 775, endPoint y: 359, distance: 300.3
click at [606, 120] on div "Transferir paciente Escolha para qual sala o(a) paciente de senha 0060 será tra…" at bounding box center [633, 339] width 1266 height 679
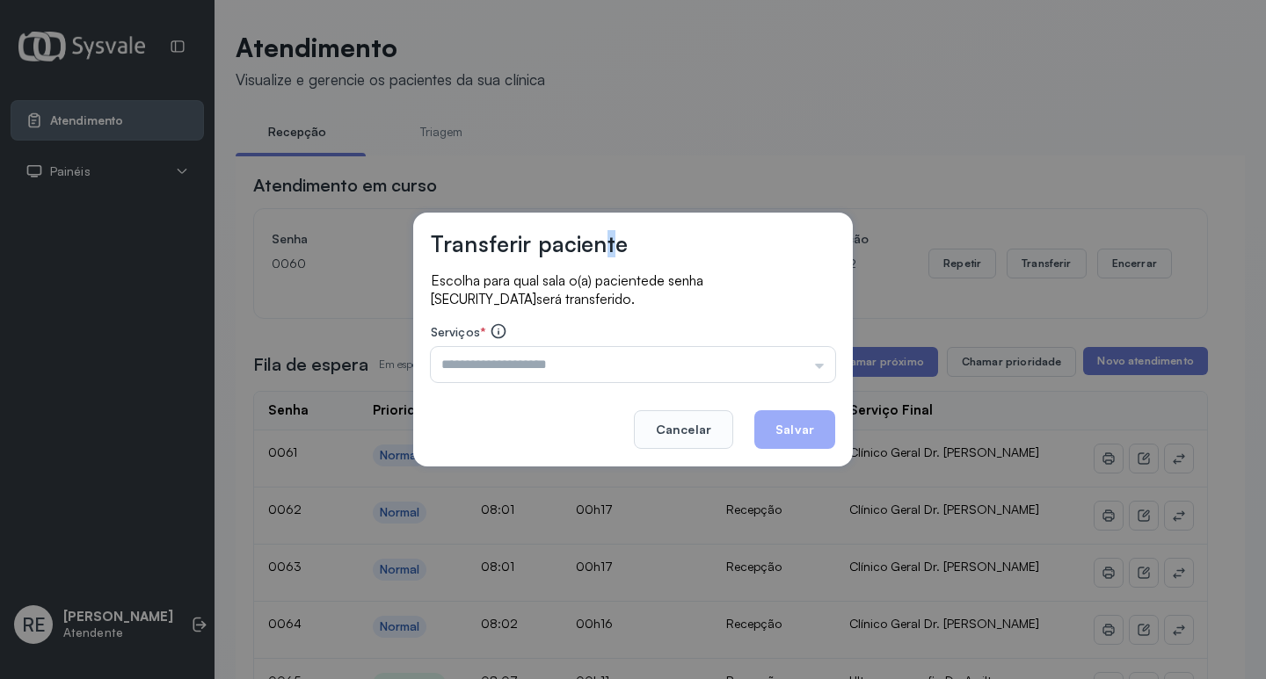
drag, startPoint x: 674, startPoint y: 427, endPoint x: 738, endPoint y: 377, distance: 81.4
click at [672, 426] on button "Cancelar" at bounding box center [683, 429] width 99 height 39
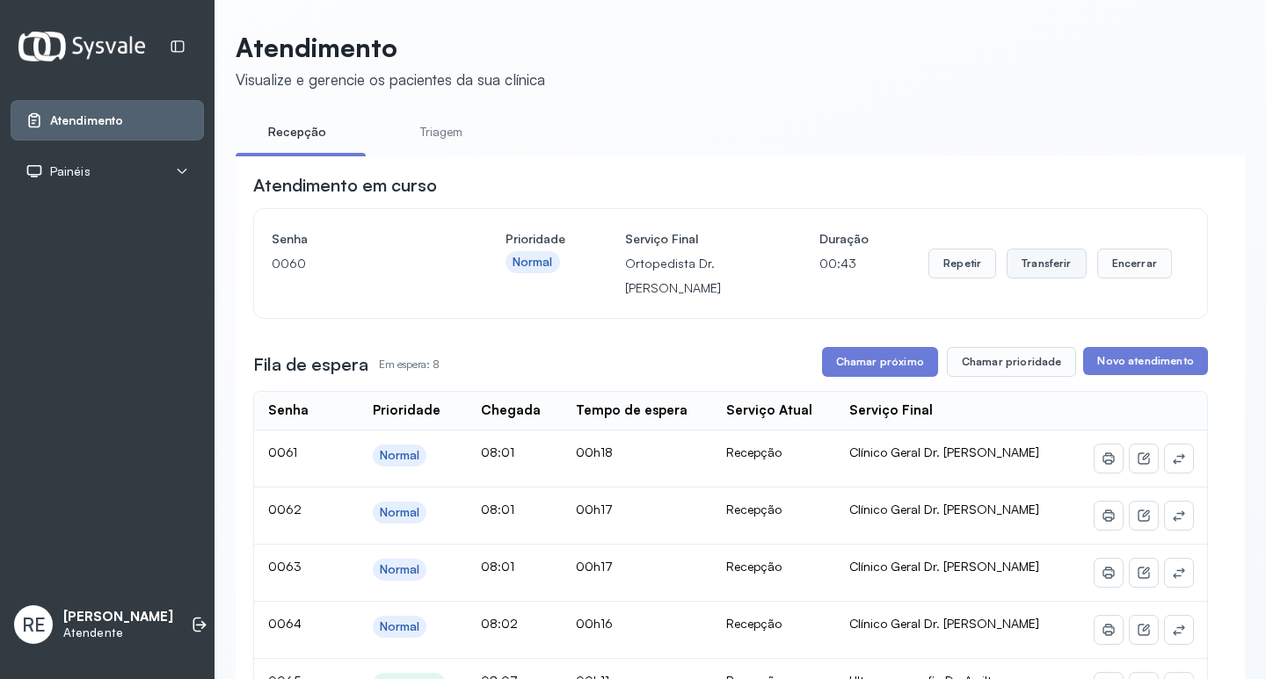
click at [1055, 279] on button "Transferir" at bounding box center [1046, 264] width 80 height 30
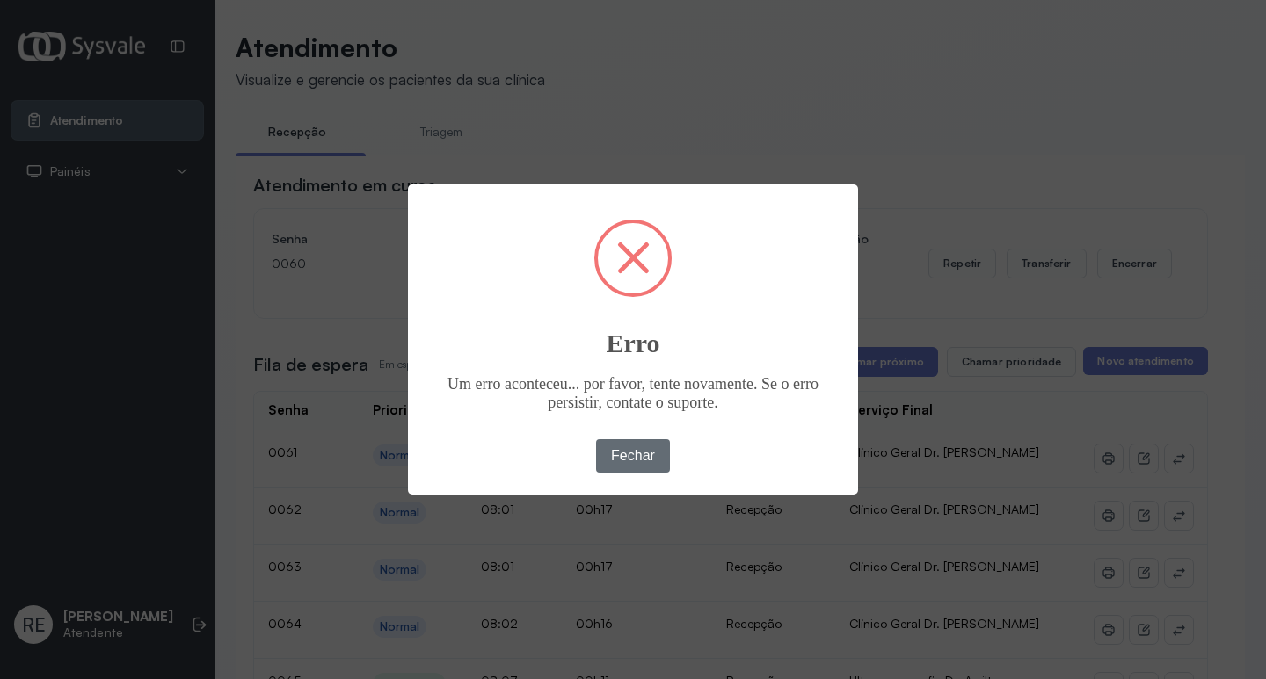
click at [664, 445] on button "Fechar" at bounding box center [633, 455] width 75 height 33
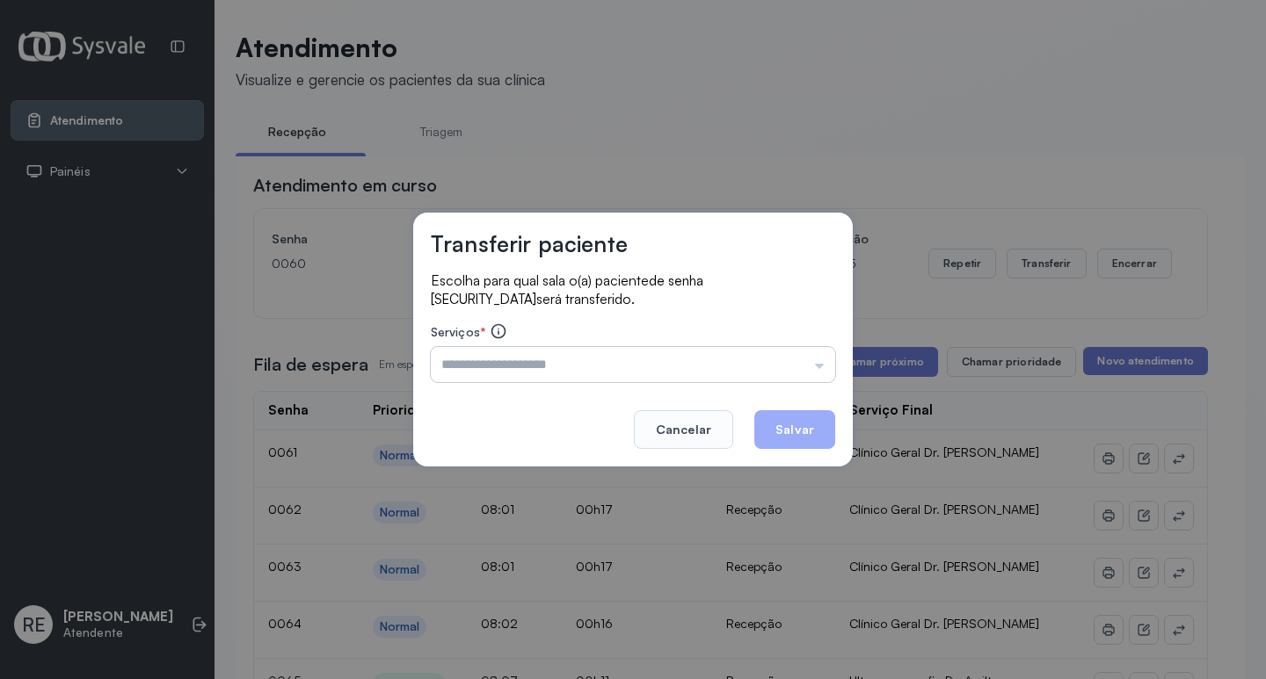
click at [564, 363] on input "text" at bounding box center [633, 364] width 404 height 35
type input "**********"
click at [832, 424] on button "Salvar" at bounding box center [794, 429] width 81 height 39
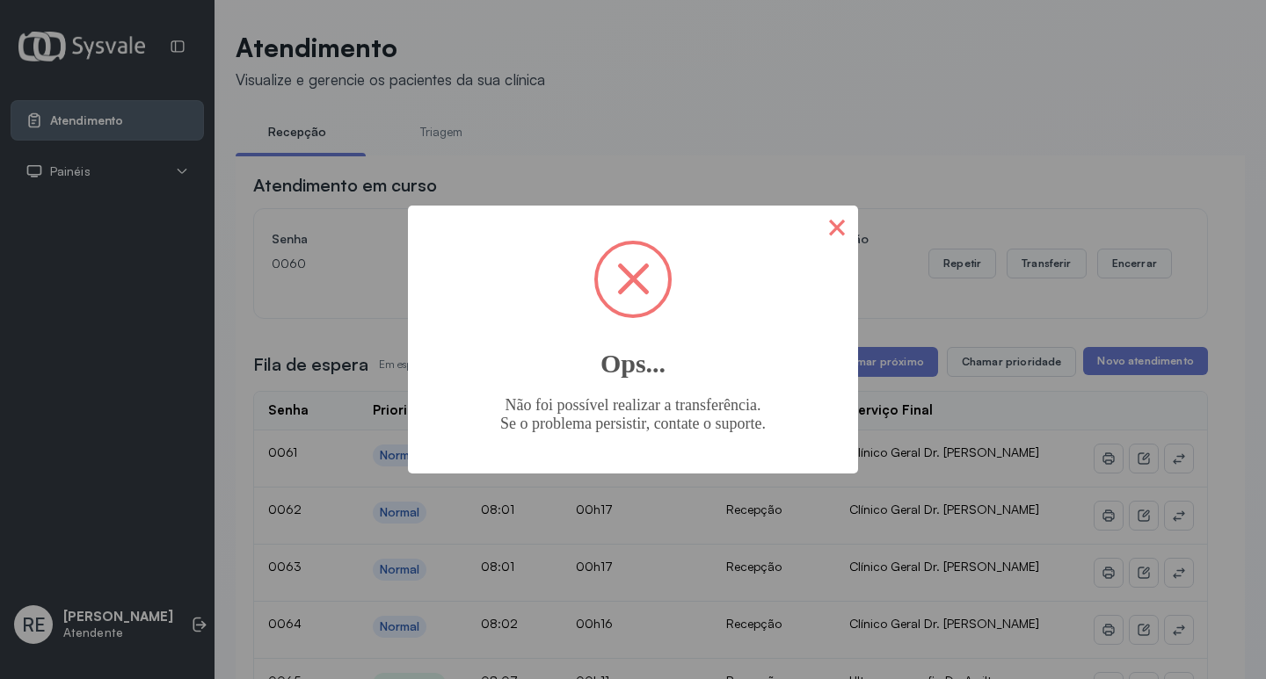
click at [838, 229] on button "×" at bounding box center [837, 227] width 42 height 42
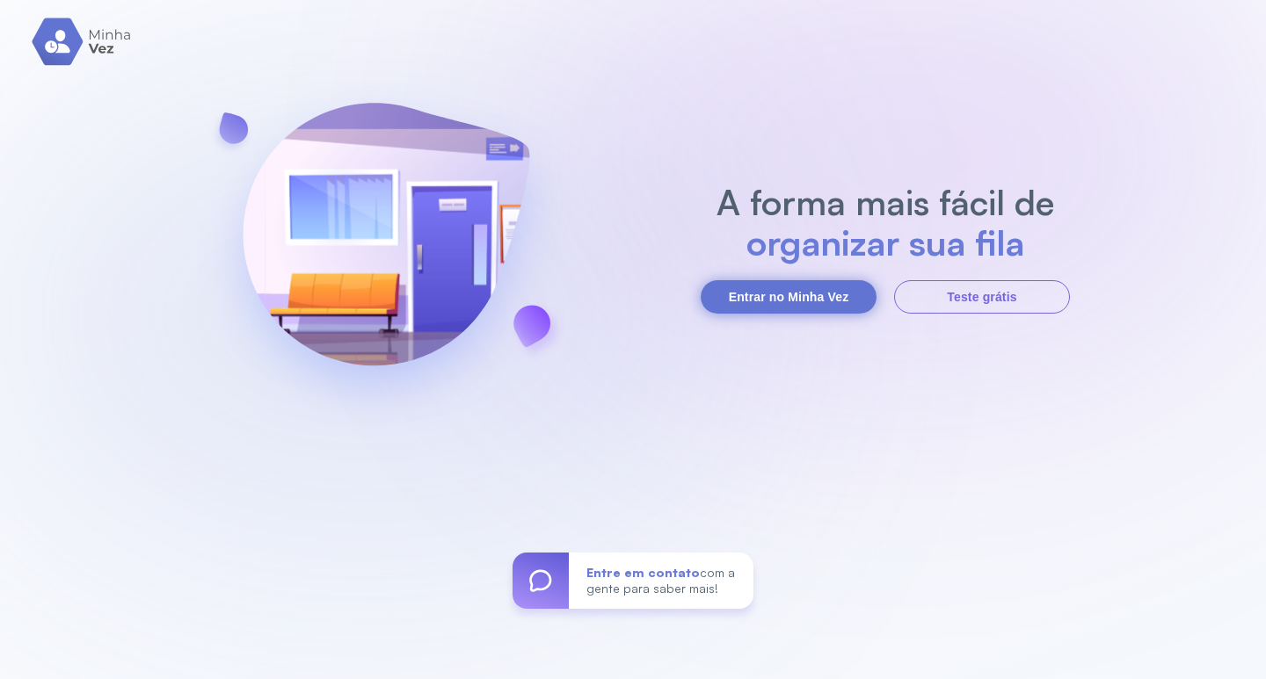
click at [737, 292] on button "Entrar no Minha Vez" at bounding box center [789, 296] width 176 height 33
click at [791, 306] on button "Entrar no Minha Vez" at bounding box center [789, 296] width 176 height 33
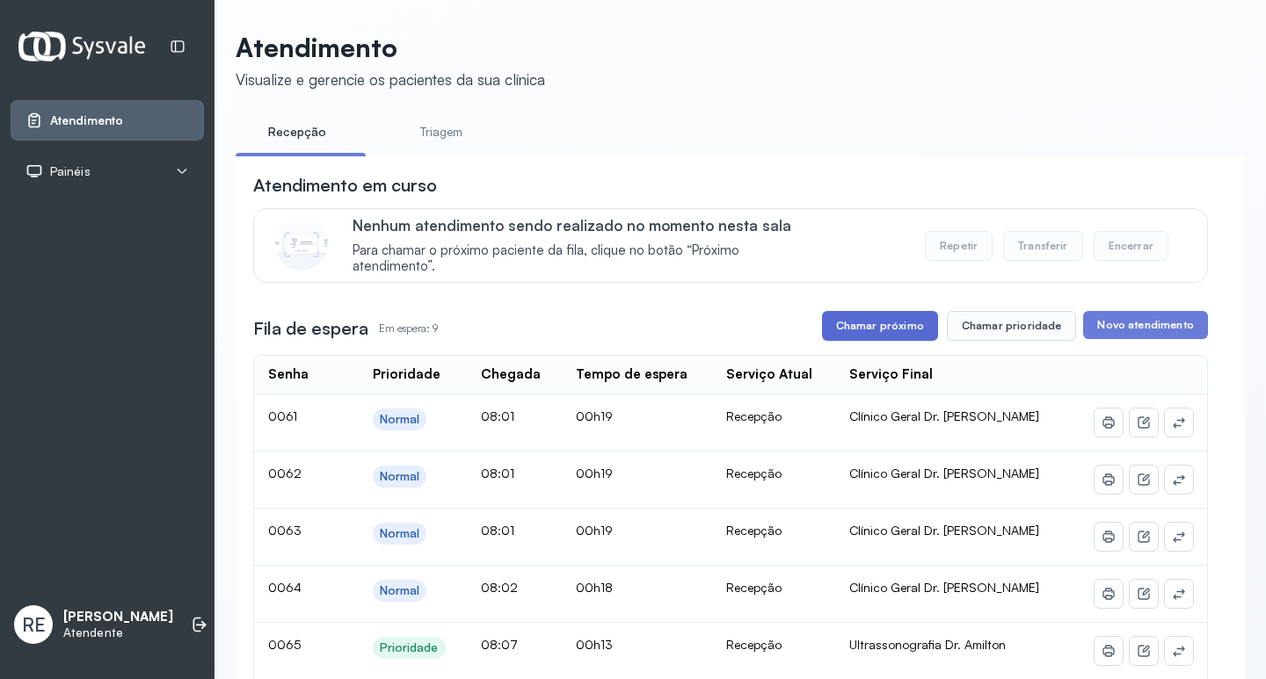
click at [877, 320] on button "Chamar próximo" at bounding box center [880, 326] width 116 height 30
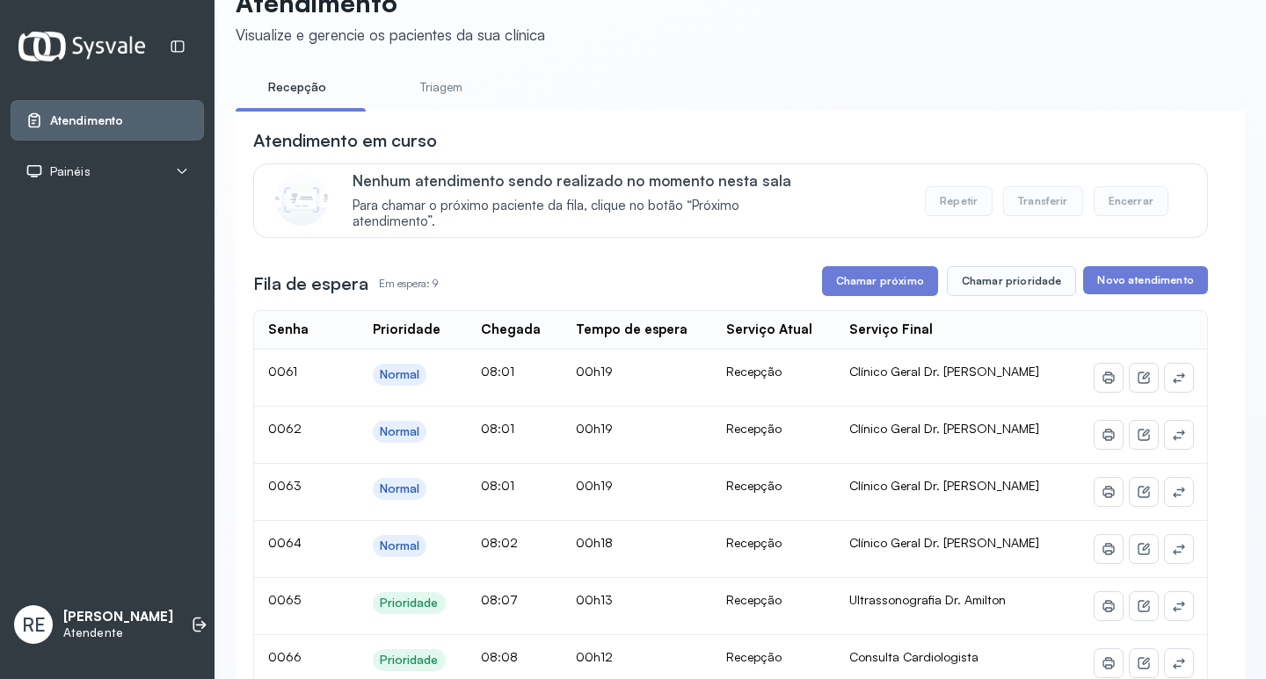
scroll to position [88, 0]
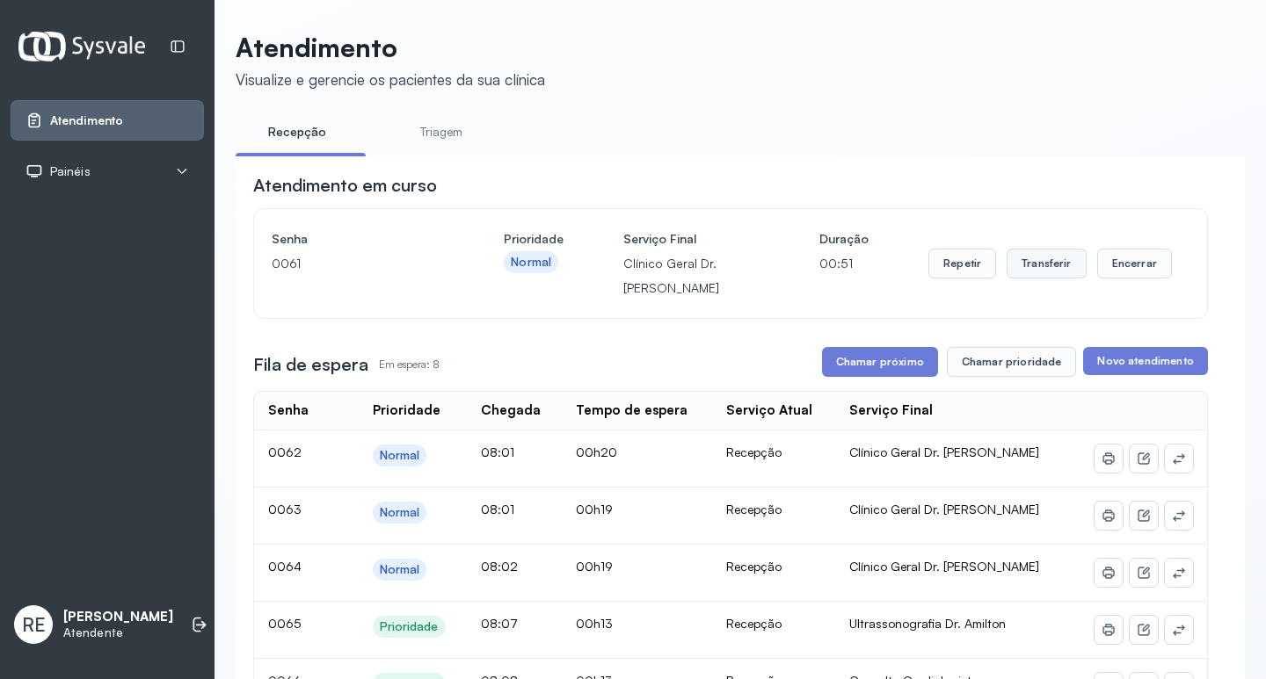
click at [1022, 262] on button "Transferir" at bounding box center [1046, 264] width 80 height 30
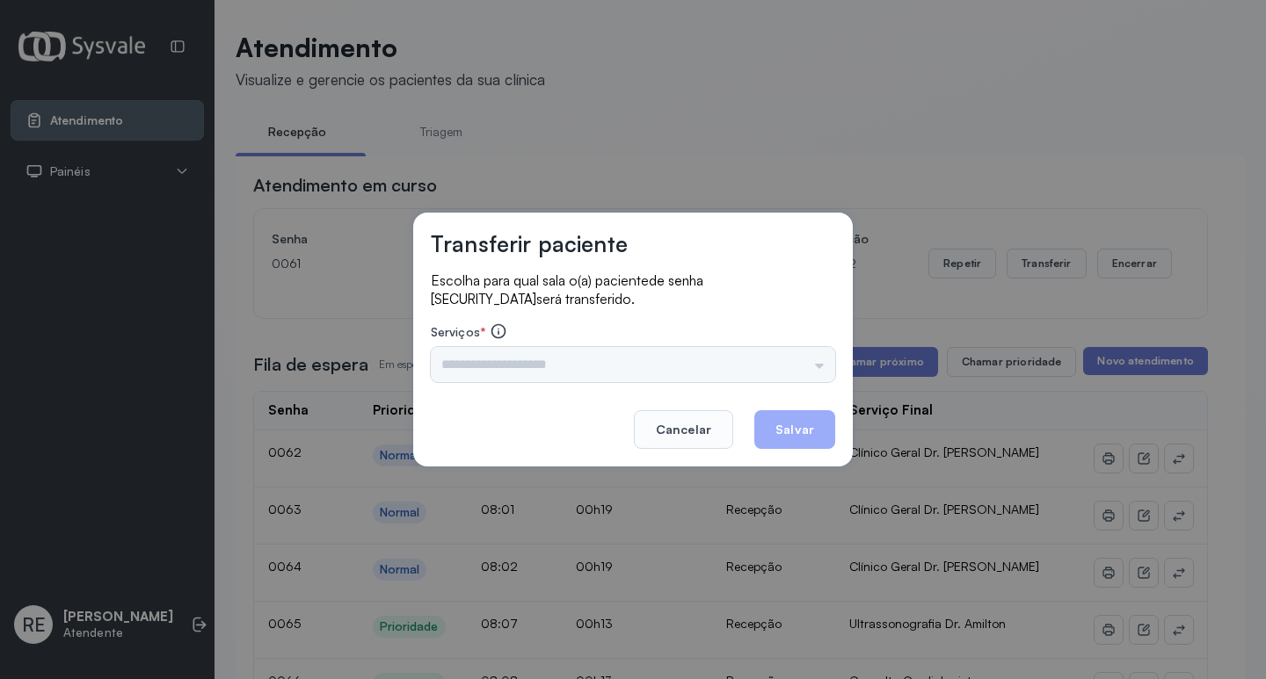
click at [537, 362] on div "Nenhuma opção encontrada" at bounding box center [633, 364] width 404 height 35
click at [537, 362] on input "text" at bounding box center [633, 364] width 404 height 35
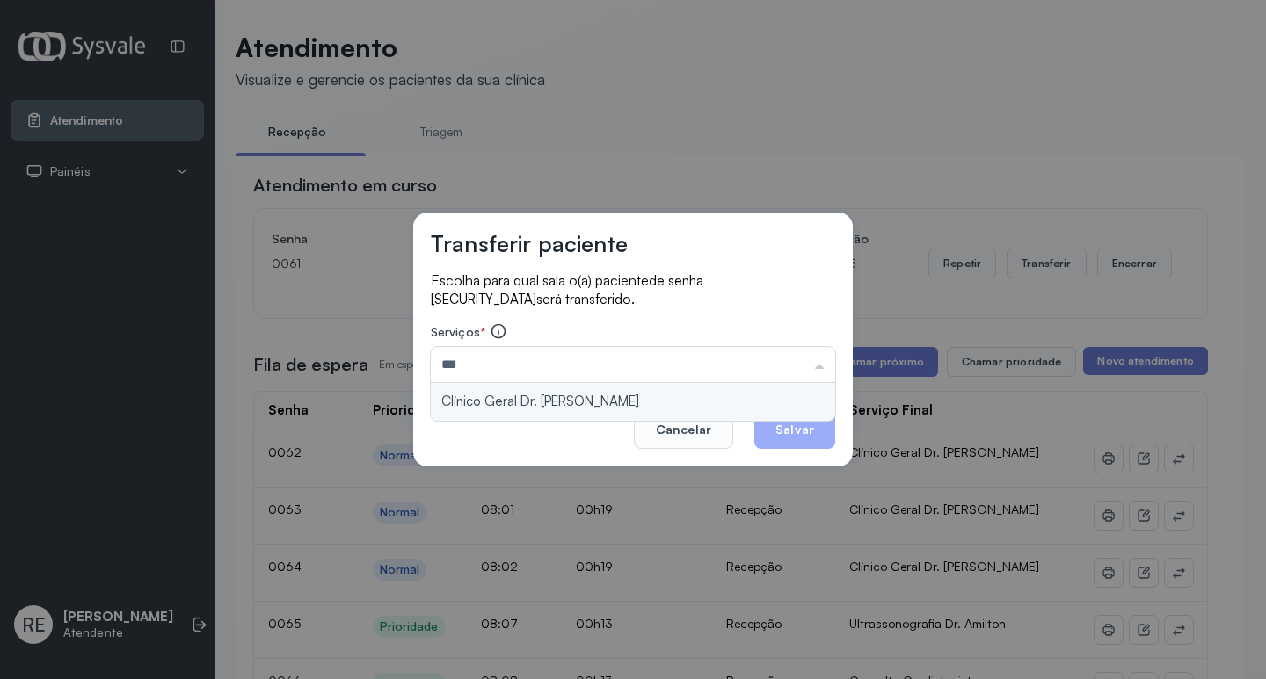
type input "**********"
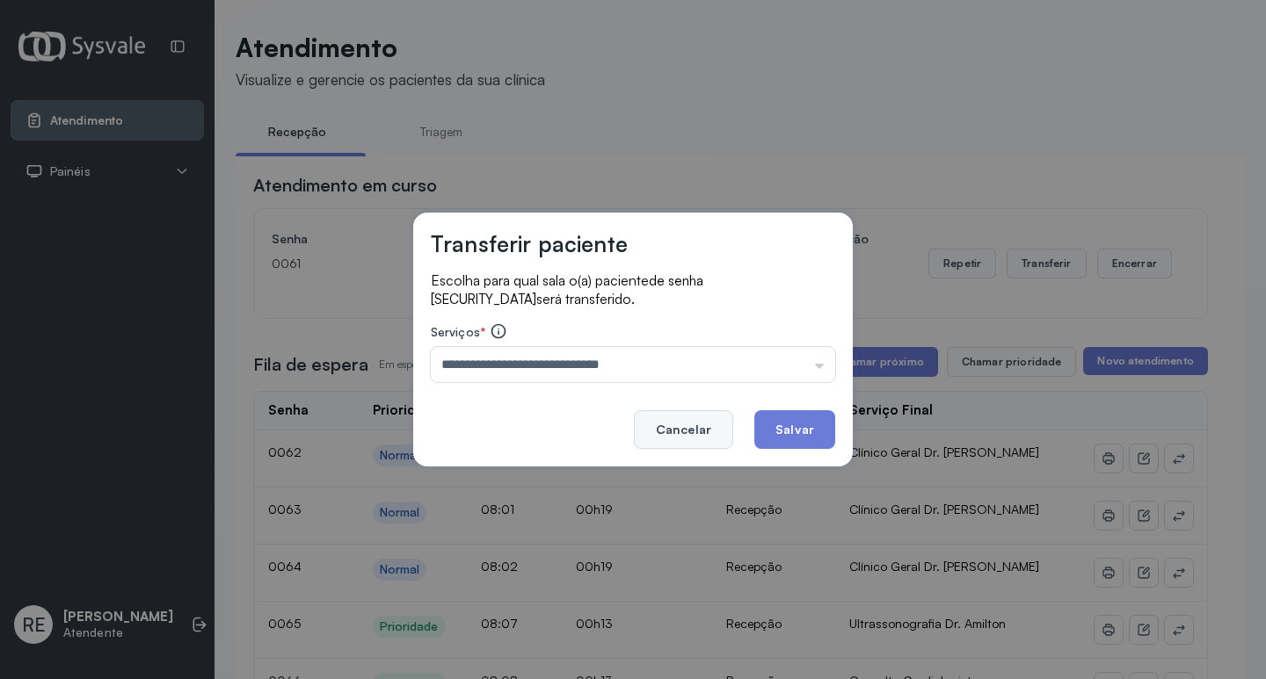
click at [712, 433] on button "Cancelar" at bounding box center [683, 429] width 99 height 39
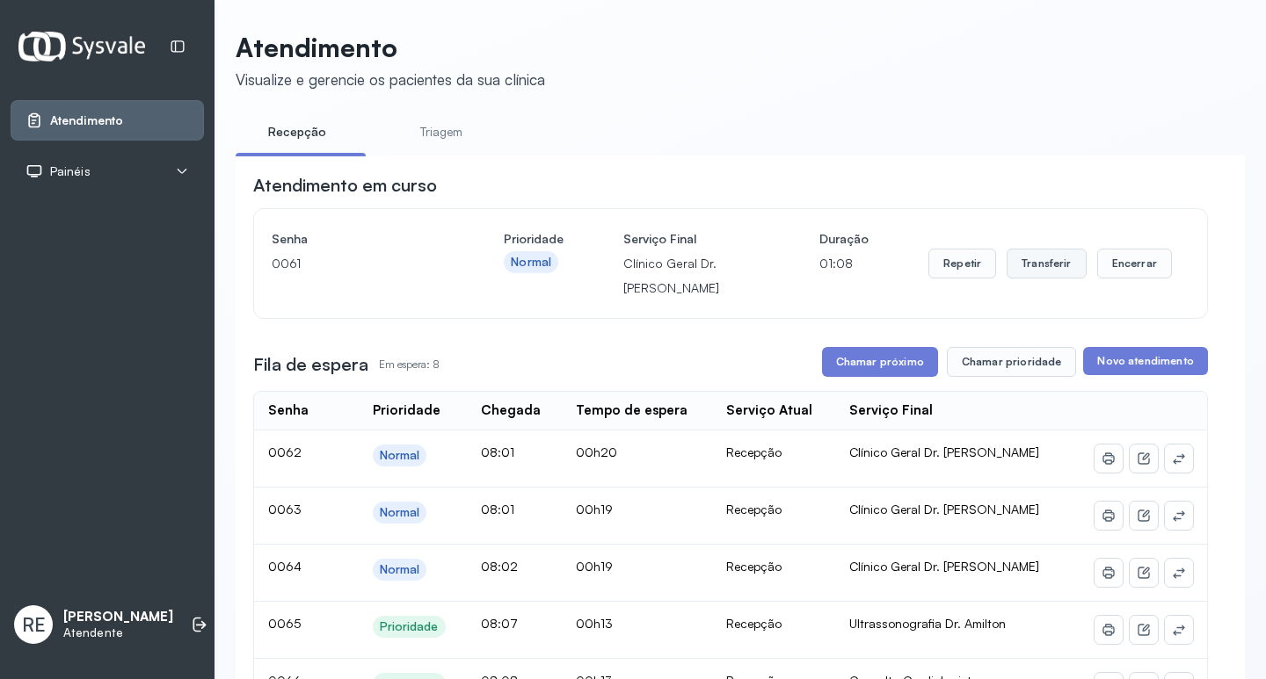
click at [1052, 271] on button "Transferir" at bounding box center [1046, 264] width 80 height 30
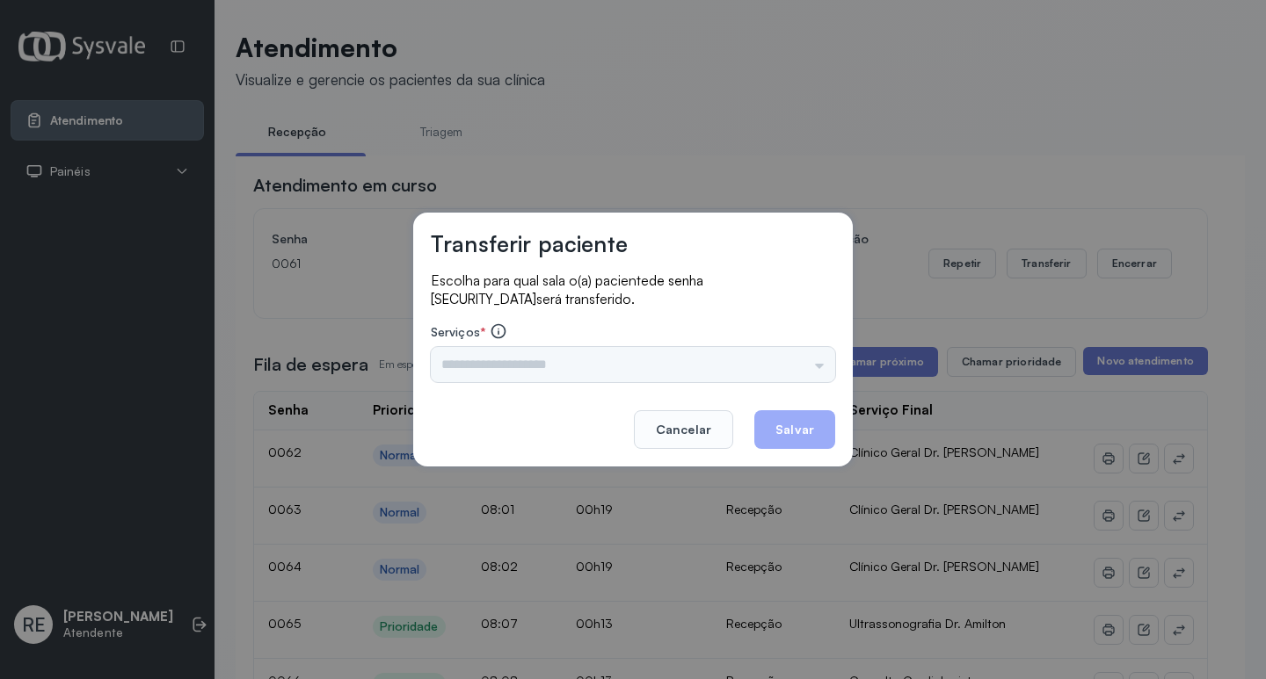
drag, startPoint x: 454, startPoint y: 402, endPoint x: 518, endPoint y: 366, distance: 72.8
click at [468, 388] on footer "Cancelar Salvar" at bounding box center [633, 417] width 404 height 63
click at [518, 366] on div "Triagem Ortopedista Dr. Mauricio Ortopedista Dr. Ramon Ginecologista Dr. Amilto…" at bounding box center [633, 364] width 404 height 35
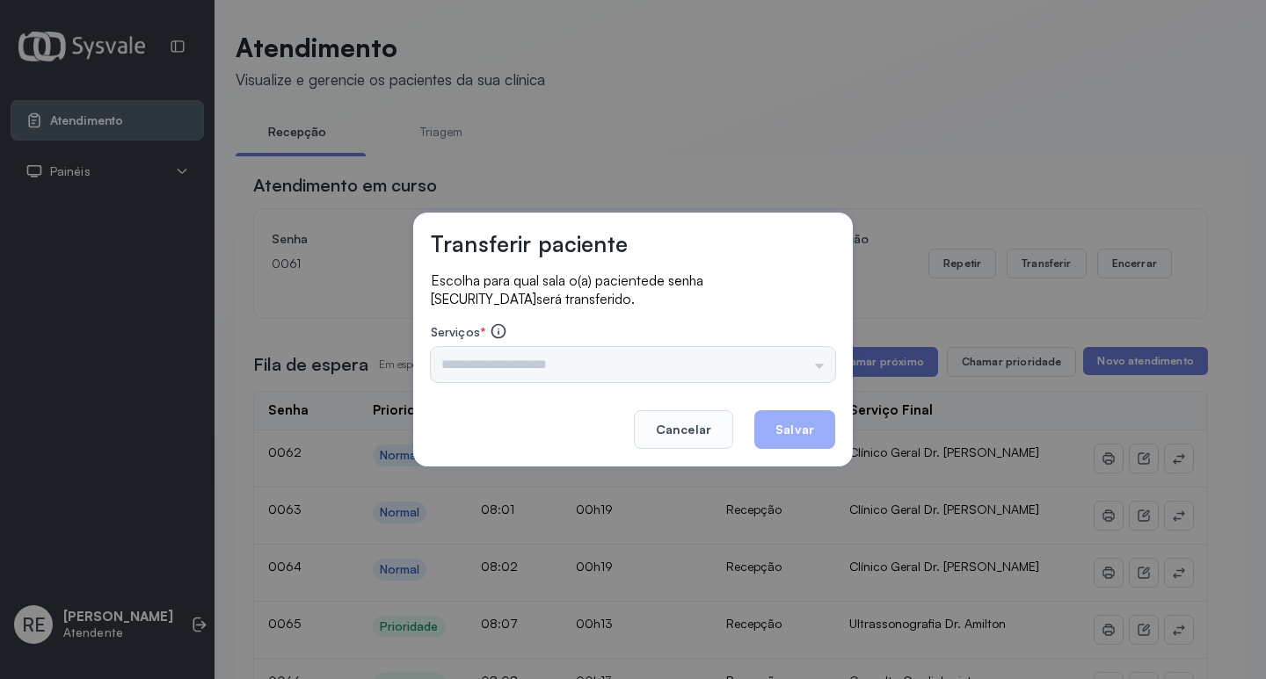
drag, startPoint x: 468, startPoint y: 359, endPoint x: 456, endPoint y: 360, distance: 12.3
click at [468, 359] on div "Triagem Ortopedista Dr. Mauricio Ortopedista Dr. Ramon Ginecologista Dr. Amilto…" at bounding box center [633, 364] width 404 height 35
click at [456, 360] on div "Triagem Ortopedista Dr. Mauricio Ortopedista Dr. Ramon Ginecologista Dr. Amilto…" at bounding box center [633, 364] width 404 height 35
click at [432, 370] on div "Triagem Ortopedista Dr. Mauricio Ortopedista Dr. Ramon Ginecologista Dr. Amilto…" at bounding box center [633, 364] width 404 height 35
click at [440, 365] on input "text" at bounding box center [633, 364] width 404 height 35
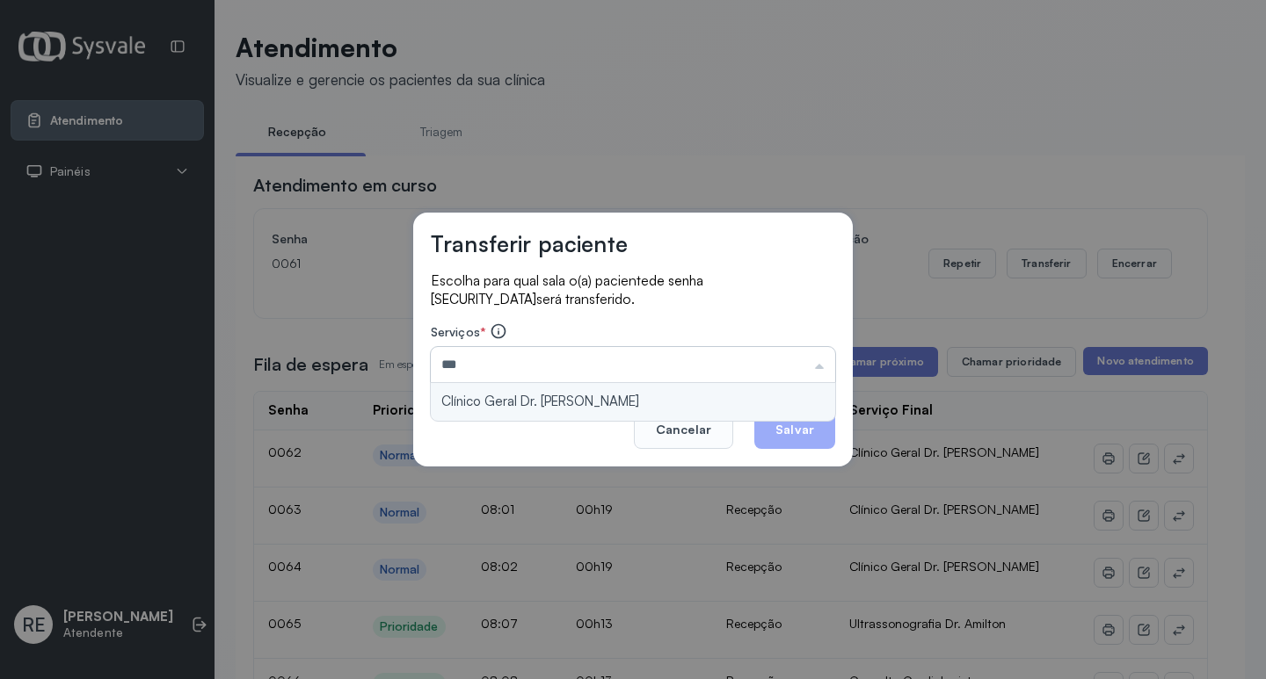
type input "**********"
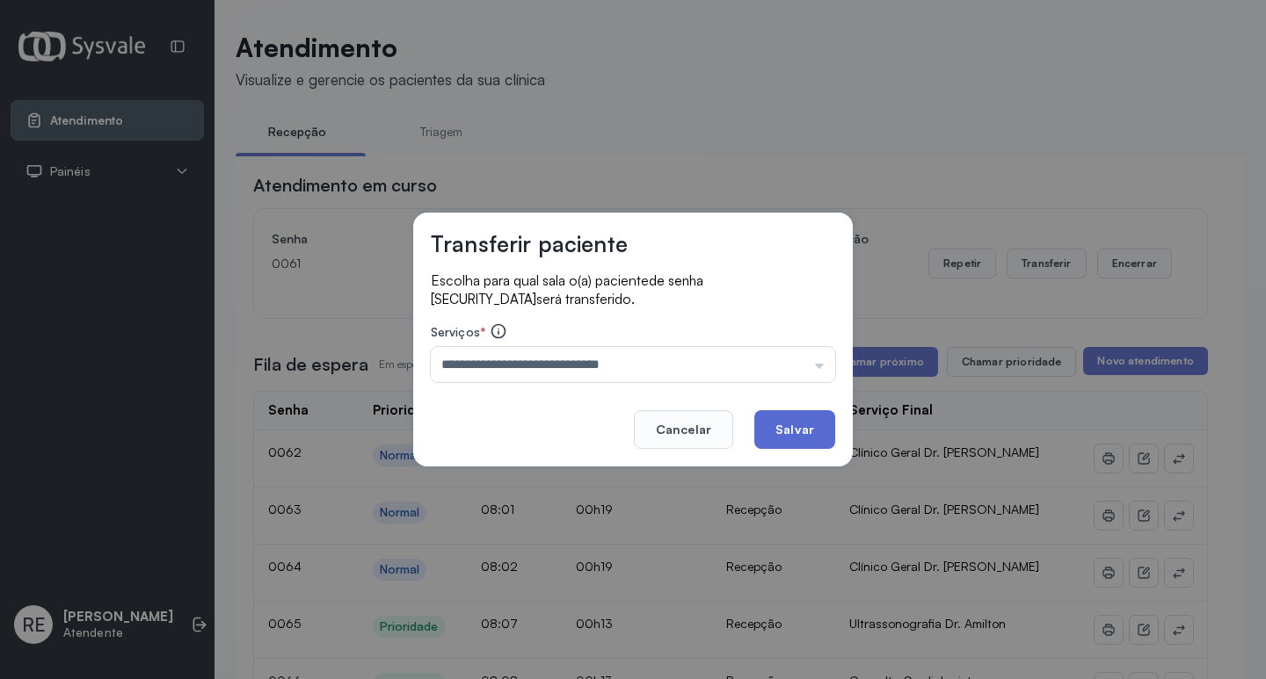
click at [812, 428] on button "Salvar" at bounding box center [794, 429] width 81 height 39
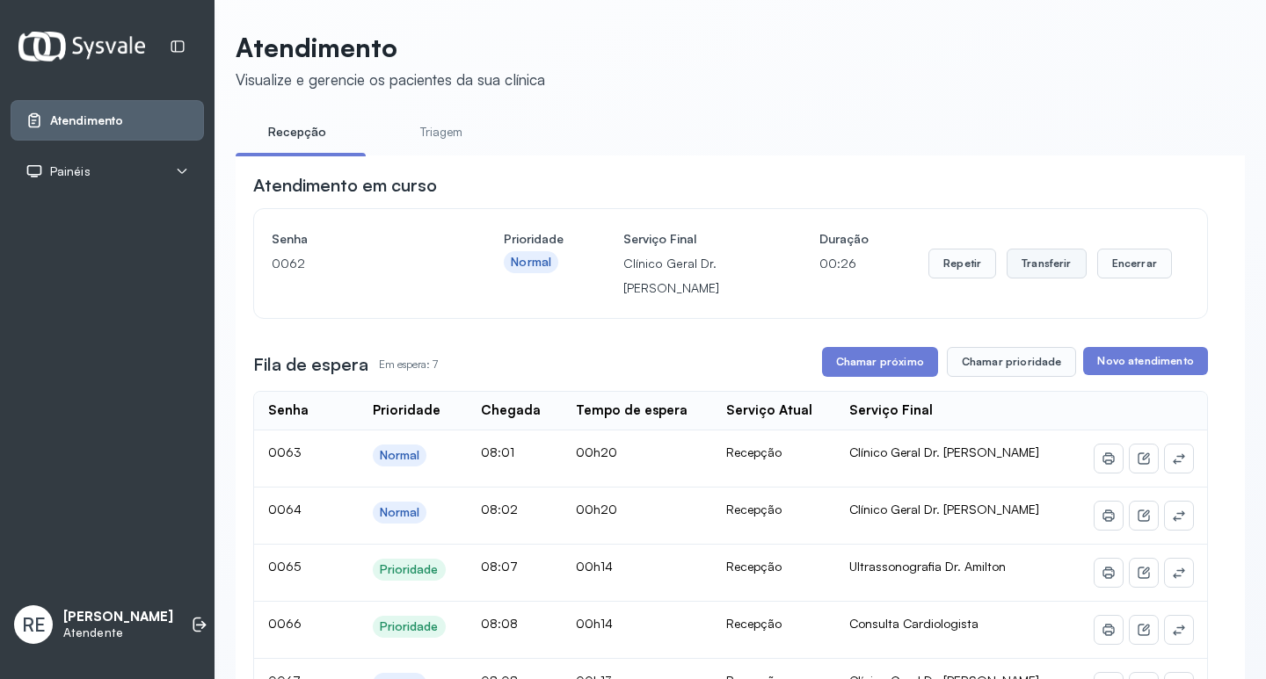
click at [1028, 272] on button "Transferir" at bounding box center [1046, 264] width 80 height 30
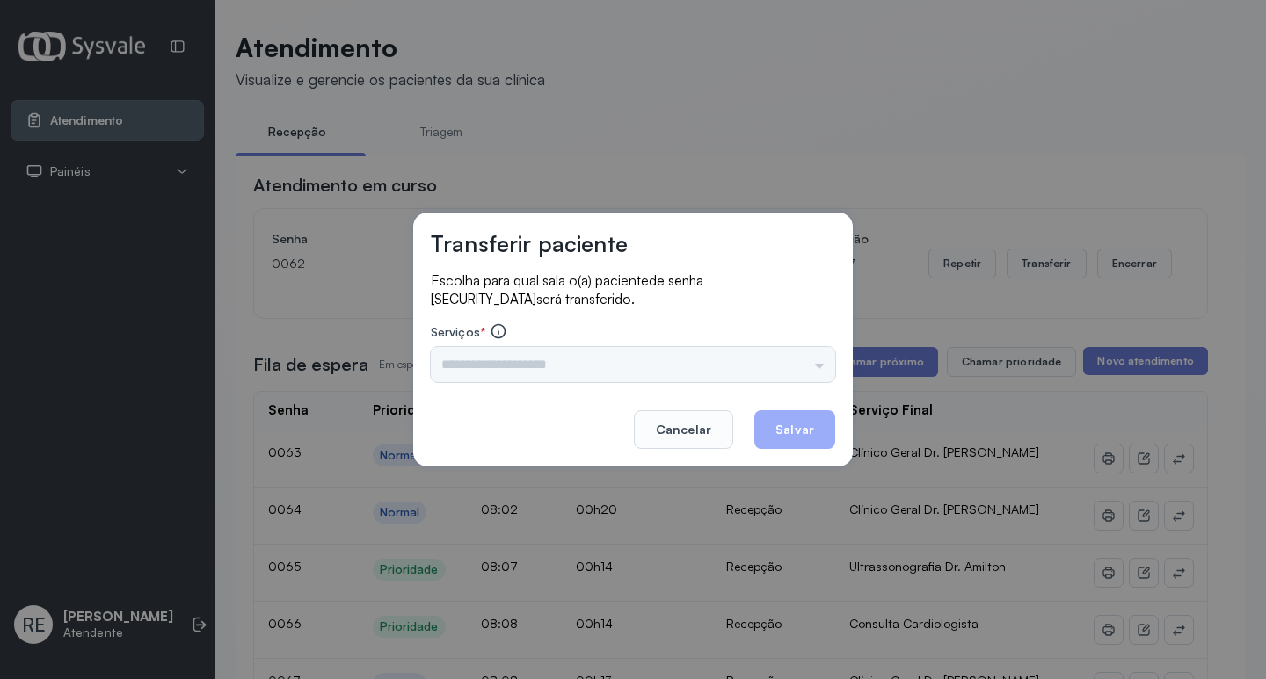
click at [496, 351] on input "text" at bounding box center [633, 364] width 404 height 35
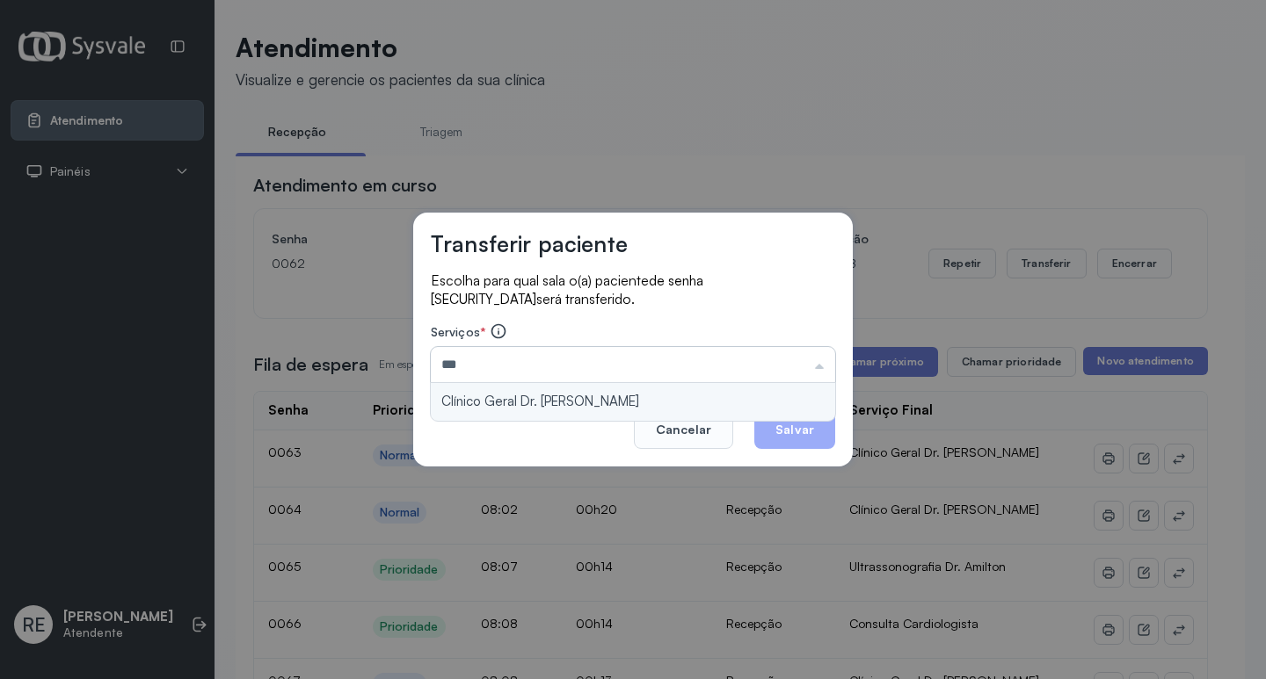
type input "**********"
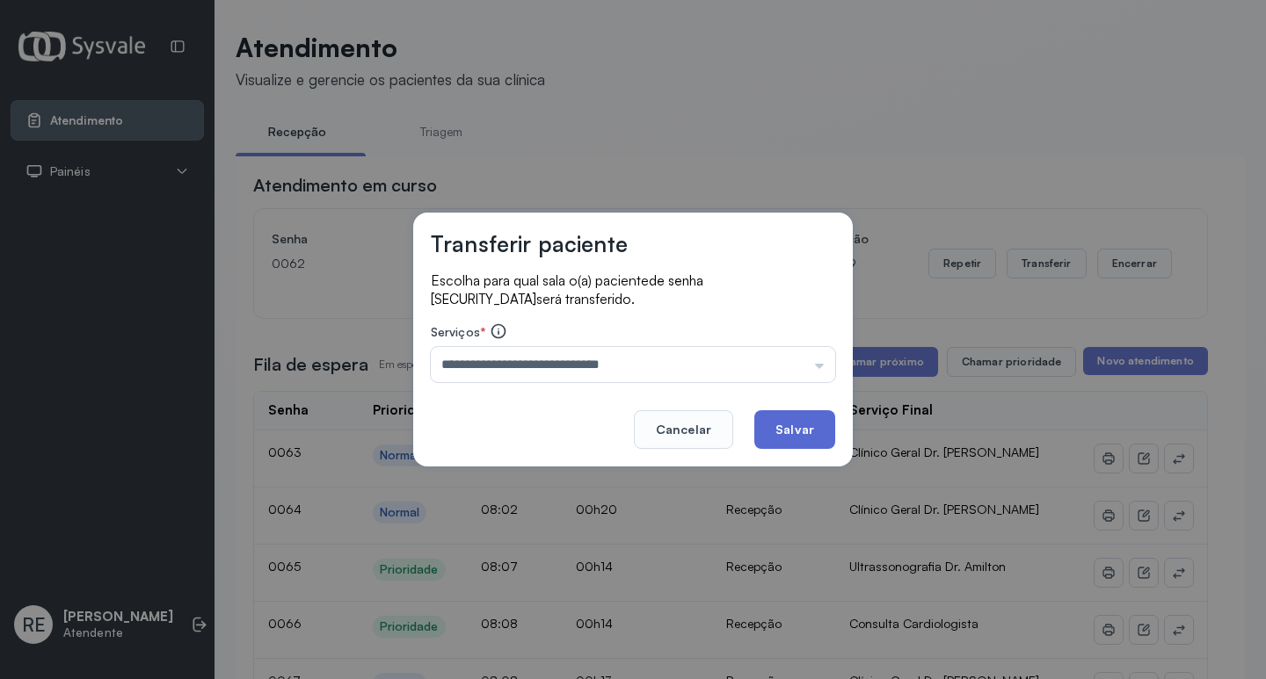
click at [782, 430] on button "Salvar" at bounding box center [794, 429] width 81 height 39
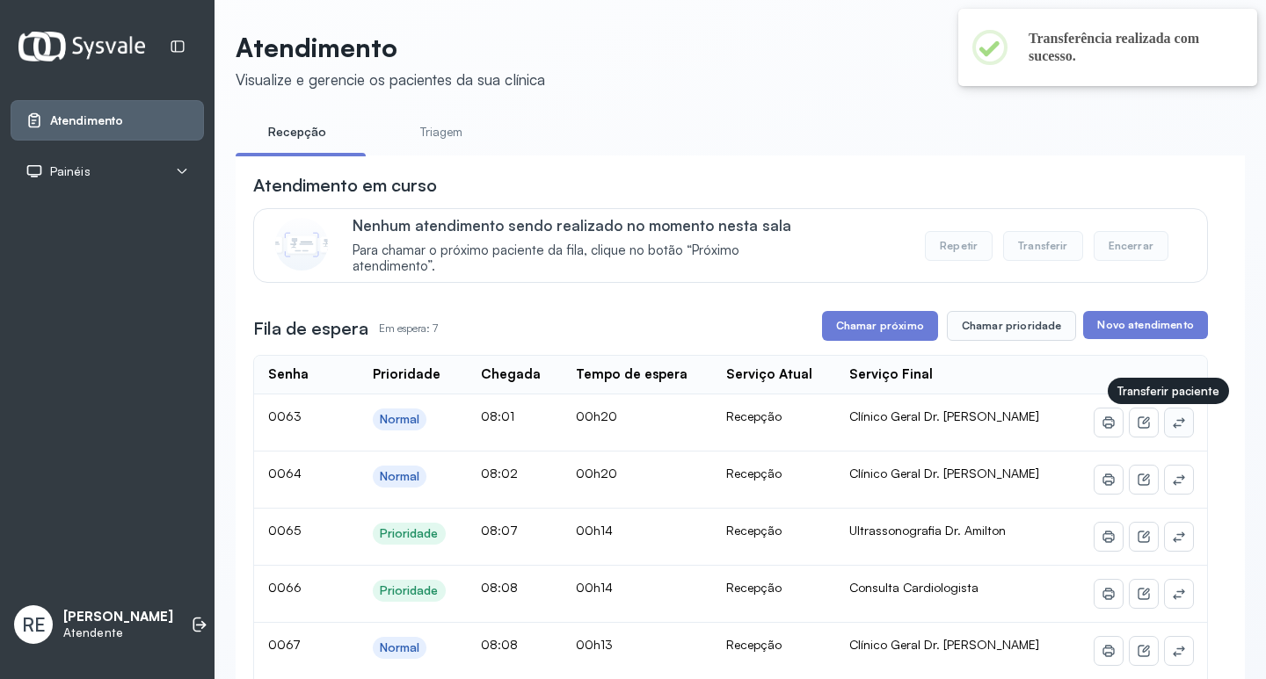
click at [1172, 428] on icon at bounding box center [1179, 423] width 14 height 14
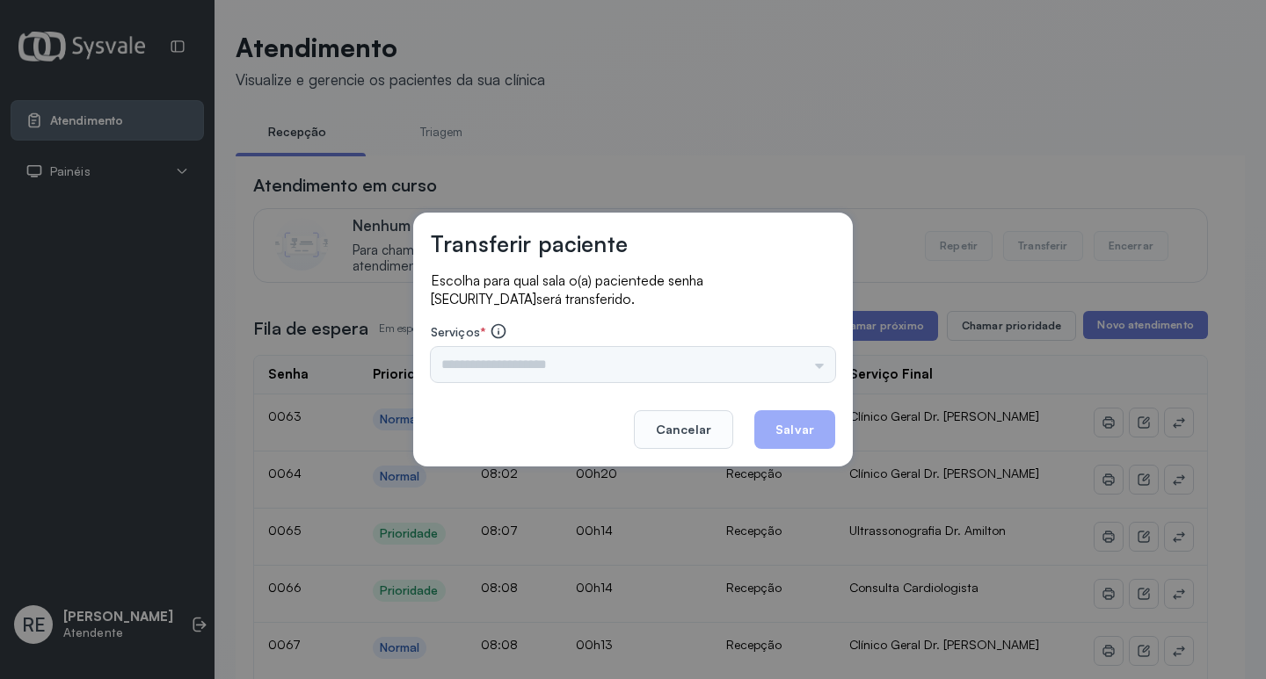
click at [484, 359] on input "text" at bounding box center [633, 364] width 404 height 35
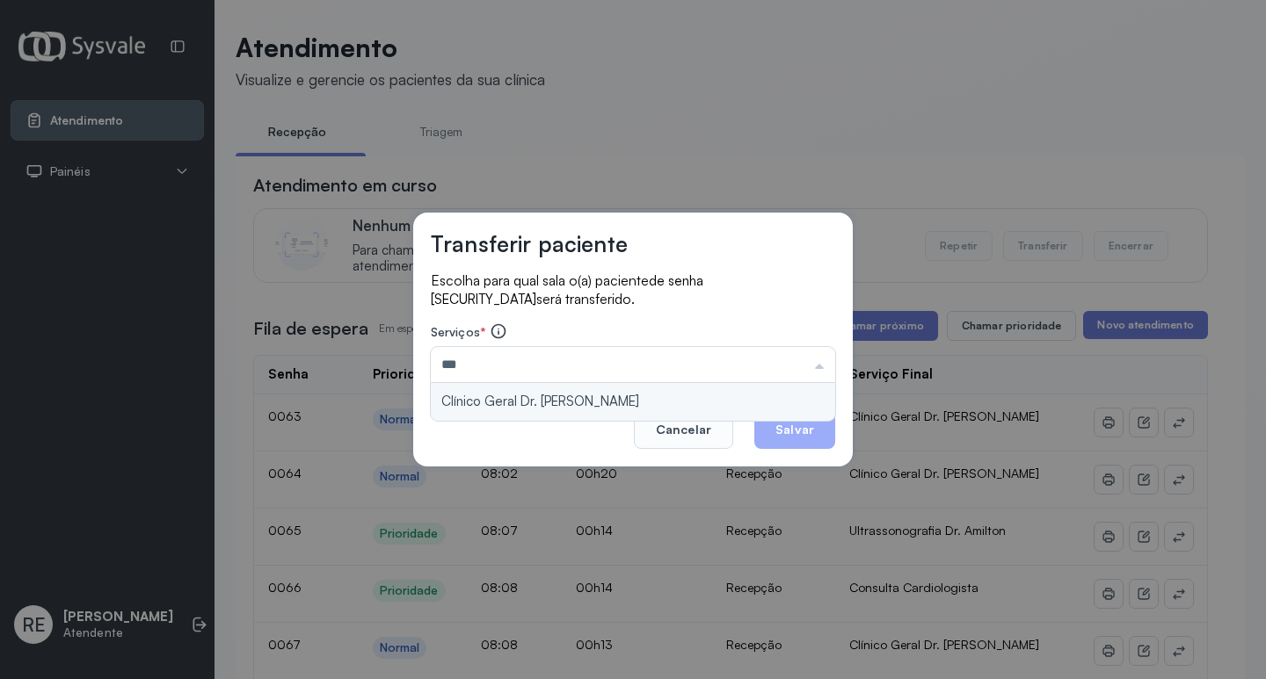
type input "**********"
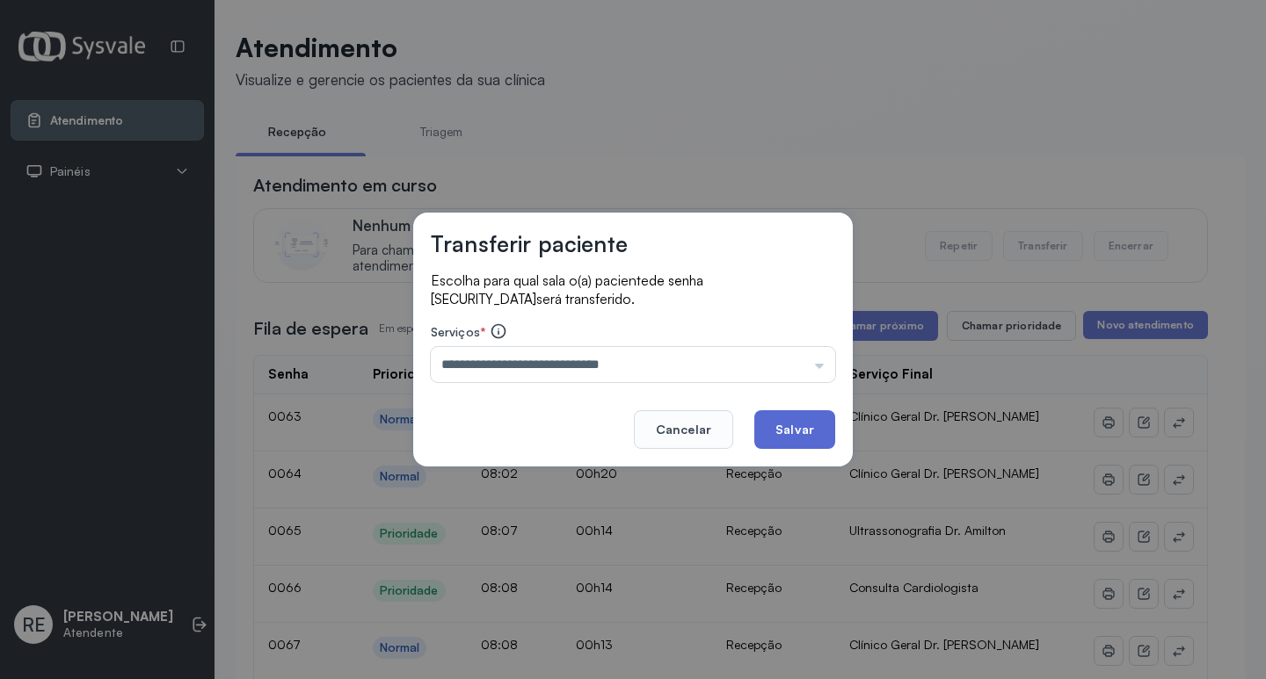
click at [776, 432] on button "Salvar" at bounding box center [794, 429] width 81 height 39
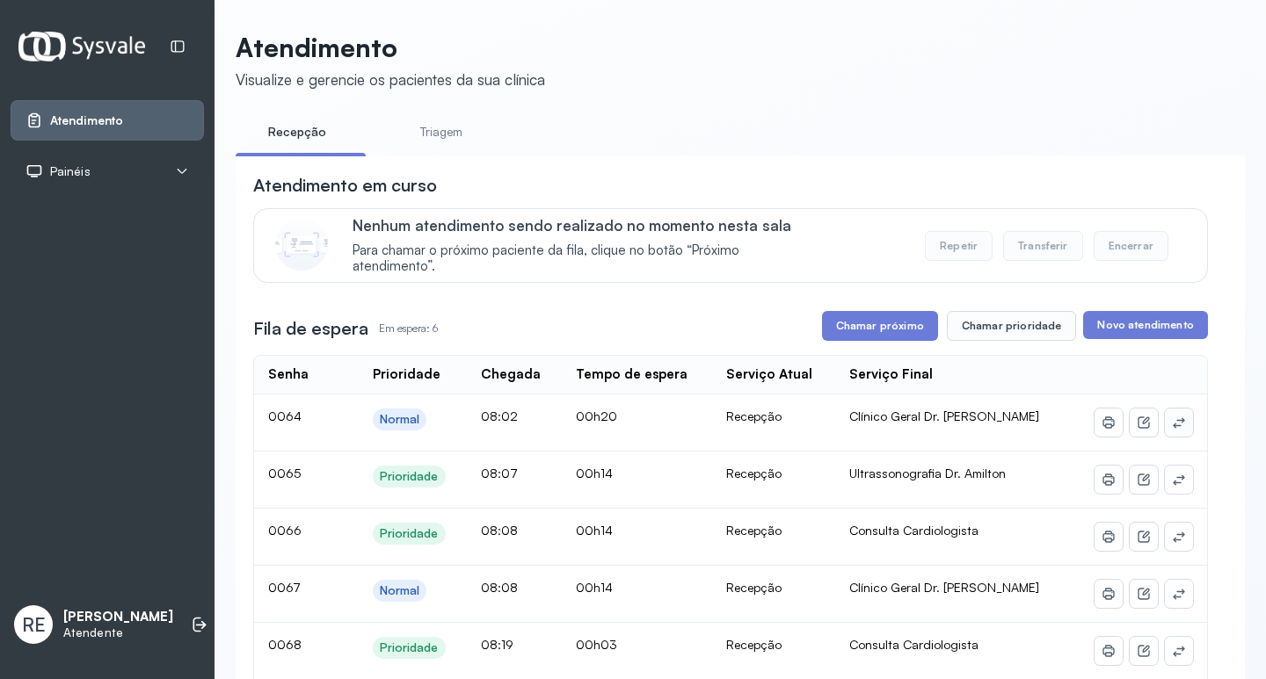
click at [1172, 426] on icon at bounding box center [1179, 423] width 14 height 14
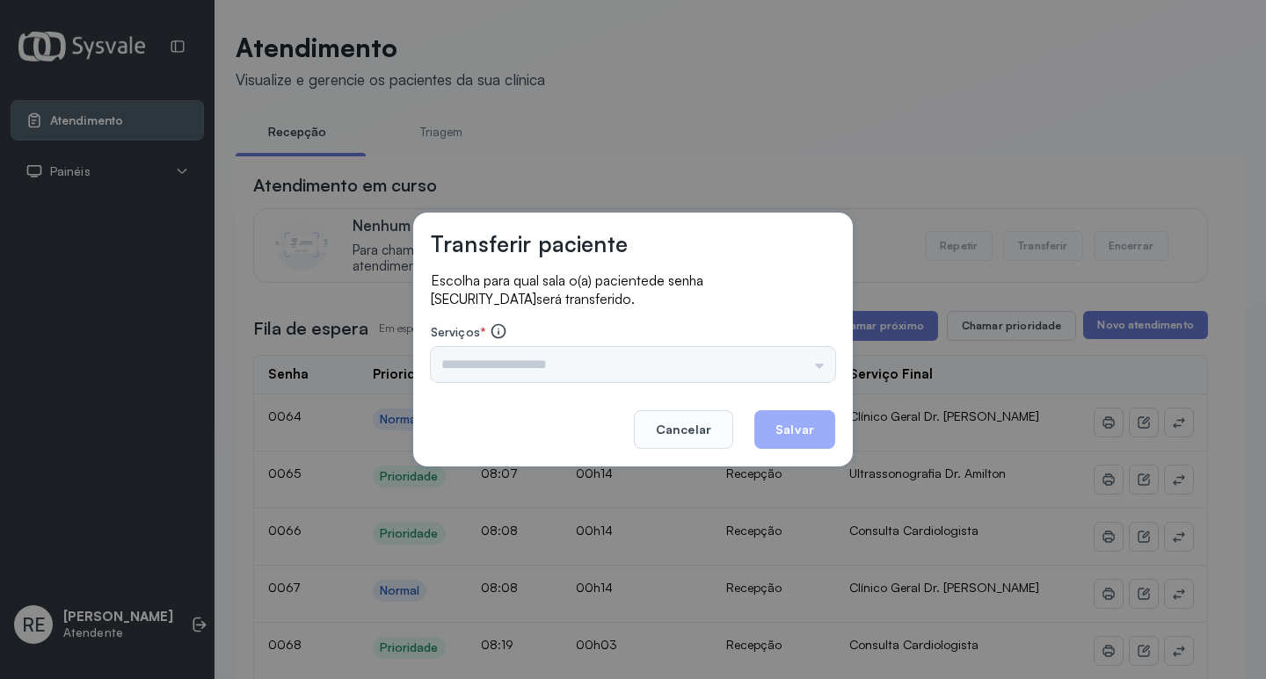
click at [526, 359] on div "Triagem Ortopedista Dr. Mauricio Ortopedista Dr. Ramon Ginecologista Dr. Amilto…" at bounding box center [633, 364] width 404 height 35
drag, startPoint x: 487, startPoint y: 359, endPoint x: 477, endPoint y: 361, distance: 9.8
click at [481, 360] on div "Triagem Ortopedista Dr. Mauricio Ortopedista Dr. Ramon Ginecologista Dr. Amilto…" at bounding box center [633, 364] width 404 height 35
click at [462, 367] on div "Triagem Ortopedista Dr. Mauricio Ortopedista Dr. Ramon Ginecologista Dr. Amilto…" at bounding box center [633, 364] width 404 height 35
click at [458, 367] on input "text" at bounding box center [633, 364] width 404 height 35
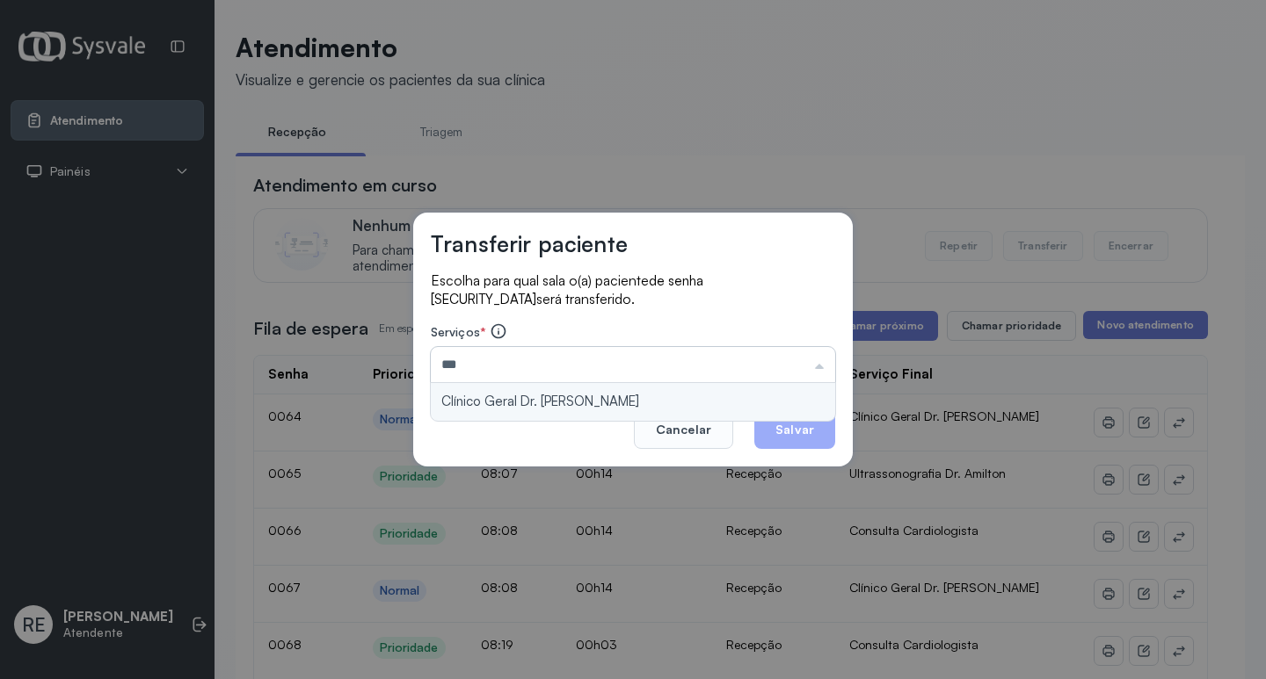
type input "**********"
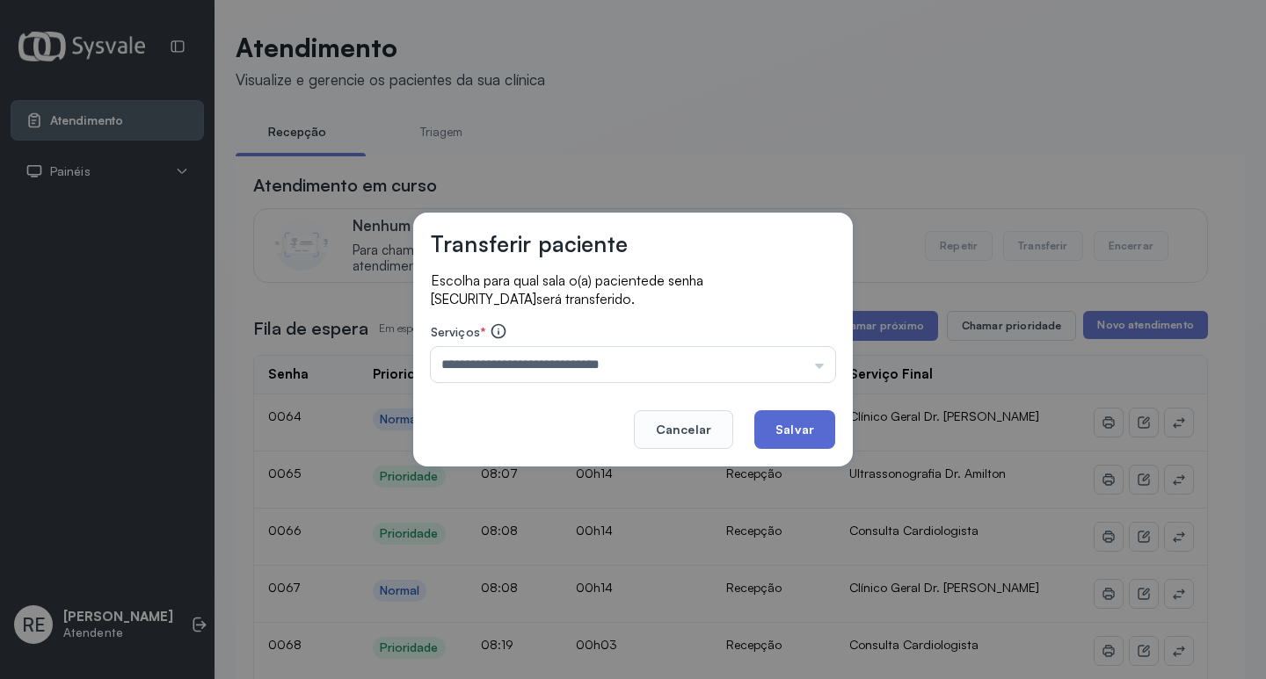
click at [776, 428] on button "Salvar" at bounding box center [794, 429] width 81 height 39
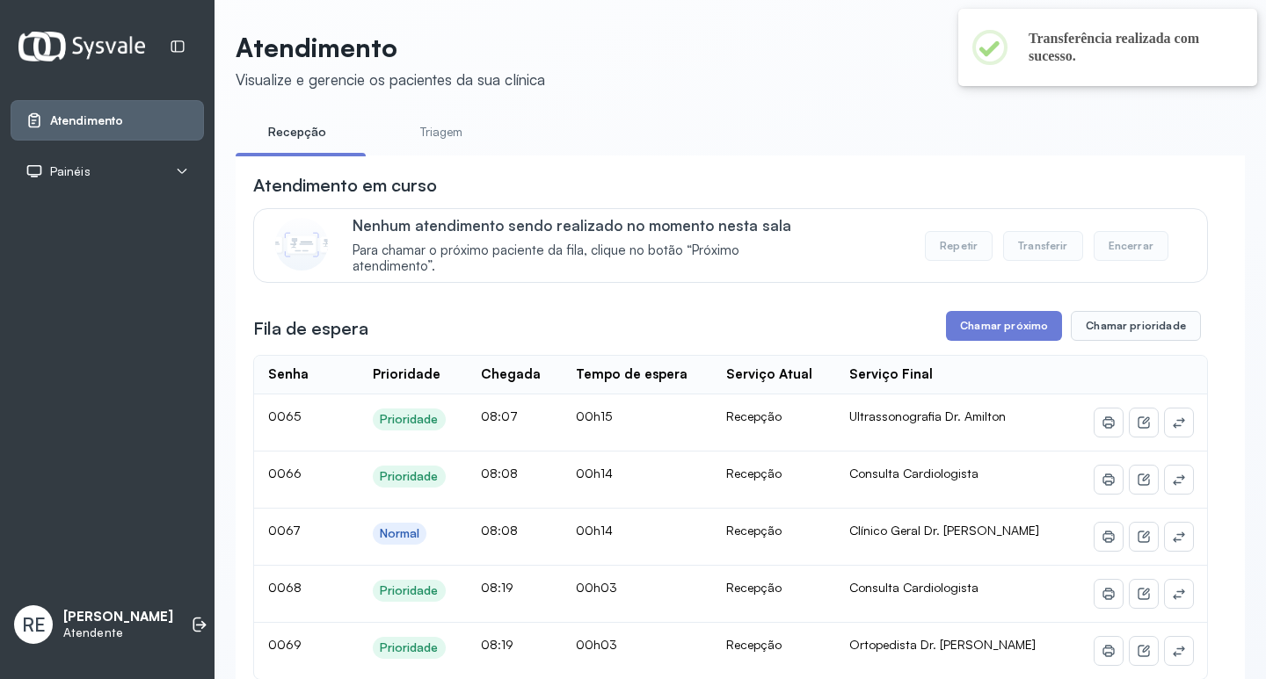
click at [969, 324] on button "Chamar próximo" at bounding box center [1004, 326] width 116 height 30
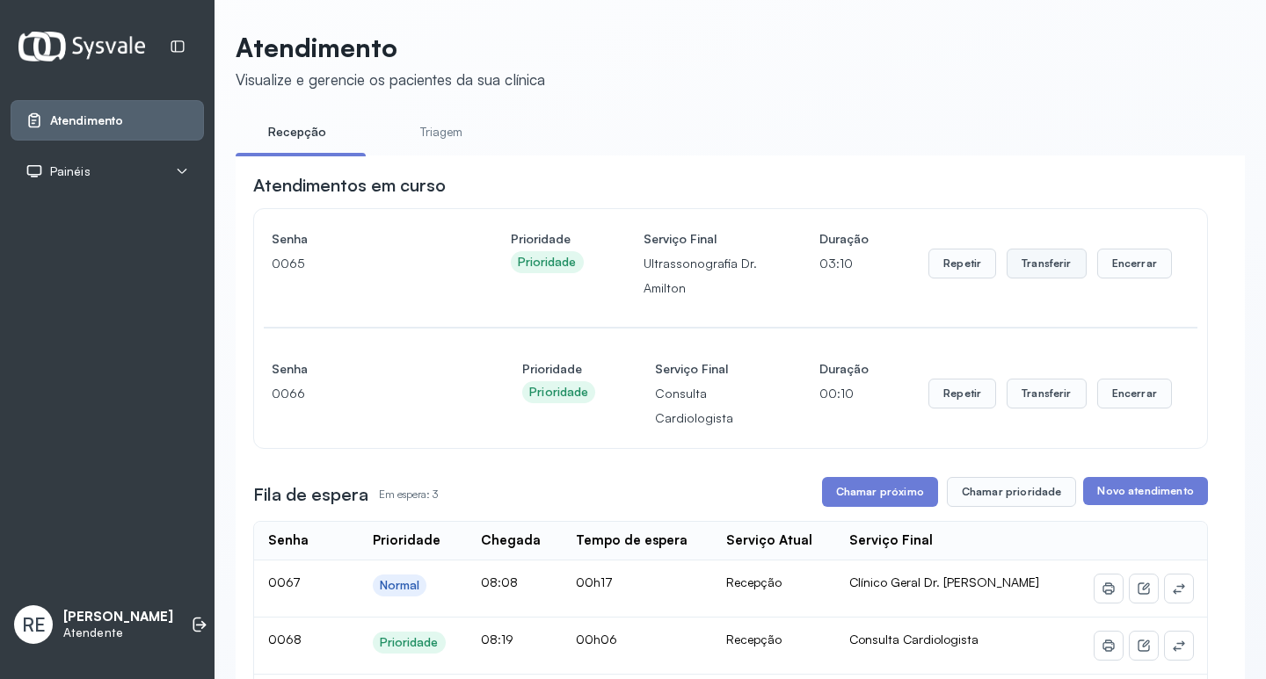
click at [1049, 267] on button "Transferir" at bounding box center [1046, 264] width 80 height 30
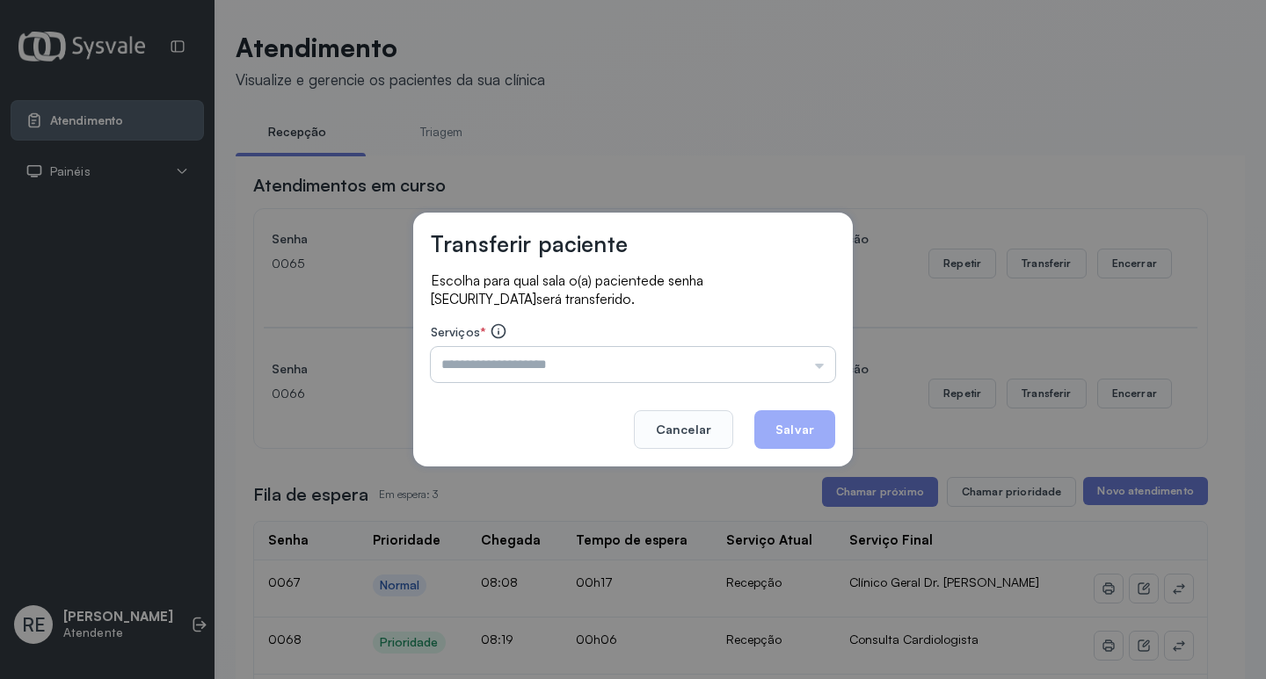
click at [453, 369] on input "text" at bounding box center [633, 364] width 404 height 35
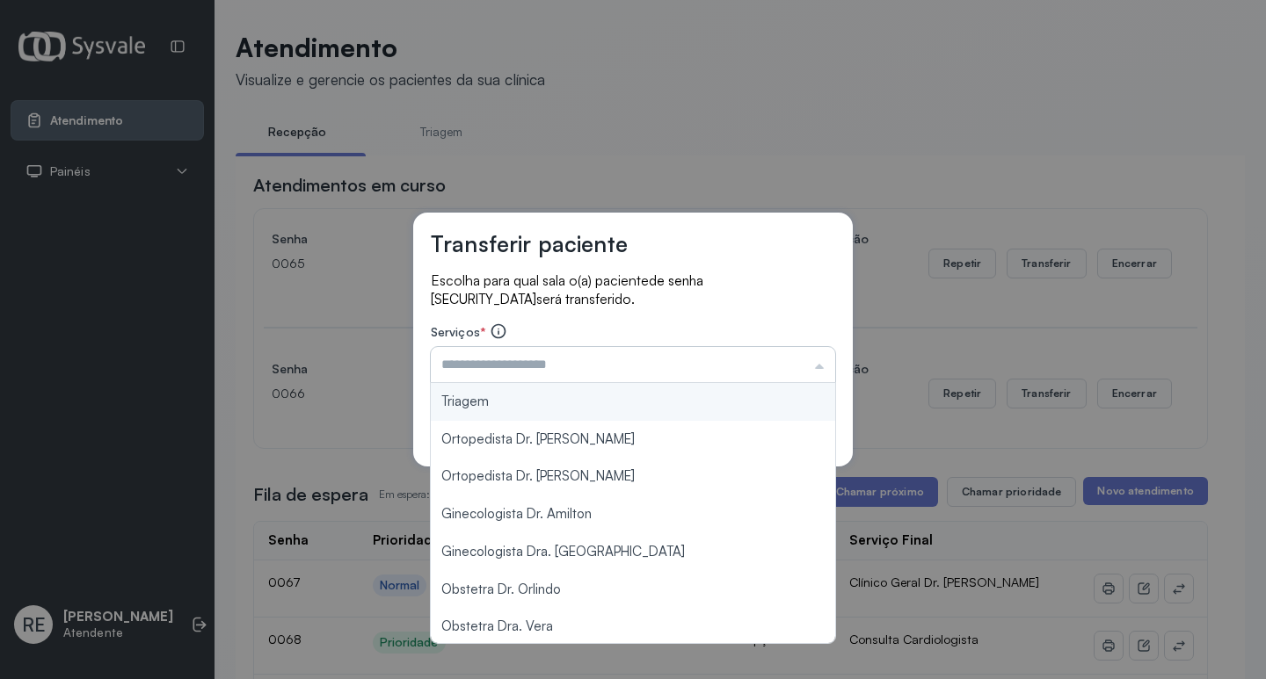
click at [453, 369] on input "text" at bounding box center [633, 364] width 404 height 35
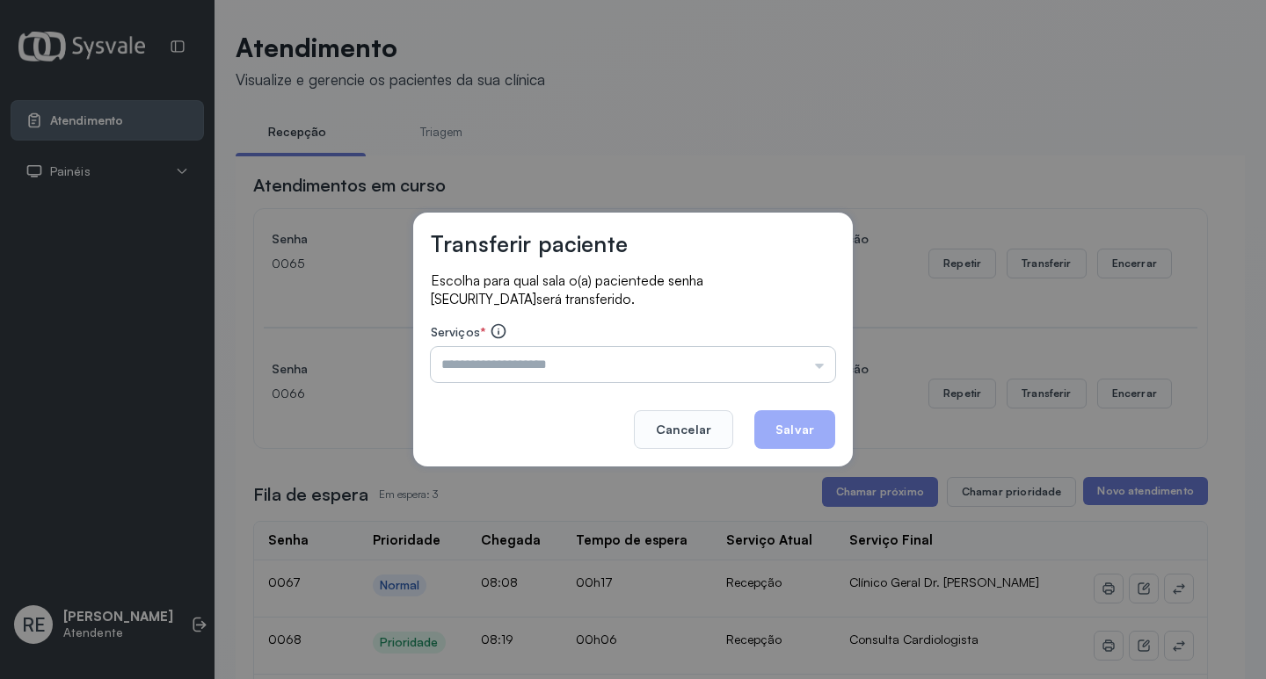
click at [453, 369] on input "text" at bounding box center [633, 364] width 404 height 35
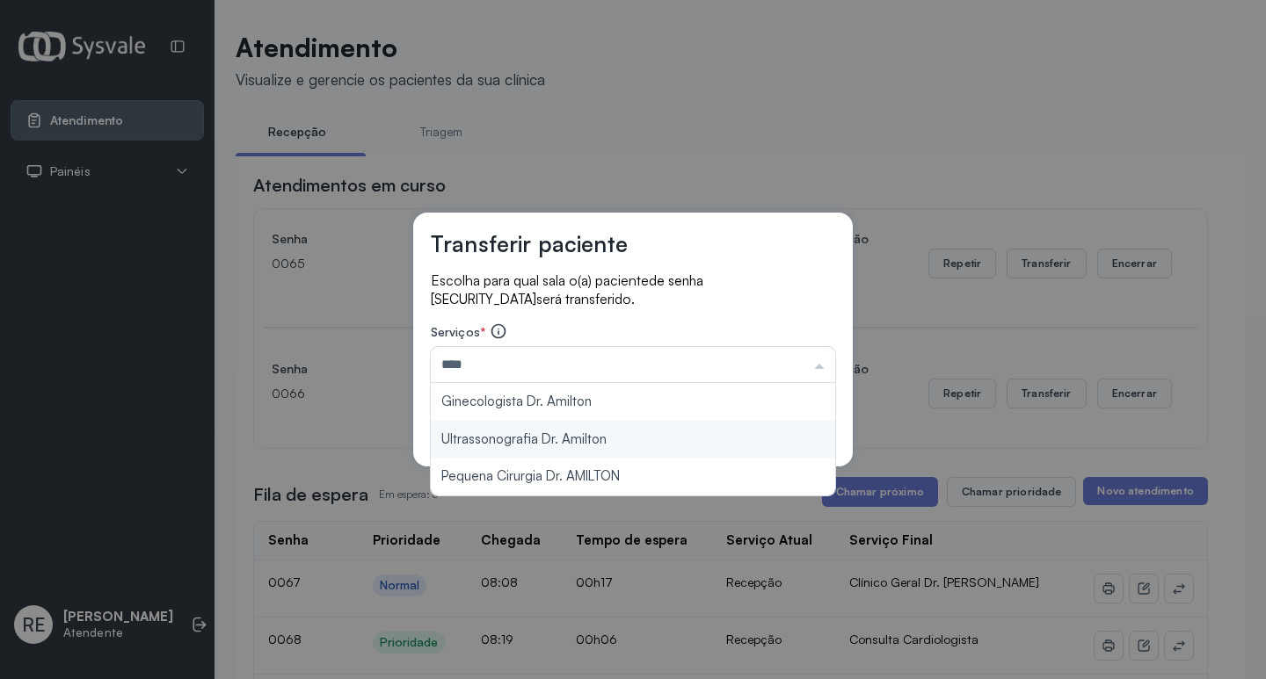
type input "**********"
click at [544, 448] on div "**********" at bounding box center [632, 340] width 439 height 254
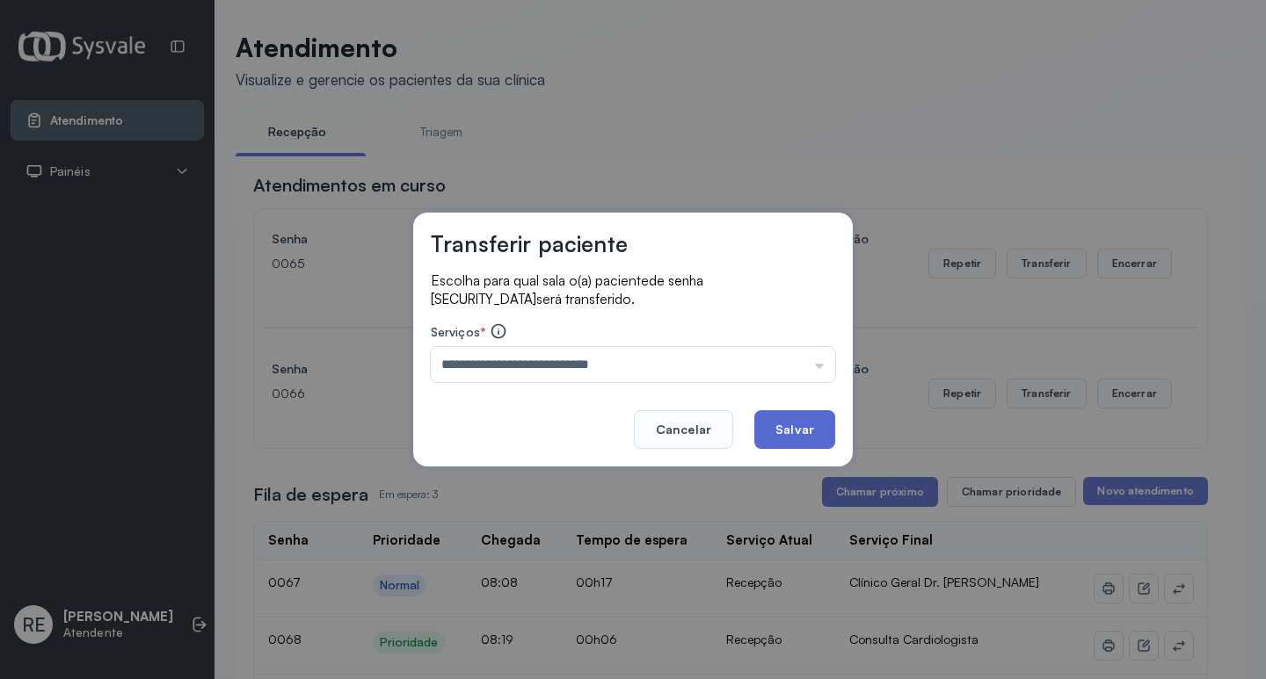
click at [783, 419] on button "Salvar" at bounding box center [794, 429] width 81 height 39
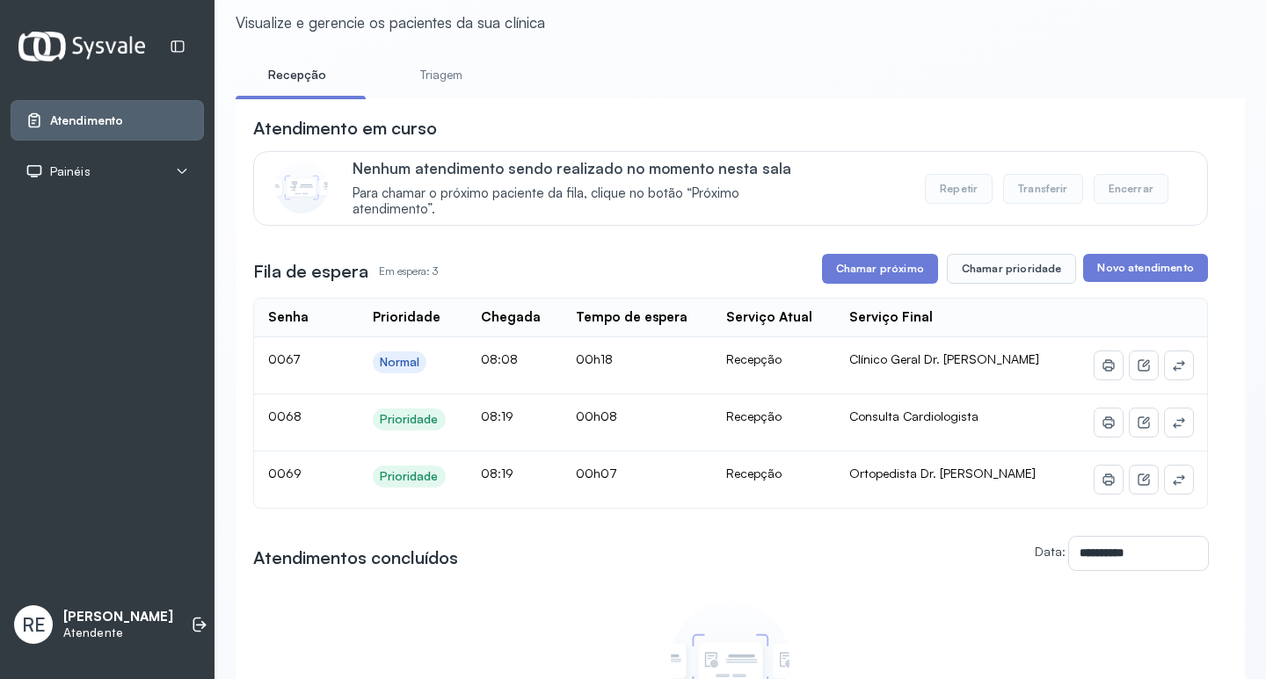
scroll to position [88, 0]
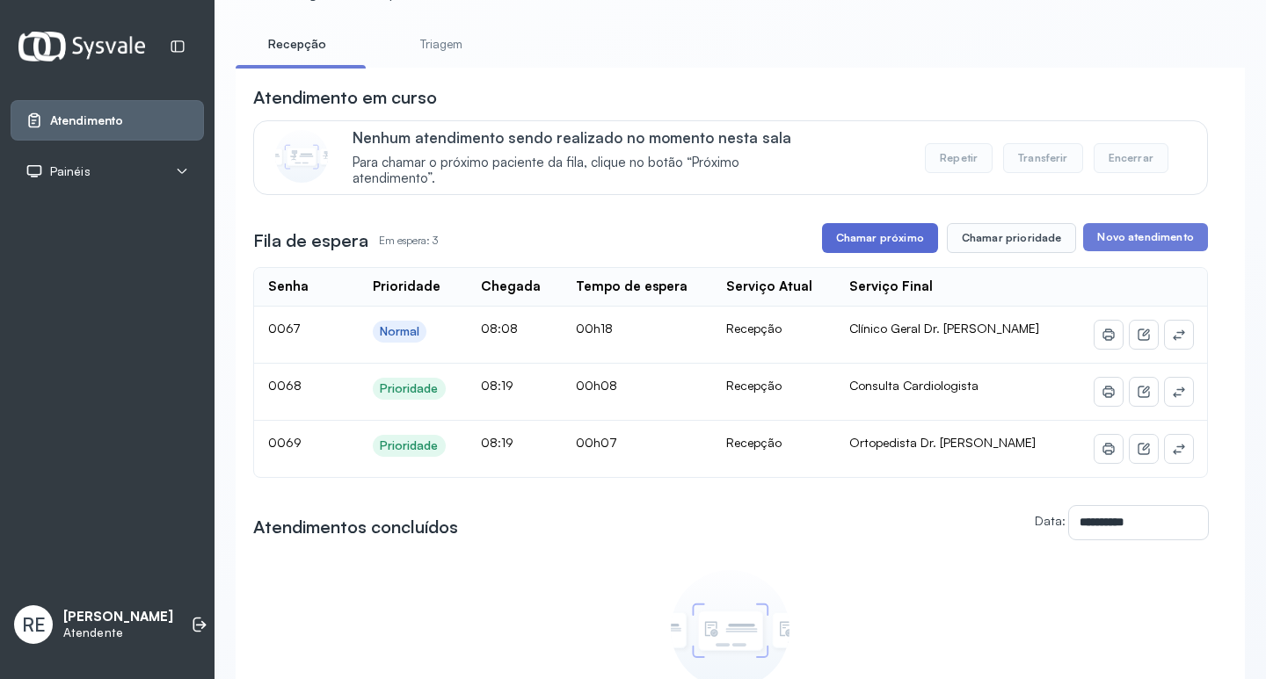
click at [895, 243] on button "Chamar próximo" at bounding box center [880, 238] width 116 height 30
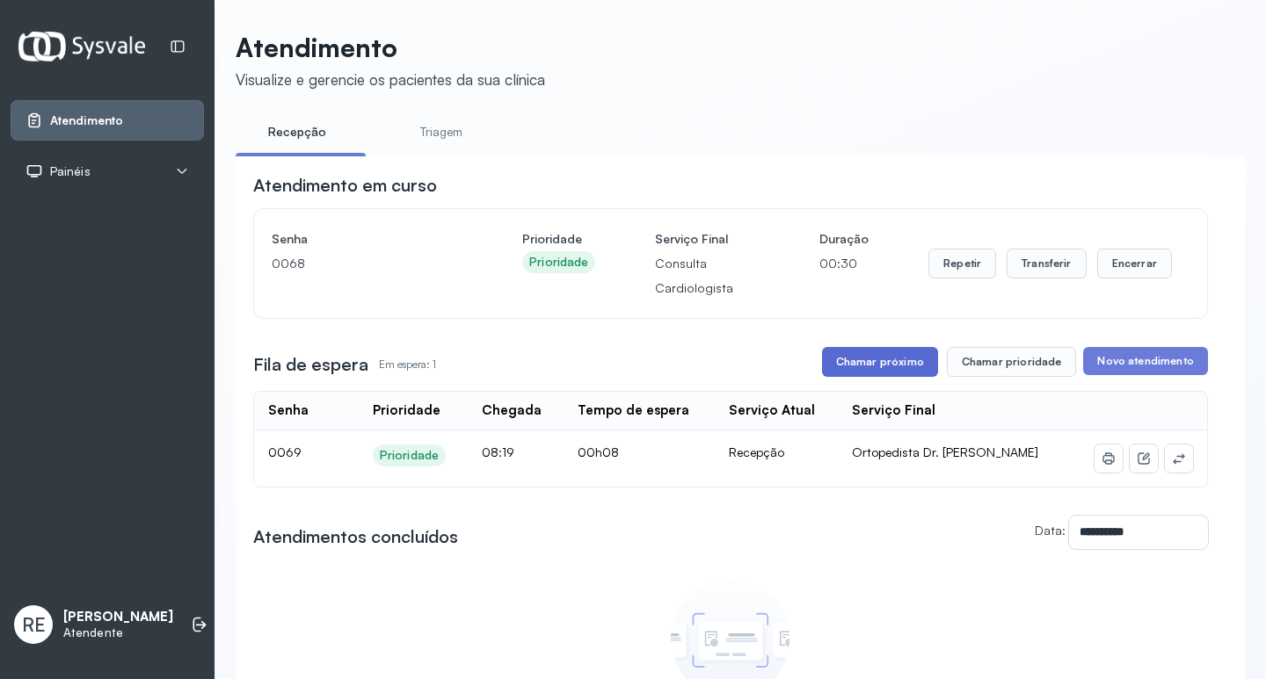
click at [881, 365] on button "Chamar próximo" at bounding box center [880, 362] width 116 height 30
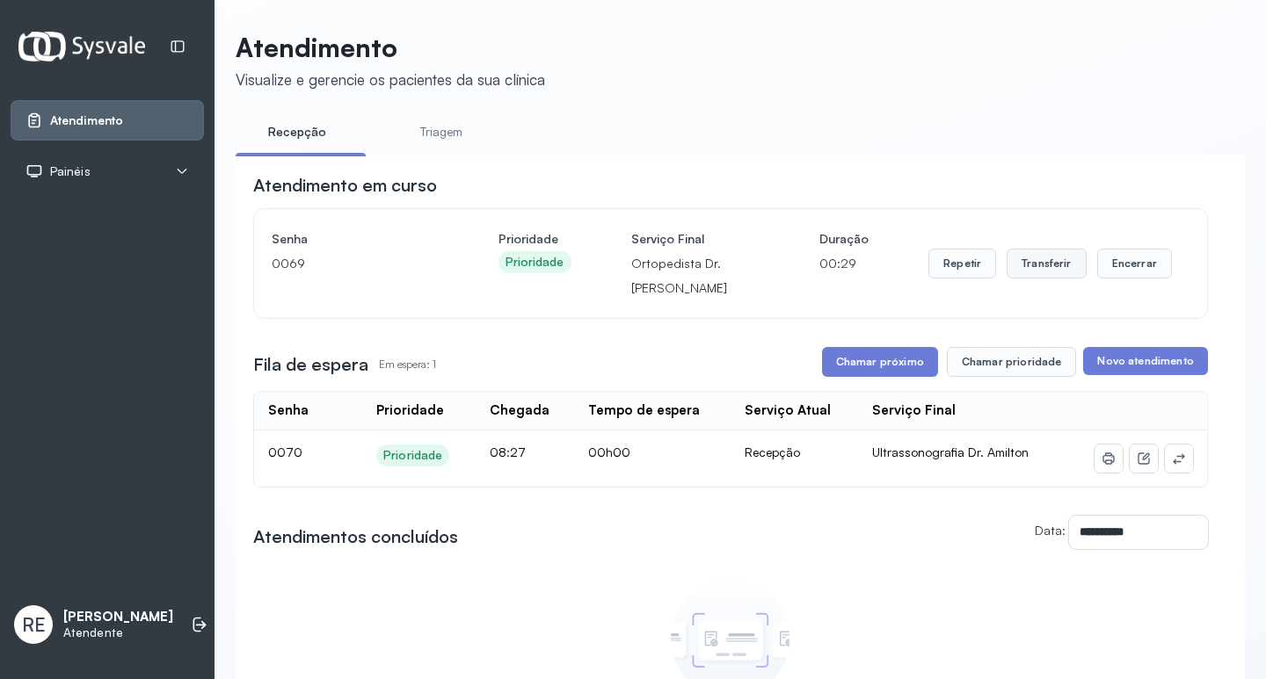
click at [1023, 261] on button "Transferir" at bounding box center [1046, 264] width 80 height 30
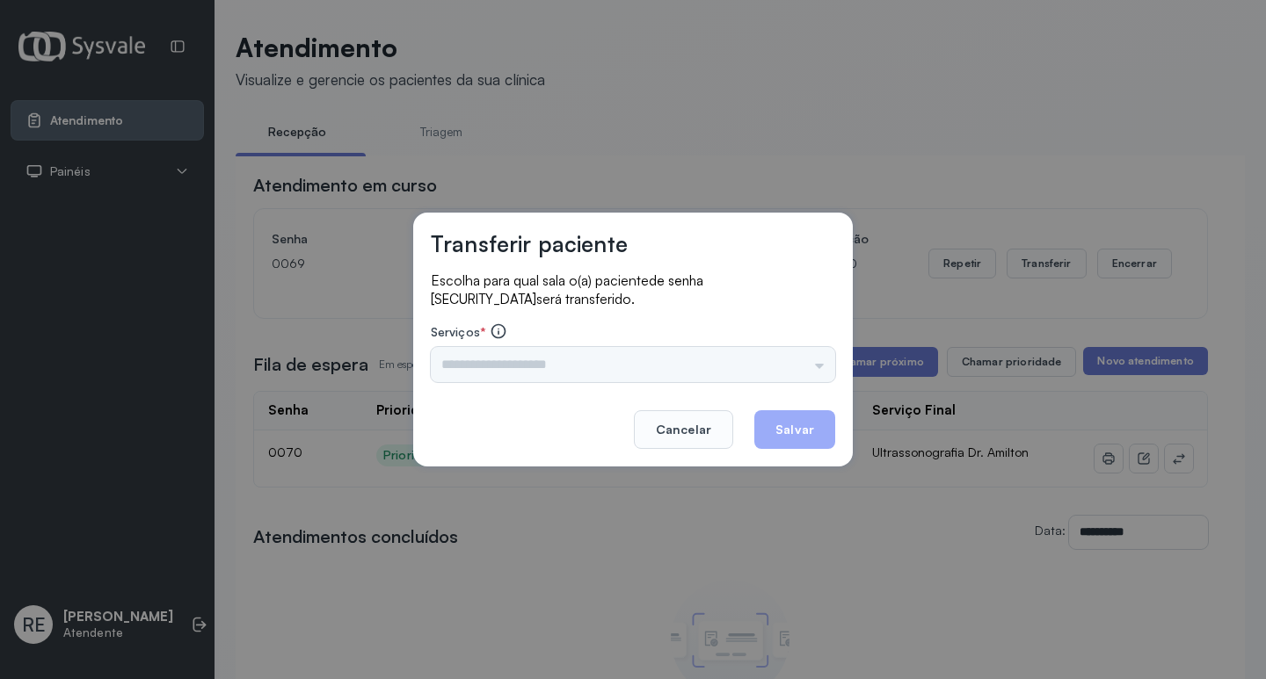
click at [494, 369] on div "Nenhuma opção encontrada" at bounding box center [633, 364] width 404 height 35
click at [494, 369] on input "text" at bounding box center [633, 364] width 404 height 35
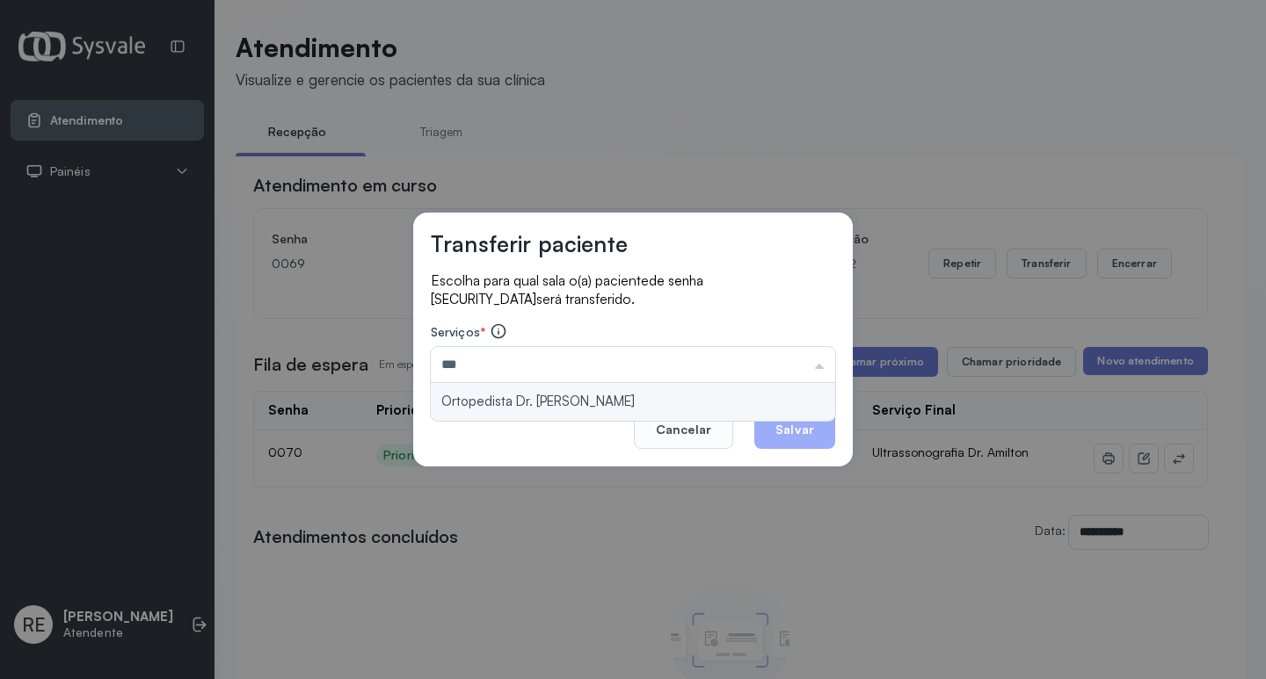
type input "**********"
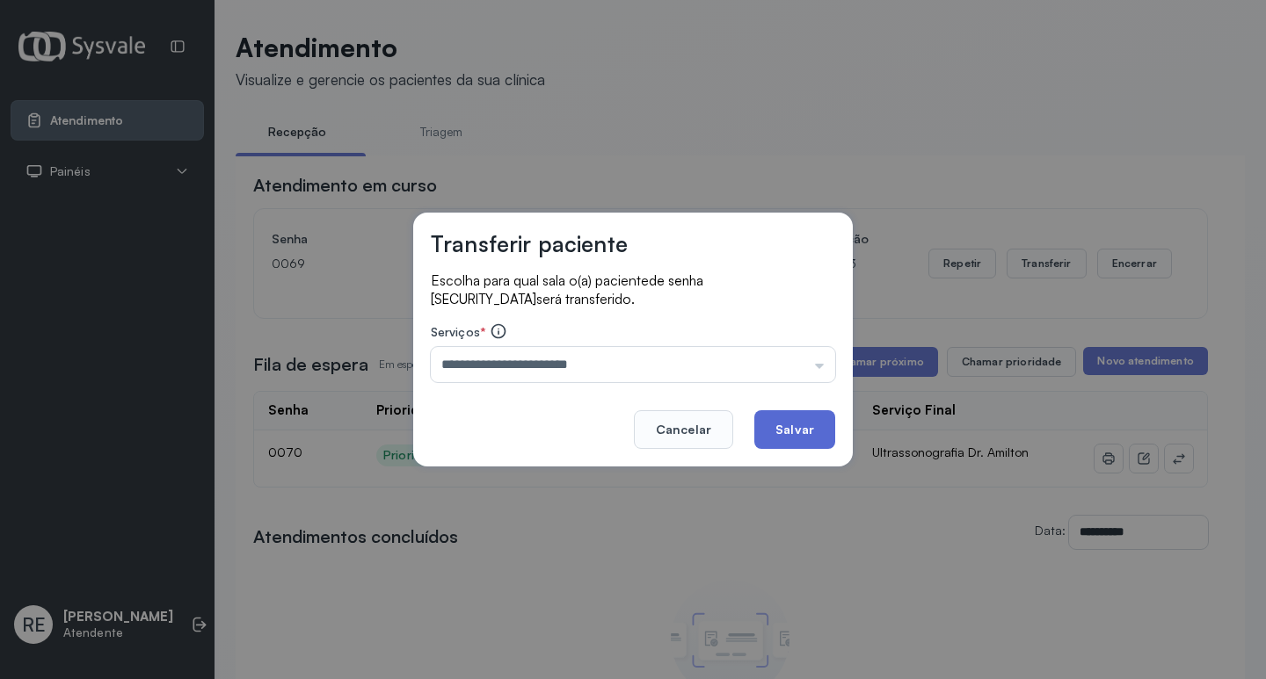
click at [802, 439] on button "Salvar" at bounding box center [794, 429] width 81 height 39
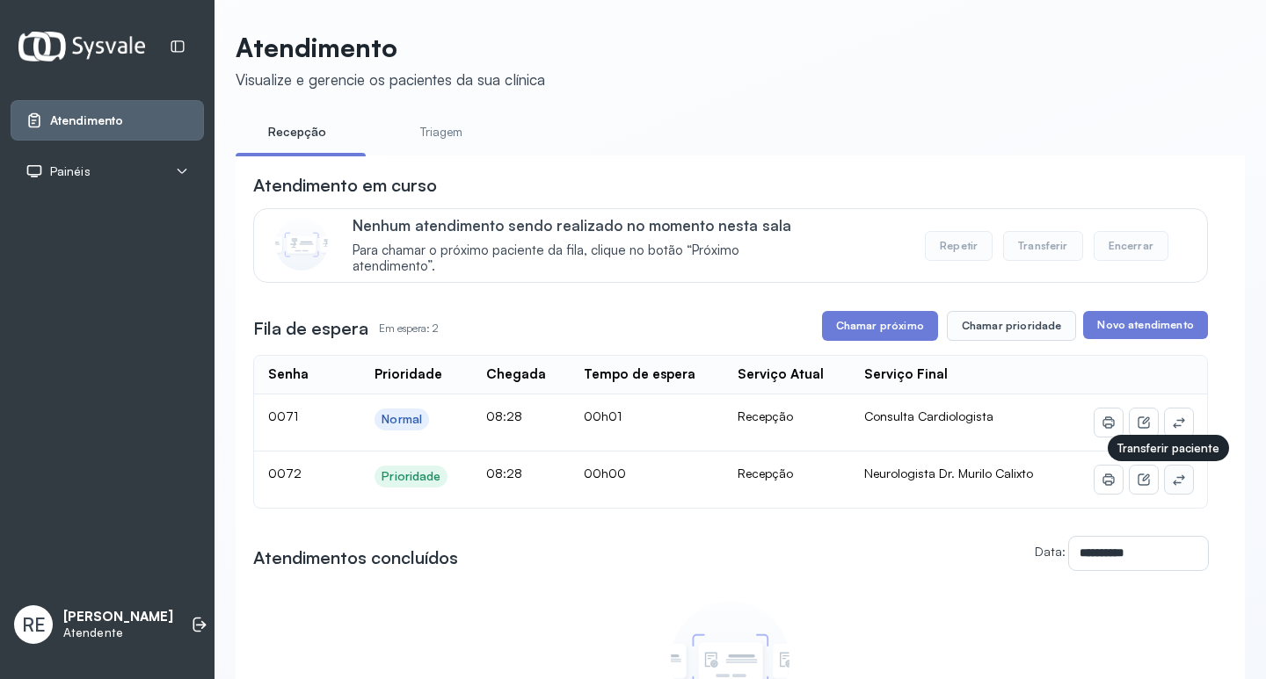
click at [1172, 481] on icon at bounding box center [1179, 480] width 14 height 14
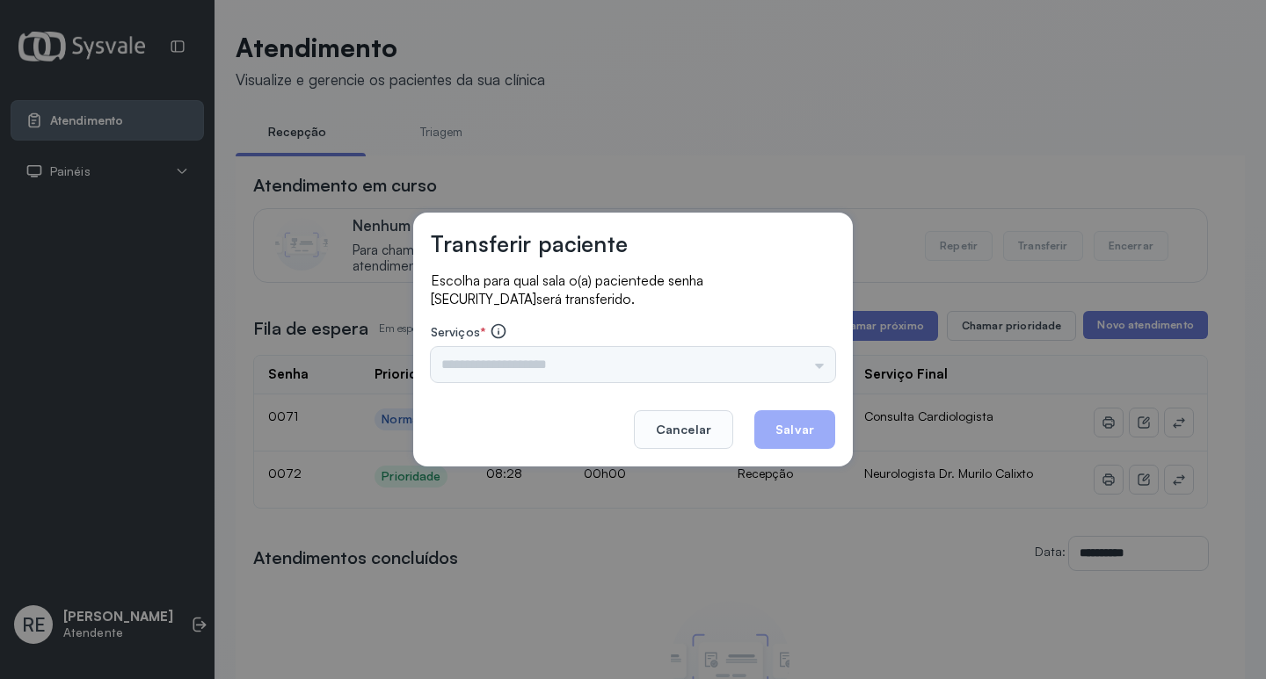
click at [498, 366] on input "text" at bounding box center [633, 364] width 404 height 35
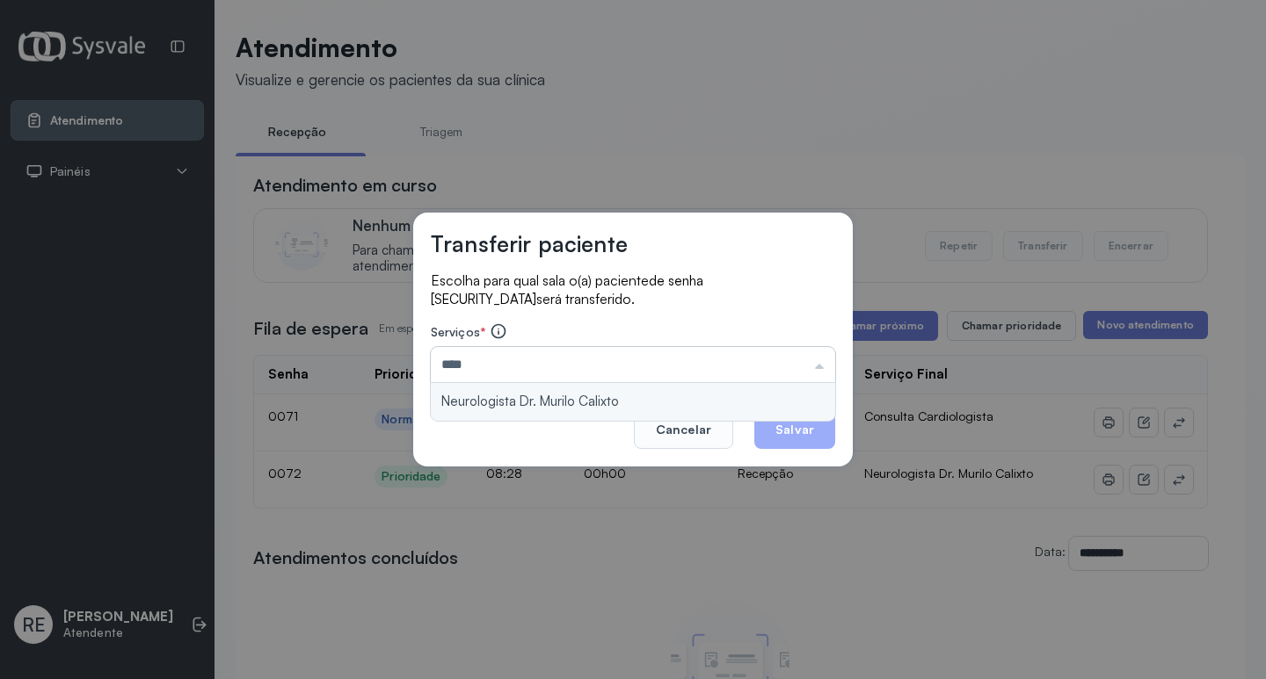
type input "**********"
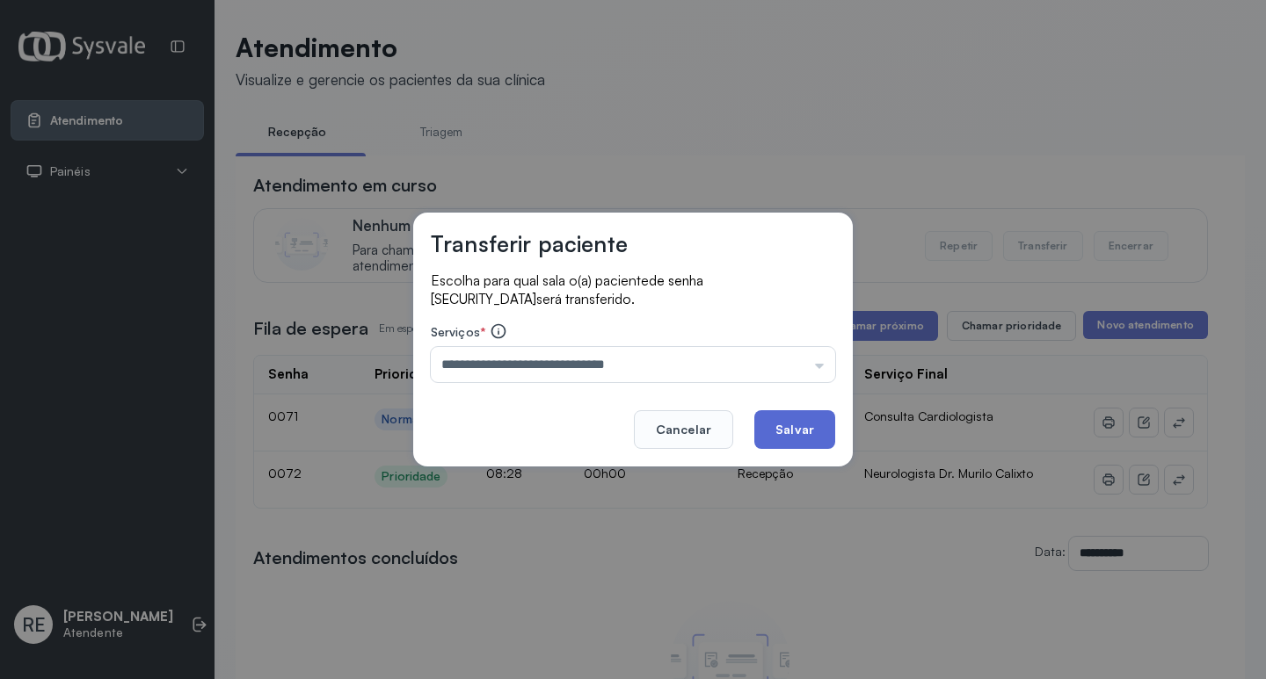
click at [771, 431] on button "Salvar" at bounding box center [794, 429] width 81 height 39
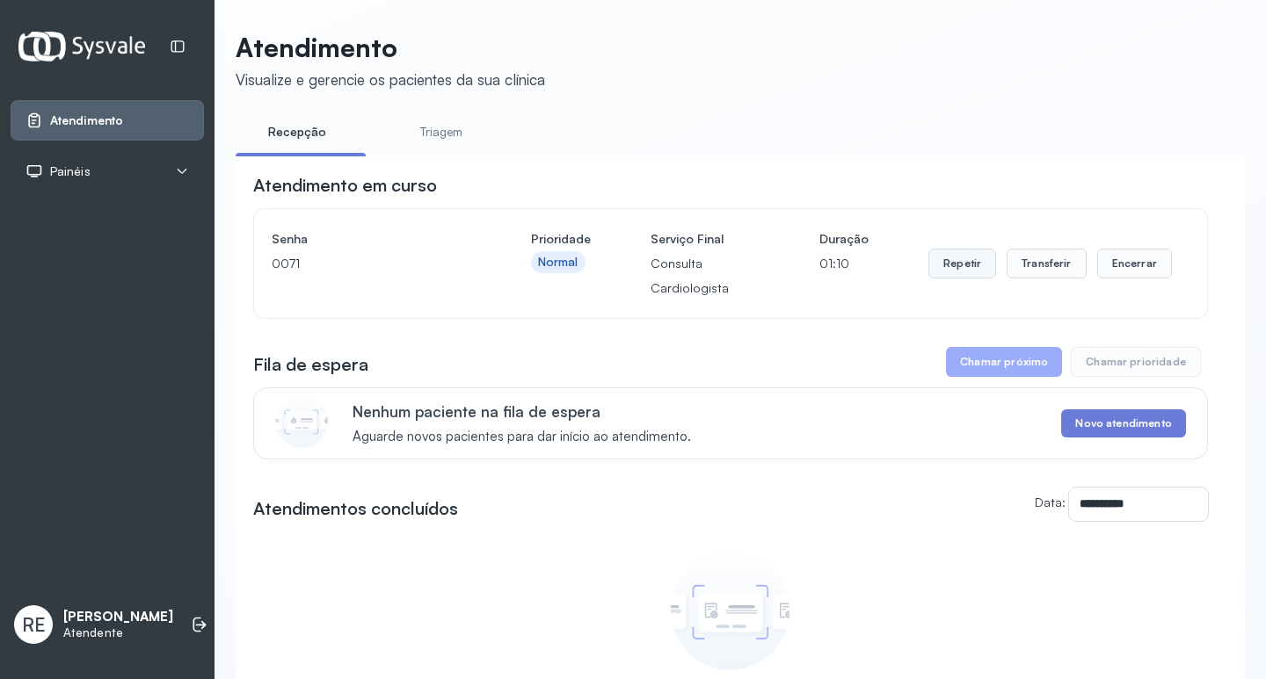
click at [940, 268] on button "Repetir" at bounding box center [962, 264] width 68 height 30
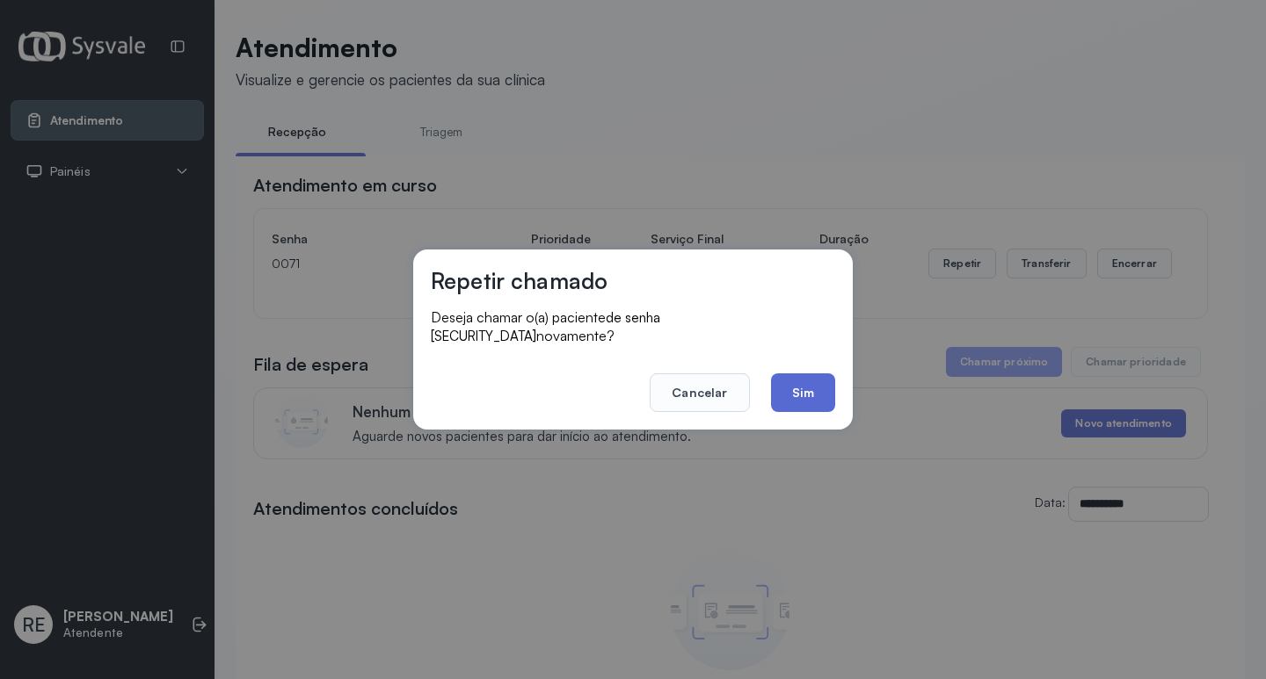
click at [784, 384] on button "Sim" at bounding box center [803, 393] width 64 height 39
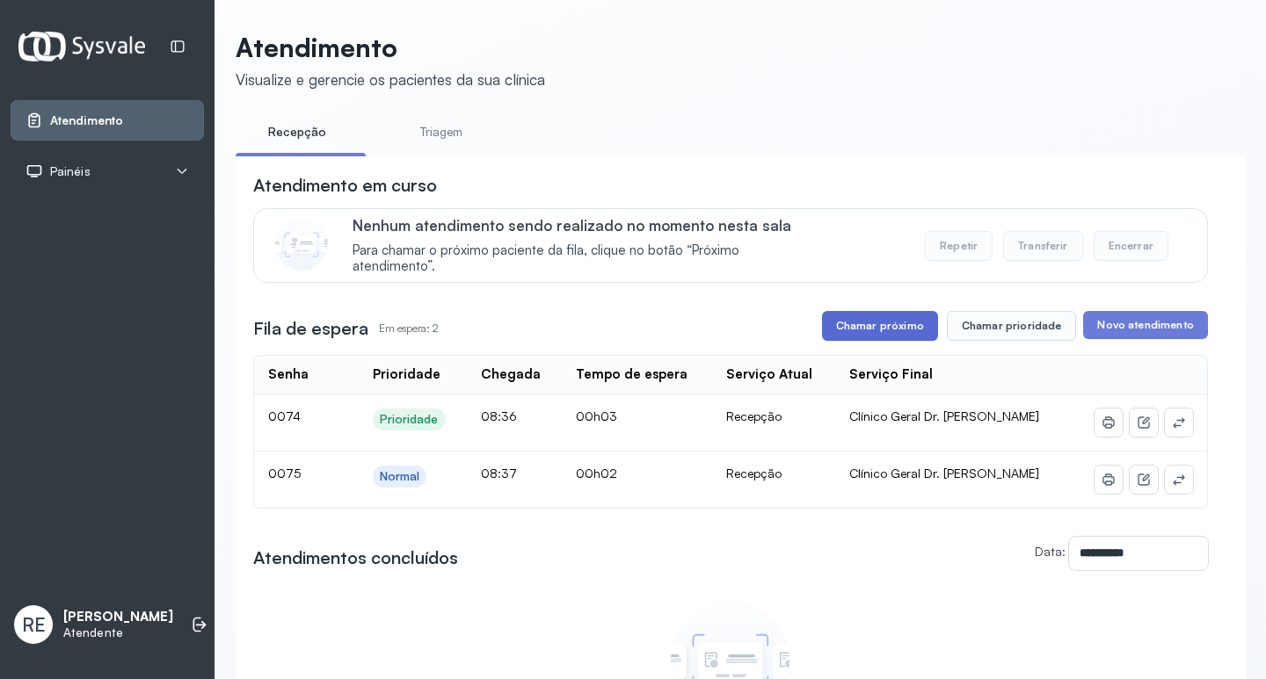
click at [871, 334] on button "Chamar próximo" at bounding box center [880, 326] width 116 height 30
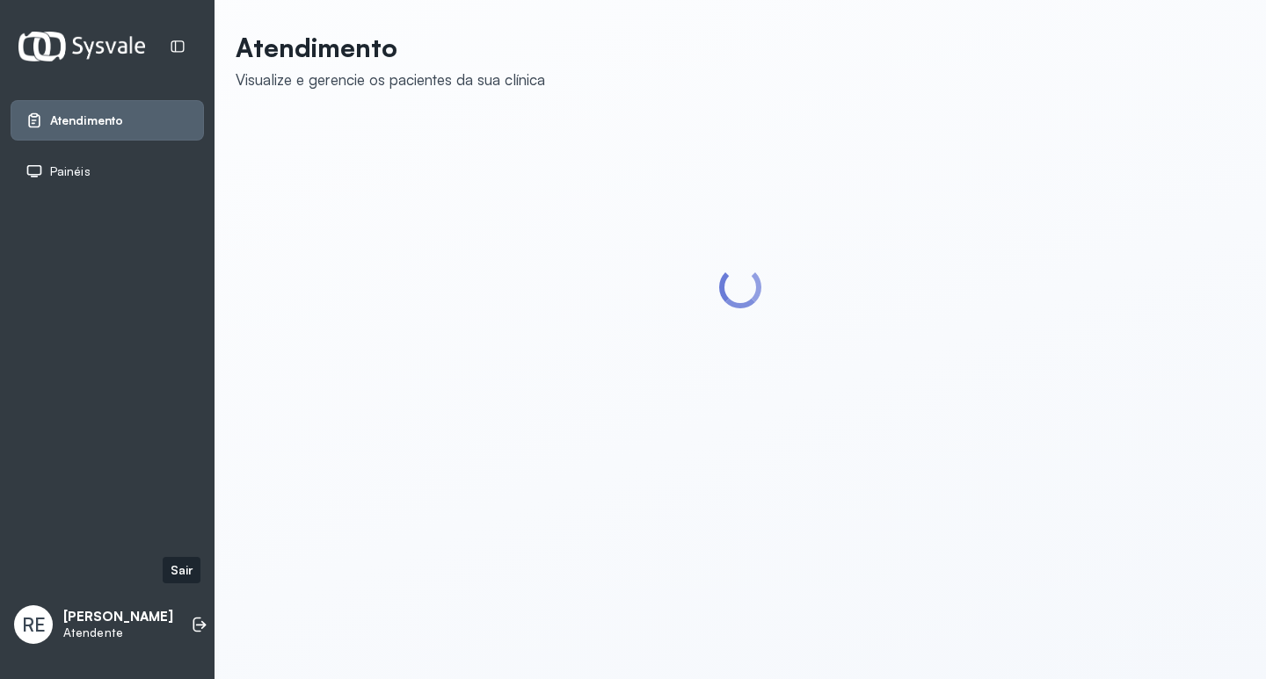
click at [191, 616] on icon at bounding box center [200, 625] width 18 height 18
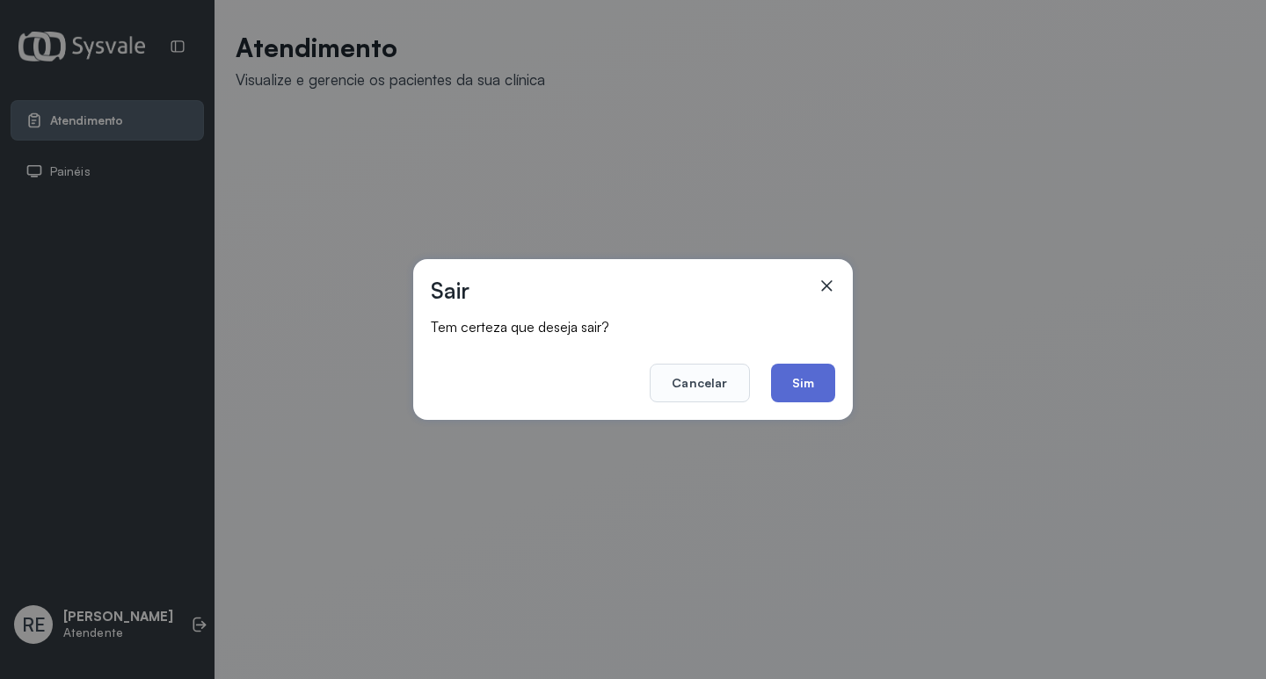
click at [824, 378] on button "Sim" at bounding box center [803, 383] width 64 height 39
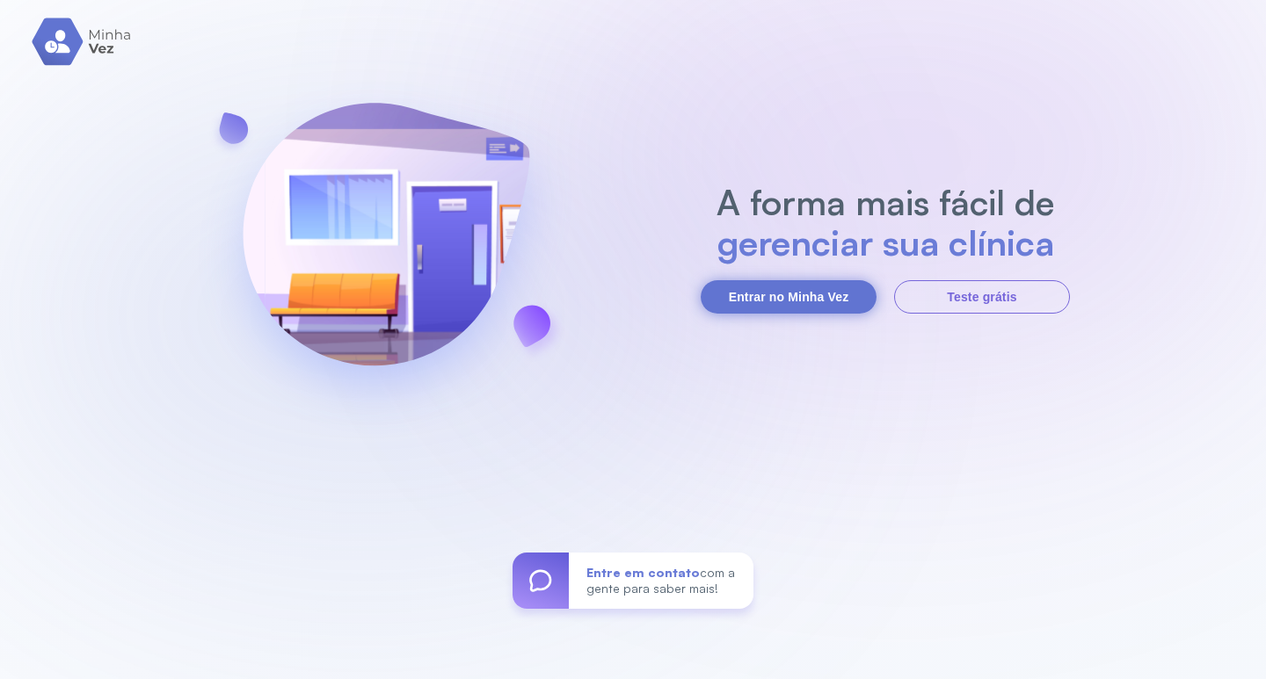
click at [810, 294] on button "Entrar no Minha Vez" at bounding box center [789, 296] width 176 height 33
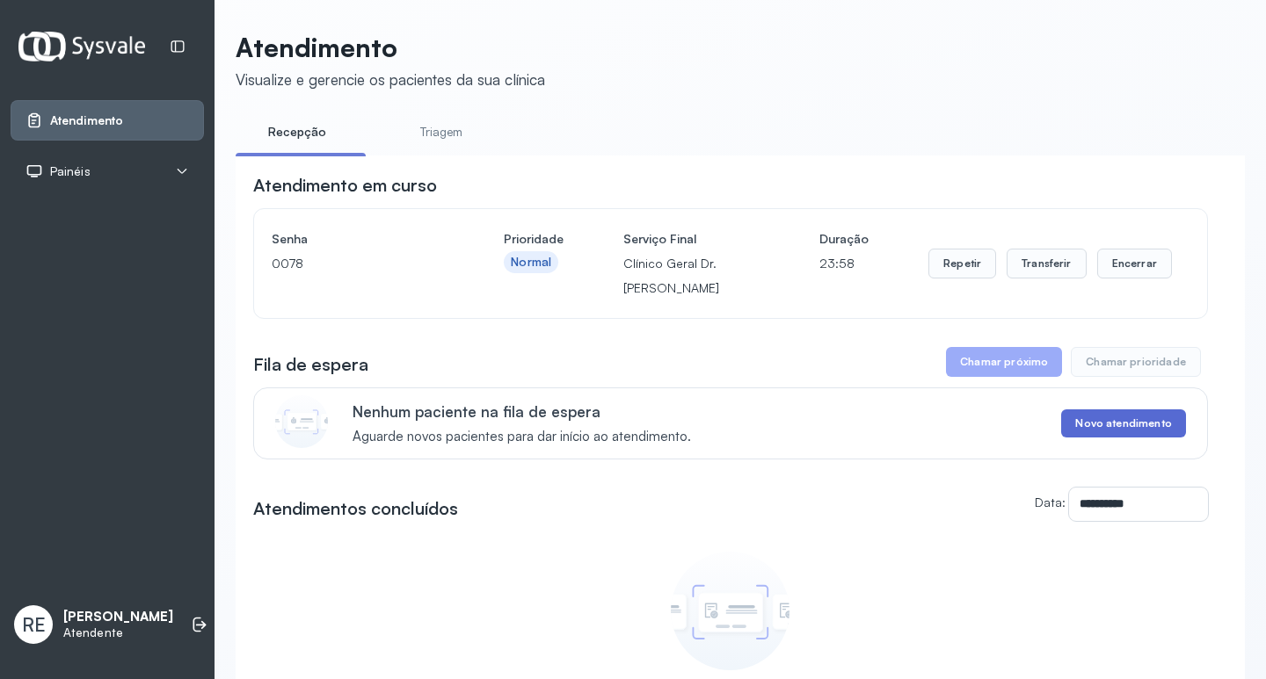
click at [1114, 425] on button "Novo atendimento" at bounding box center [1123, 424] width 124 height 28
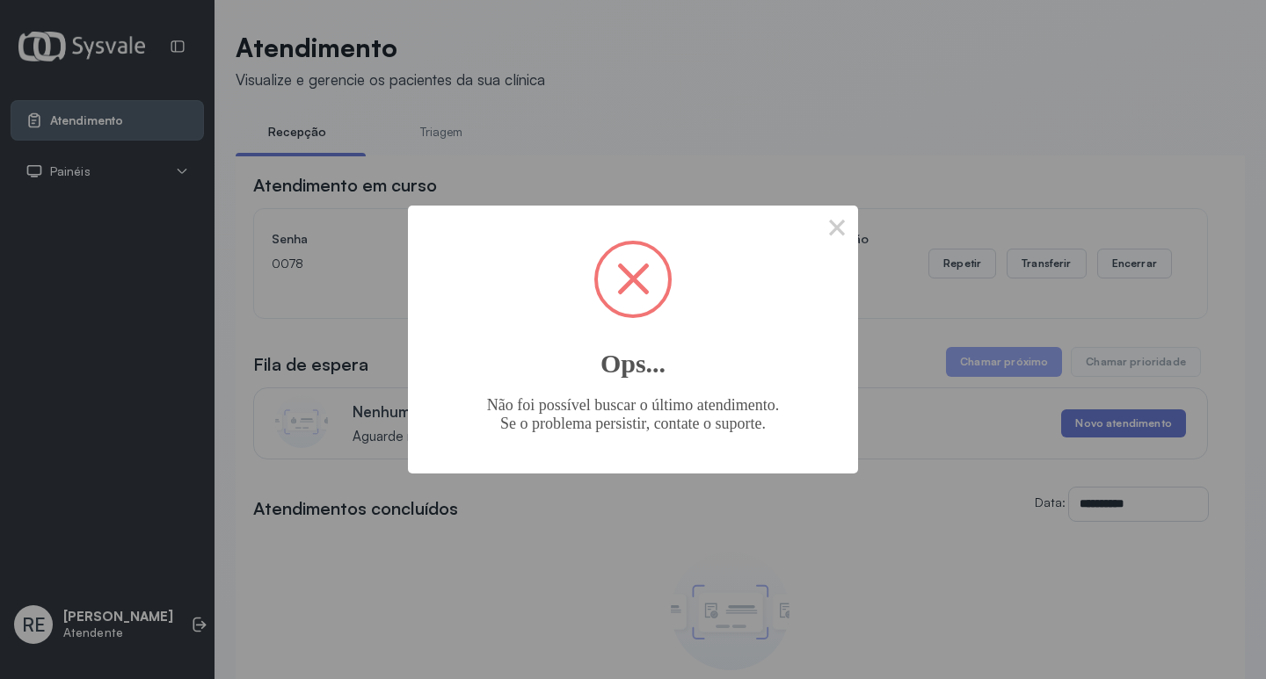
click at [828, 237] on button "×" at bounding box center [837, 227] width 42 height 42
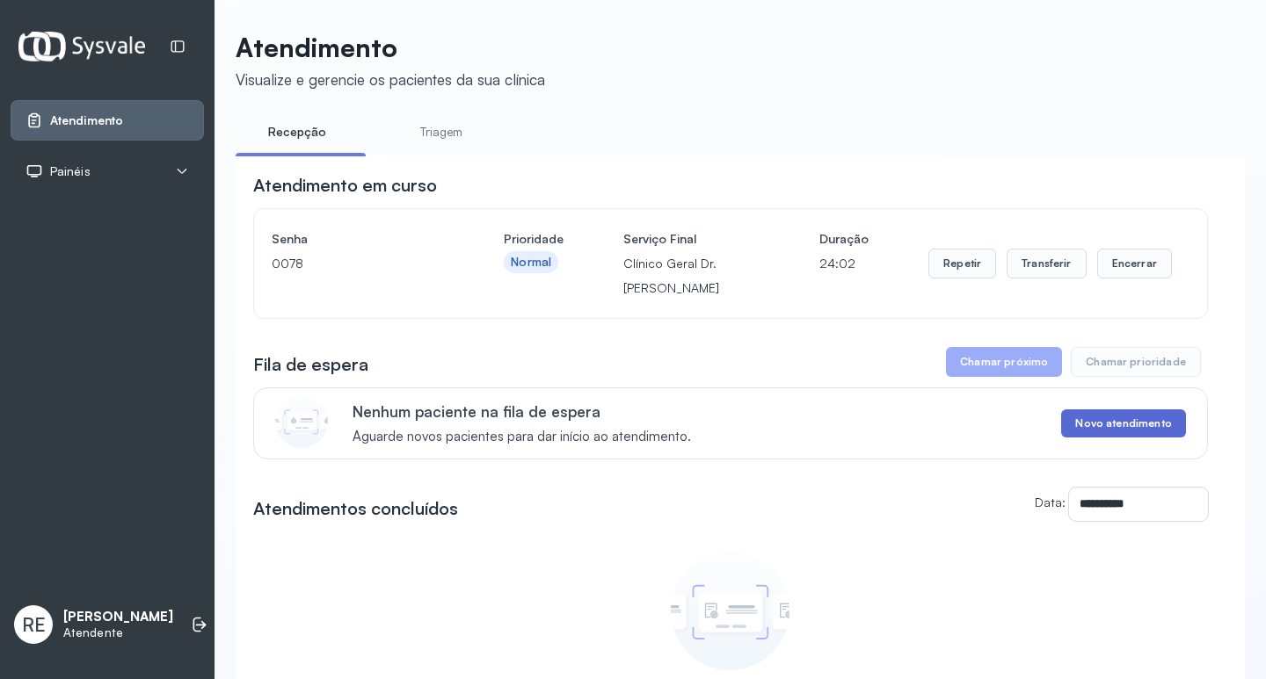
click at [1122, 417] on button "Novo atendimento" at bounding box center [1123, 424] width 124 height 28
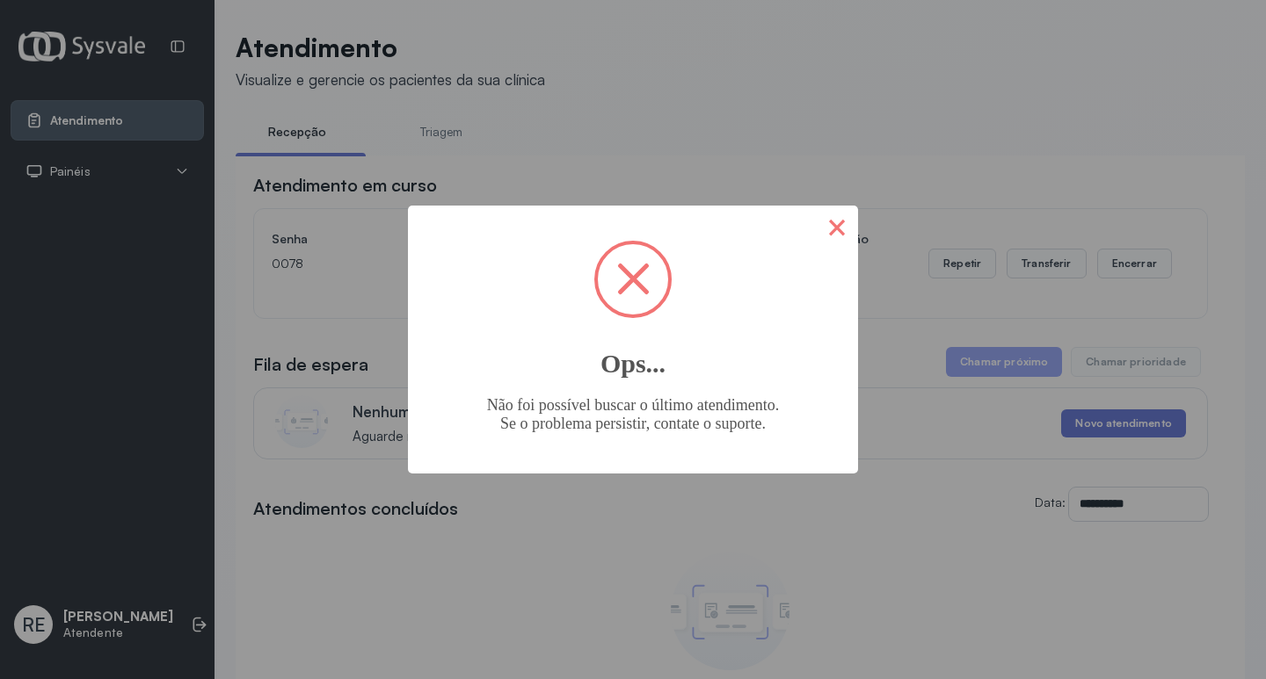
click at [828, 236] on button "×" at bounding box center [837, 227] width 42 height 42
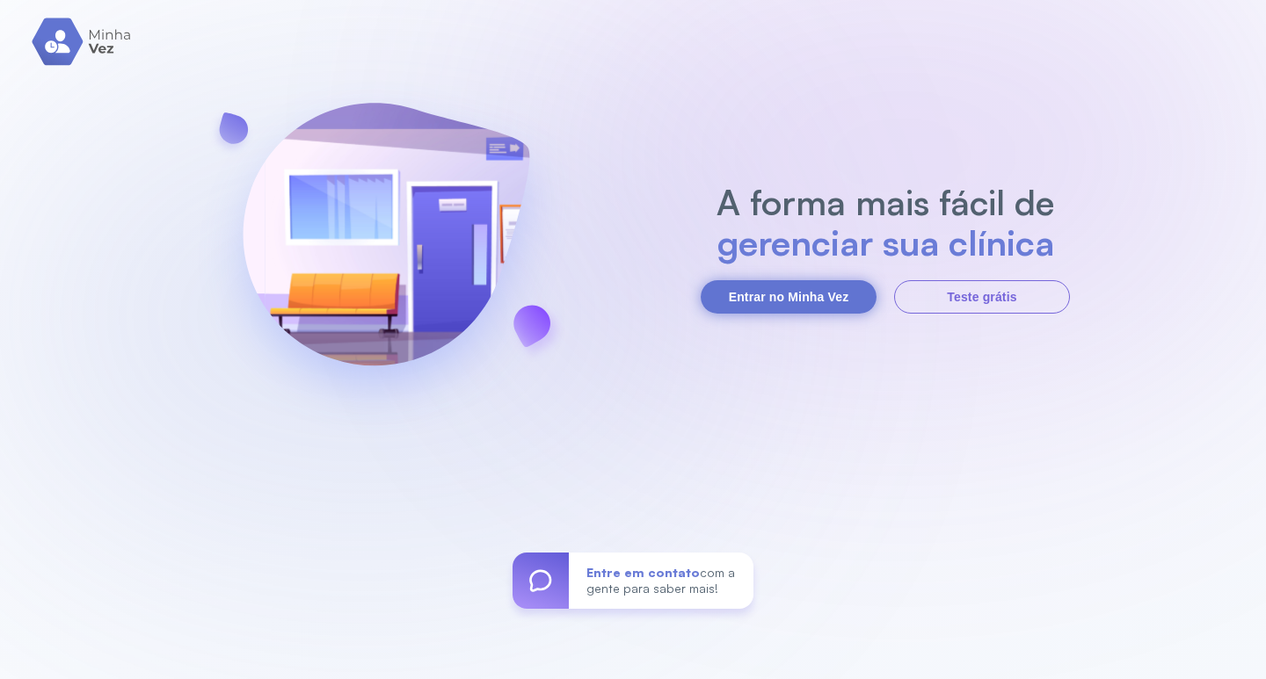
drag, startPoint x: 852, startPoint y: 335, endPoint x: 828, endPoint y: 300, distance: 42.4
click at [831, 302] on div "A forma mais fácil de gerenciar sua clínica Entrar no Minha Vez Teste grátis En…" at bounding box center [633, 339] width 1266 height 679
click at [828, 300] on button "Entrar no Minha Vez" at bounding box center [789, 296] width 176 height 33
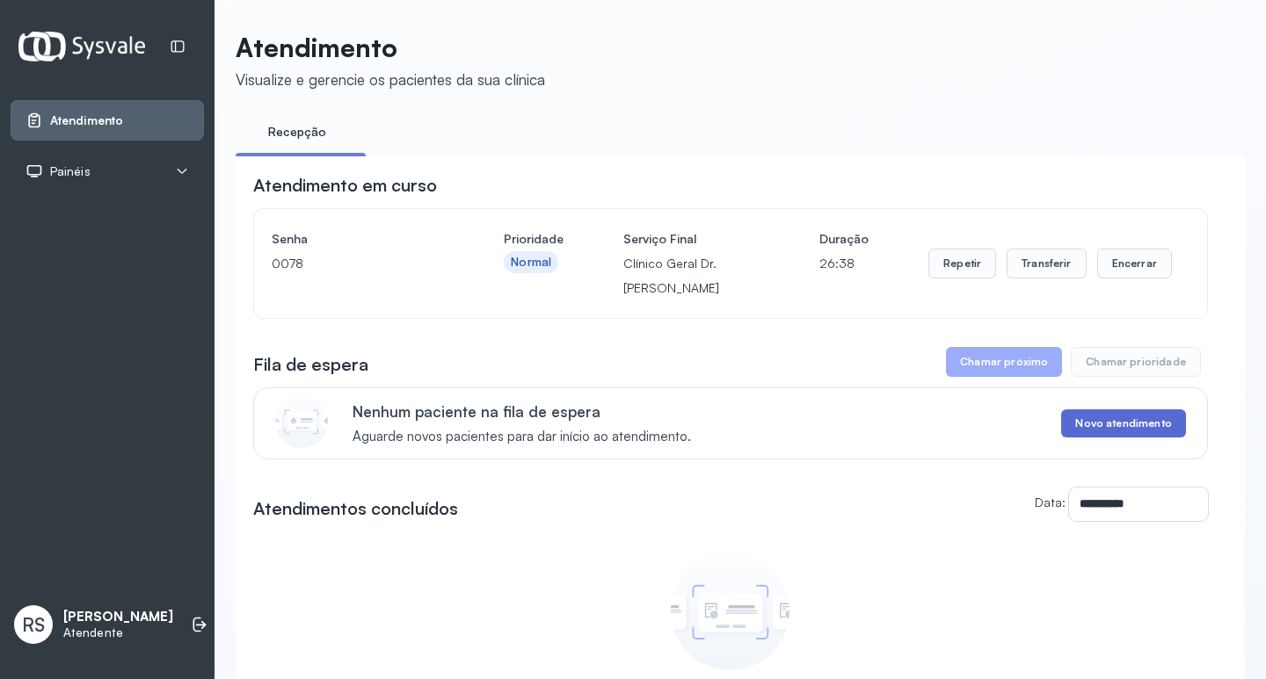
click at [1122, 438] on button "Novo atendimento" at bounding box center [1123, 424] width 124 height 28
click at [1117, 433] on button "Novo atendimento" at bounding box center [1123, 424] width 124 height 28
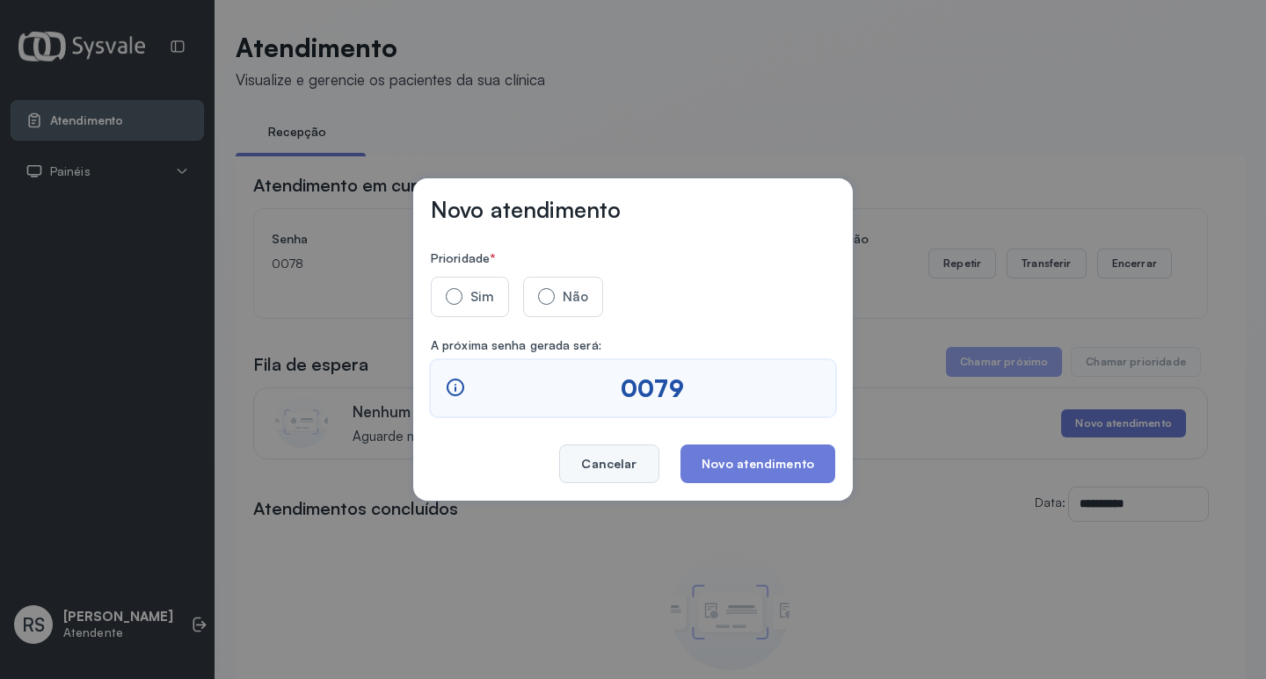
click at [577, 467] on button "Cancelar" at bounding box center [608, 464] width 99 height 39
click at [588, 463] on button "Cancelar" at bounding box center [608, 464] width 99 height 39
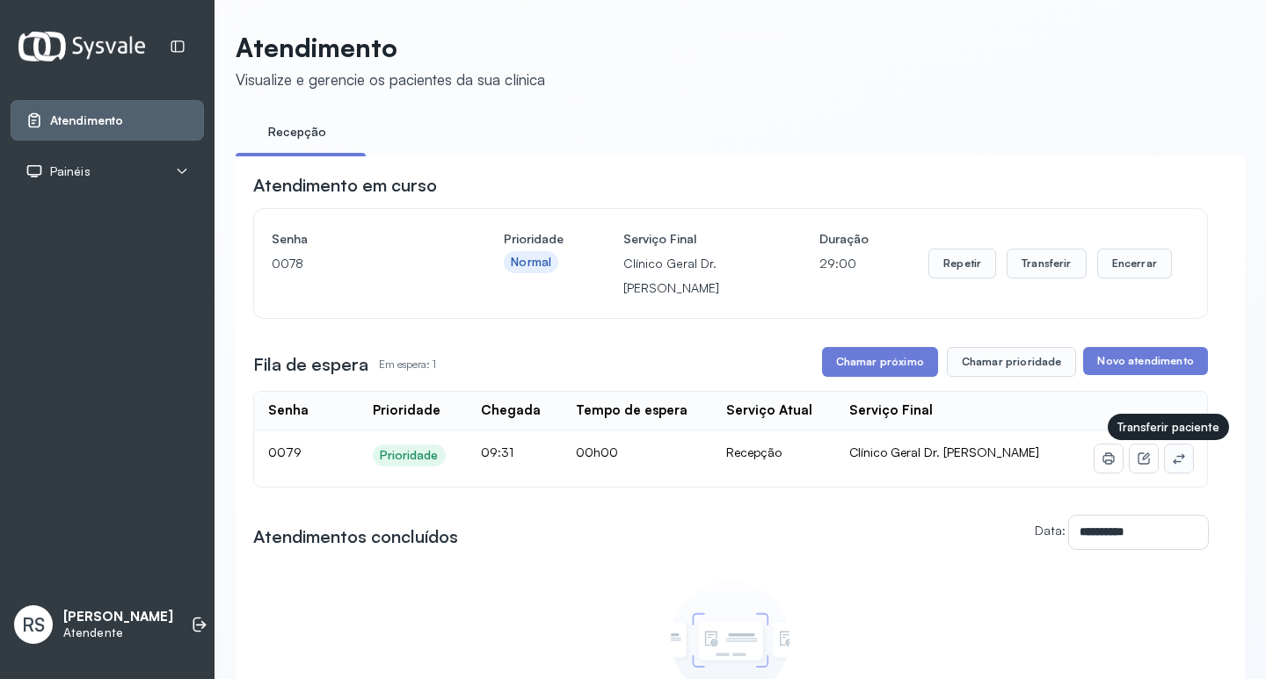
click at [1172, 465] on icon at bounding box center [1179, 459] width 14 height 14
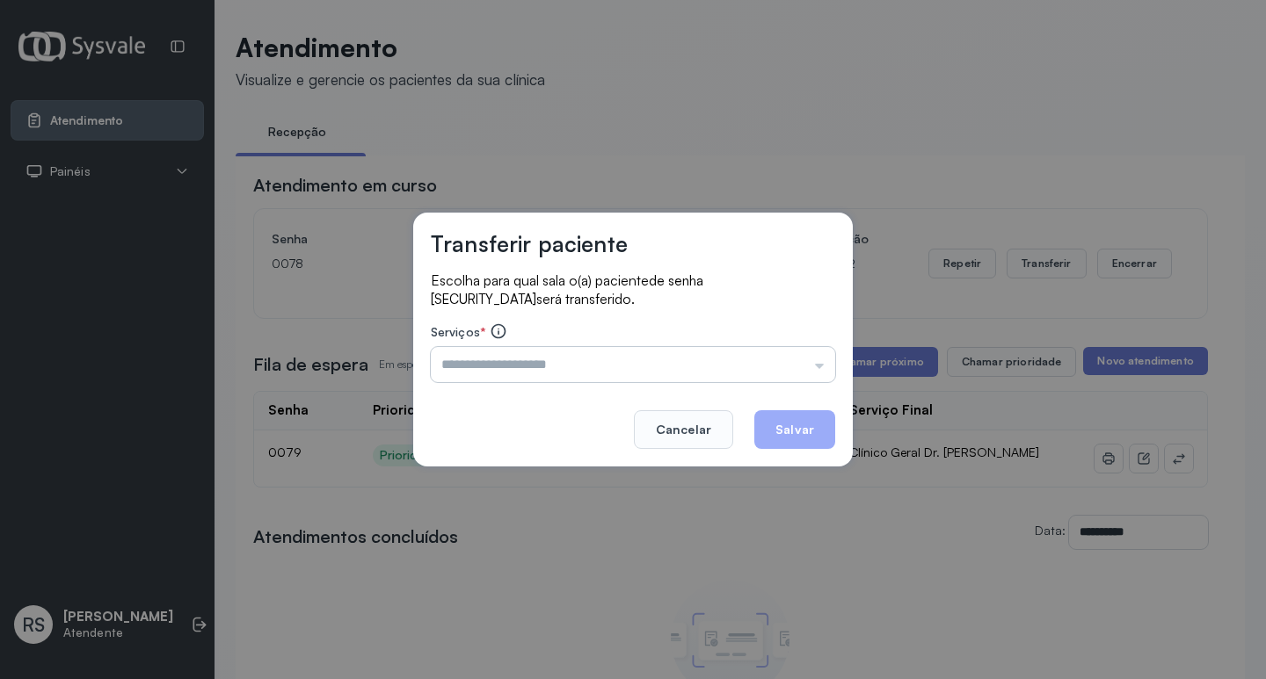
click at [483, 370] on input "text" at bounding box center [633, 364] width 404 height 35
type input "**********"
click at [823, 437] on button "Salvar" at bounding box center [794, 429] width 81 height 39
